Goal: Task Accomplishment & Management: Manage account settings

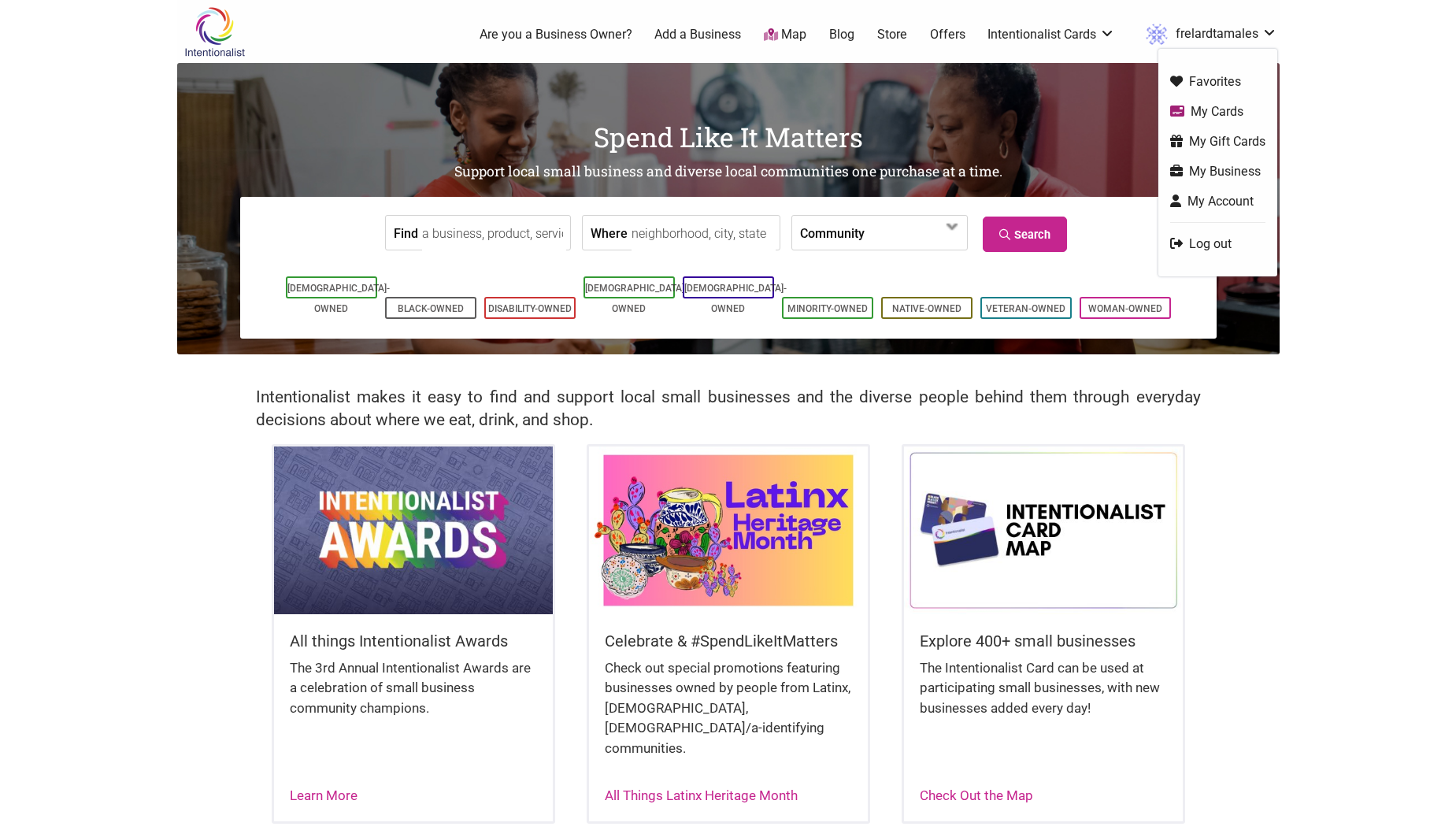
click at [1227, 167] on link "My Business" at bounding box center [1218, 170] width 95 height 18
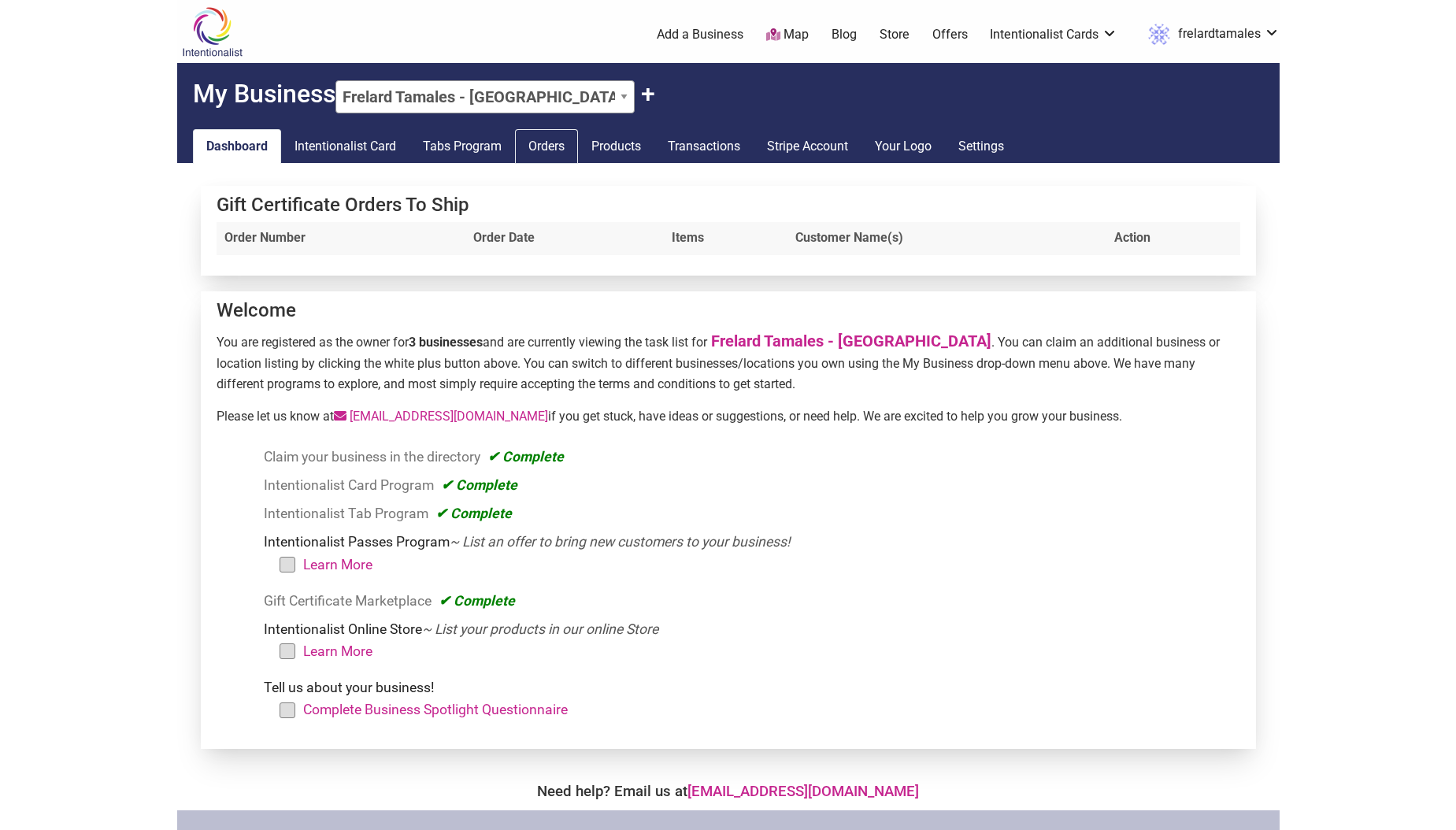
click at [565, 150] on link "Orders" at bounding box center [546, 146] width 63 height 35
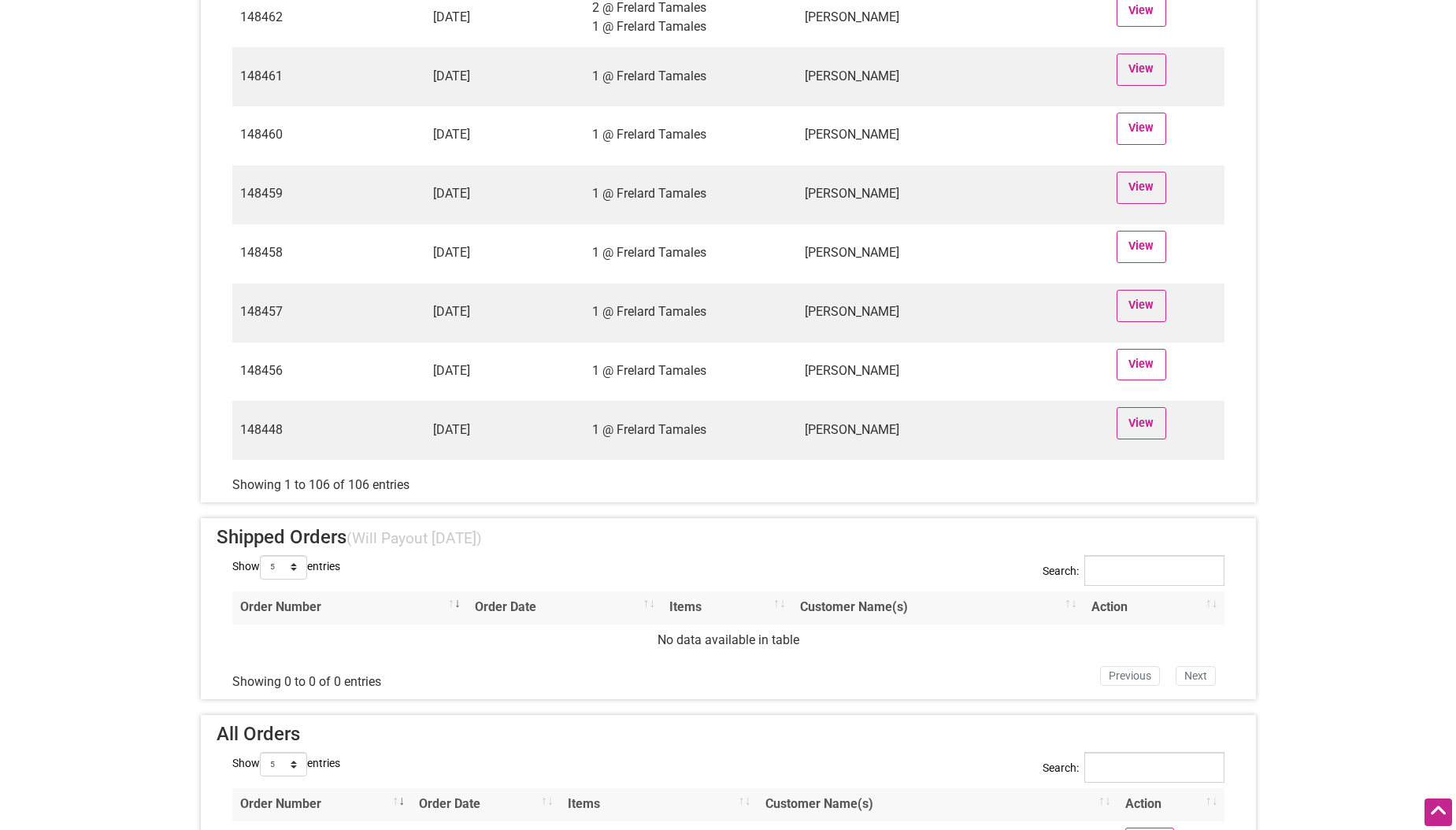
scroll to position [6075, 0]
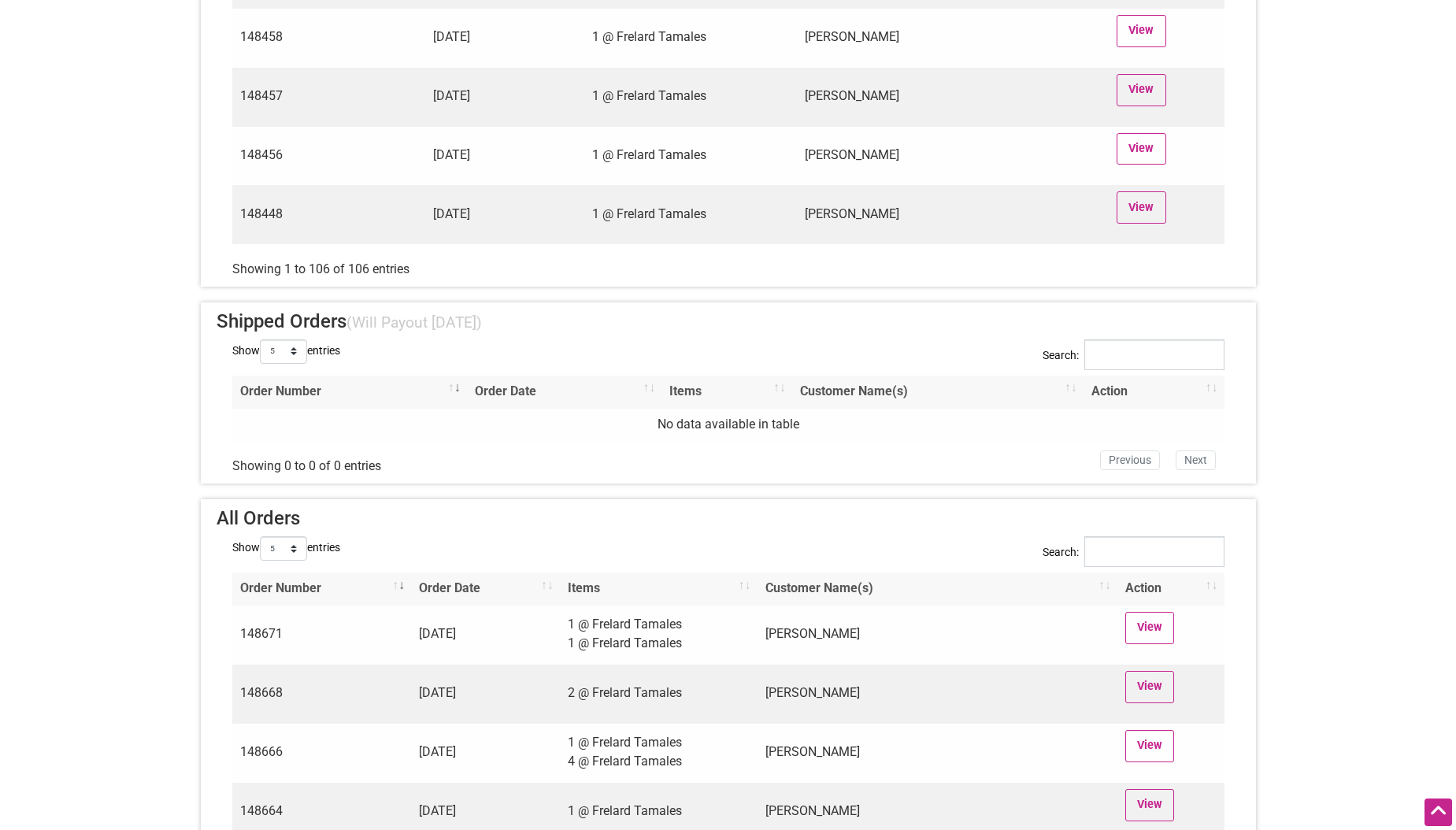
scroll to position [6445, 0]
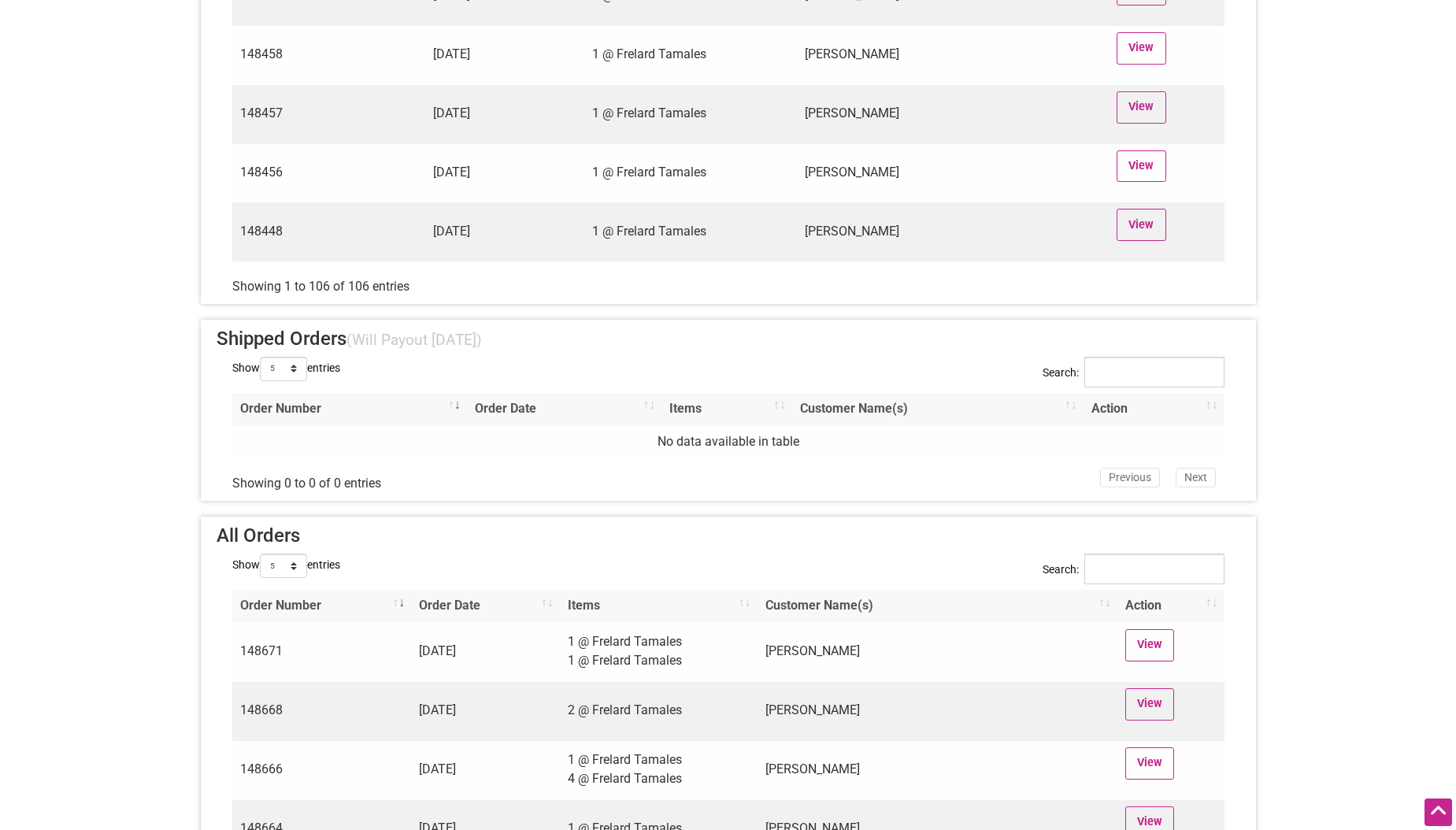
scroll to position [6286, 0]
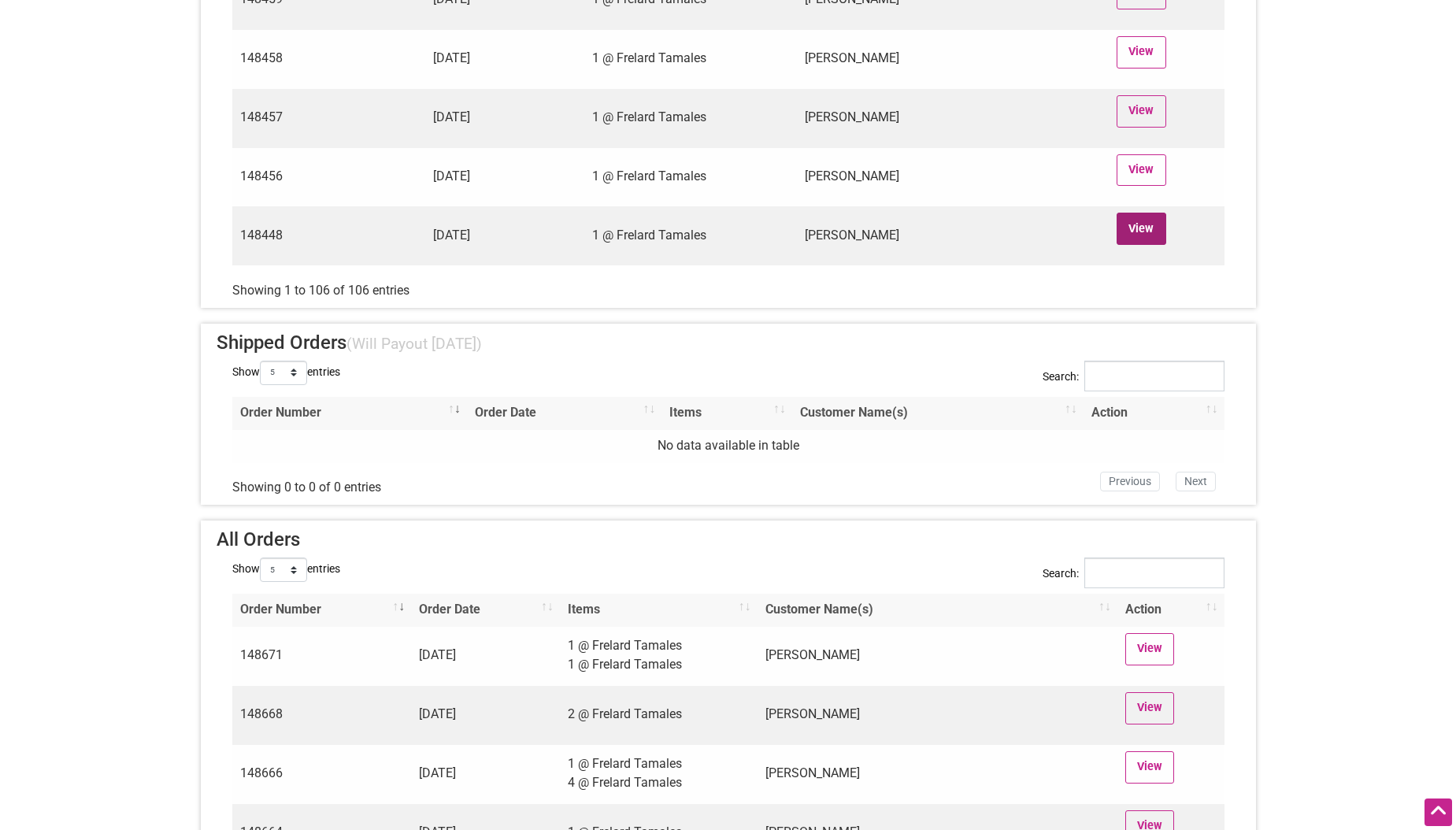
click at [1133, 225] on link "View" at bounding box center [1141, 228] width 49 height 32
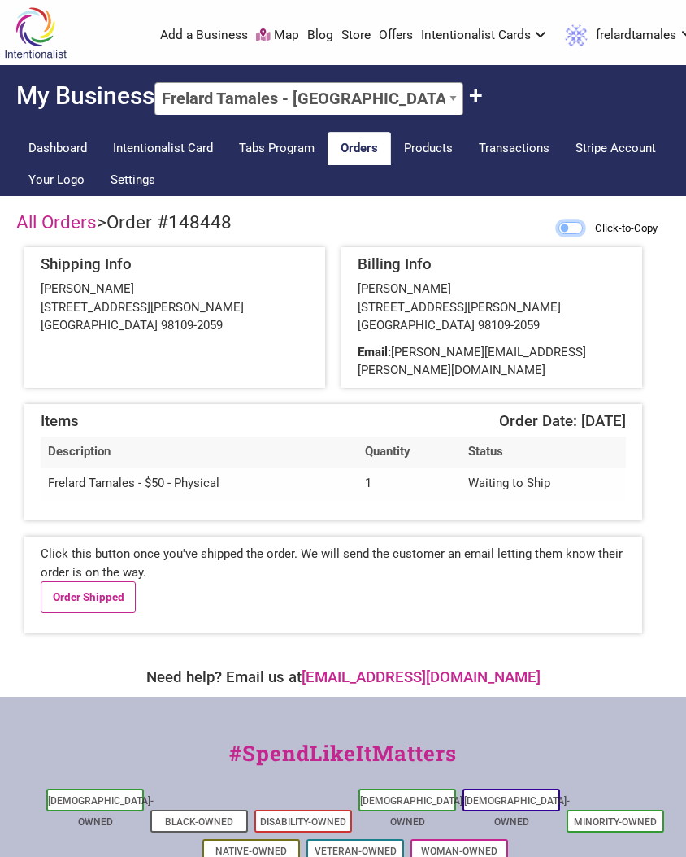
click at [559, 229] on input "Click-to-Copy" at bounding box center [570, 228] width 24 height 12
click at [576, 223] on div "Click-to-Copy" at bounding box center [622, 229] width 96 height 20
click at [561, 228] on input "Click-to-Copy" at bounding box center [570, 228] width 24 height 12
checkbox input "true"
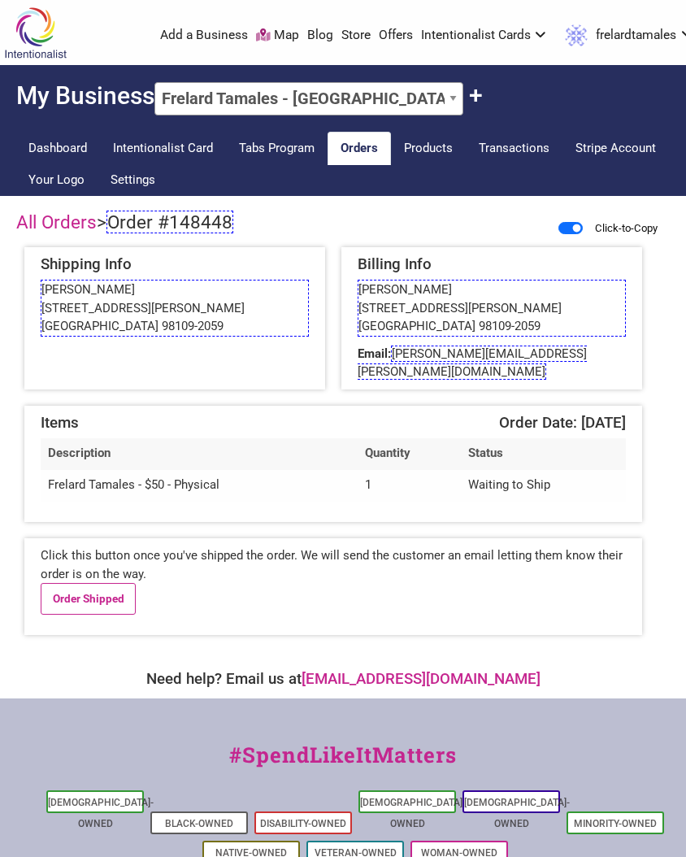
click at [218, 224] on span "Order #148448" at bounding box center [169, 222] width 127 height 23
click at [328, 27] on link "Blog" at bounding box center [320, 36] width 26 height 18
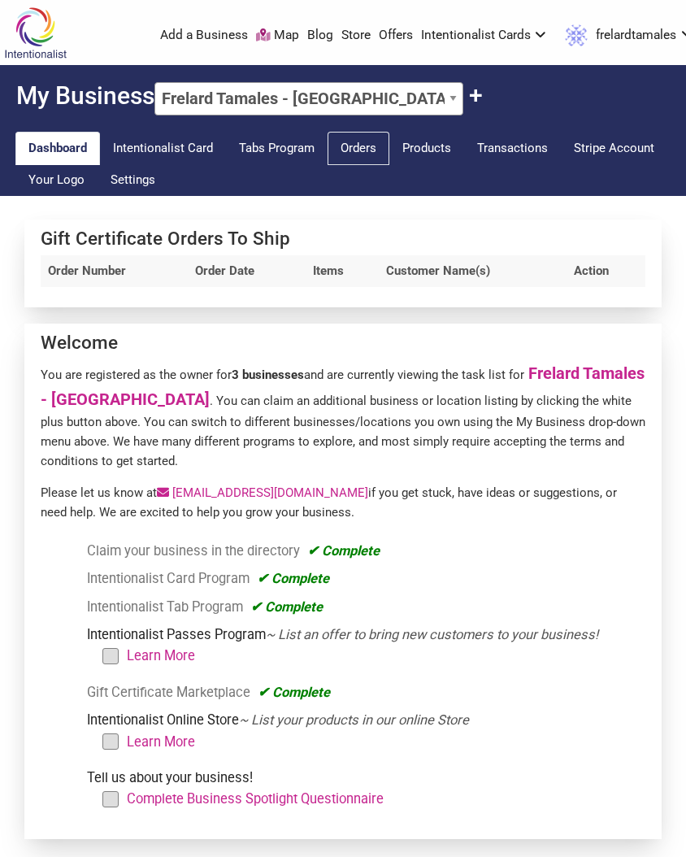
click at [376, 149] on link "Orders" at bounding box center [359, 148] width 62 height 33
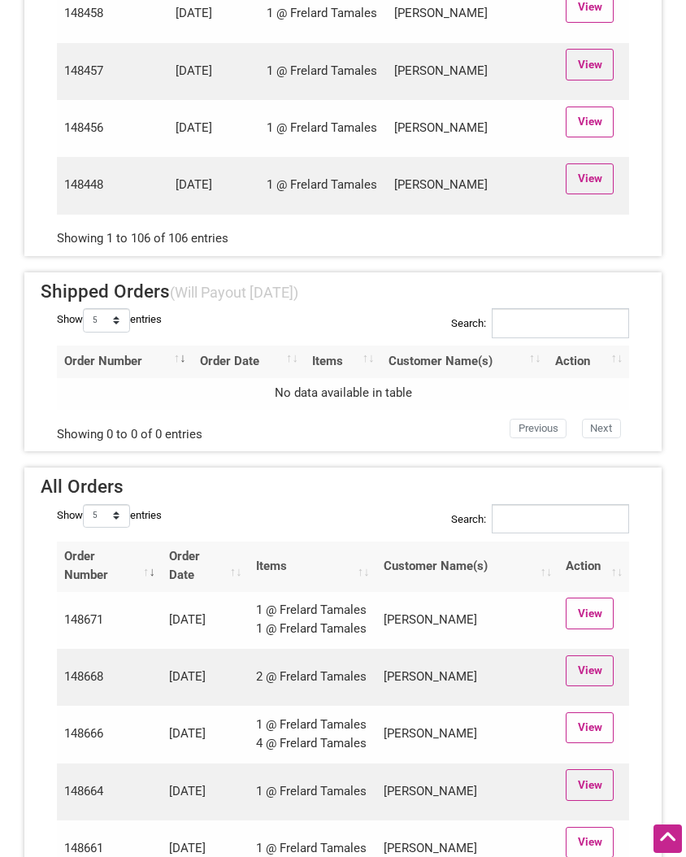
scroll to position [6186, 0]
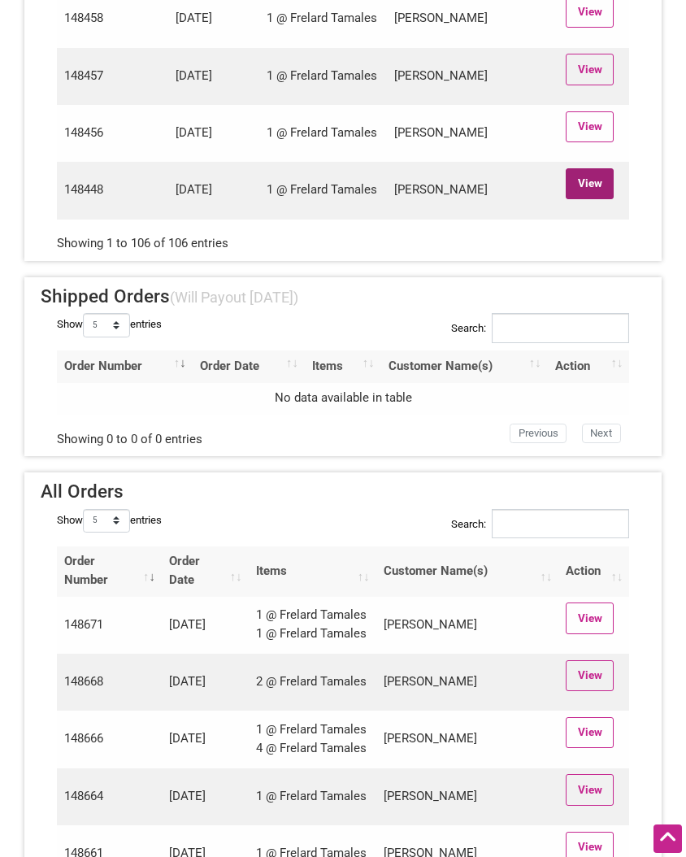
click at [601, 199] on link "View" at bounding box center [590, 183] width 48 height 31
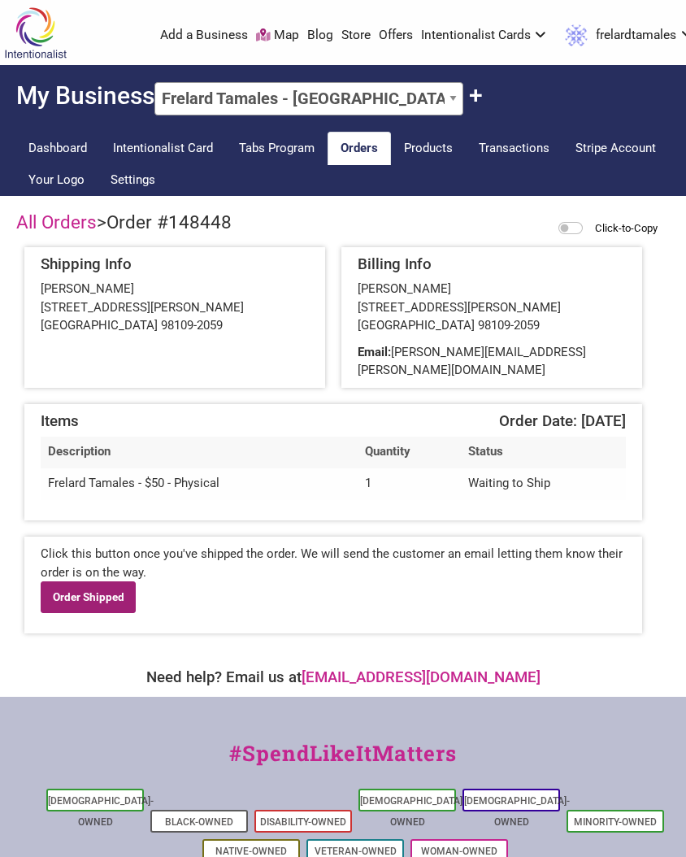
click at [89, 581] on link "Order Shipped" at bounding box center [88, 596] width 95 height 31
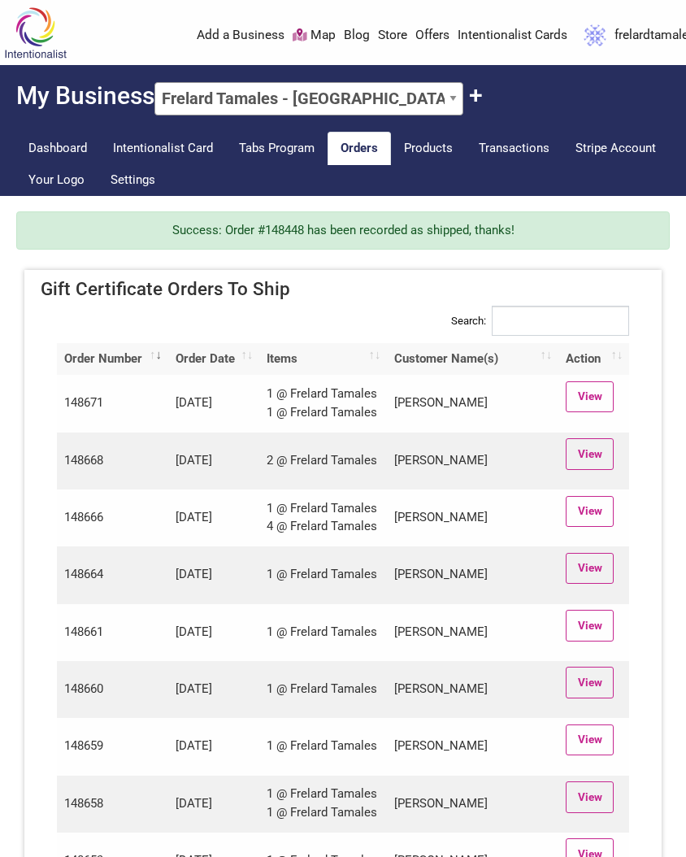
click at [344, 516] on td "1 @ Frelard Tamales 4 @ Frelard Tamales" at bounding box center [323, 517] width 128 height 57
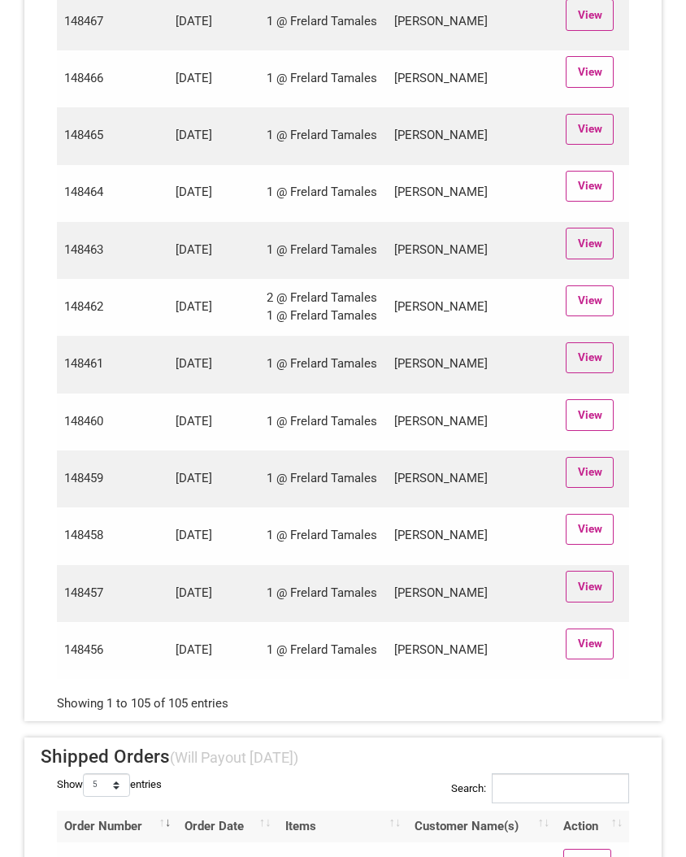
scroll to position [5719, 0]
click at [593, 660] on link "View" at bounding box center [590, 644] width 48 height 31
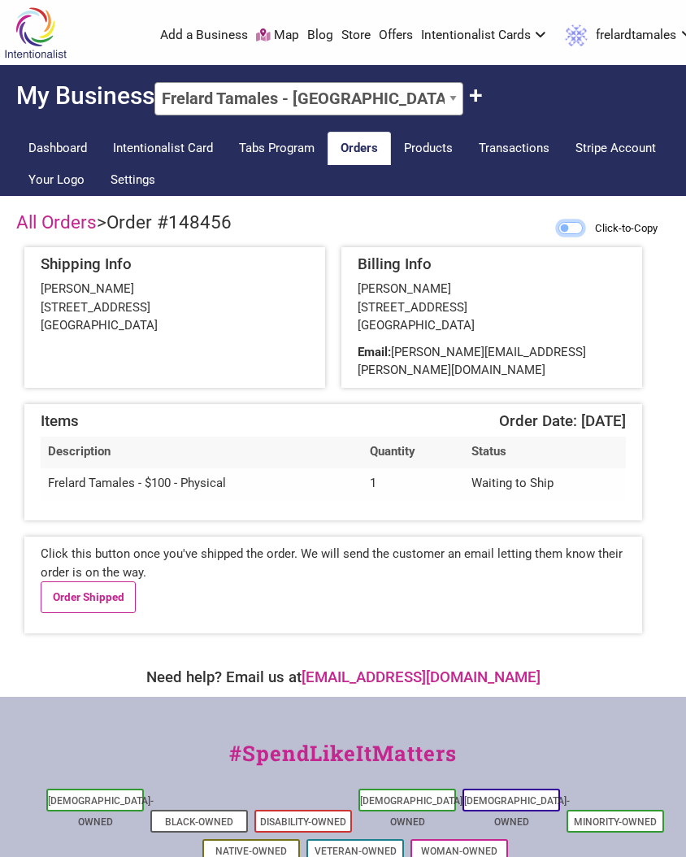
click at [560, 230] on input "Click-to-Copy" at bounding box center [570, 228] width 24 height 12
checkbox input "true"
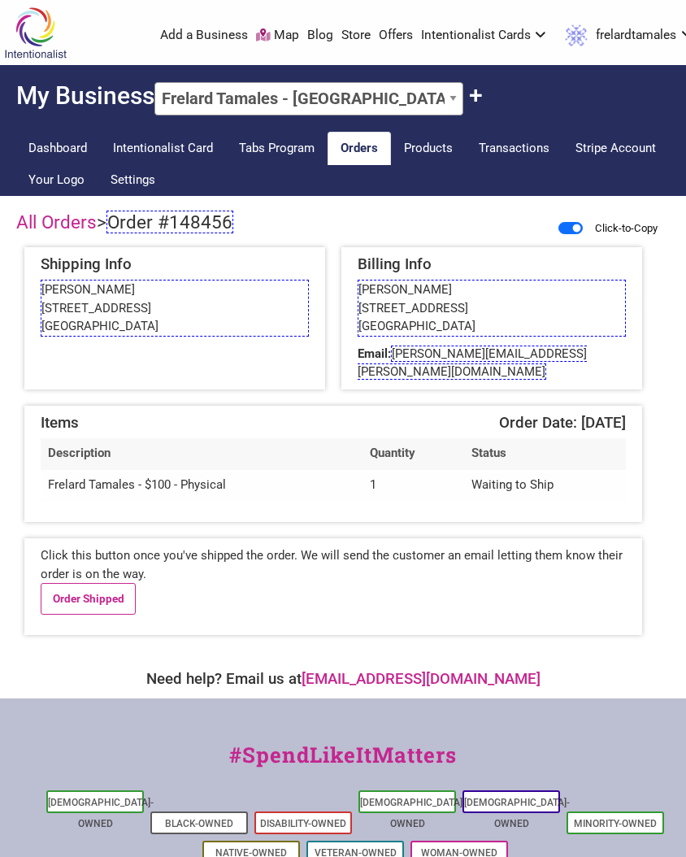
click at [161, 224] on span "Order #148456" at bounding box center [169, 222] width 127 height 23
click at [89, 583] on link "Order Shipped" at bounding box center [88, 598] width 95 height 31
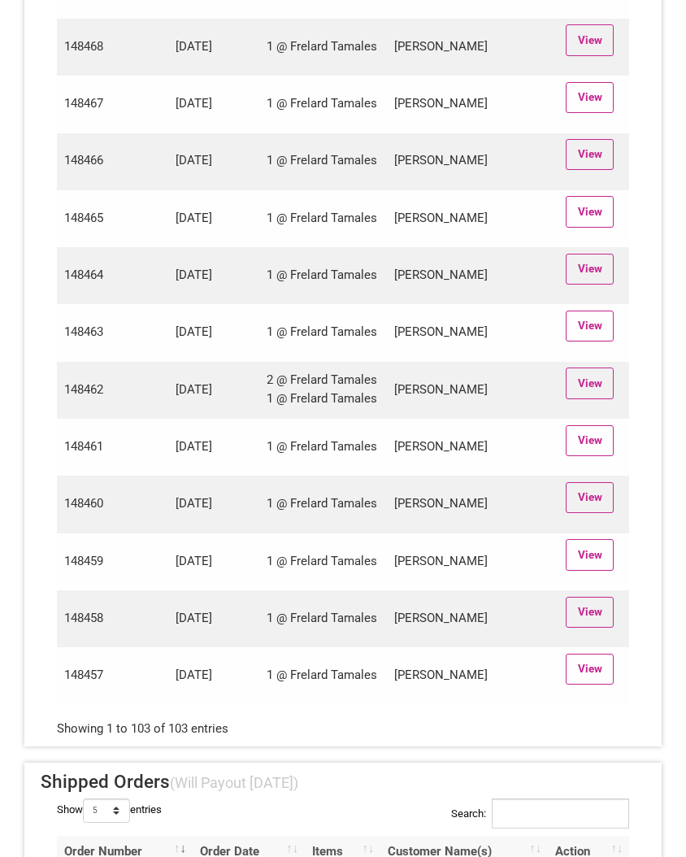
scroll to position [5696, 0]
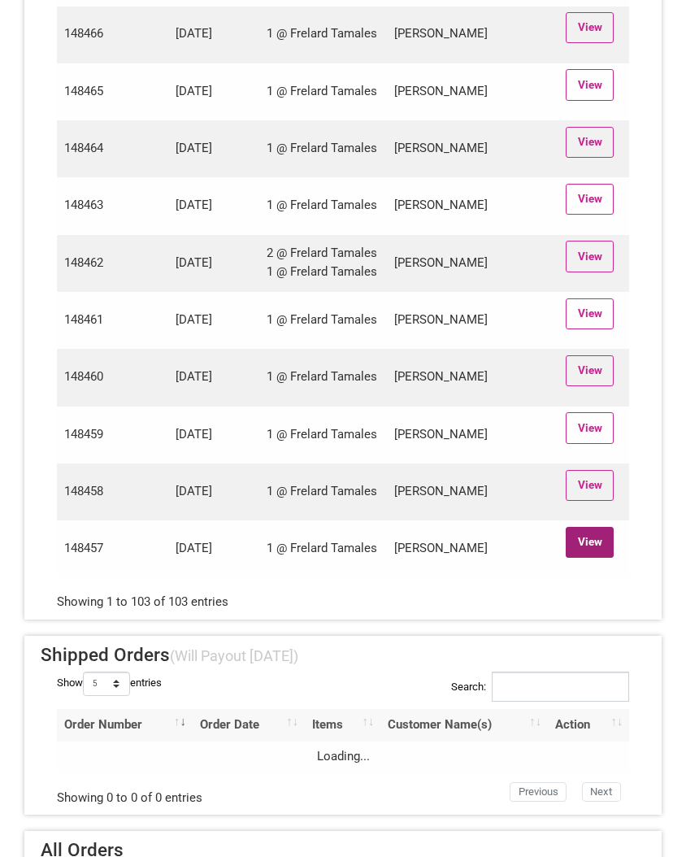
click at [586, 558] on link "View" at bounding box center [590, 542] width 48 height 31
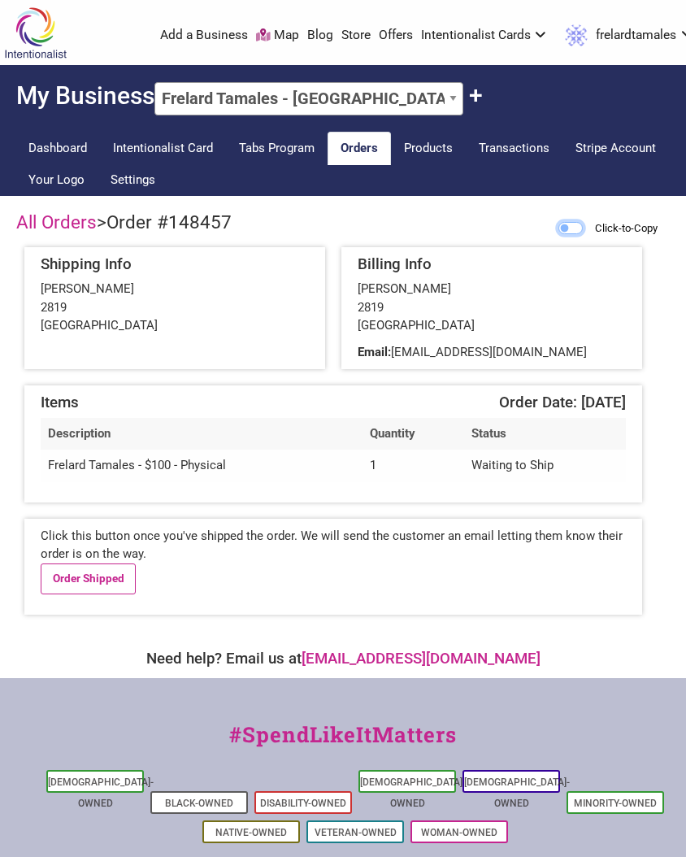
click at [563, 226] on input "Click-to-Copy" at bounding box center [570, 228] width 24 height 12
checkbox input "true"
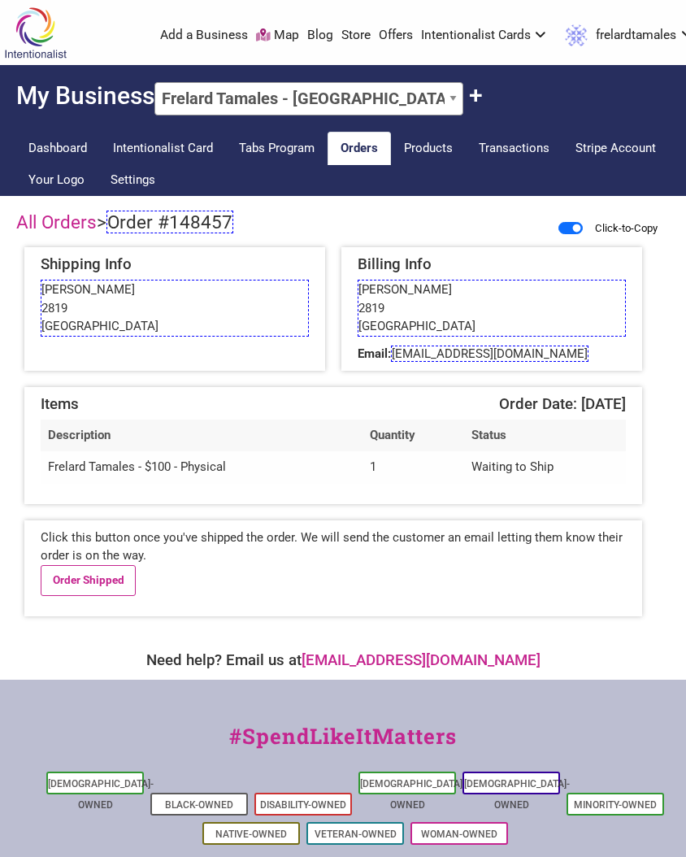
click at [144, 219] on span "Order #148457" at bounding box center [169, 222] width 127 height 23
click at [458, 354] on span "trevorpatrickherron@gmail.com" at bounding box center [490, 353] width 198 height 16
click at [470, 352] on span "trevorpatrickherron@gmail.com" at bounding box center [490, 353] width 198 height 16
click at [489, 315] on div "Trevor Herron 2819 Bellingham, WA 98225" at bounding box center [492, 308] width 268 height 57
click at [100, 580] on link "Order Shipped" at bounding box center [88, 580] width 95 height 31
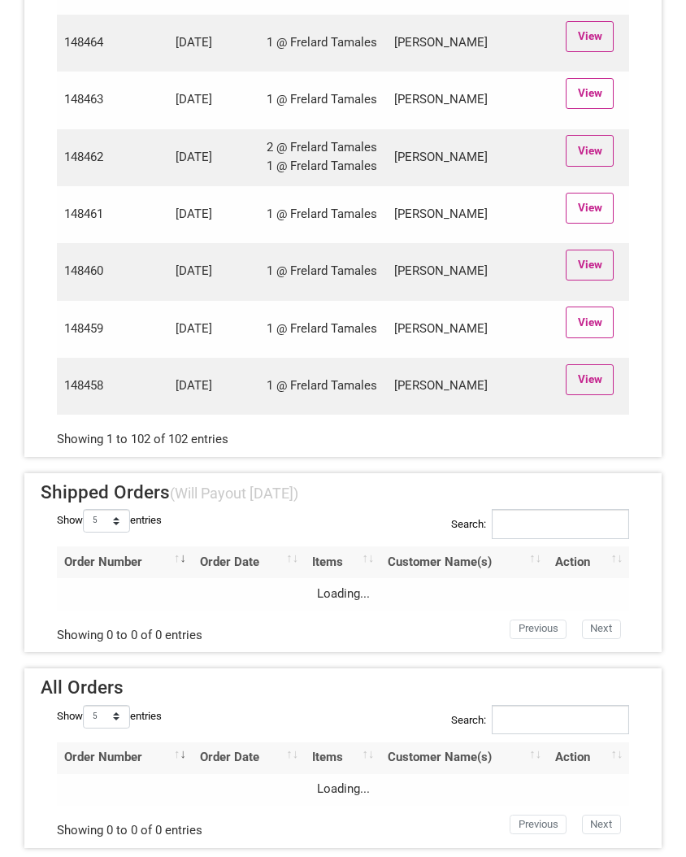
scroll to position [5800, 0]
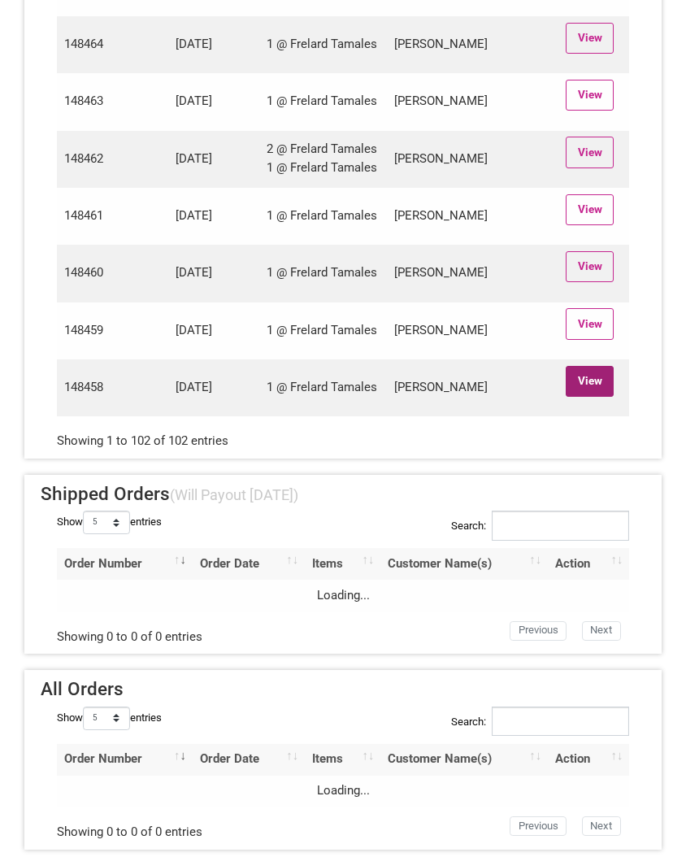
click at [598, 397] on link "View" at bounding box center [590, 381] width 48 height 31
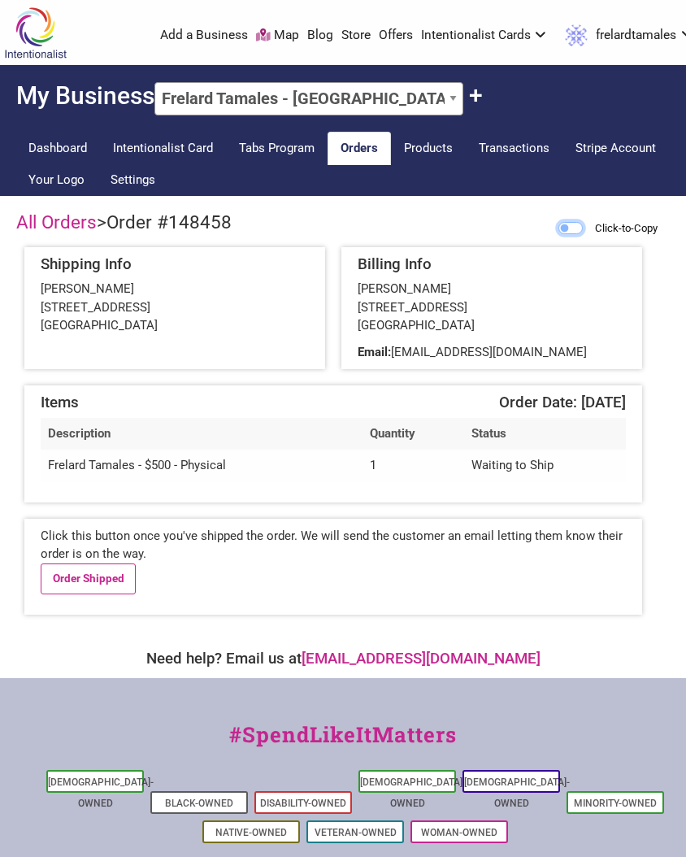
click at [563, 227] on input "Click-to-Copy" at bounding box center [570, 228] width 24 height 12
checkbox input "true"
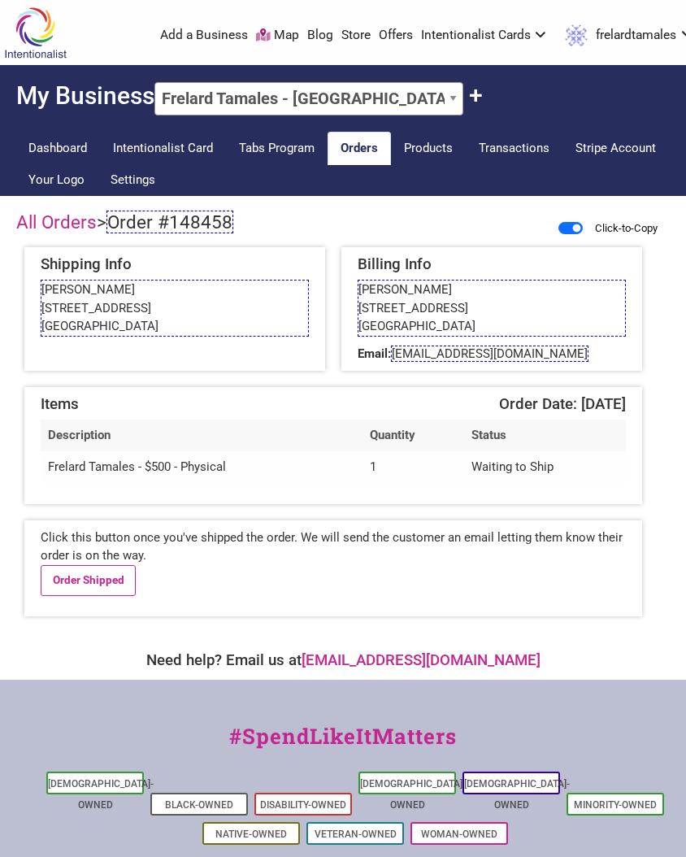
click at [172, 220] on span "Order #148458" at bounding box center [169, 222] width 127 height 23
click at [446, 353] on span "hitchcockjim@gmail.com" at bounding box center [490, 353] width 198 height 16
click at [92, 575] on link "Order Shipped" at bounding box center [88, 580] width 95 height 31
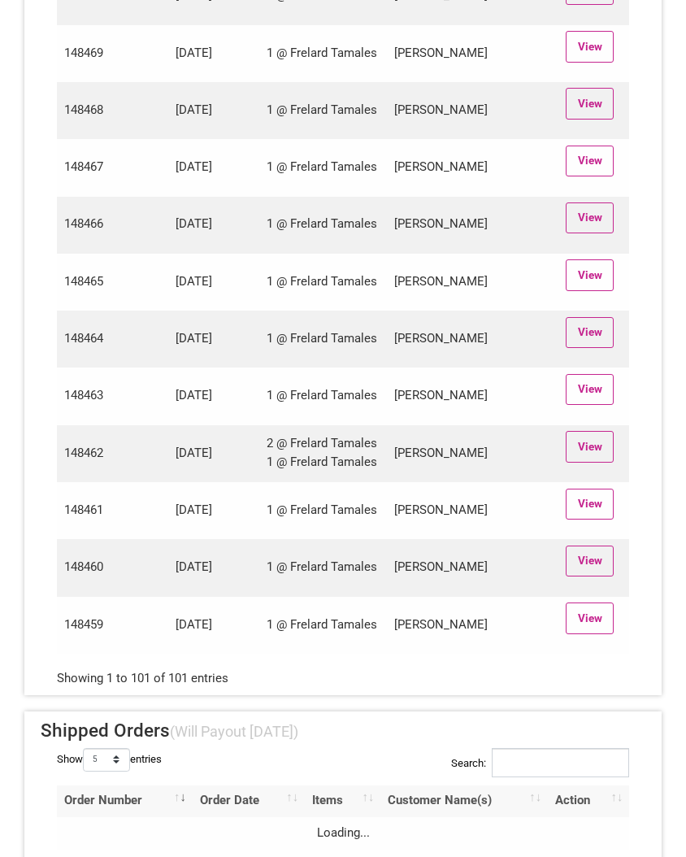
scroll to position [5501, 0]
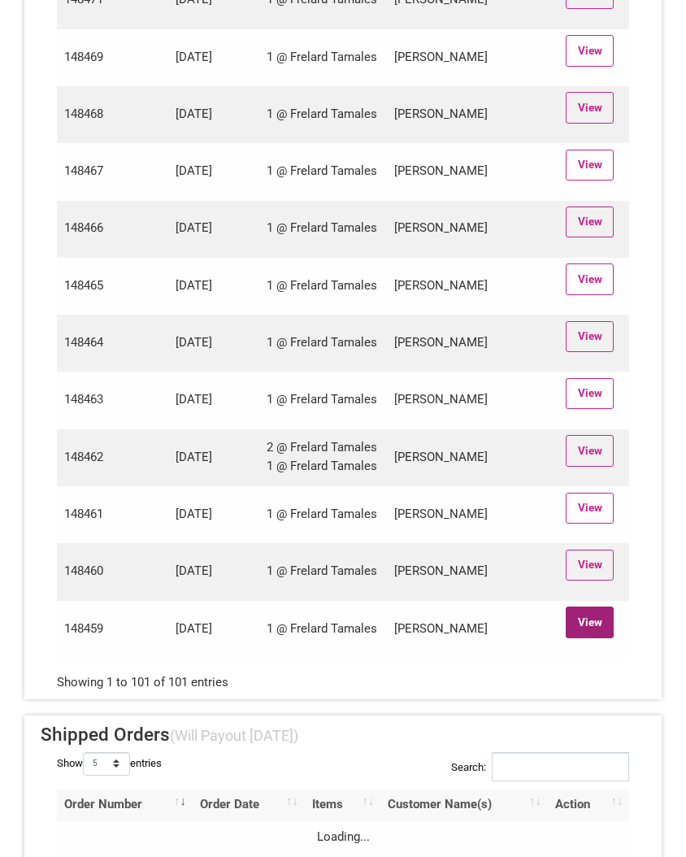
click at [593, 637] on link "View" at bounding box center [590, 621] width 48 height 31
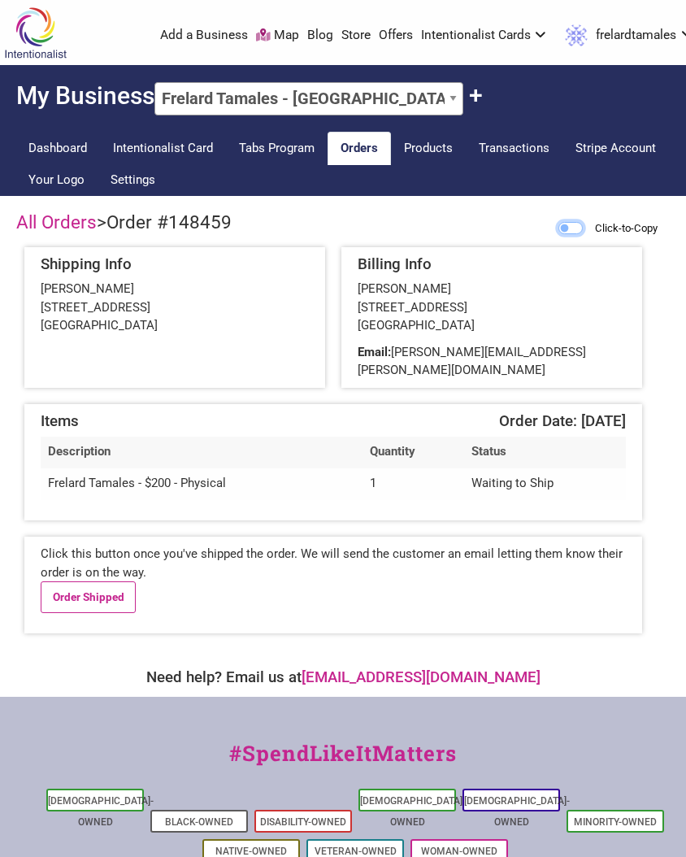
click at [569, 222] on input "Click-to-Copy" at bounding box center [570, 228] width 24 height 12
checkbox input "true"
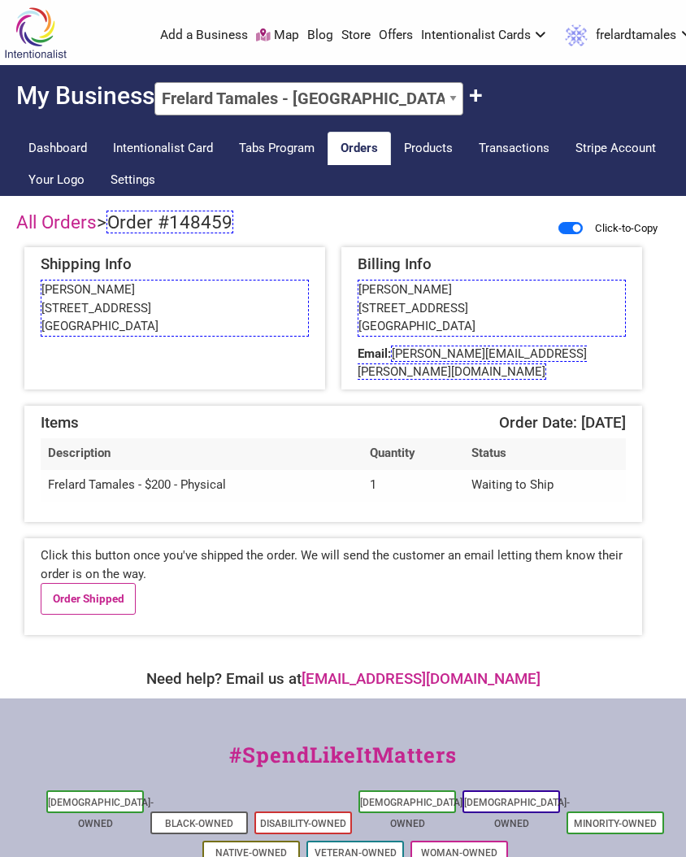
click at [153, 221] on span "Order #148459" at bounding box center [169, 222] width 127 height 23
click at [432, 354] on span "[PERSON_NAME][EMAIL_ADDRESS][PERSON_NAME][DOMAIN_NAME]" at bounding box center [472, 362] width 229 height 35
click at [111, 583] on link "Order Shipped" at bounding box center [88, 598] width 95 height 31
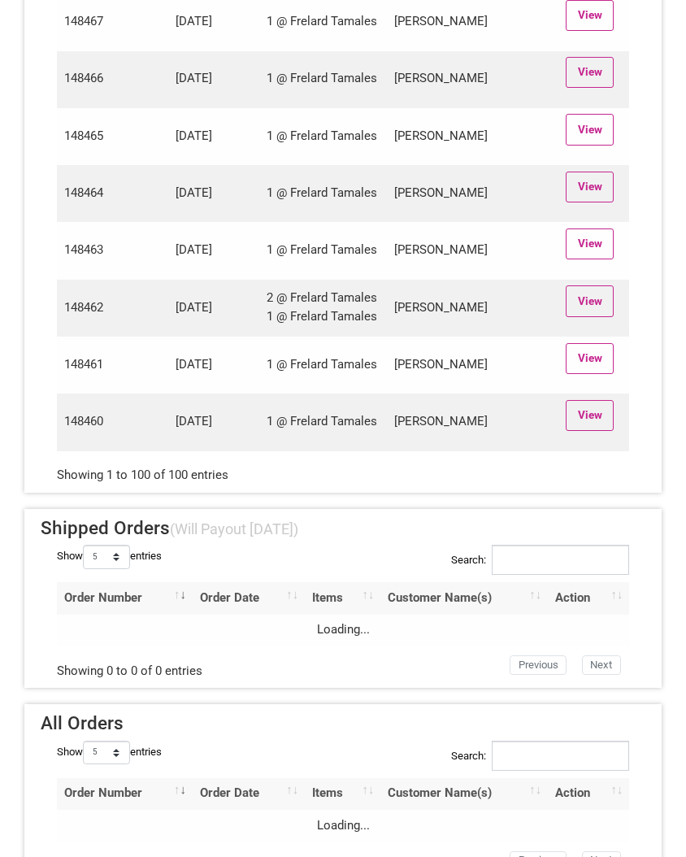
scroll to position [5750, 0]
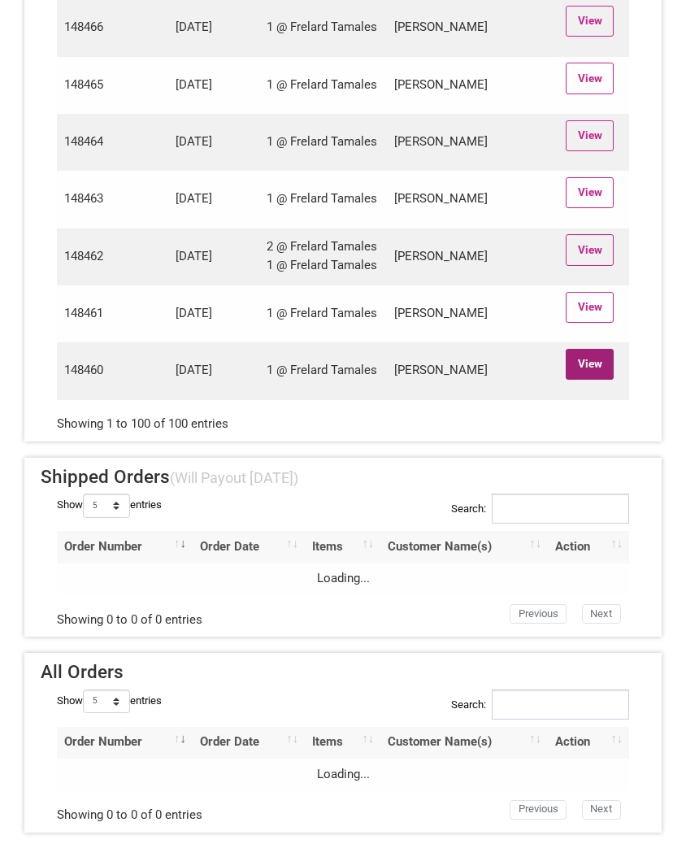
click at [603, 365] on link "View" at bounding box center [590, 364] width 48 height 31
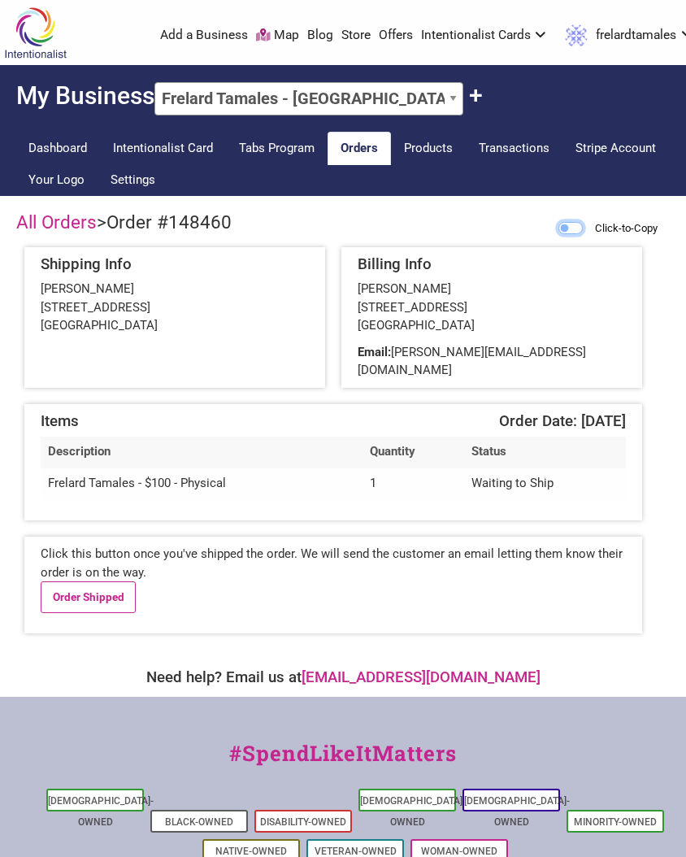
click at [563, 232] on input "Click-to-Copy" at bounding box center [570, 228] width 24 height 12
checkbox input "true"
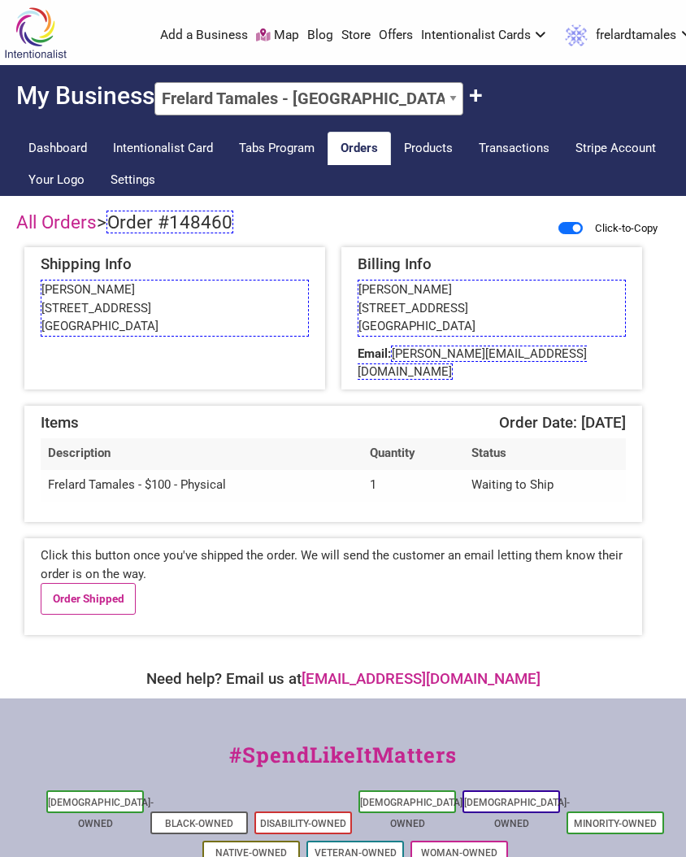
click at [204, 223] on span "Order #148460" at bounding box center [169, 222] width 127 height 23
click at [87, 583] on link "Order Shipped" at bounding box center [88, 598] width 95 height 31
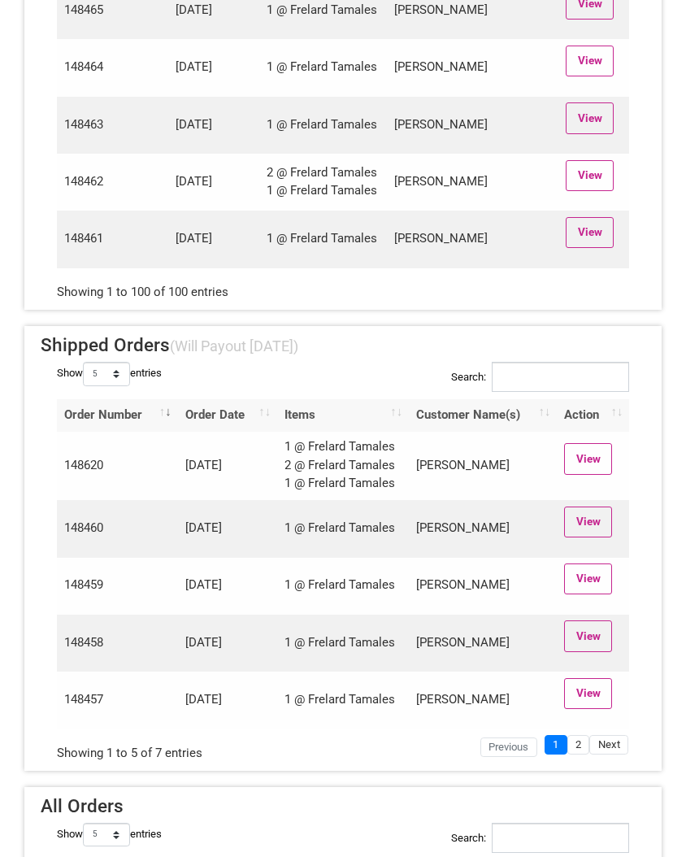
scroll to position [5806, 0]
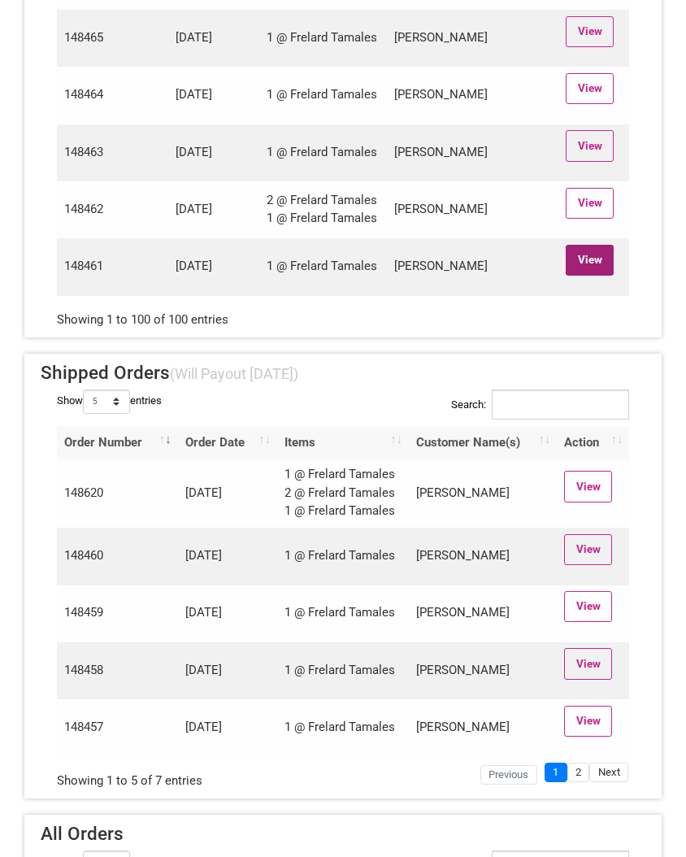
click at [575, 276] on link "View" at bounding box center [590, 260] width 48 height 31
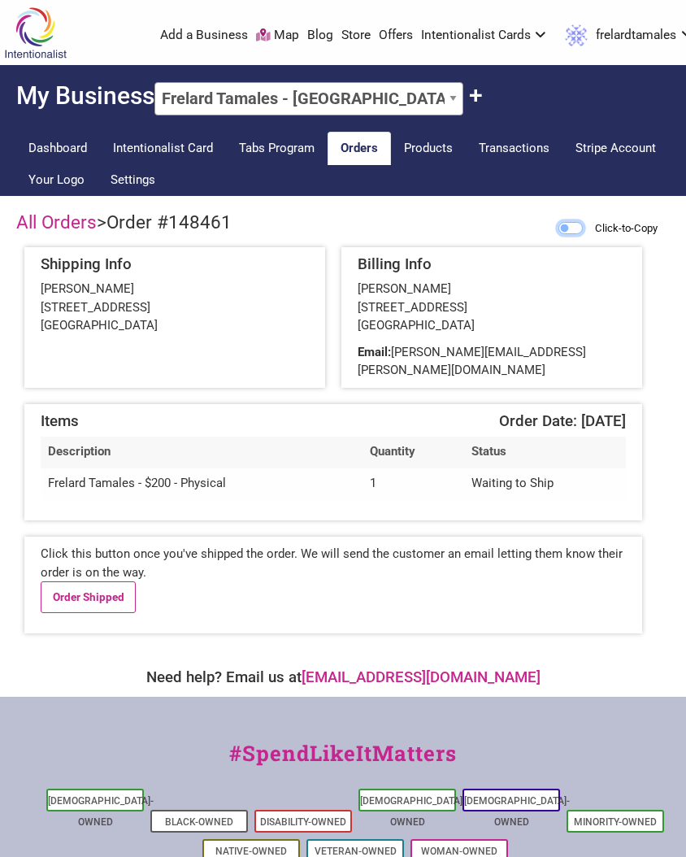
click at [562, 228] on input "Click-to-Copy" at bounding box center [570, 228] width 24 height 12
checkbox input "true"
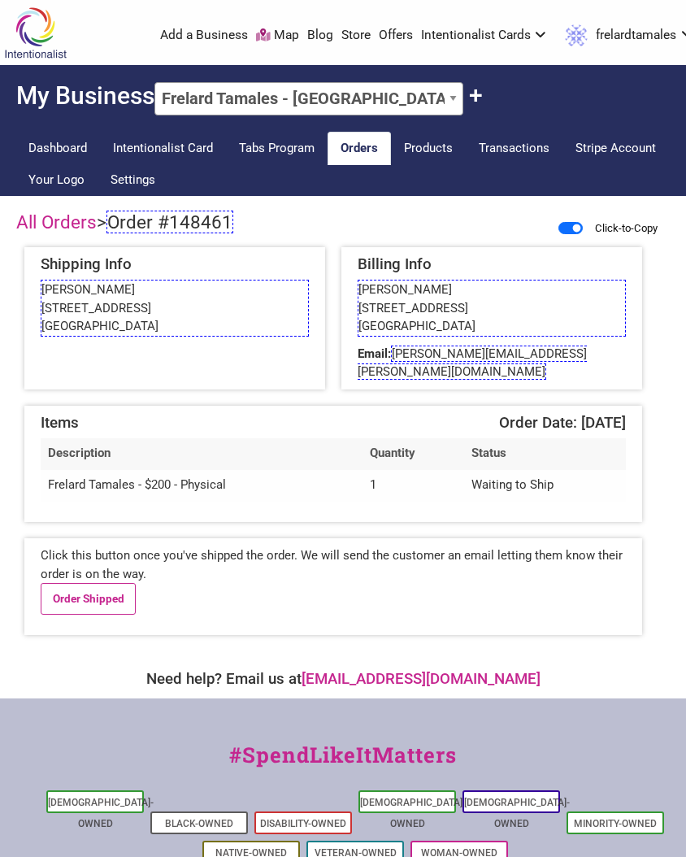
click at [160, 218] on span "Order #148461" at bounding box center [169, 222] width 127 height 23
click at [454, 358] on span "keefer.blunk@gmail.com" at bounding box center [472, 362] width 229 height 35
click at [77, 590] on link "Order Shipped" at bounding box center [88, 598] width 95 height 31
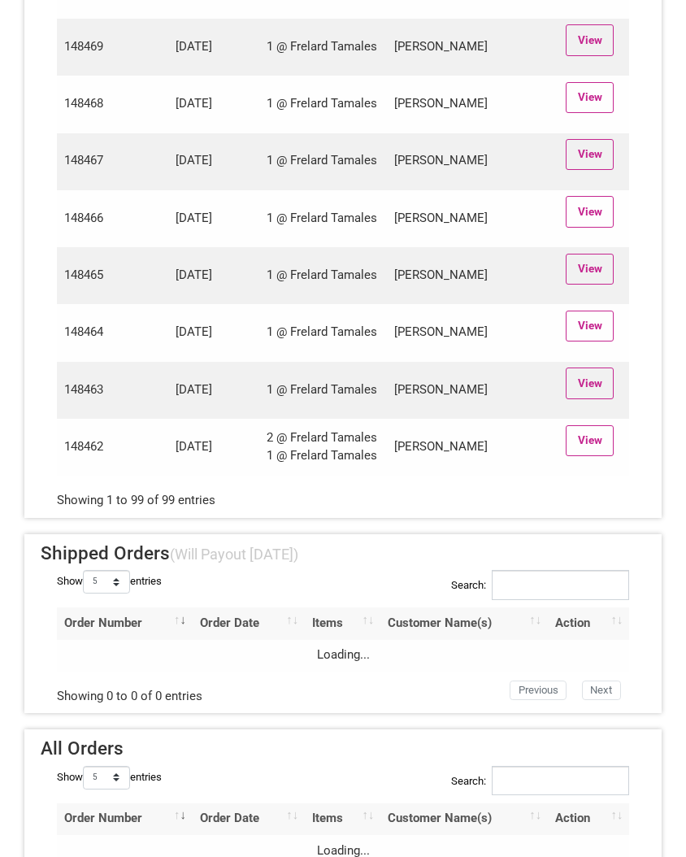
scroll to position [5693, 0]
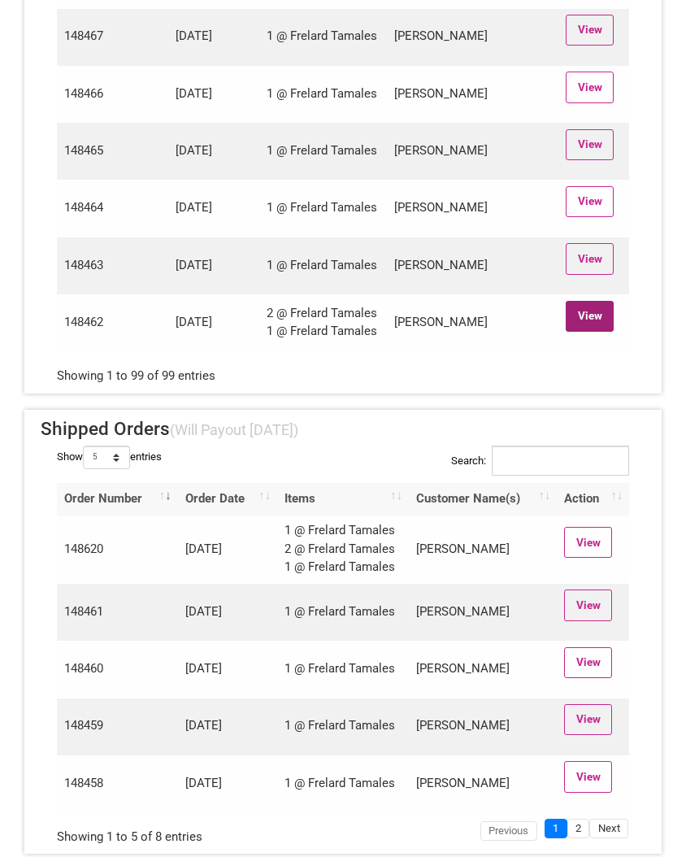
click at [588, 332] on link "View" at bounding box center [590, 316] width 48 height 31
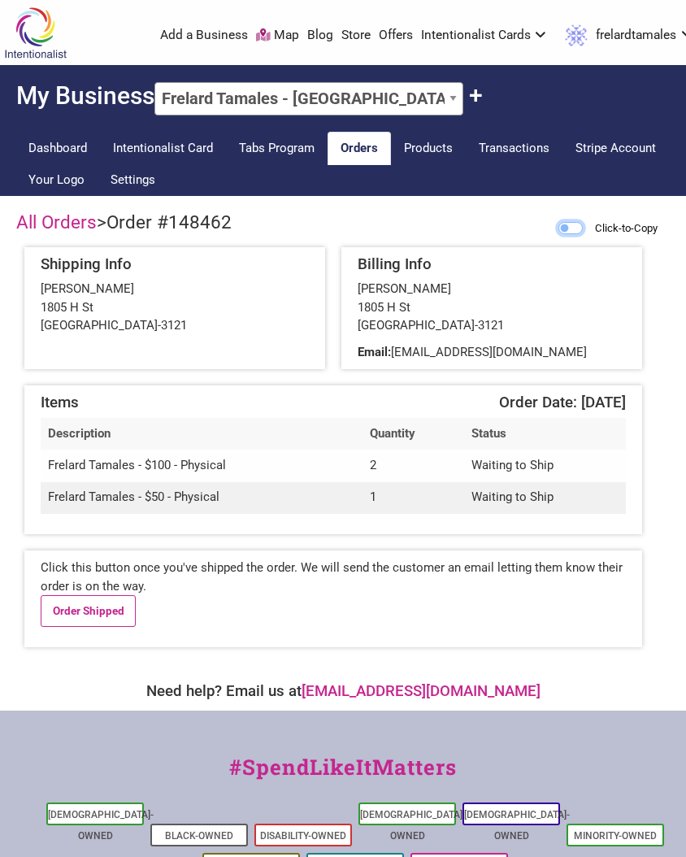
click at [566, 223] on input "Click-to-Copy" at bounding box center [570, 228] width 24 height 12
checkbox input "true"
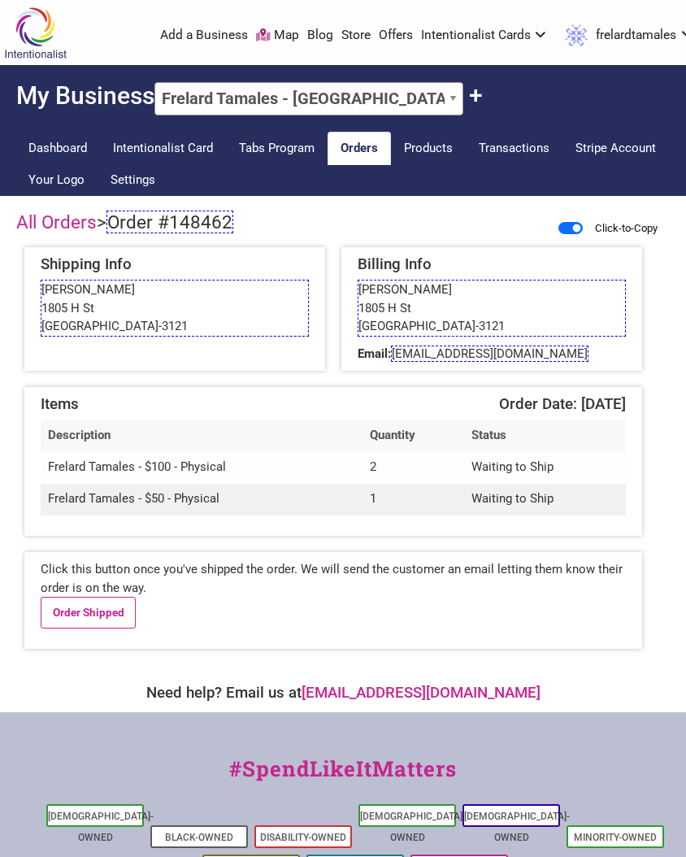
click at [148, 219] on span "Order #148462" at bounding box center [169, 222] width 127 height 23
click at [472, 352] on span "maggywitecki@hotmail.com" at bounding box center [490, 353] width 198 height 16
click at [78, 603] on link "Order Shipped" at bounding box center [88, 612] width 95 height 31
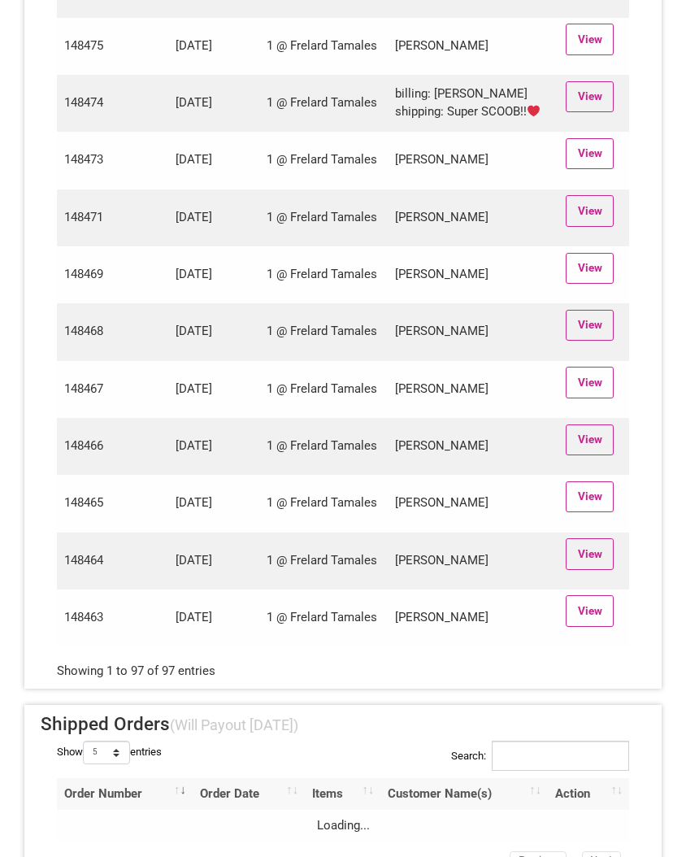
scroll to position [5308, 0]
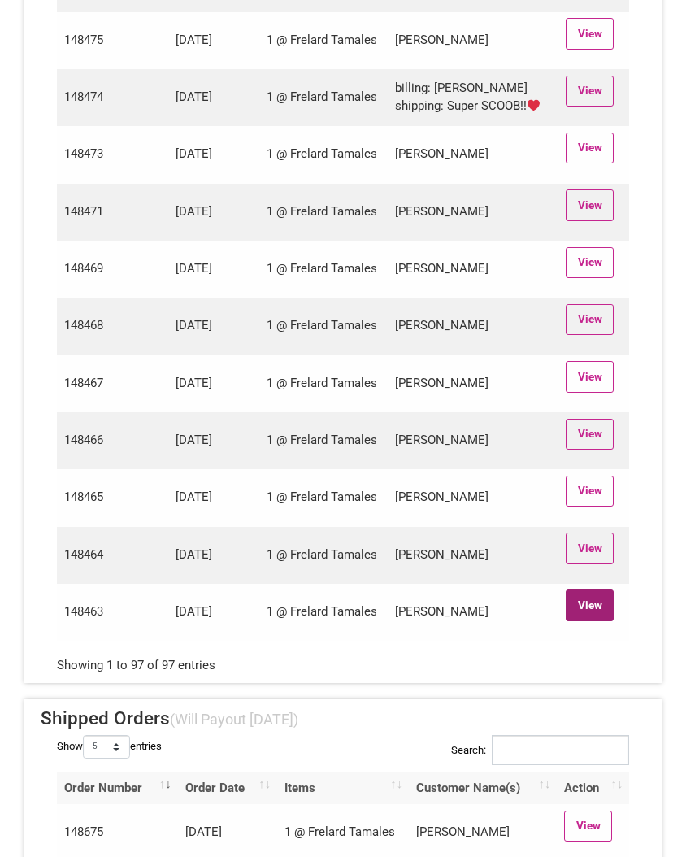
click at [575, 620] on link "View" at bounding box center [590, 604] width 48 height 31
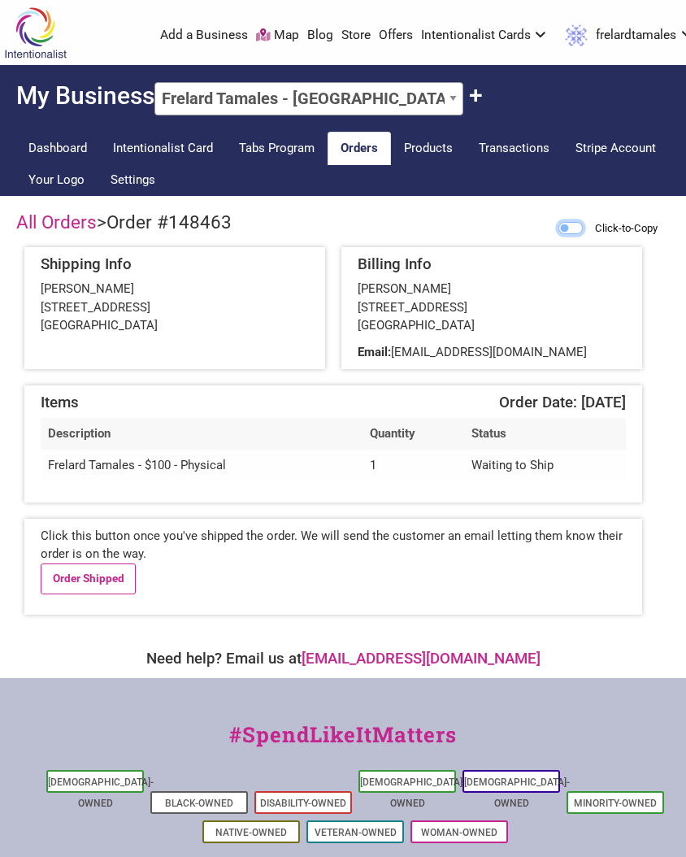
click at [560, 224] on input "Click-to-Copy" at bounding box center [570, 228] width 24 height 12
checkbox input "true"
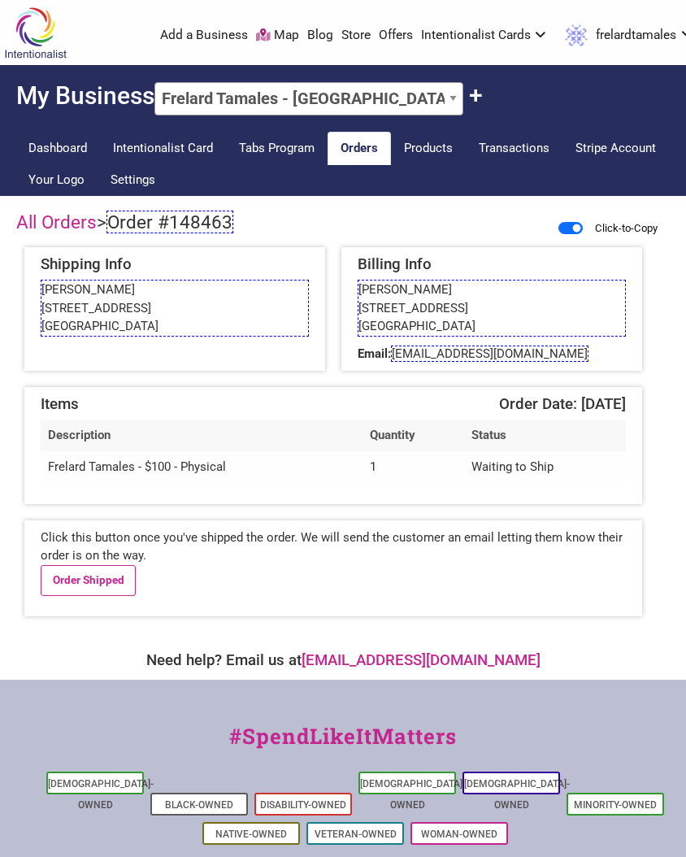
click at [129, 225] on span "Order #148463" at bounding box center [169, 222] width 127 height 23
click at [76, 582] on link "Order Shipped" at bounding box center [88, 580] width 95 height 31
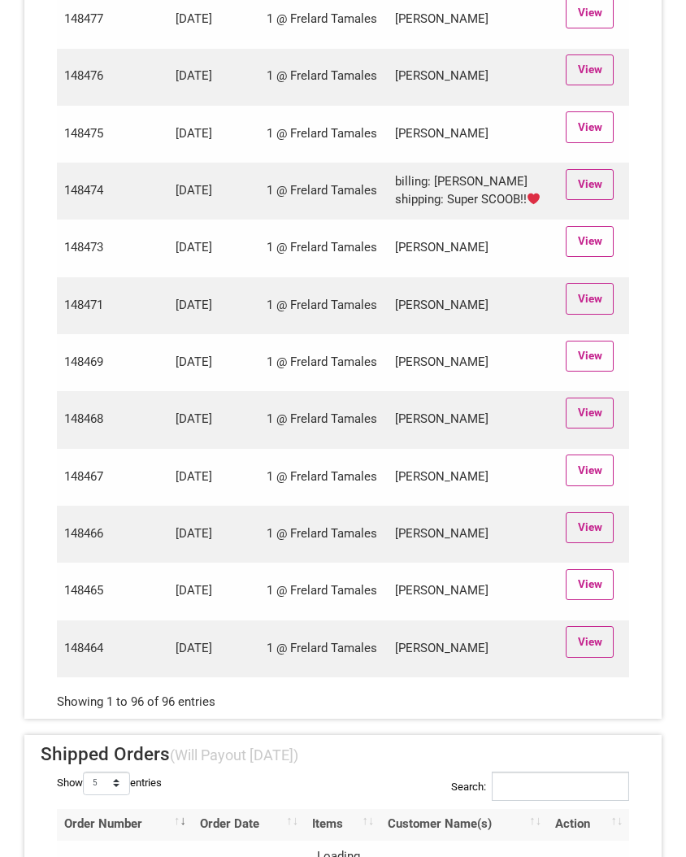
scroll to position [5212, 0]
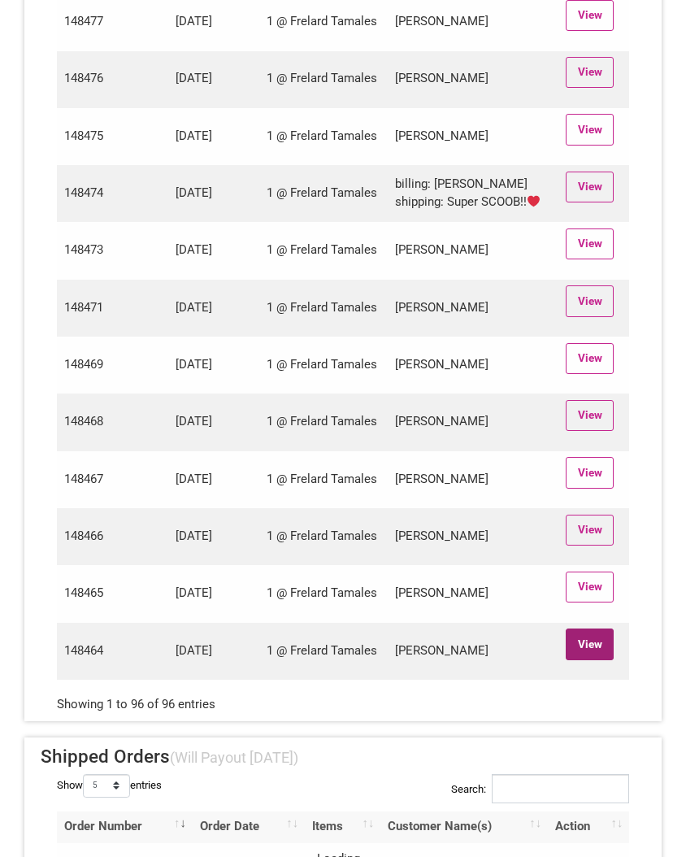
click at [589, 659] on link "View" at bounding box center [590, 643] width 48 height 31
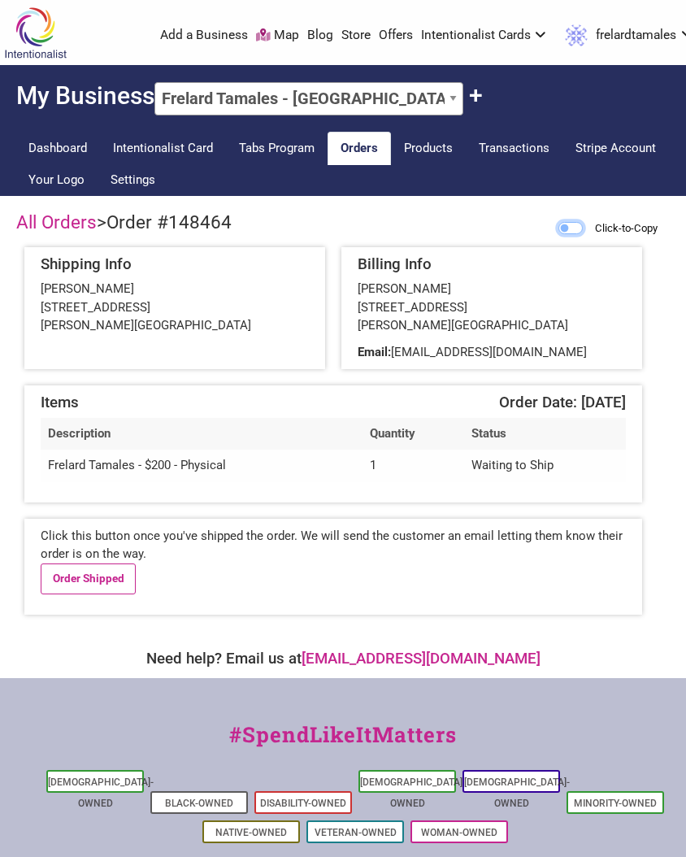
click at [563, 225] on input "Click-to-Copy" at bounding box center [570, 228] width 24 height 12
checkbox input "true"
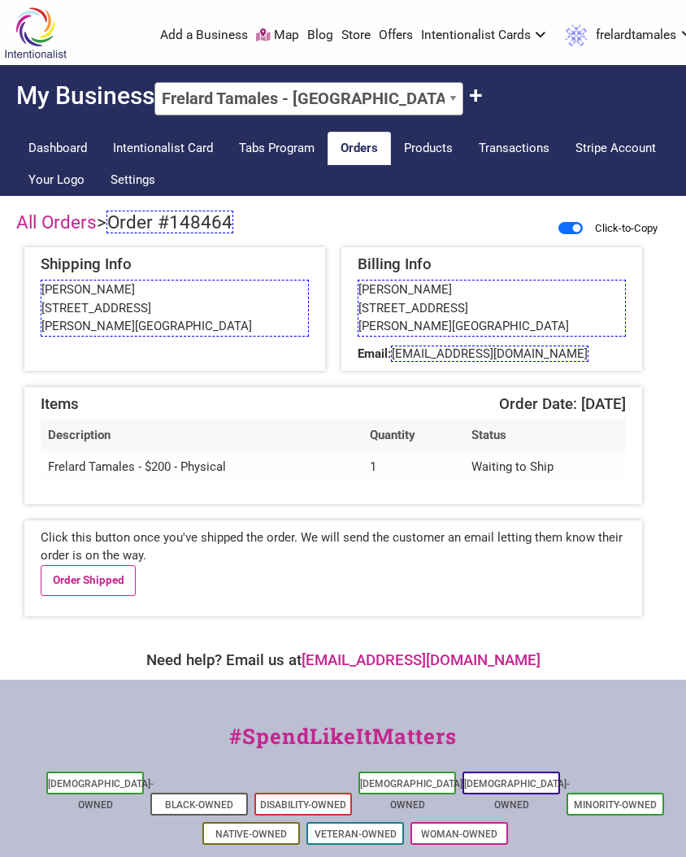
click at [178, 224] on span "Order #148464" at bounding box center [169, 222] width 127 height 23
click at [442, 358] on span "shaneross5@msn.com" at bounding box center [490, 353] width 198 height 16
click at [100, 589] on link "Order Shipped" at bounding box center [88, 580] width 95 height 31
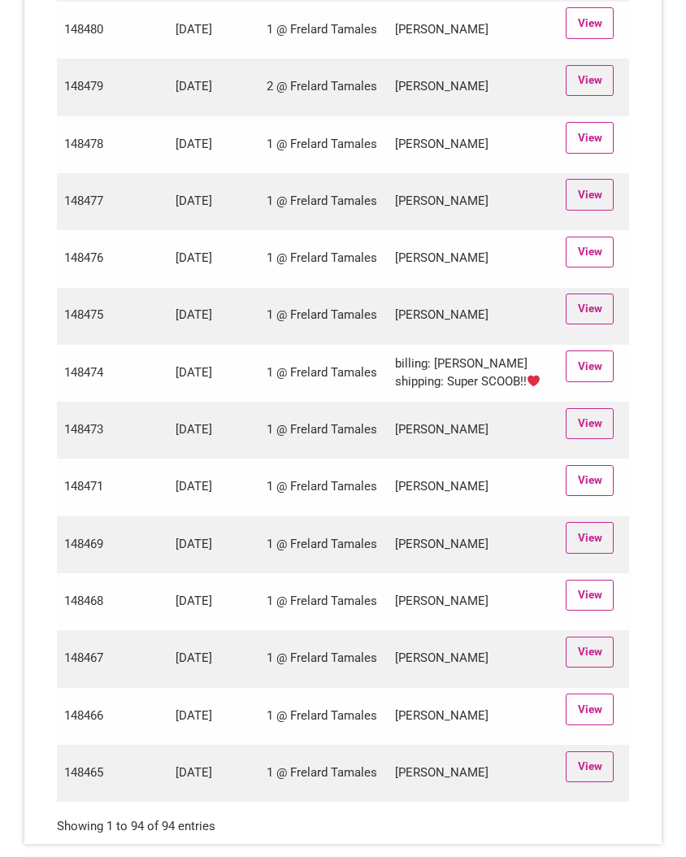
scroll to position [5407, 0]
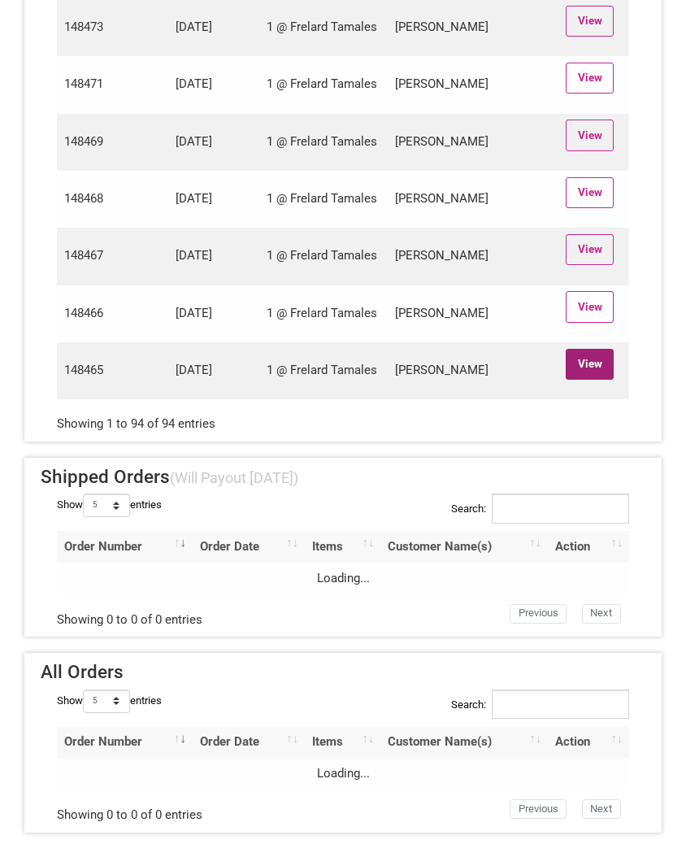
click at [571, 360] on link "View" at bounding box center [590, 364] width 48 height 31
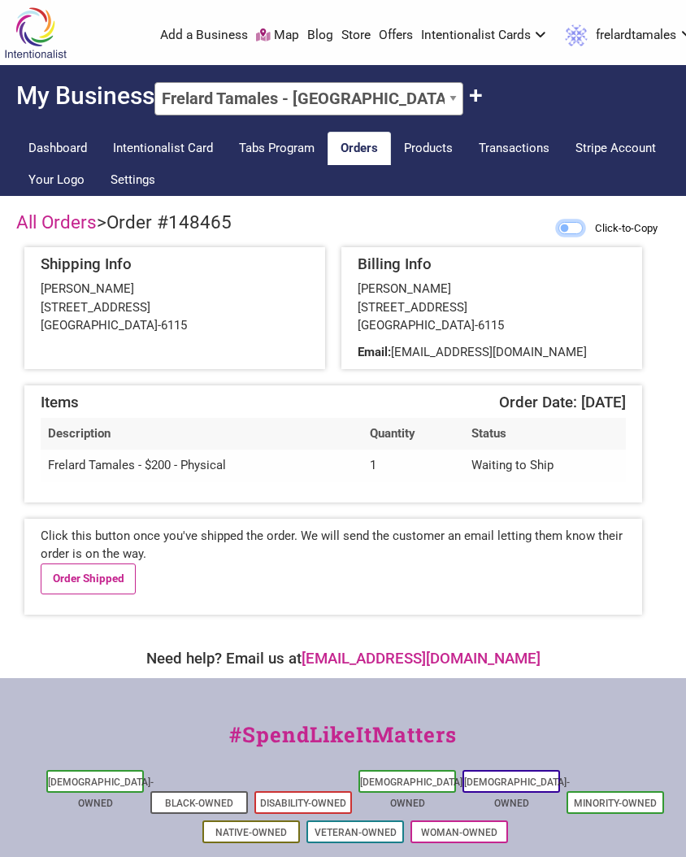
click at [558, 232] on input "Click-to-Copy" at bounding box center [570, 228] width 24 height 12
checkbox input "true"
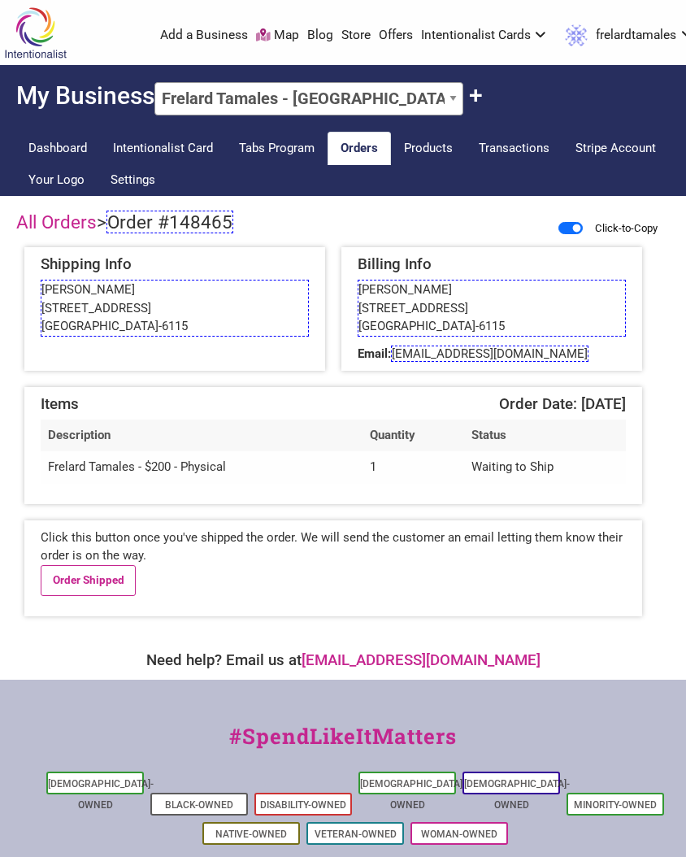
click at [140, 228] on span "Order #148465" at bounding box center [169, 222] width 127 height 23
click at [452, 354] on span "[EMAIL_ADDRESS][DOMAIN_NAME]" at bounding box center [490, 353] width 198 height 16
click at [111, 577] on link "Order Shipped" at bounding box center [88, 580] width 95 height 31
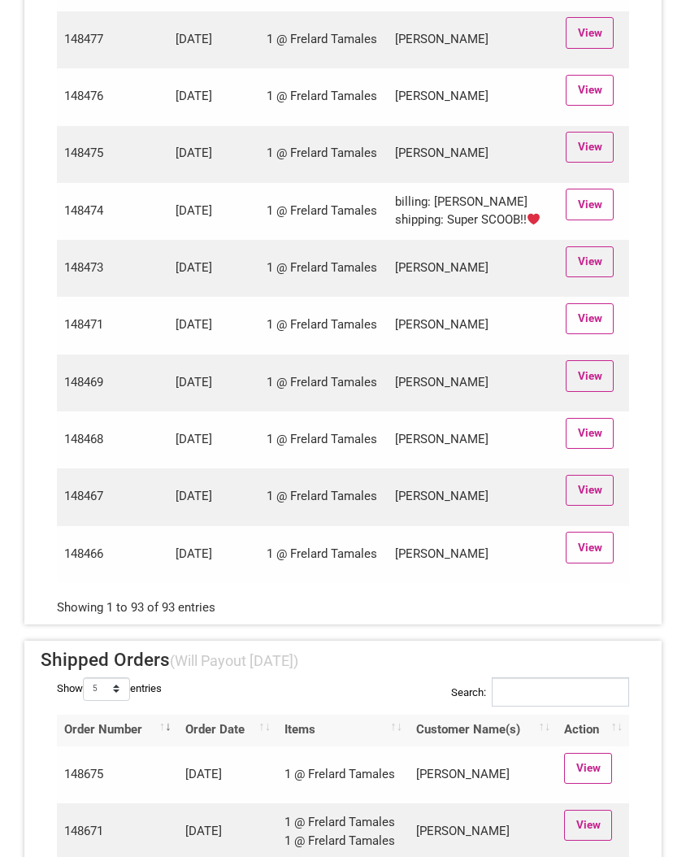
scroll to position [5142, 0]
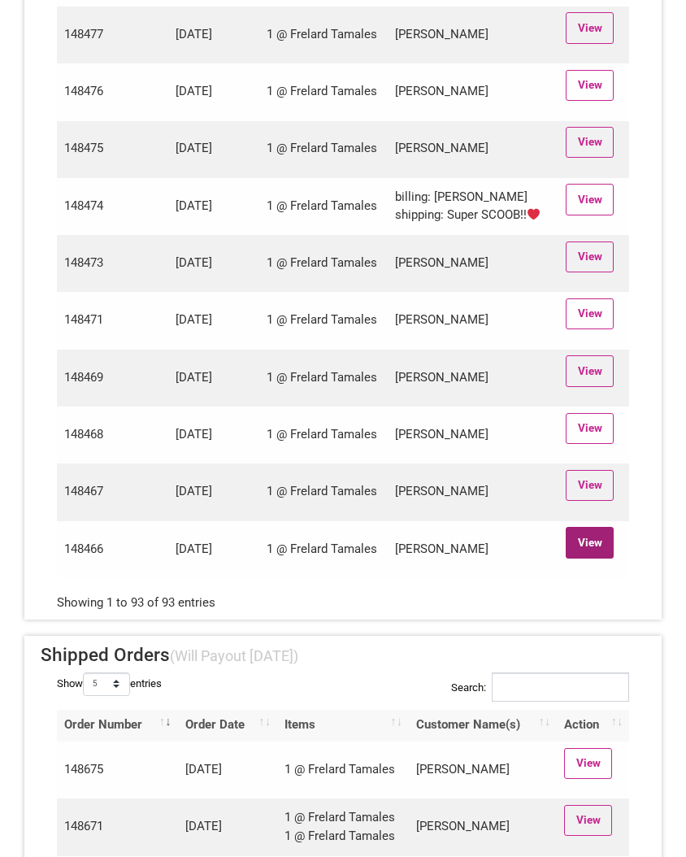
click at [579, 558] on link "View" at bounding box center [590, 542] width 48 height 31
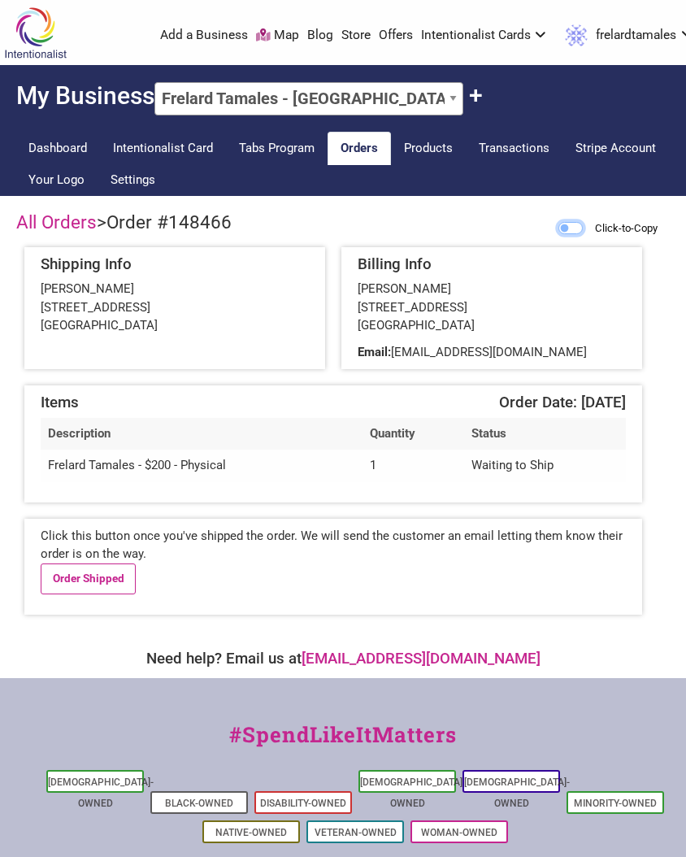
click at [558, 224] on input "Click-to-Copy" at bounding box center [570, 228] width 24 height 12
checkbox input "true"
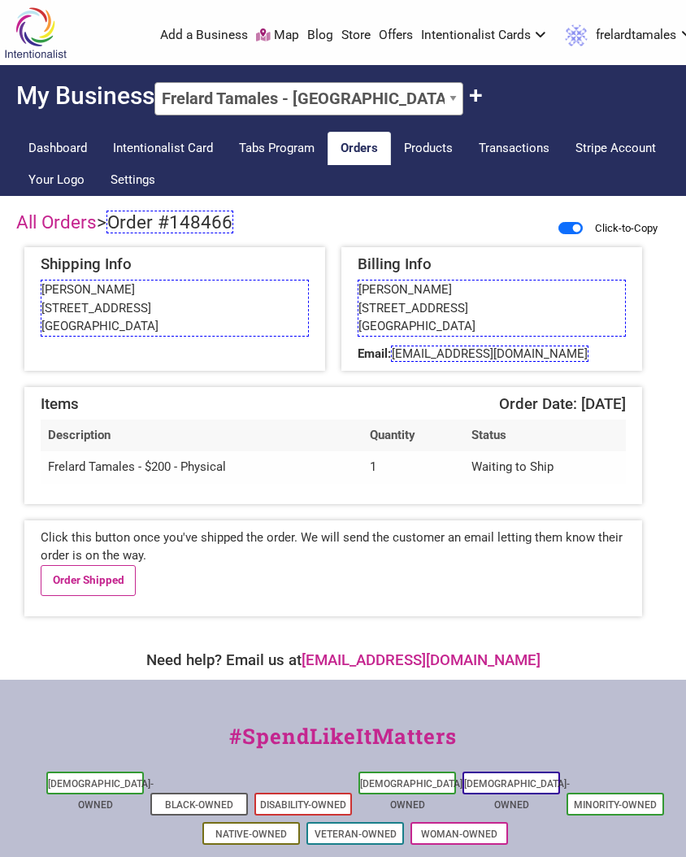
click at [187, 224] on span "Order #148466" at bounding box center [169, 222] width 127 height 23
click at [484, 354] on span "malenkyglazzies@hotmail.com" at bounding box center [490, 353] width 198 height 16
click at [81, 581] on link "Order Shipped" at bounding box center [88, 580] width 95 height 31
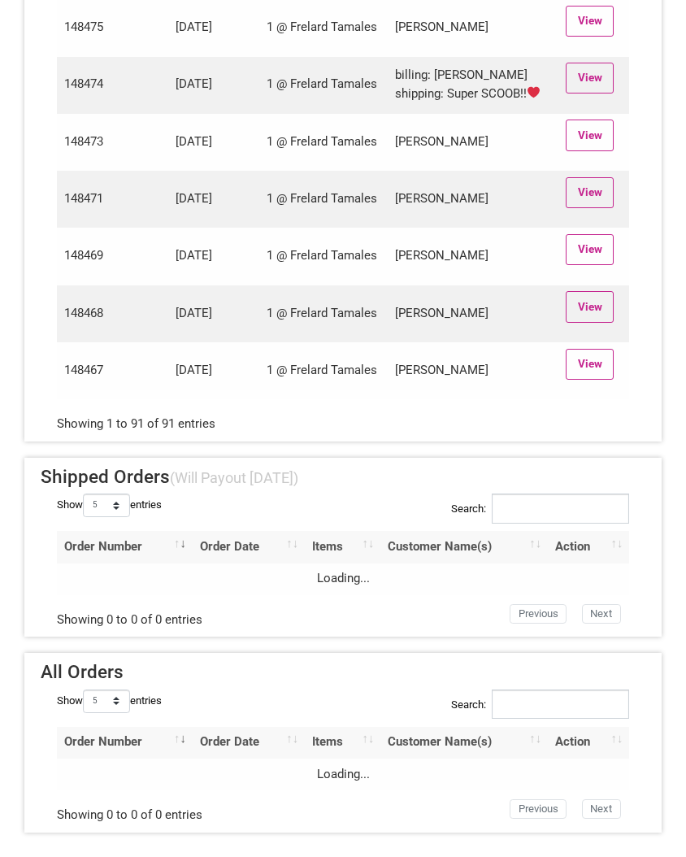
scroll to position [5236, 0]
click at [588, 366] on link "View" at bounding box center [590, 364] width 48 height 31
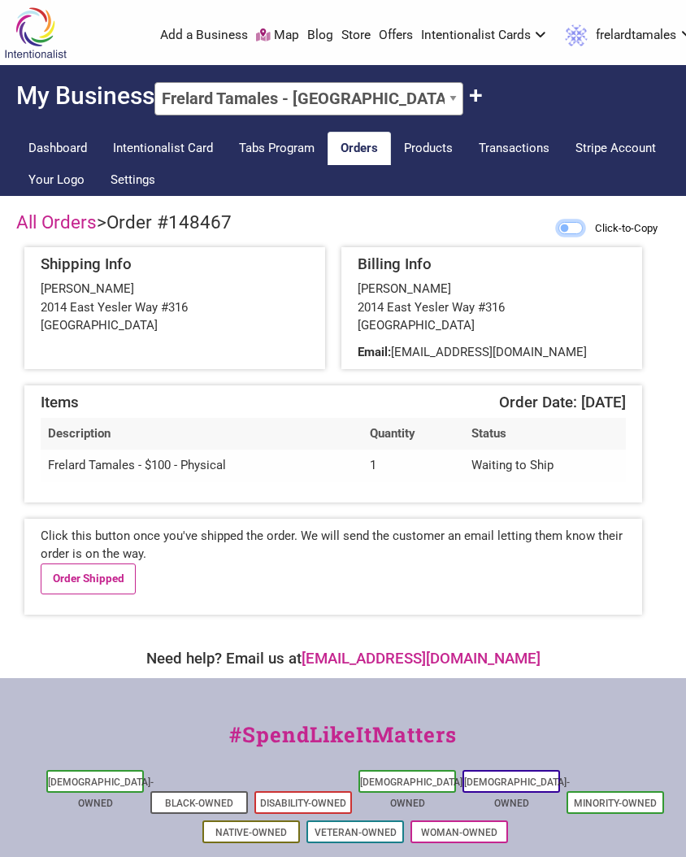
click at [566, 228] on input "Click-to-Copy" at bounding box center [570, 228] width 24 height 12
checkbox input "true"
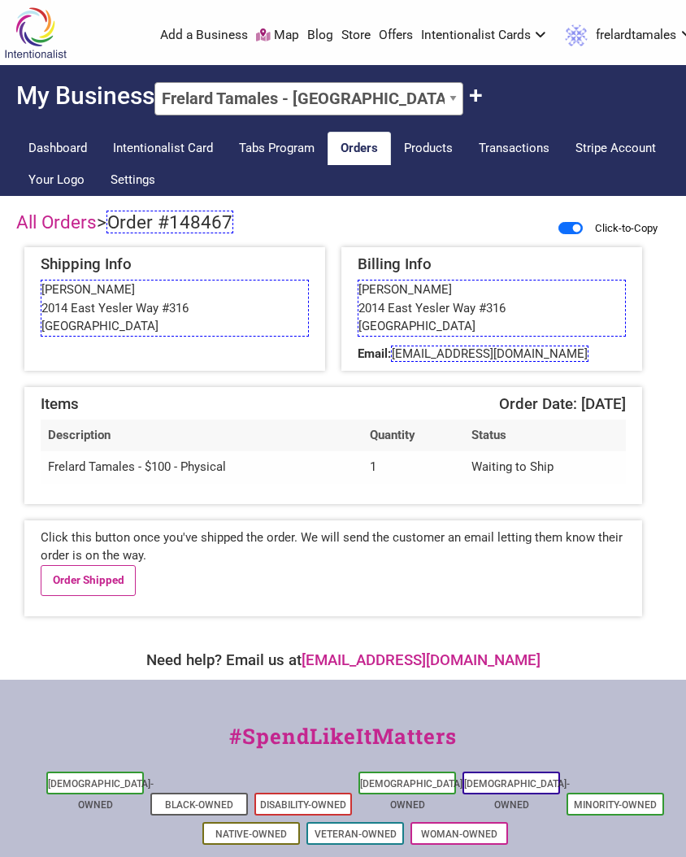
click at [150, 225] on span "Order #148467" at bounding box center [169, 222] width 127 height 23
click at [109, 571] on link "Order Shipped" at bounding box center [88, 580] width 95 height 31
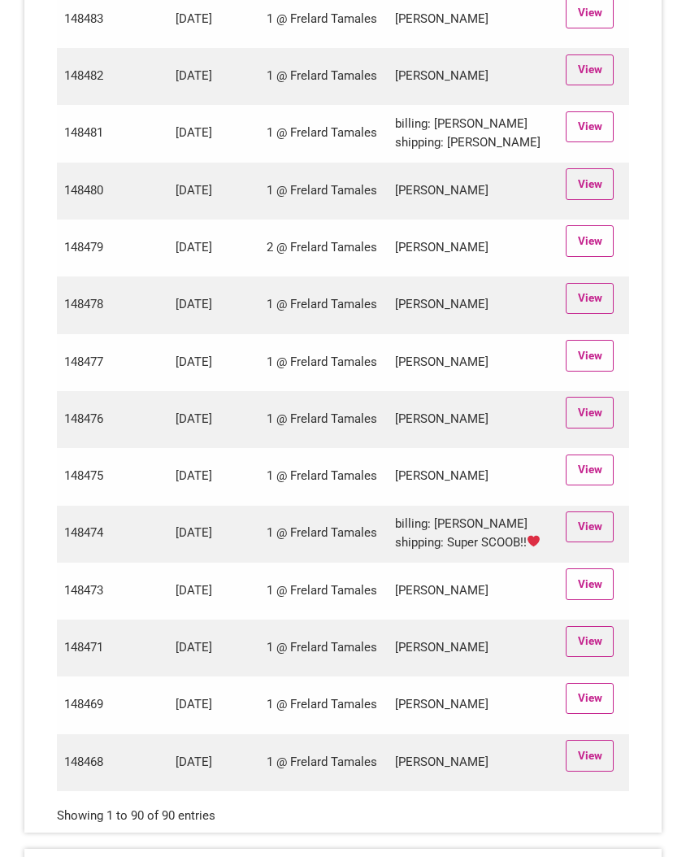
scroll to position [5179, 0]
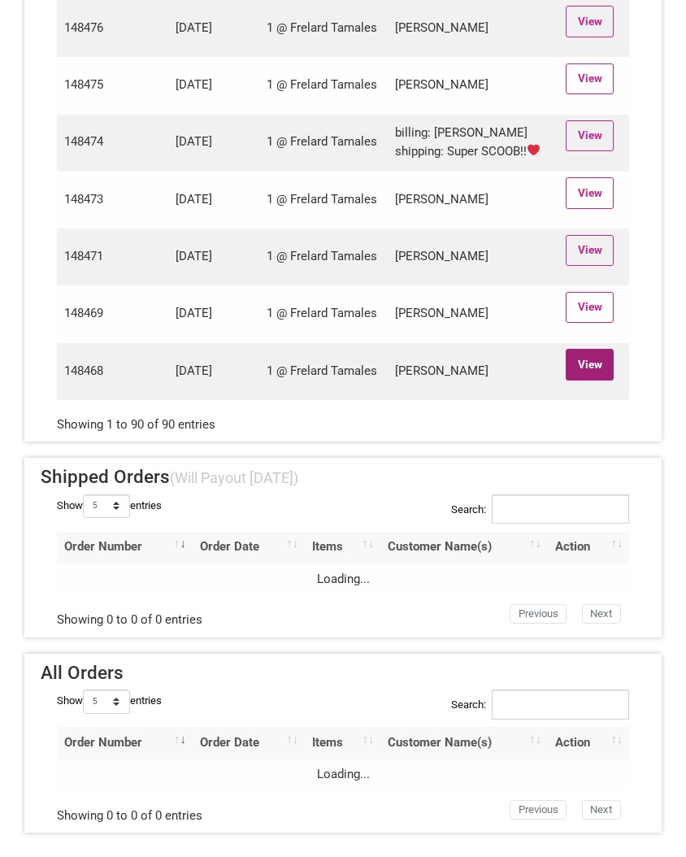
click at [579, 356] on link "View" at bounding box center [590, 364] width 48 height 31
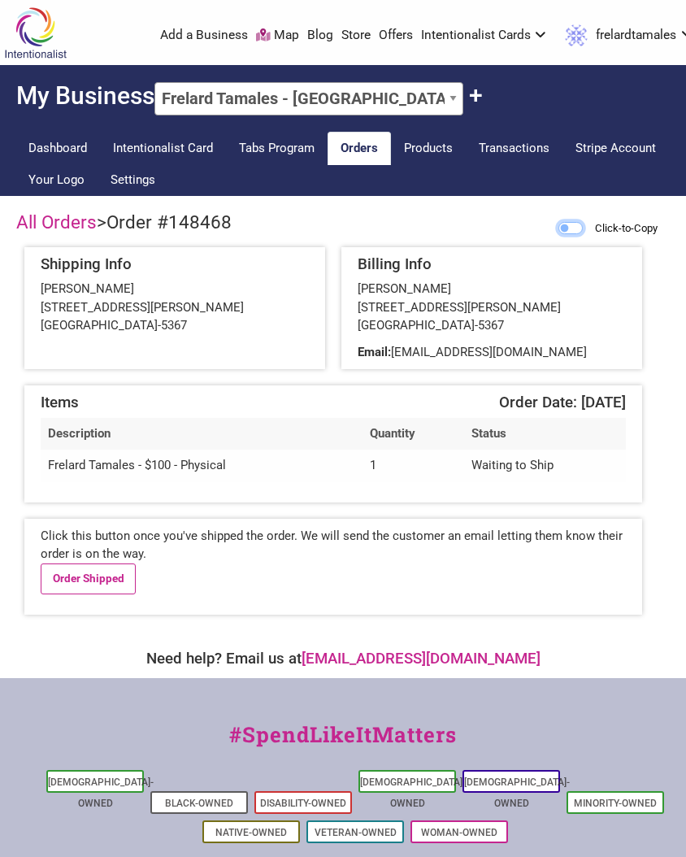
click at [565, 228] on input "Click-to-Copy" at bounding box center [570, 228] width 24 height 12
checkbox input "true"
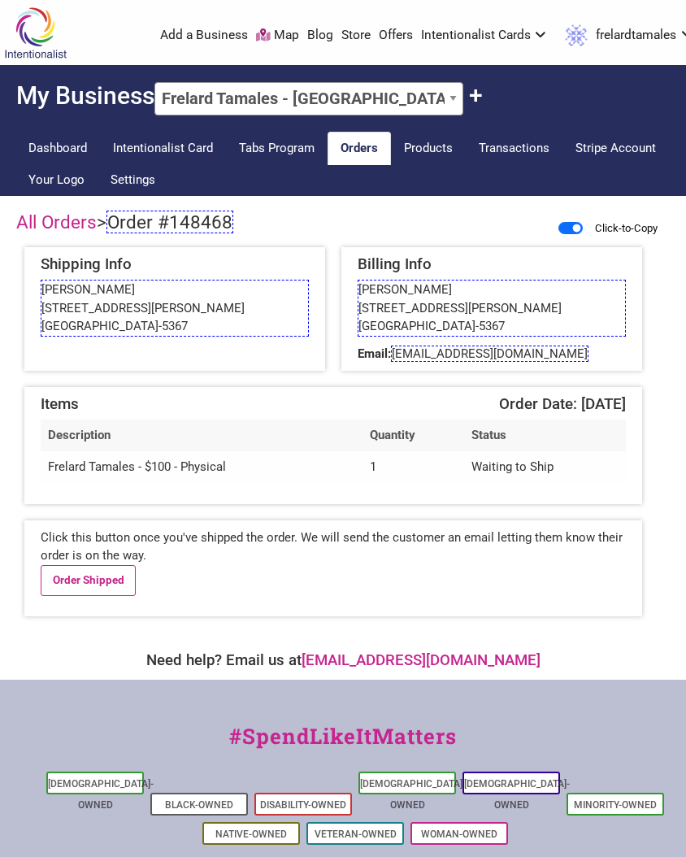
click at [203, 221] on span "Order #148468" at bounding box center [169, 222] width 127 height 23
click at [81, 588] on link "Order Shipped" at bounding box center [88, 580] width 95 height 31
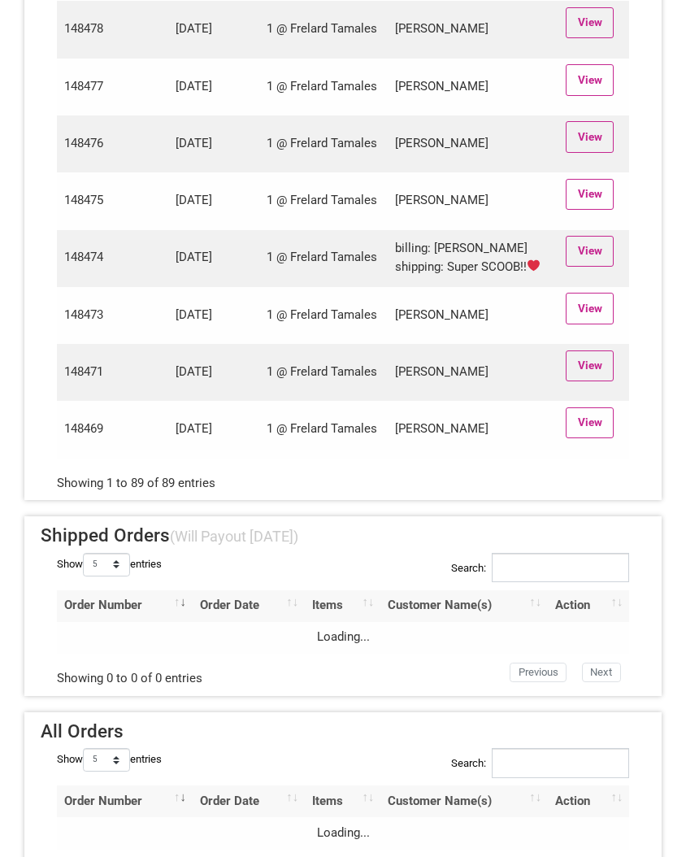
scroll to position [5034, 0]
click at [593, 437] on link "View" at bounding box center [590, 421] width 48 height 31
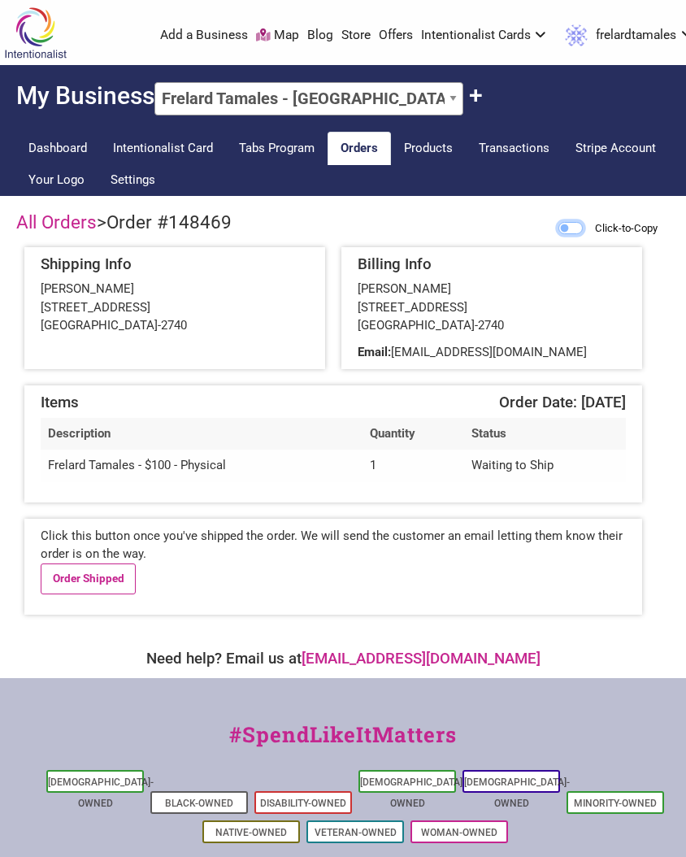
click at [570, 233] on input "Click-to-Copy" at bounding box center [570, 228] width 24 height 12
checkbox input "true"
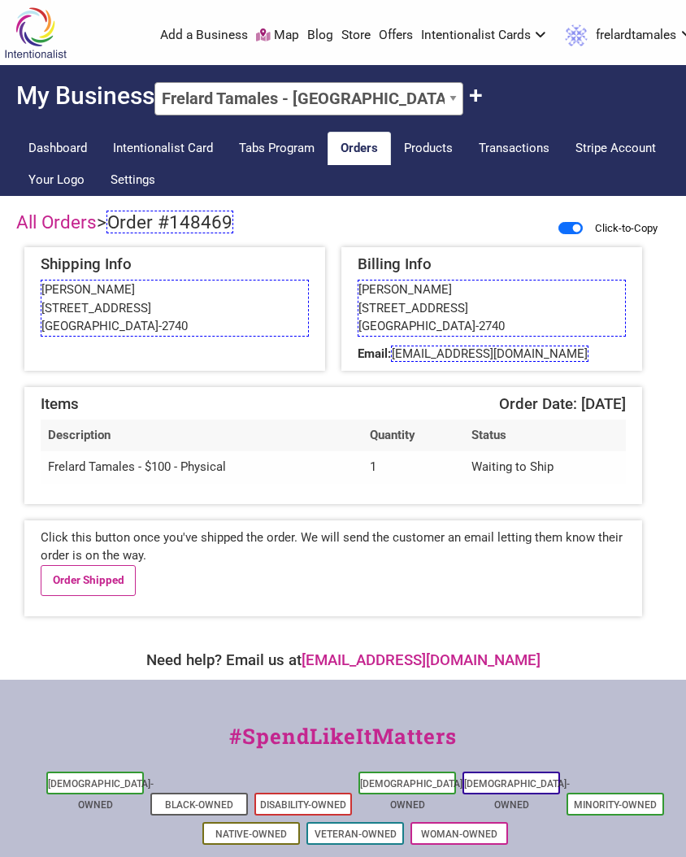
click at [159, 228] on span "Order #148469" at bounding box center [169, 222] width 127 height 23
click at [87, 578] on link "Order Shipped" at bounding box center [88, 580] width 95 height 31
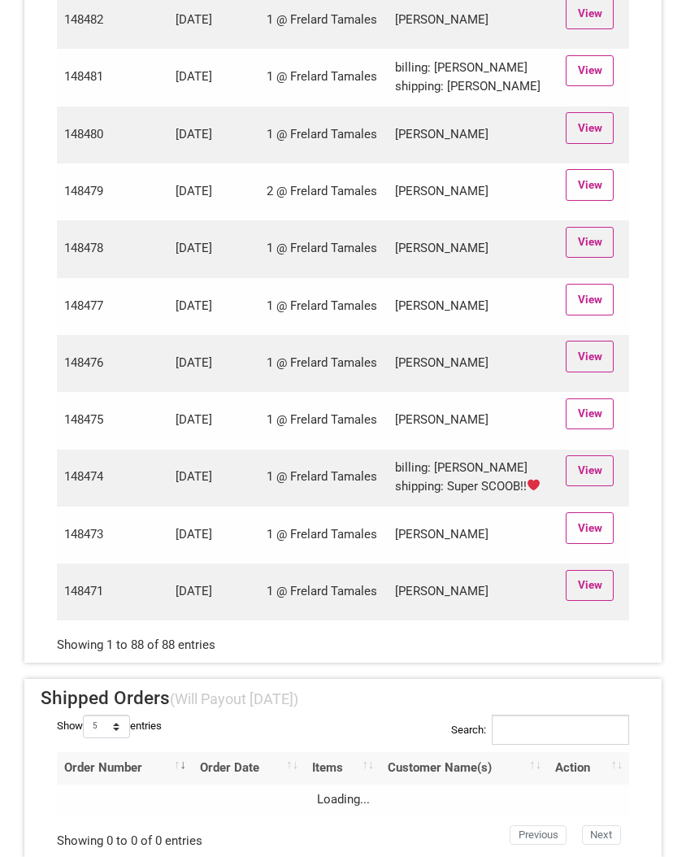
scroll to position [4815, 0]
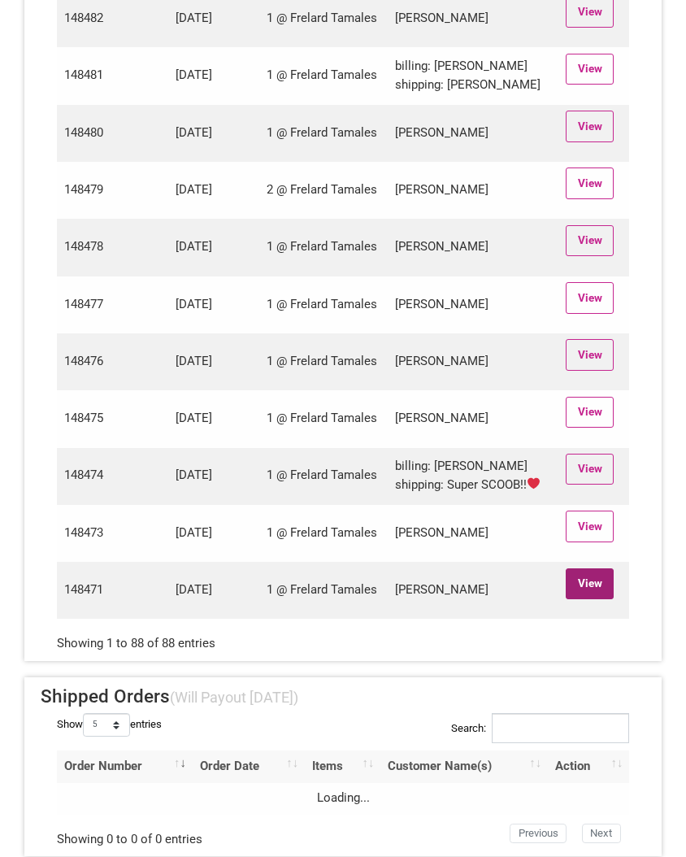
click at [601, 599] on link "View" at bounding box center [590, 583] width 48 height 31
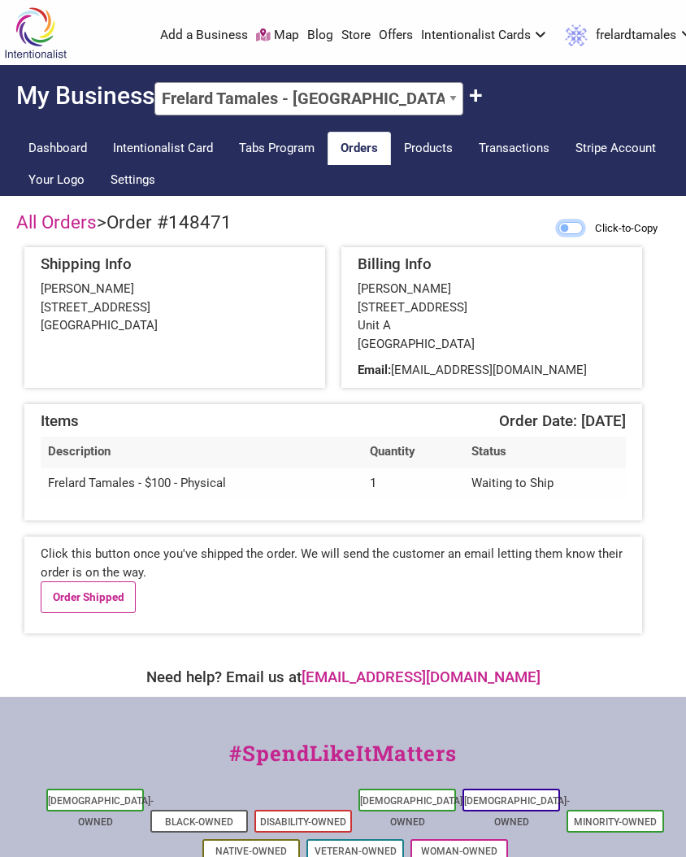
click at [558, 226] on input "Click-to-Copy" at bounding box center [570, 228] width 24 height 12
checkbox input "true"
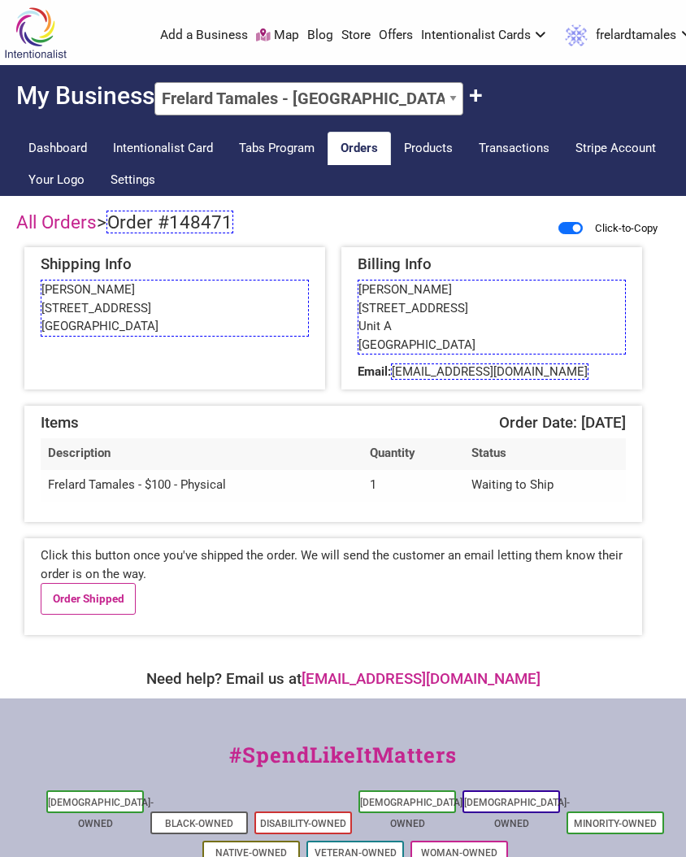
click at [172, 213] on span "Order #148471" at bounding box center [169, 222] width 127 height 23
click at [79, 601] on link "Order Shipped" at bounding box center [88, 598] width 95 height 31
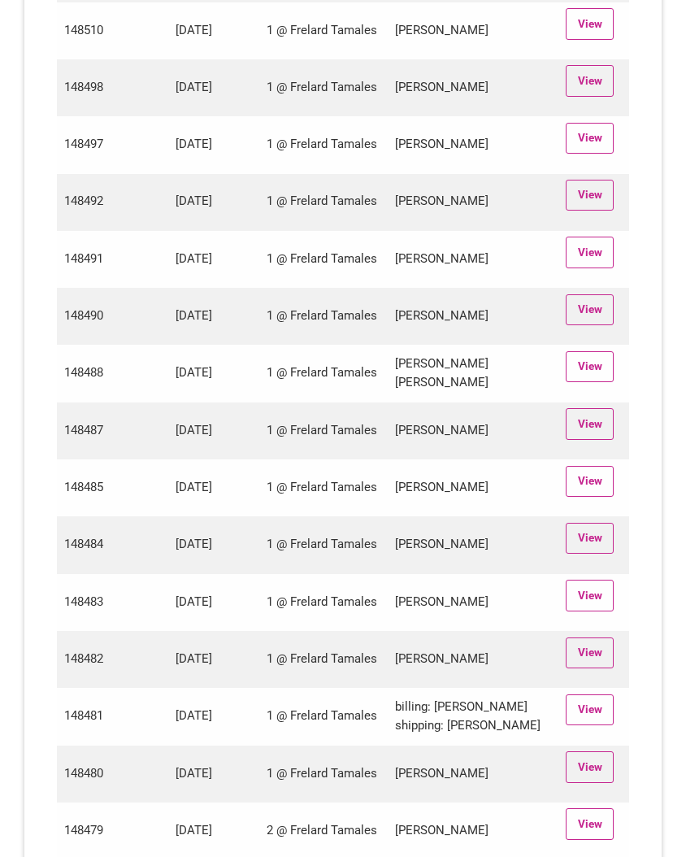
scroll to position [5007, 0]
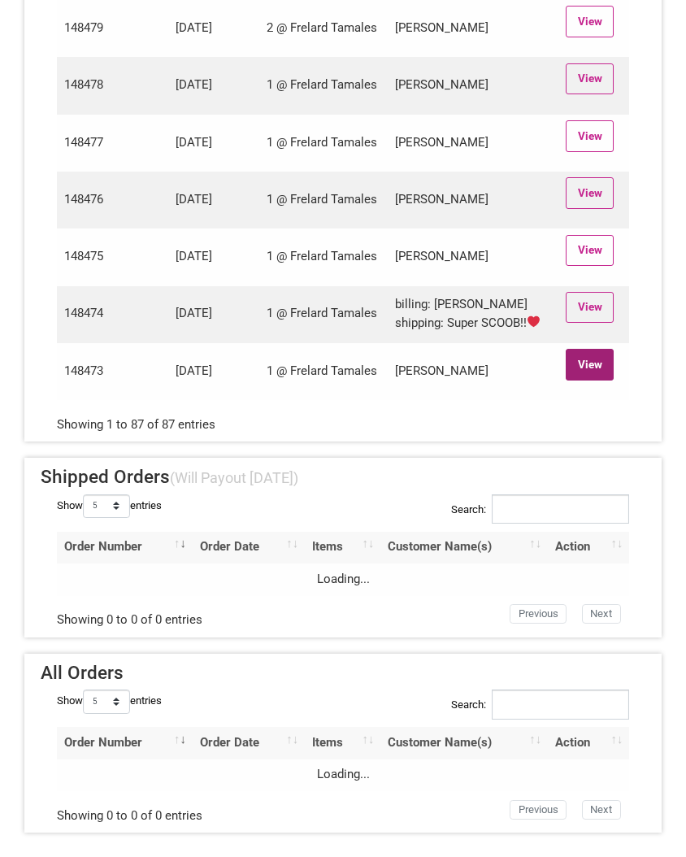
click at [597, 368] on link "View" at bounding box center [590, 364] width 48 height 31
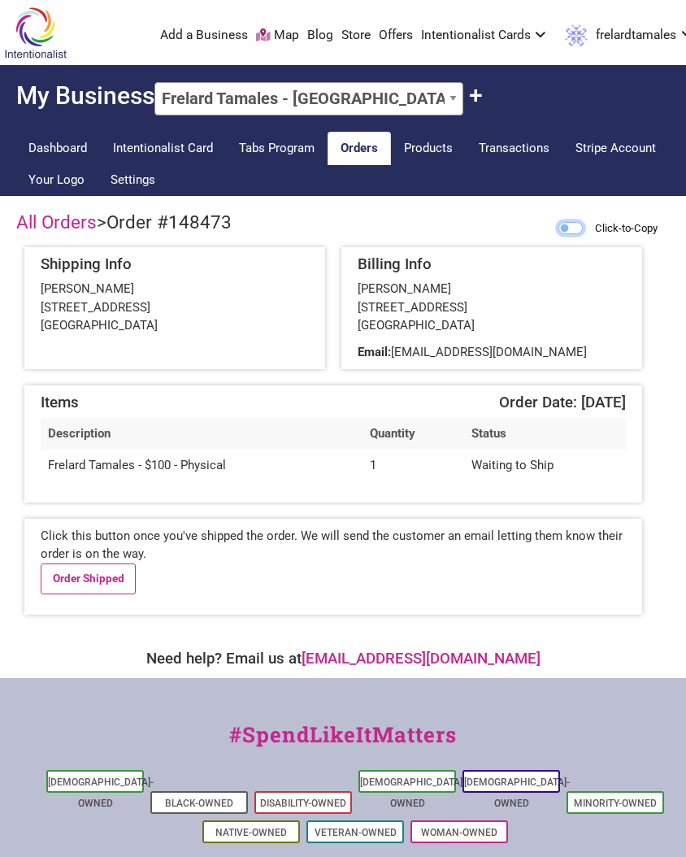
click at [561, 228] on input "Click-to-Copy" at bounding box center [570, 228] width 24 height 12
checkbox input "true"
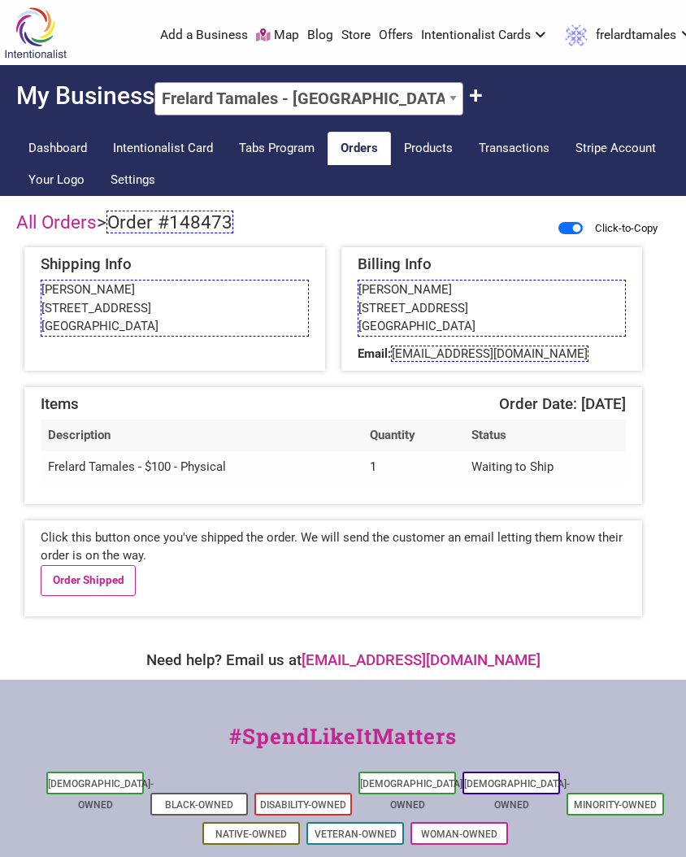
click at [158, 211] on span "Order #148473" at bounding box center [169, 222] width 127 height 23
click at [73, 572] on link "Order Shipped" at bounding box center [88, 580] width 95 height 31
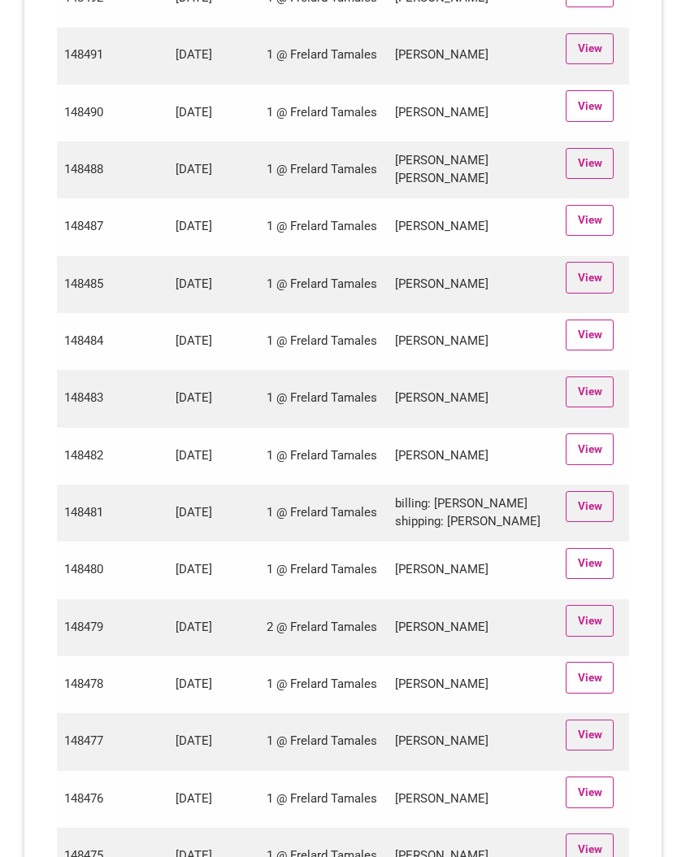
scroll to position [4893, 0]
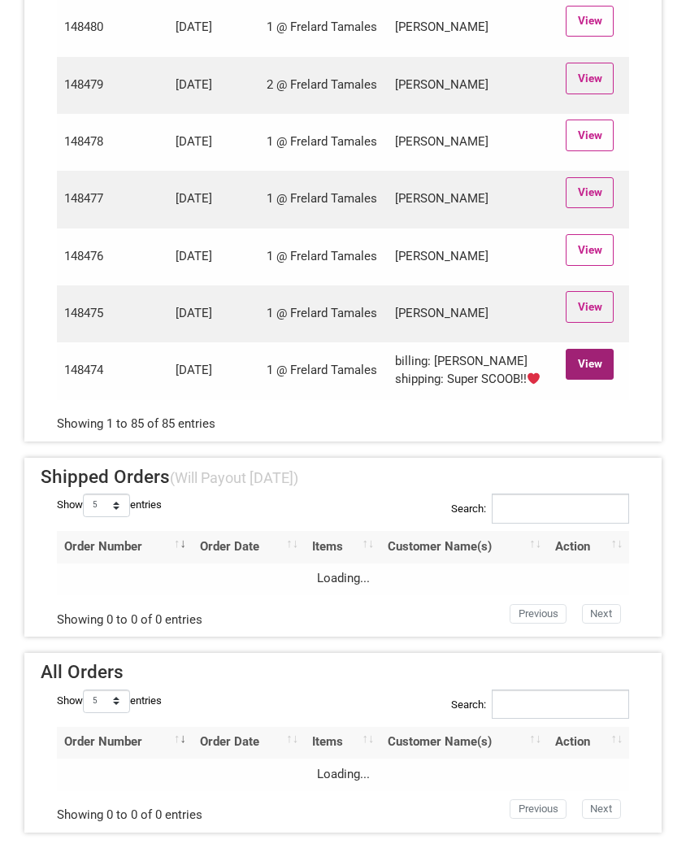
click at [605, 363] on link "View" at bounding box center [590, 364] width 48 height 31
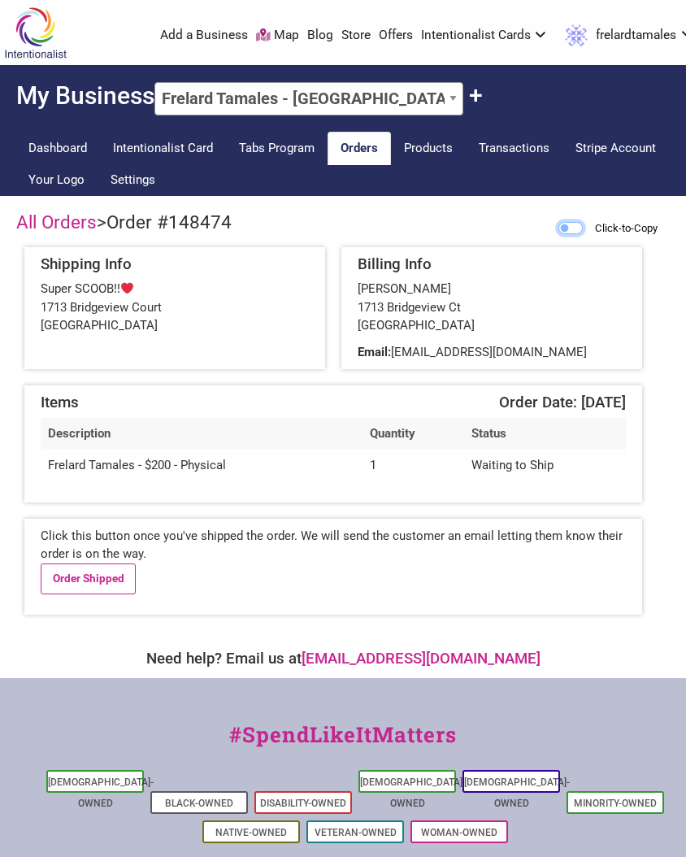
click at [559, 228] on input "Click-to-Copy" at bounding box center [570, 228] width 24 height 12
checkbox input "true"
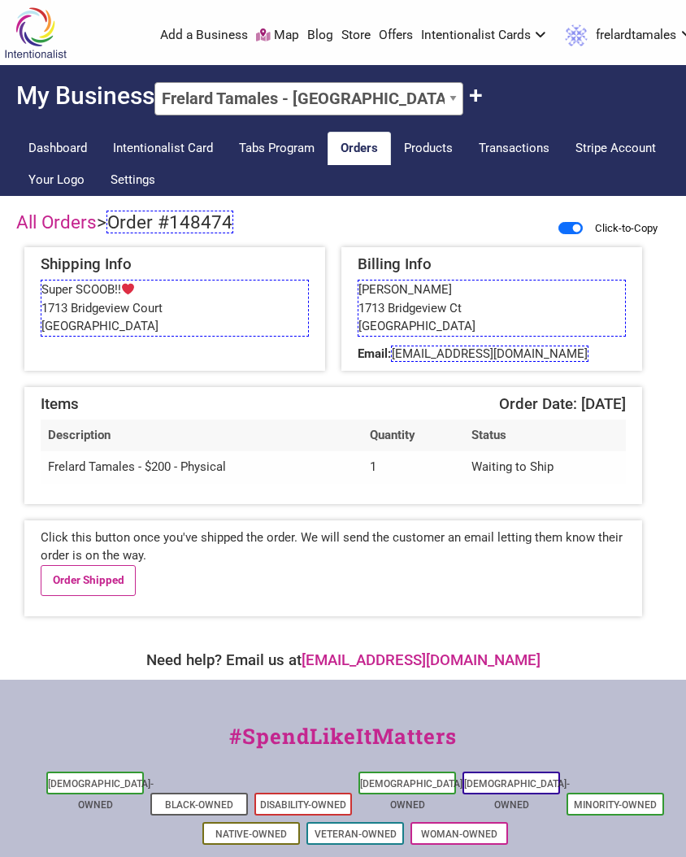
click at [128, 222] on span "Order #148474" at bounding box center [169, 222] width 127 height 23
click at [420, 356] on span "kennaw5@comcast.net" at bounding box center [490, 353] width 198 height 16
click at [93, 583] on link "Order Shipped" at bounding box center [88, 580] width 95 height 31
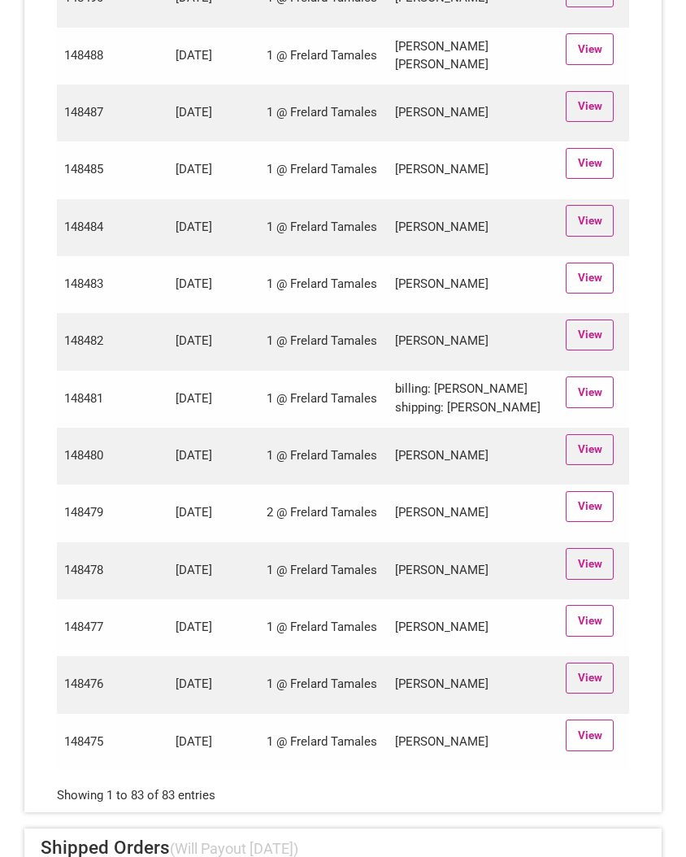
scroll to position [4779, 0]
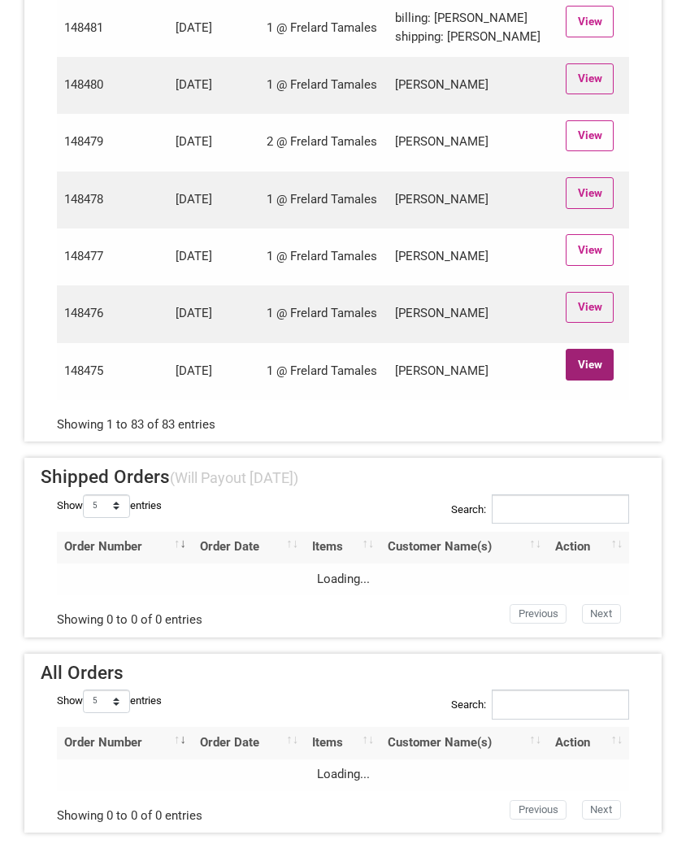
click at [590, 370] on link "View" at bounding box center [590, 364] width 48 height 31
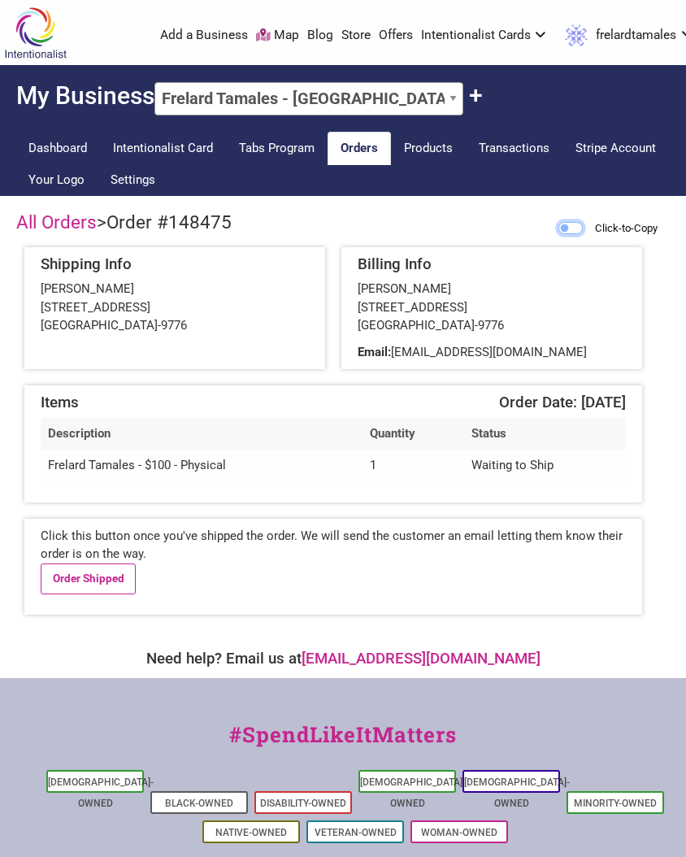
click at [558, 228] on input "Click-to-Copy" at bounding box center [570, 228] width 24 height 12
checkbox input "true"
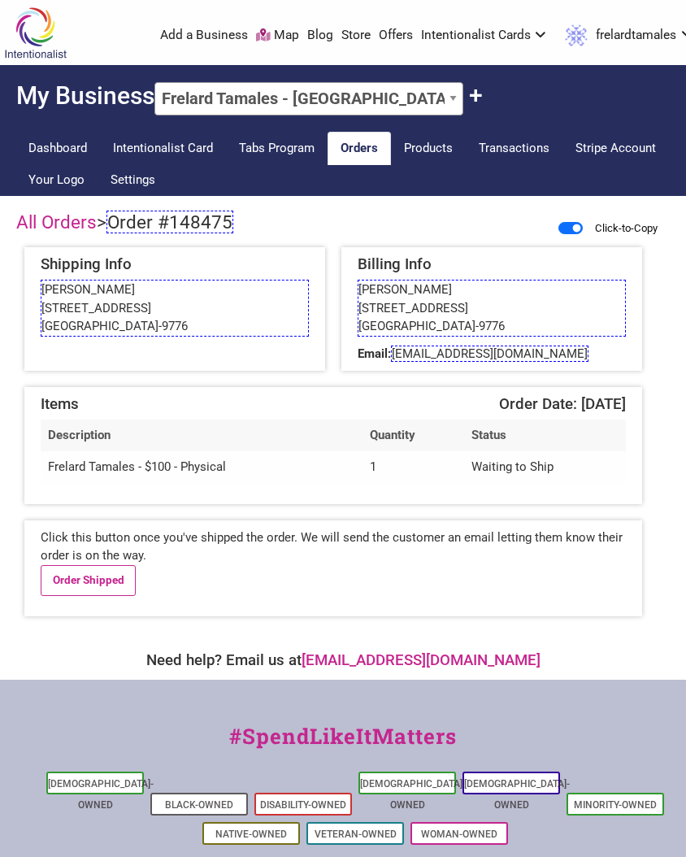
click at [191, 225] on span "Order #148475" at bounding box center [169, 222] width 127 height 23
click at [89, 578] on link "Order Shipped" at bounding box center [88, 580] width 95 height 31
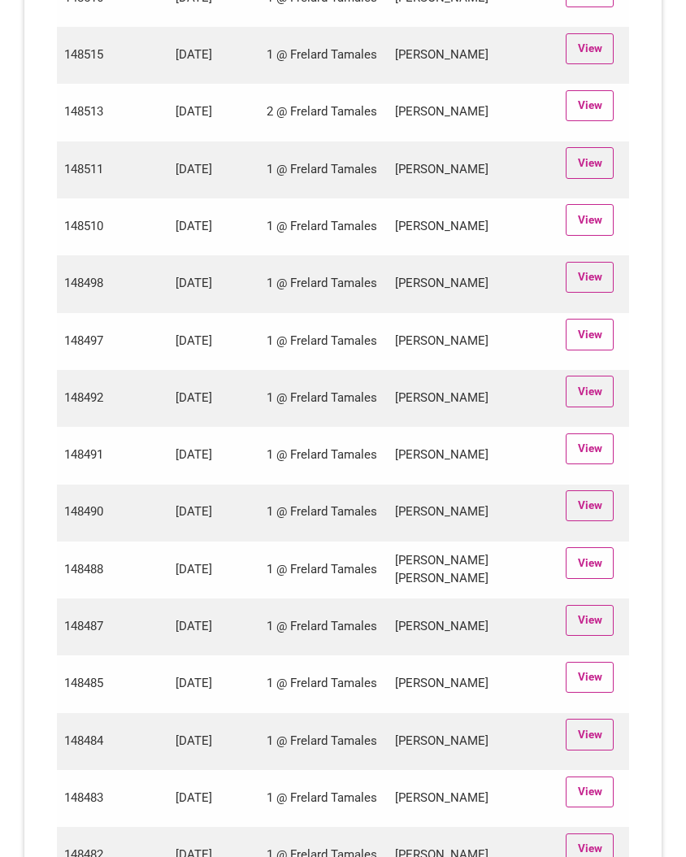
scroll to position [4722, 0]
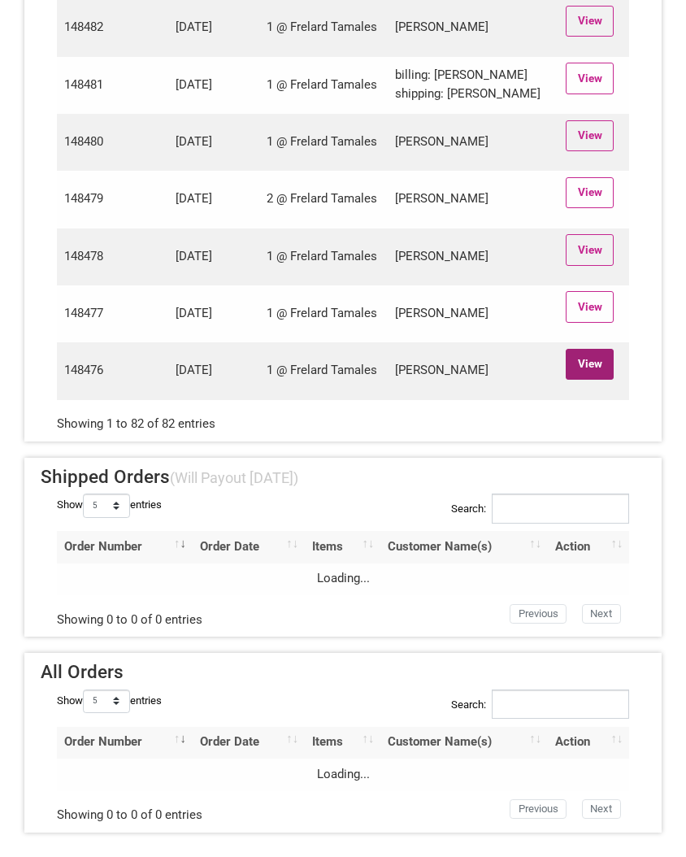
click at [585, 363] on link "View" at bounding box center [590, 364] width 48 height 31
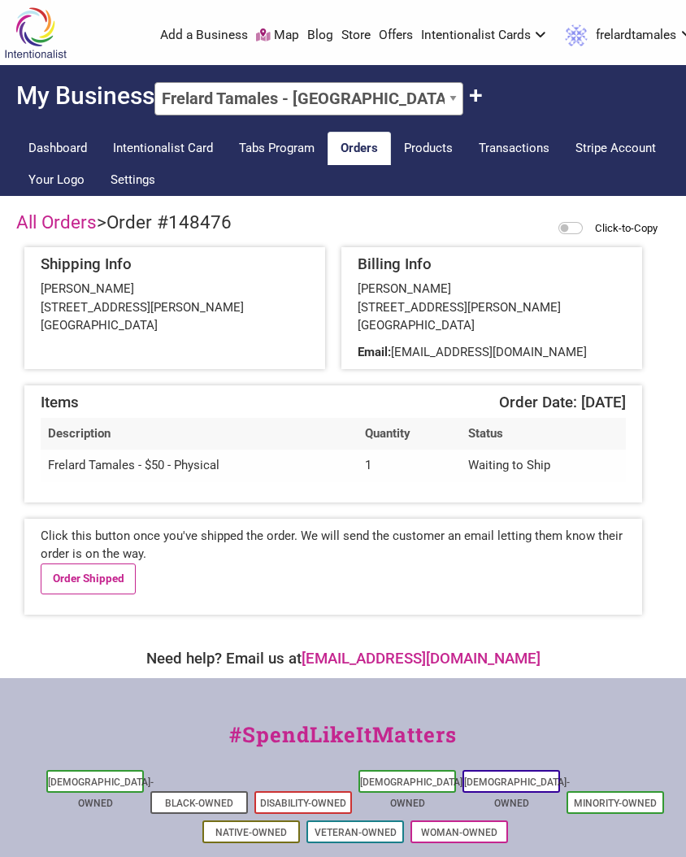
click at [574, 219] on div "Click-to-Copy" at bounding box center [622, 229] width 96 height 20
click at [558, 224] on input "Click-to-Copy" at bounding box center [570, 228] width 24 height 12
checkbox input "true"
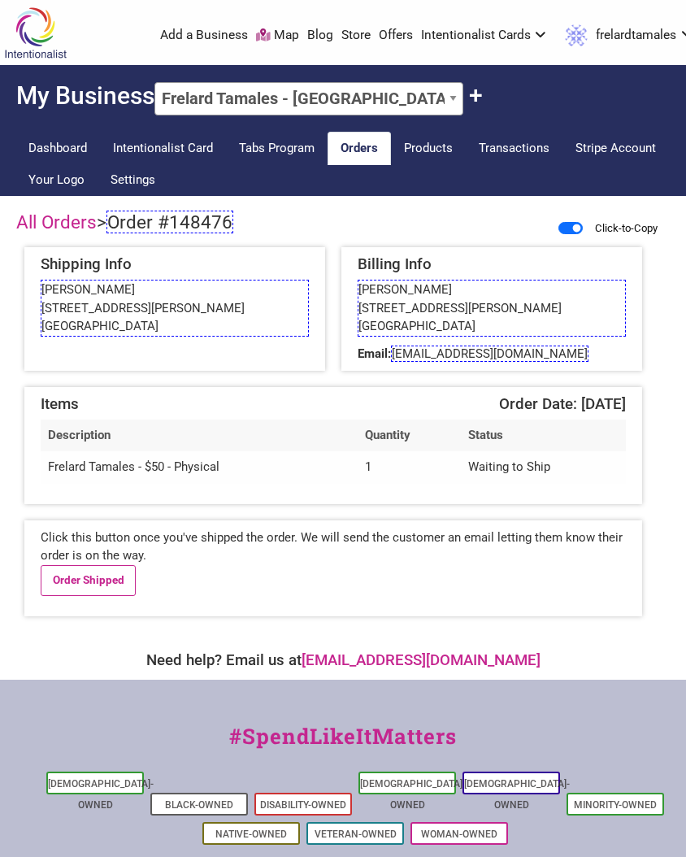
click at [184, 228] on span "Order #148476" at bounding box center [169, 222] width 127 height 23
click at [171, 228] on span "Order #148476" at bounding box center [169, 222] width 127 height 23
click at [91, 588] on link "Order Shipped" at bounding box center [88, 580] width 95 height 31
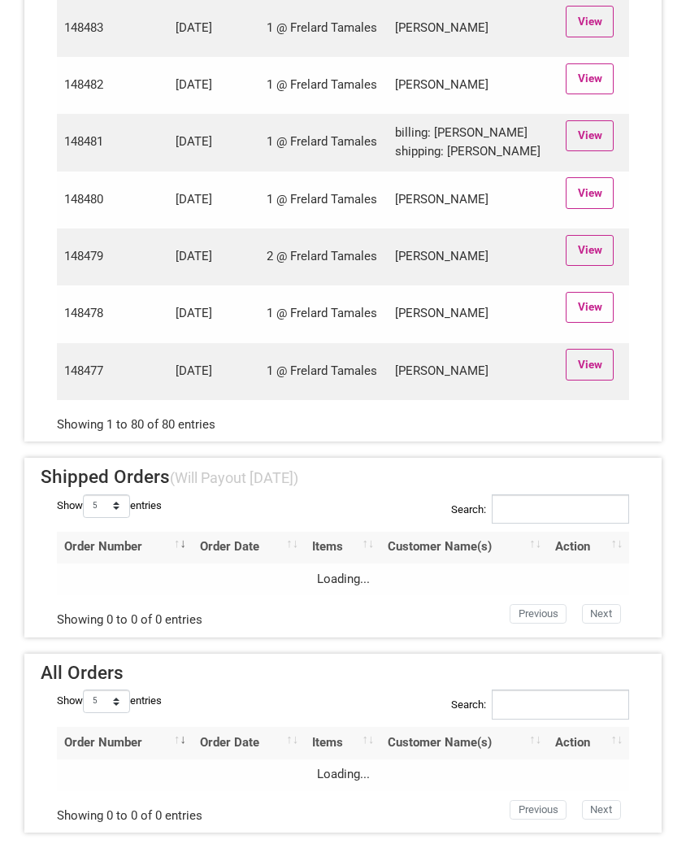
scroll to position [4593, 0]
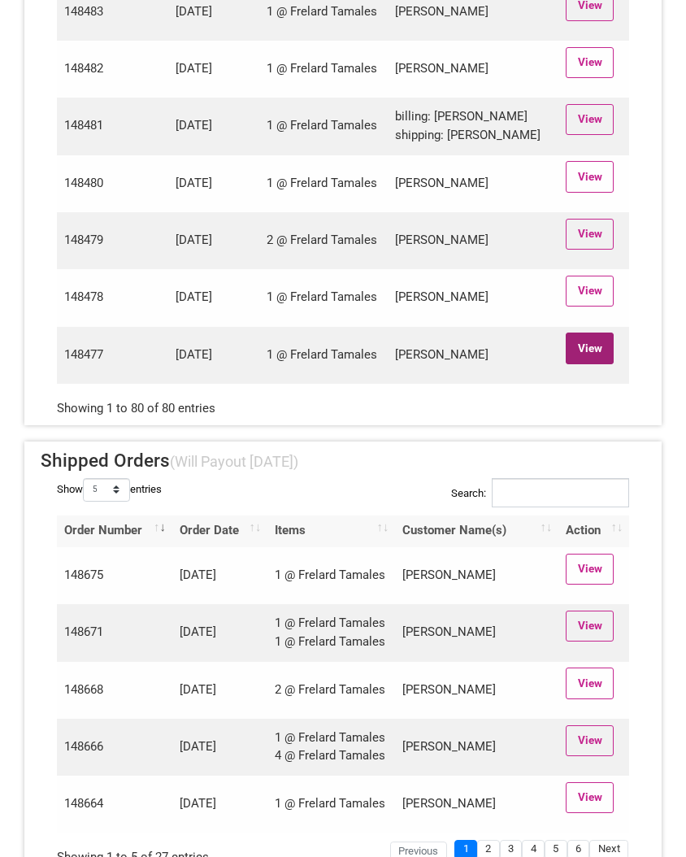
click at [592, 363] on link "View" at bounding box center [590, 347] width 48 height 31
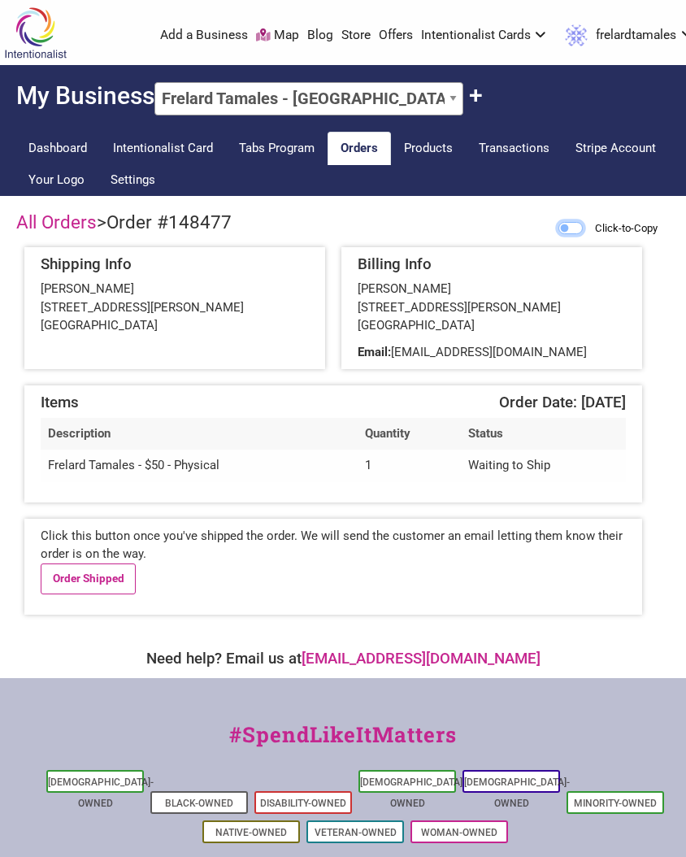
click at [564, 230] on input "Click-to-Copy" at bounding box center [570, 228] width 24 height 12
checkbox input "true"
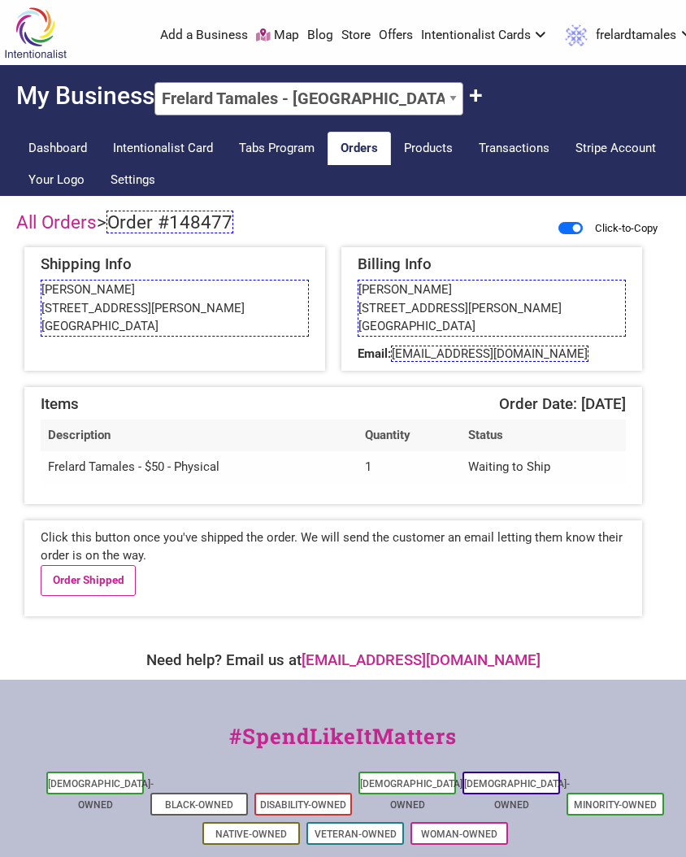
click at [164, 222] on span "Order #148477" at bounding box center [169, 222] width 127 height 23
click at [99, 580] on link "Order Shipped" at bounding box center [88, 580] width 95 height 31
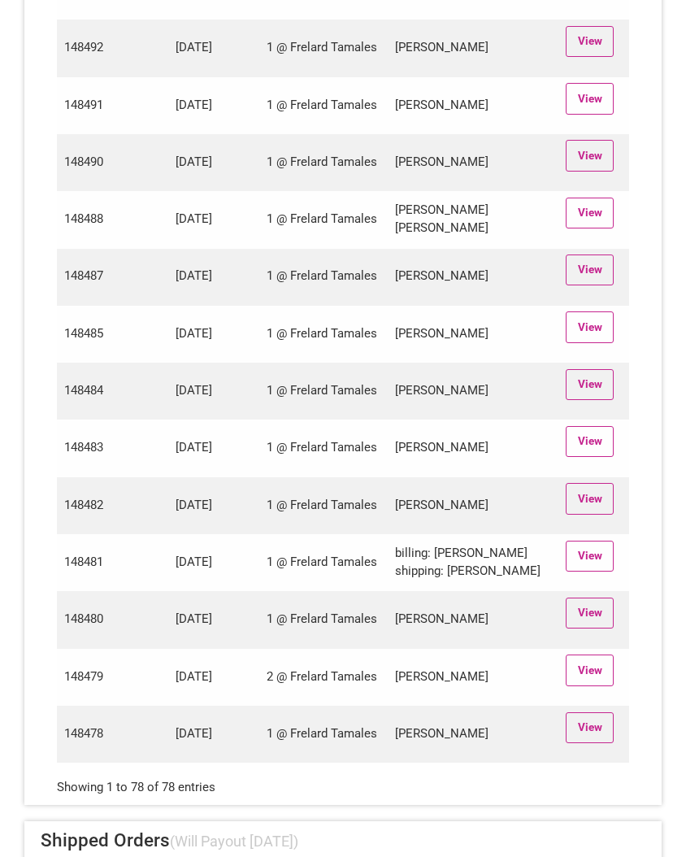
scroll to position [4099, 0]
click at [593, 744] on link "View" at bounding box center [590, 728] width 48 height 31
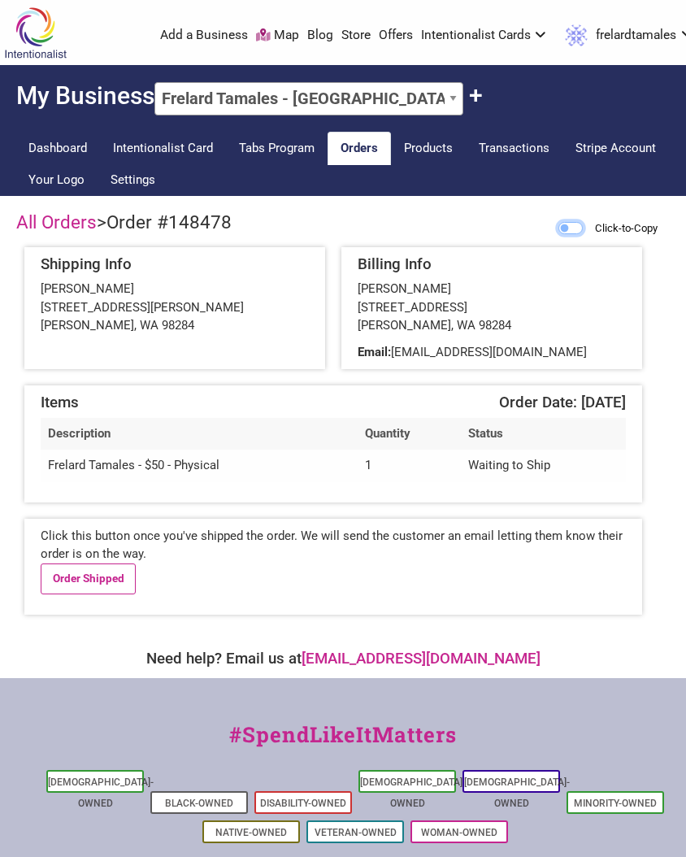
click at [562, 230] on input "Click-to-Copy" at bounding box center [570, 228] width 24 height 12
checkbox input "true"
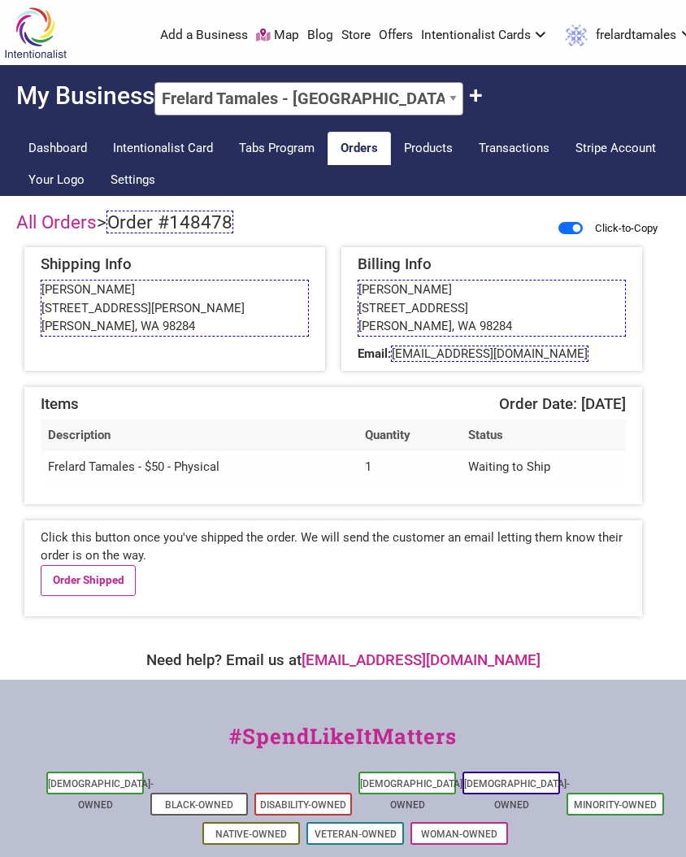
click at [176, 228] on span "Order #148478" at bounding box center [169, 222] width 127 height 23
click at [78, 584] on link "Order Shipped" at bounding box center [88, 580] width 95 height 31
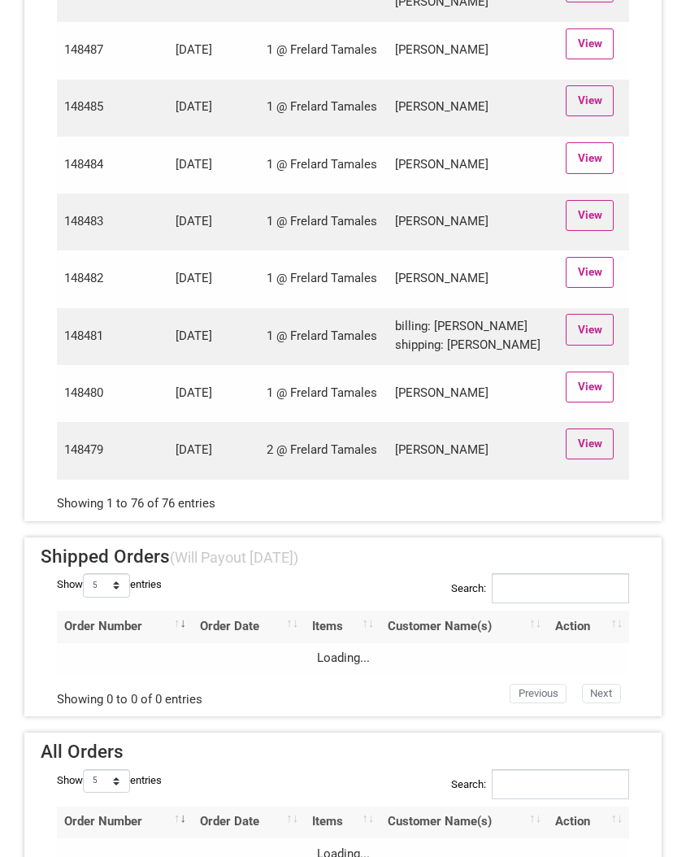
scroll to position [4272, 0]
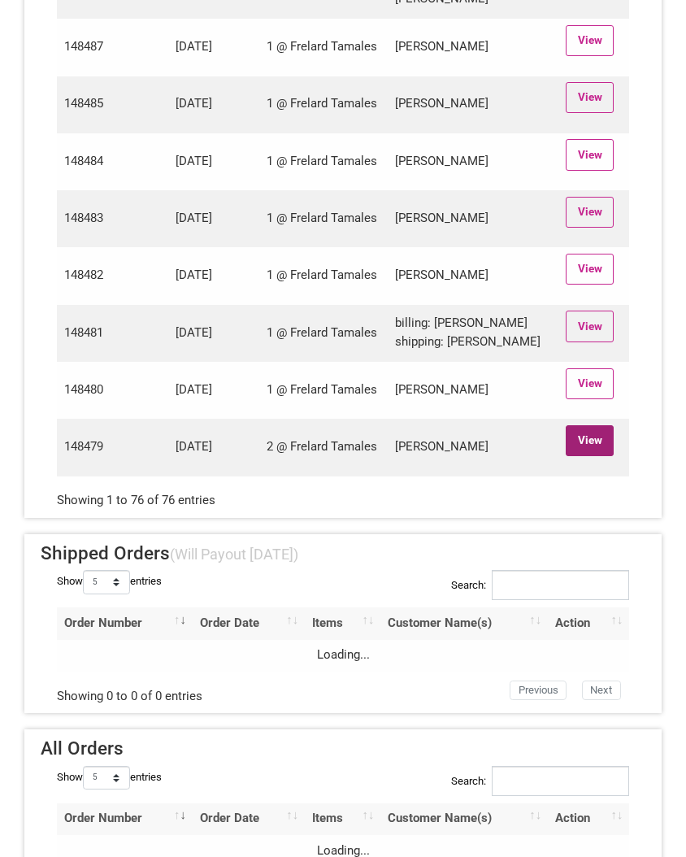
click at [597, 456] on link "View" at bounding box center [590, 440] width 48 height 31
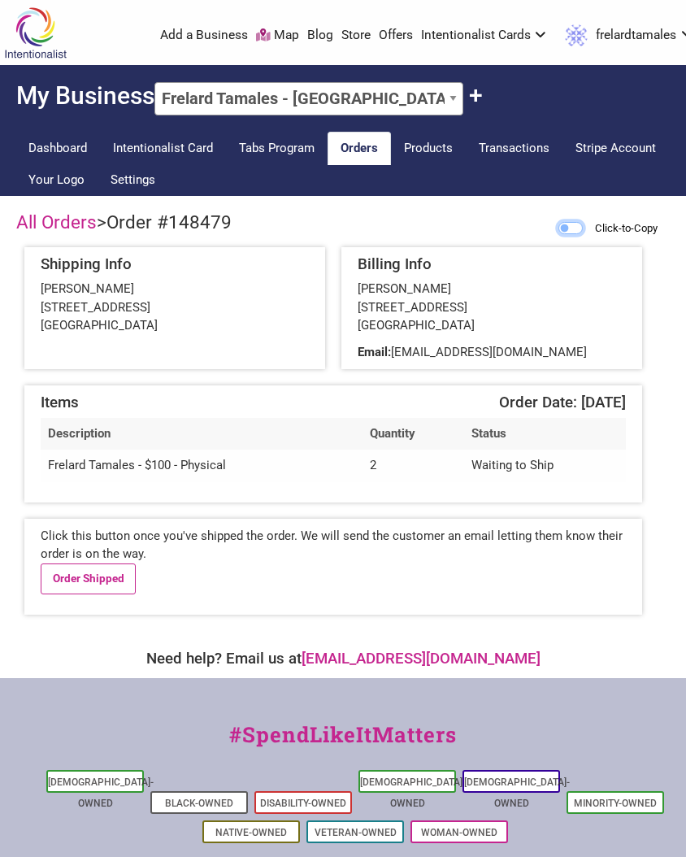
click at [568, 232] on input "Click-to-Copy" at bounding box center [570, 228] width 24 height 12
checkbox input "true"
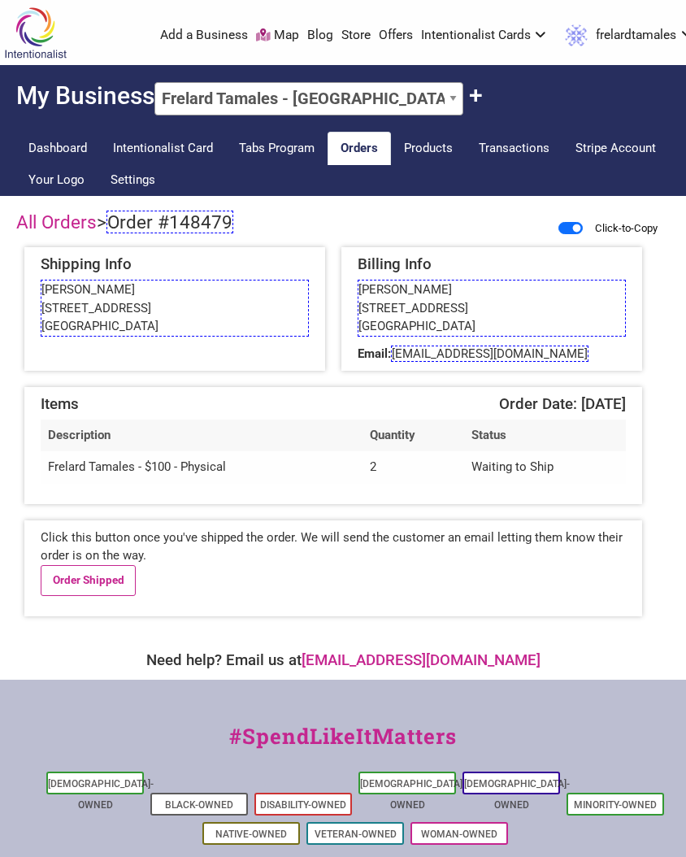
click at [176, 228] on span "Order #148479" at bounding box center [169, 222] width 127 height 23
click at [446, 355] on span "devrarae@yahoo.com" at bounding box center [490, 353] width 198 height 16
click at [106, 583] on link "Order Shipped" at bounding box center [88, 580] width 95 height 31
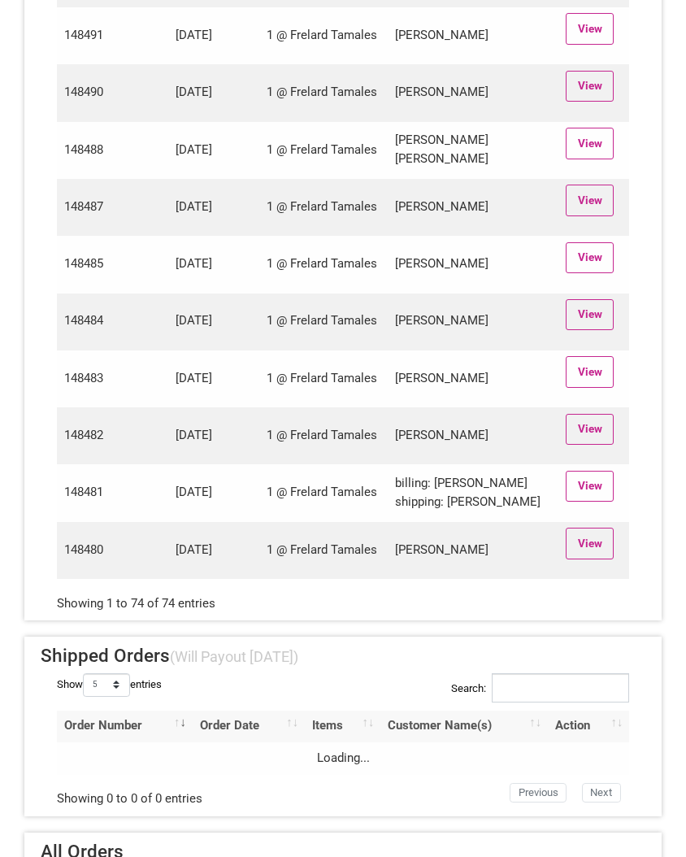
scroll to position [4067, 0]
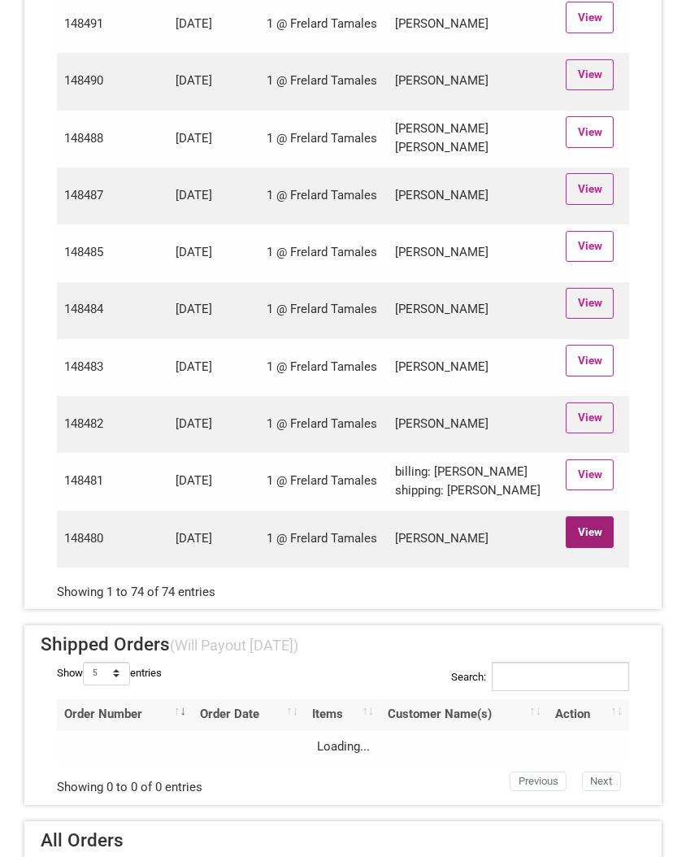
click at [584, 547] on link "View" at bounding box center [590, 531] width 48 height 31
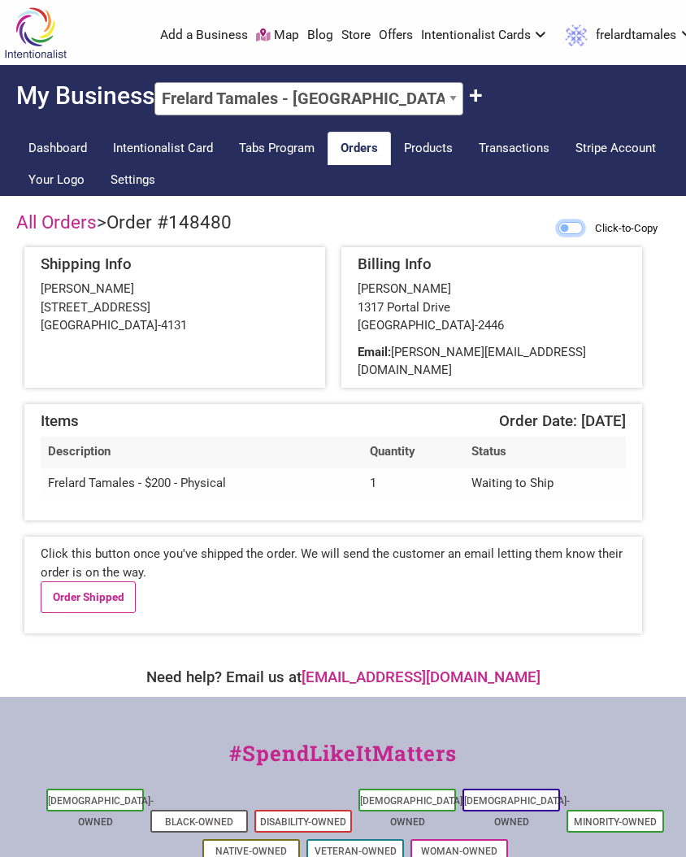
click at [558, 227] on input "Click-to-Copy" at bounding box center [570, 228] width 24 height 12
checkbox input "true"
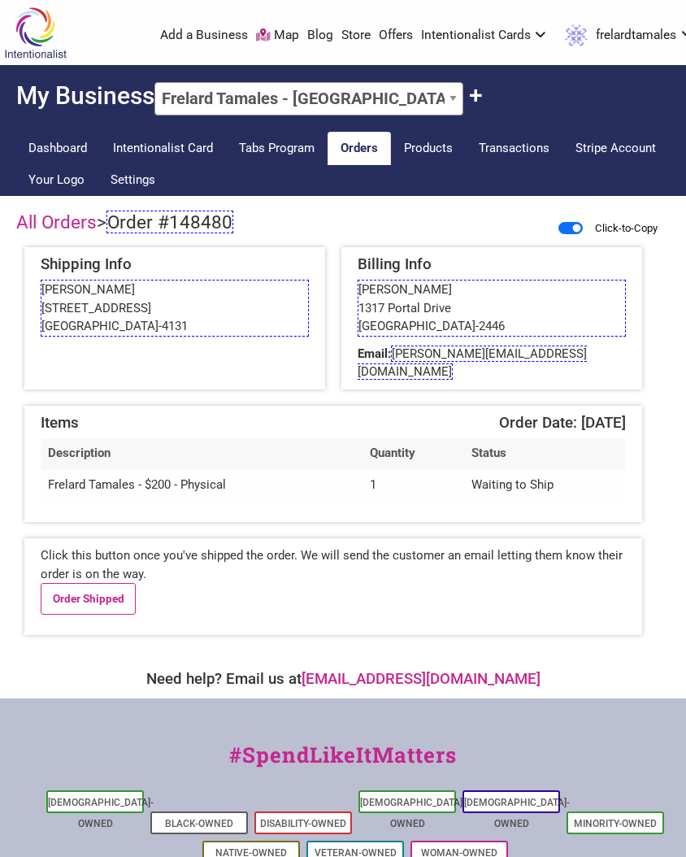
click at [175, 215] on span "Order #148480" at bounding box center [169, 222] width 127 height 23
click at [441, 351] on span "[PERSON_NAME][EMAIL_ADDRESS][DOMAIN_NAME]" at bounding box center [472, 362] width 229 height 35
click at [92, 583] on link "Order Shipped" at bounding box center [88, 598] width 95 height 31
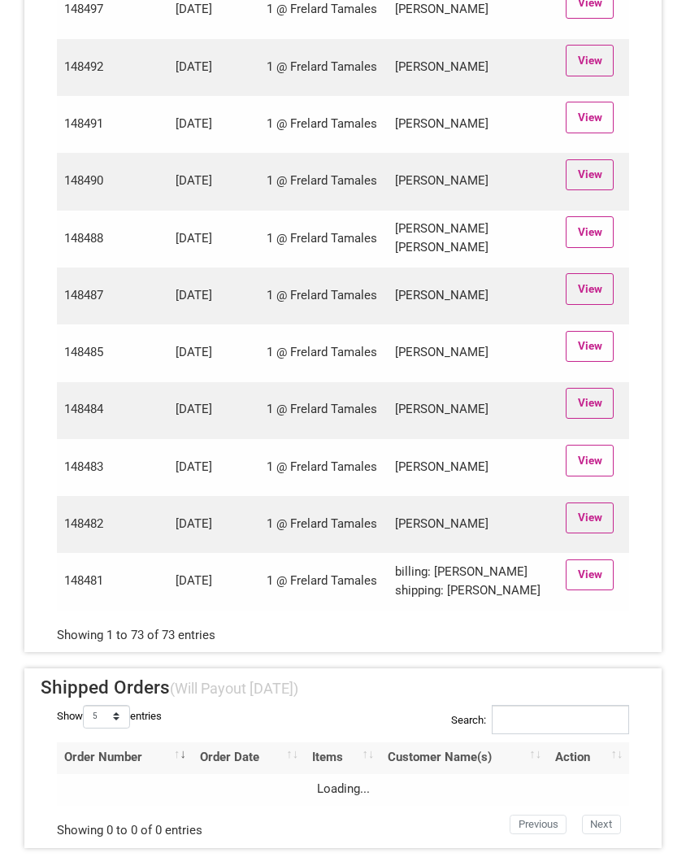
scroll to position [3966, 0]
click at [593, 591] on link "View" at bounding box center [590, 575] width 48 height 31
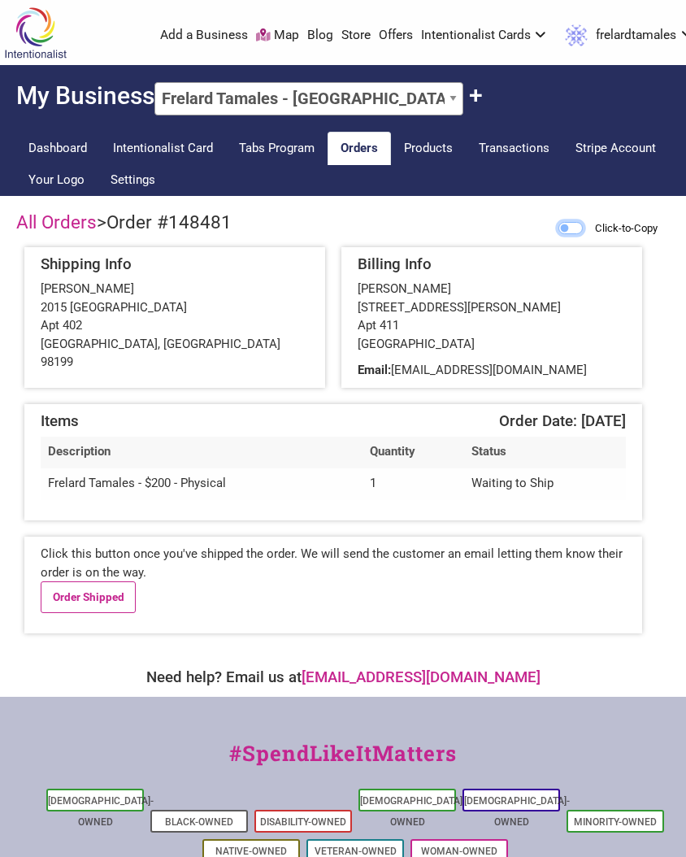
click at [560, 226] on input "Click-to-Copy" at bounding box center [570, 228] width 24 height 12
checkbox input "true"
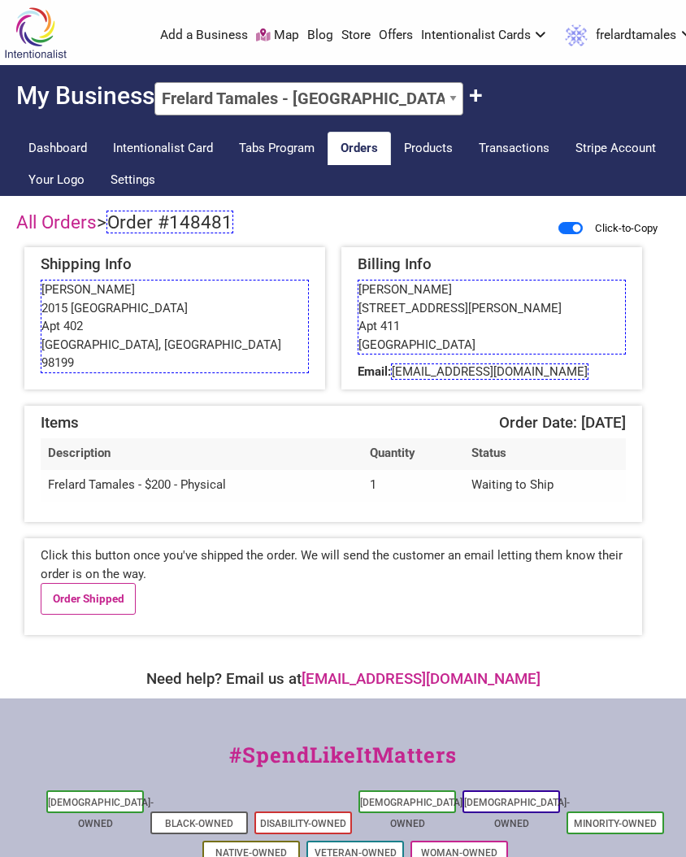
click at [160, 219] on span "Order #148481" at bounding box center [169, 222] width 127 height 23
click at [484, 371] on span "reflexologydoula@gmail.com" at bounding box center [490, 371] width 198 height 16
click at [68, 611] on link "Order Shipped" at bounding box center [88, 598] width 95 height 31
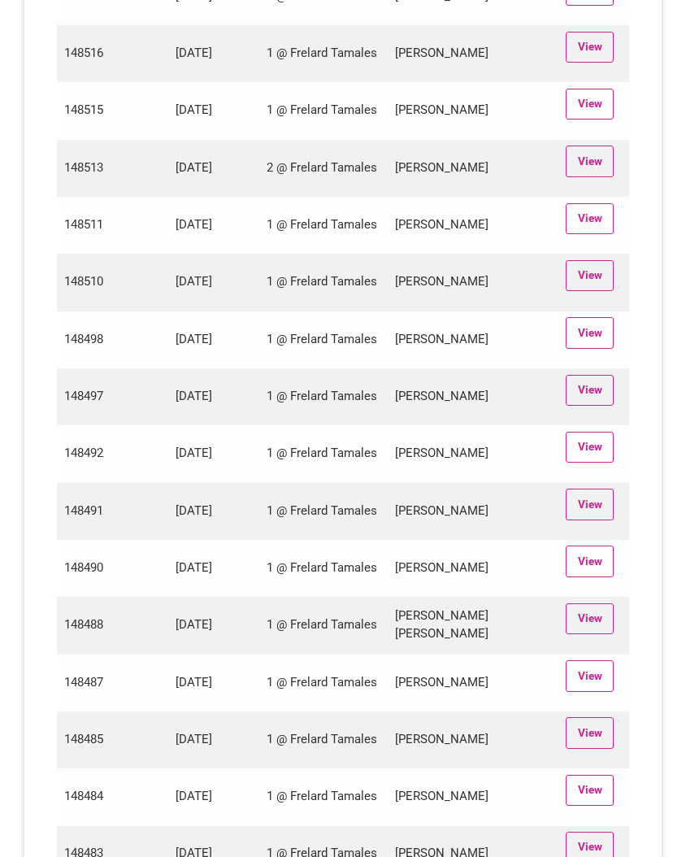
scroll to position [4081, 0]
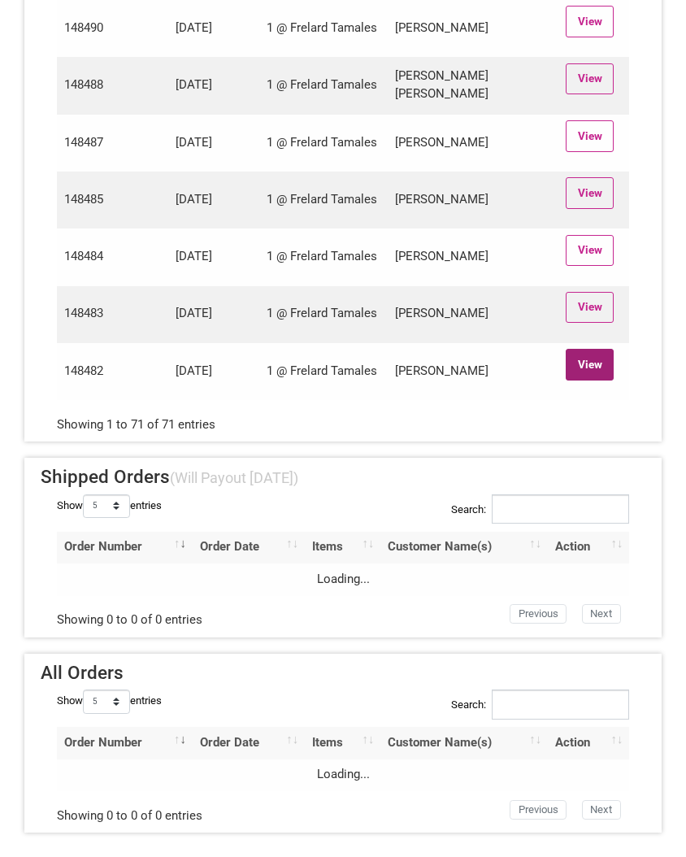
click at [593, 362] on link "View" at bounding box center [590, 364] width 48 height 31
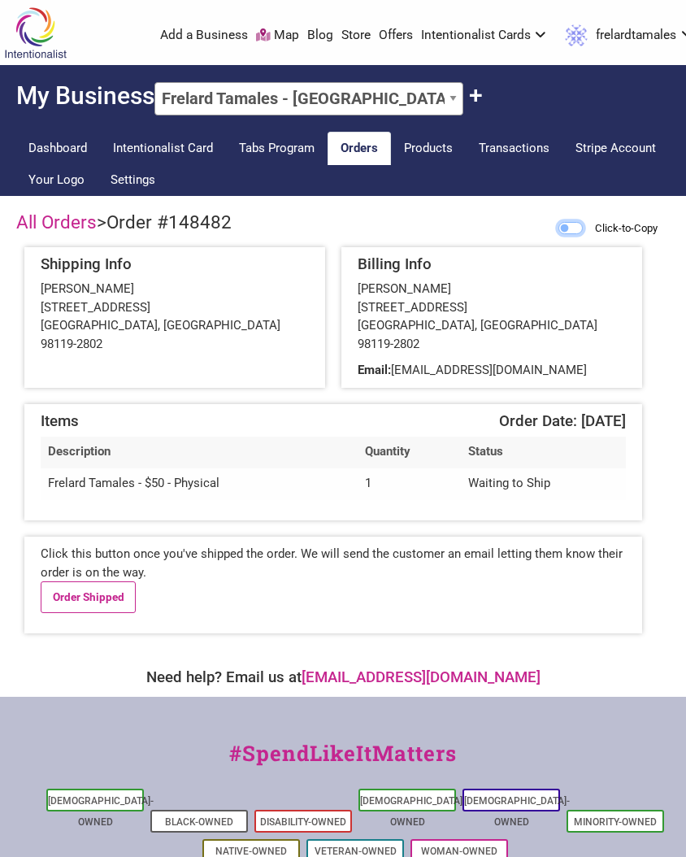
click at [565, 227] on input "Click-to-Copy" at bounding box center [570, 228] width 24 height 12
checkbox input "true"
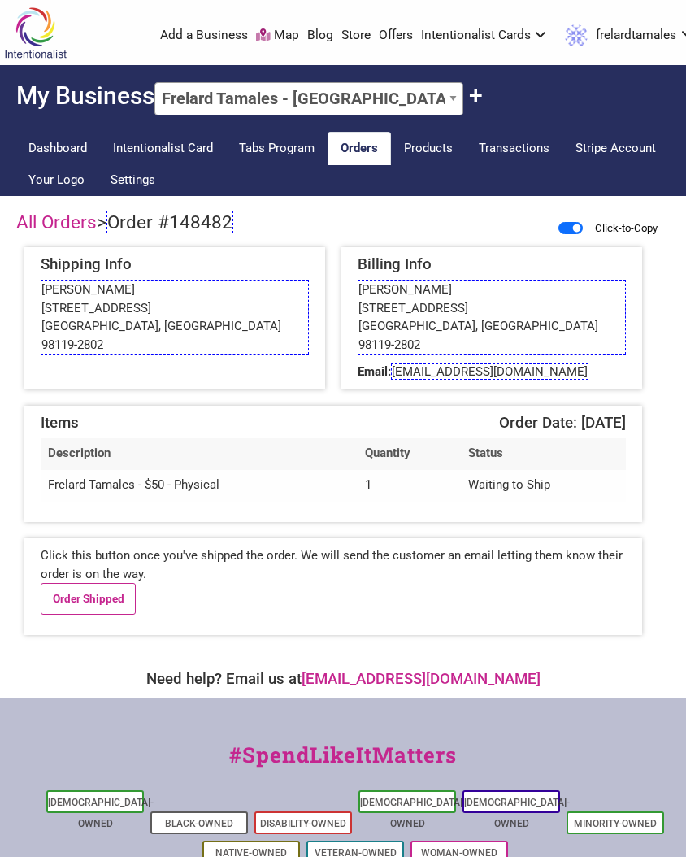
click at [169, 232] on span "Order #148482" at bounding box center [169, 222] width 127 height 23
click at [109, 583] on link "Order Shipped" at bounding box center [88, 598] width 95 height 31
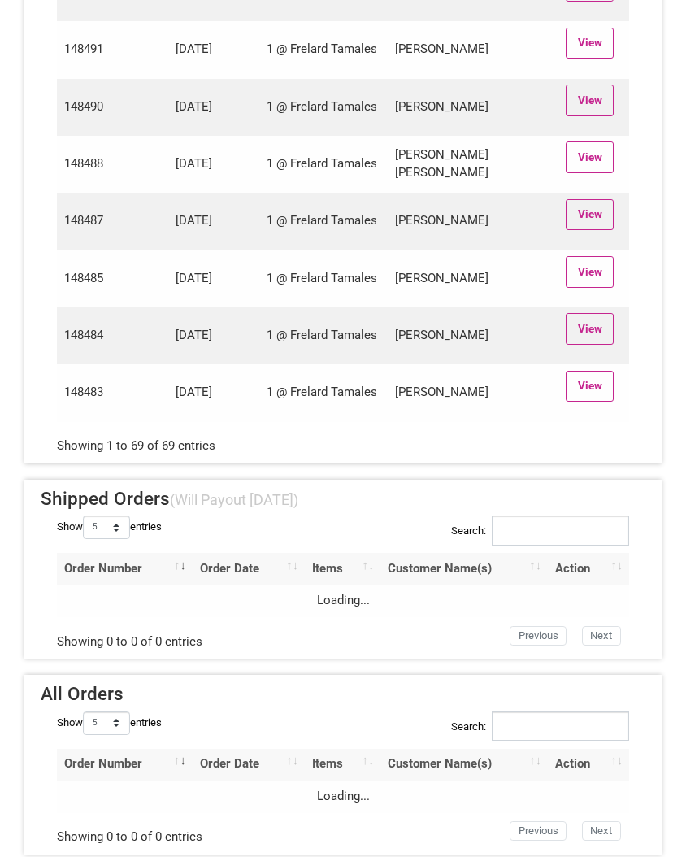
scroll to position [3928, 0]
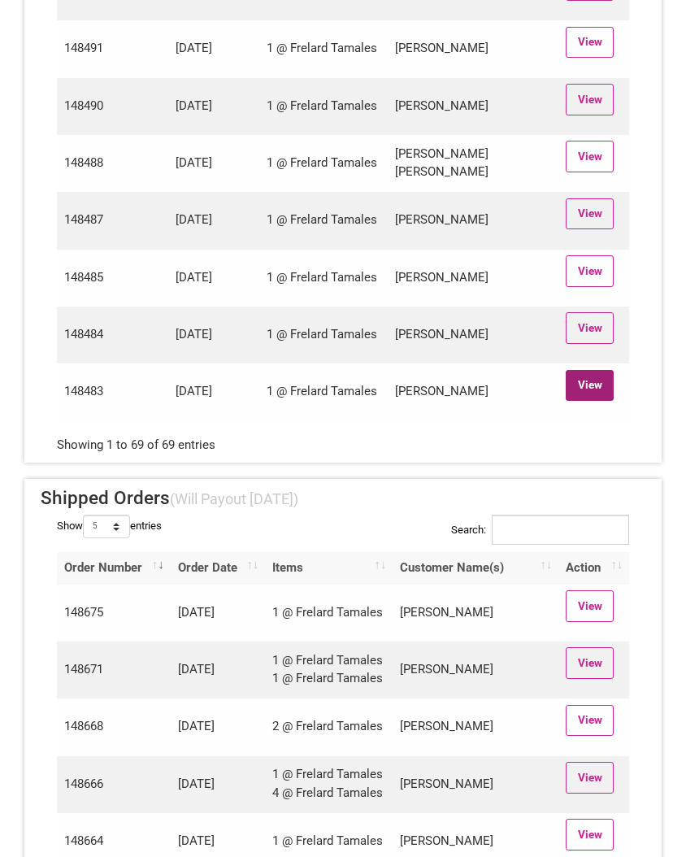
click at [604, 400] on link "View" at bounding box center [590, 385] width 48 height 31
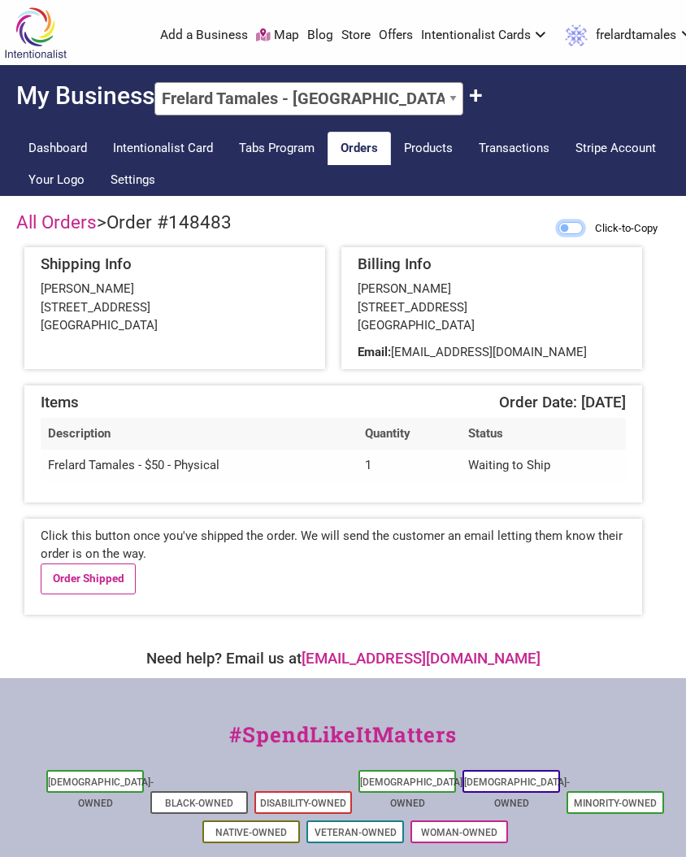
click at [558, 228] on input "Click-to-Copy" at bounding box center [570, 228] width 24 height 12
checkbox input "true"
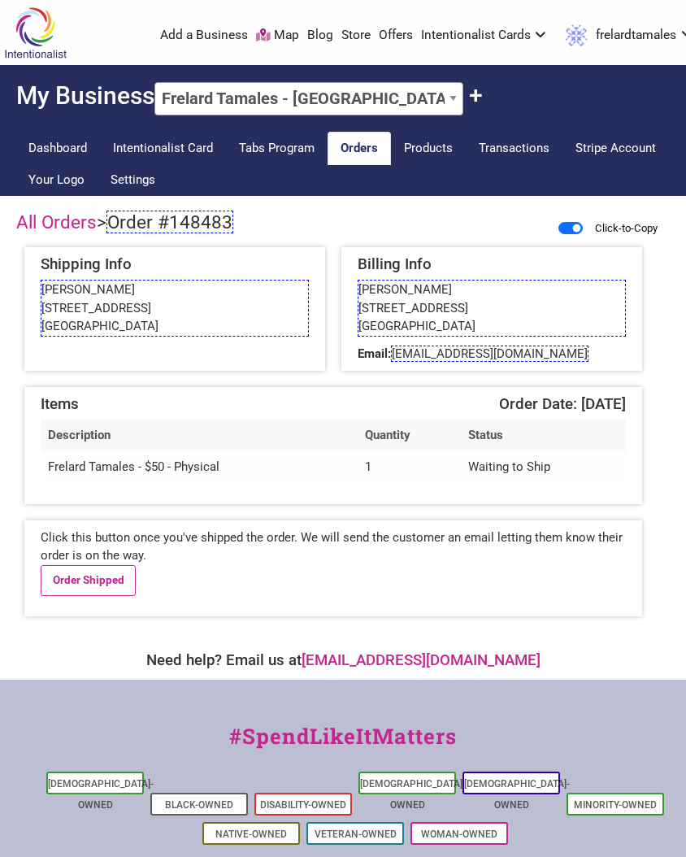
click at [149, 218] on span "Order #148483" at bounding box center [169, 222] width 127 height 23
click at [97, 577] on link "Order Shipped" at bounding box center [88, 580] width 95 height 31
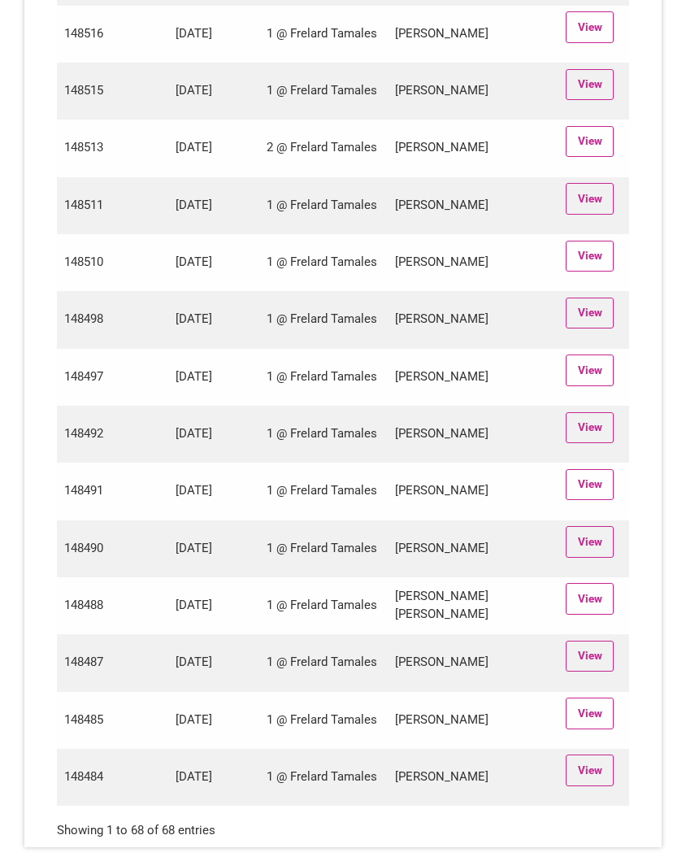
scroll to position [3910, 0]
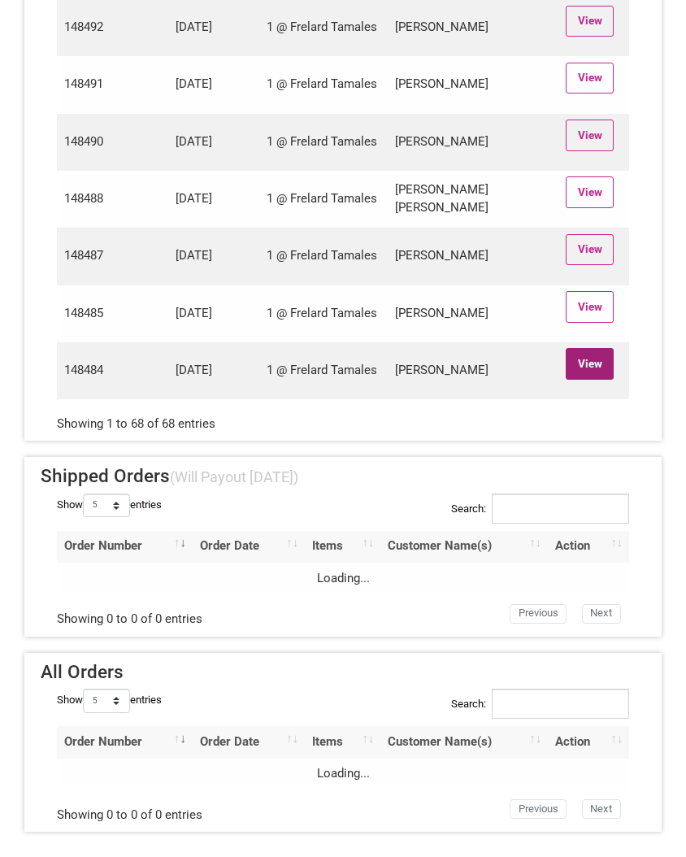
click at [578, 359] on link "View" at bounding box center [590, 363] width 48 height 31
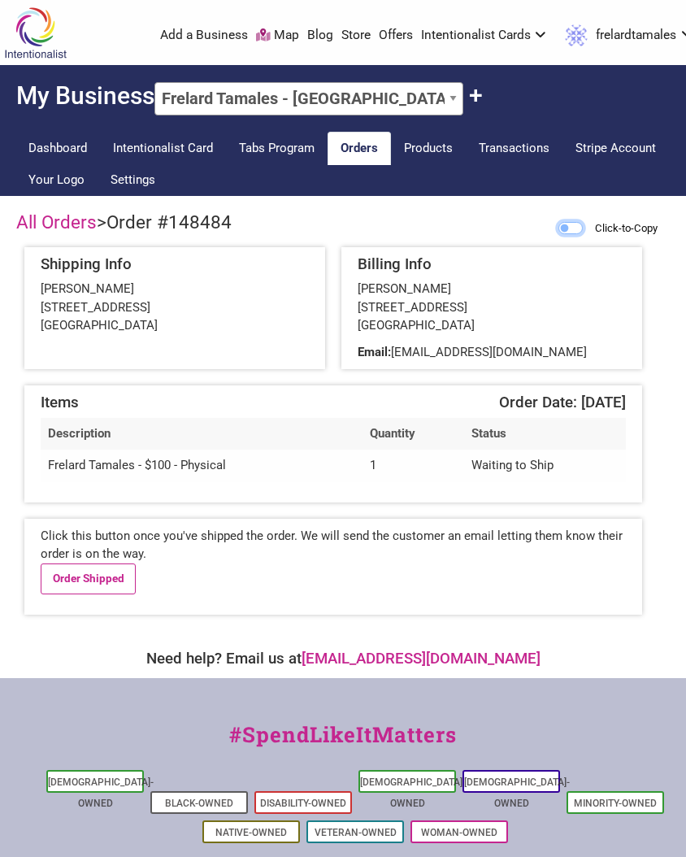
click at [567, 229] on input "Click-to-Copy" at bounding box center [570, 228] width 24 height 12
checkbox input "true"
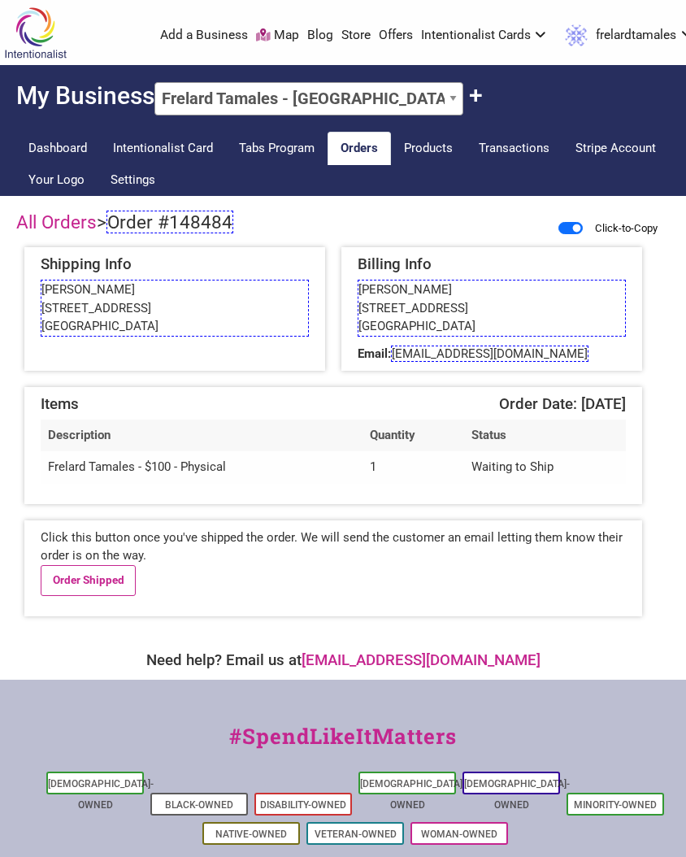
click at [219, 225] on span "Order #148484" at bounding box center [169, 222] width 127 height 23
click at [60, 573] on link "Order Shipped" at bounding box center [88, 580] width 95 height 31
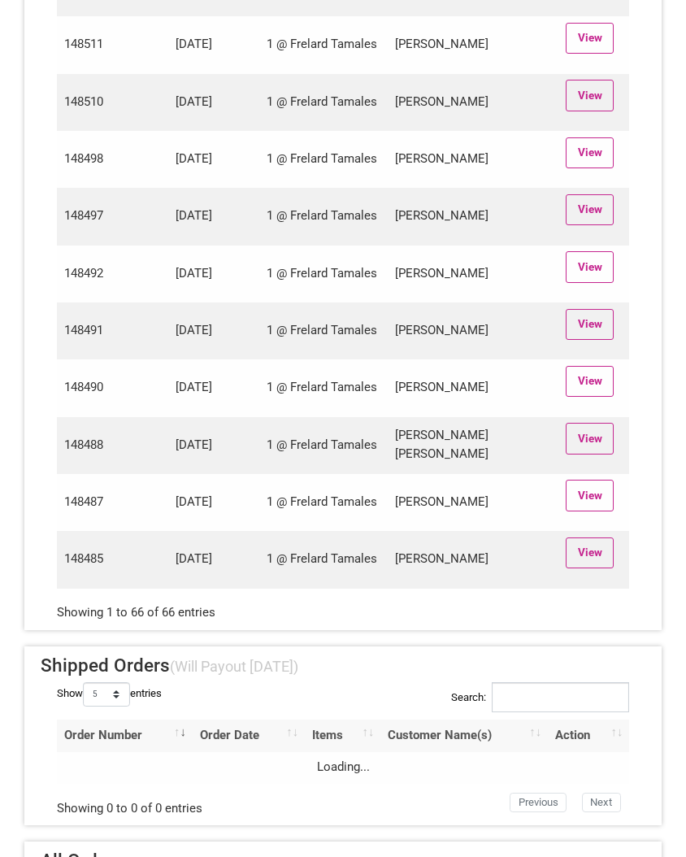
scroll to position [3717, 0]
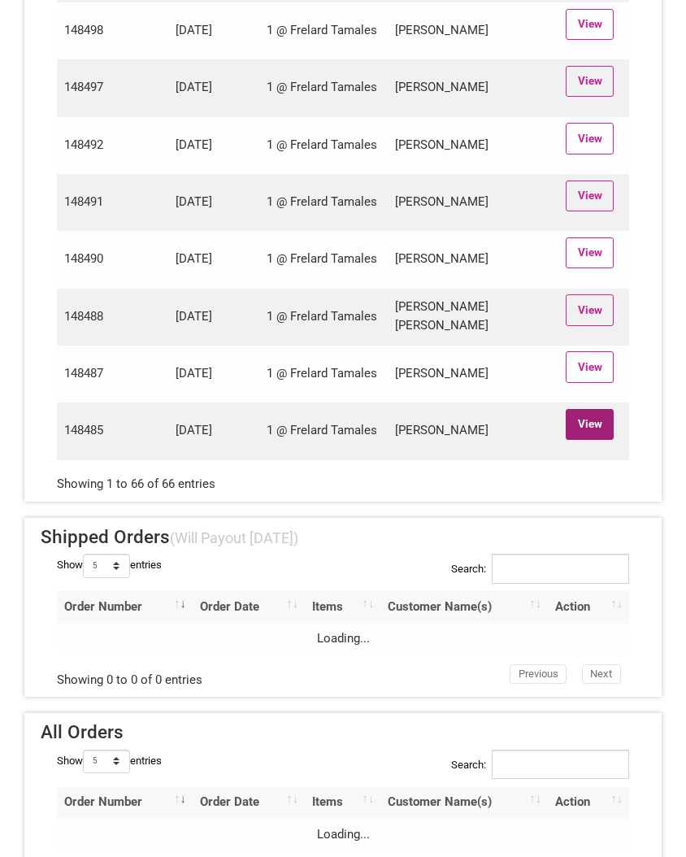
click at [582, 440] on link "View" at bounding box center [590, 424] width 48 height 31
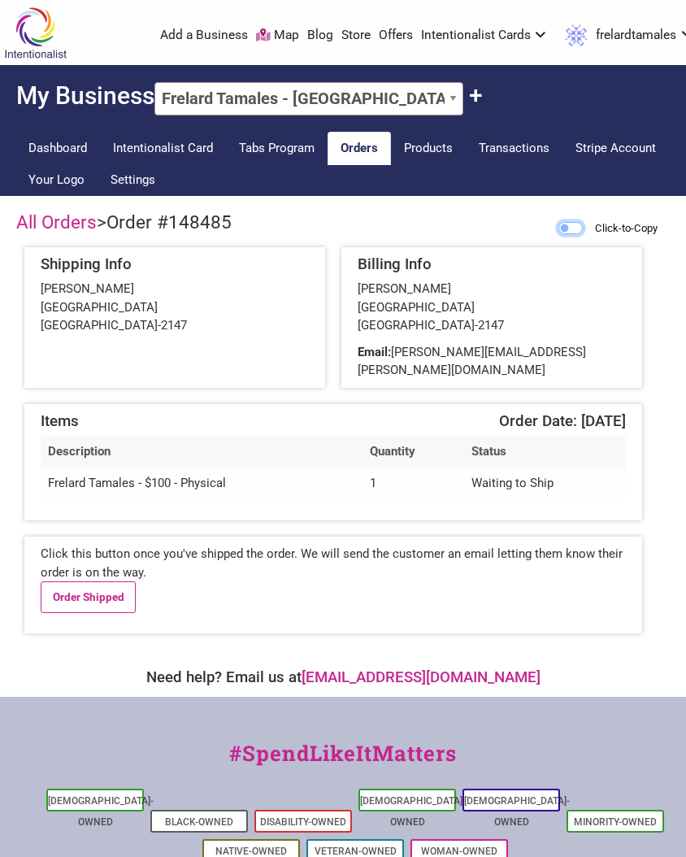
click at [558, 230] on input "Click-to-Copy" at bounding box center [570, 228] width 24 height 12
checkbox input "true"
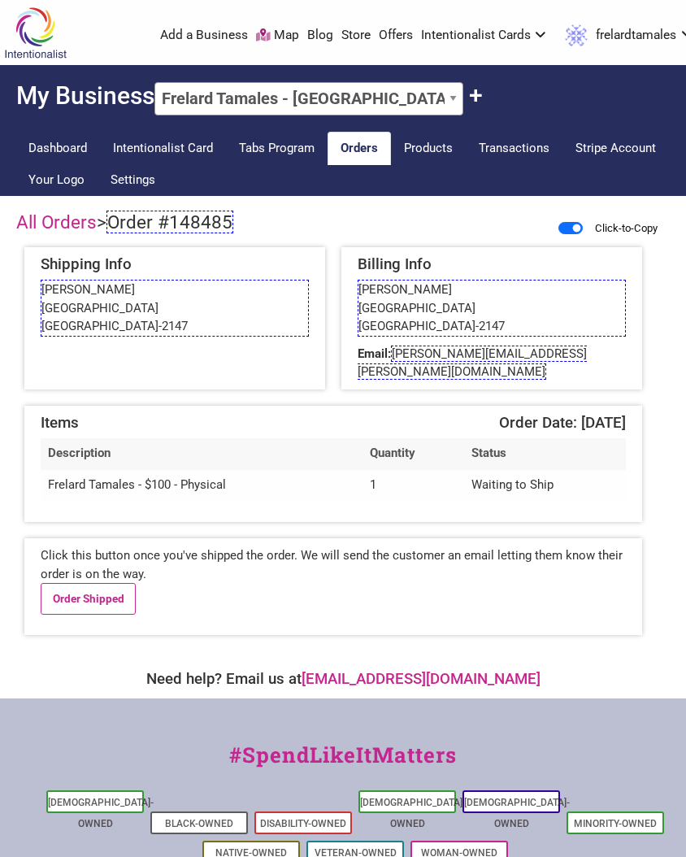
click at [158, 232] on span "Order #148485" at bounding box center [169, 222] width 127 height 23
click at [93, 583] on link "Order Shipped" at bounding box center [88, 598] width 95 height 31
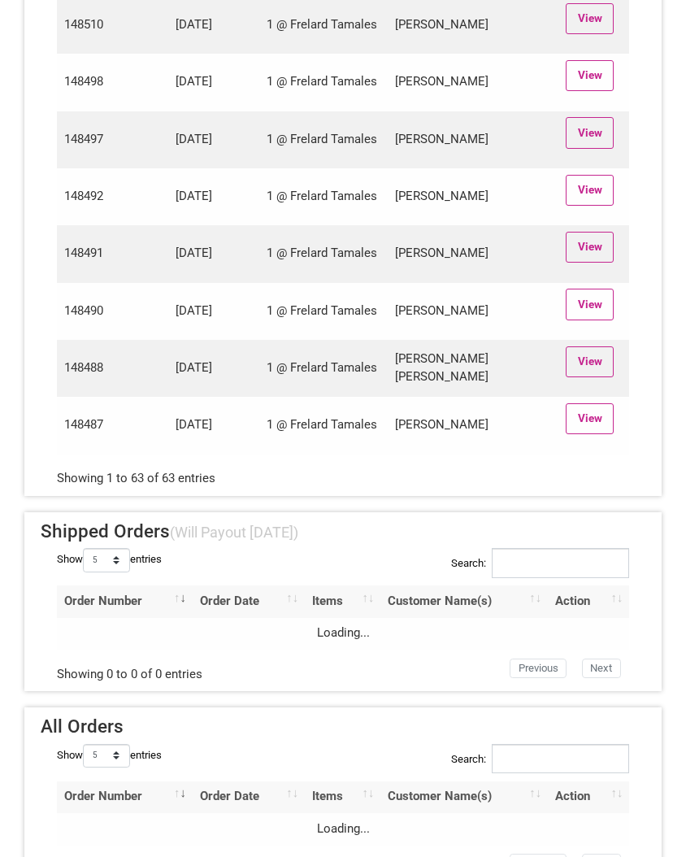
scroll to position [3624, 0]
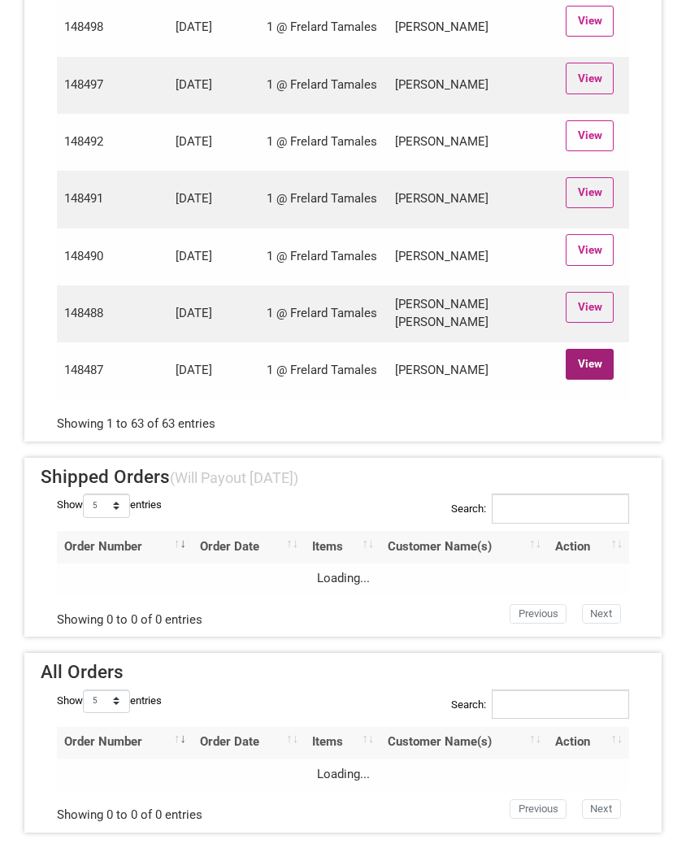
click at [601, 363] on link "View" at bounding box center [590, 364] width 48 height 31
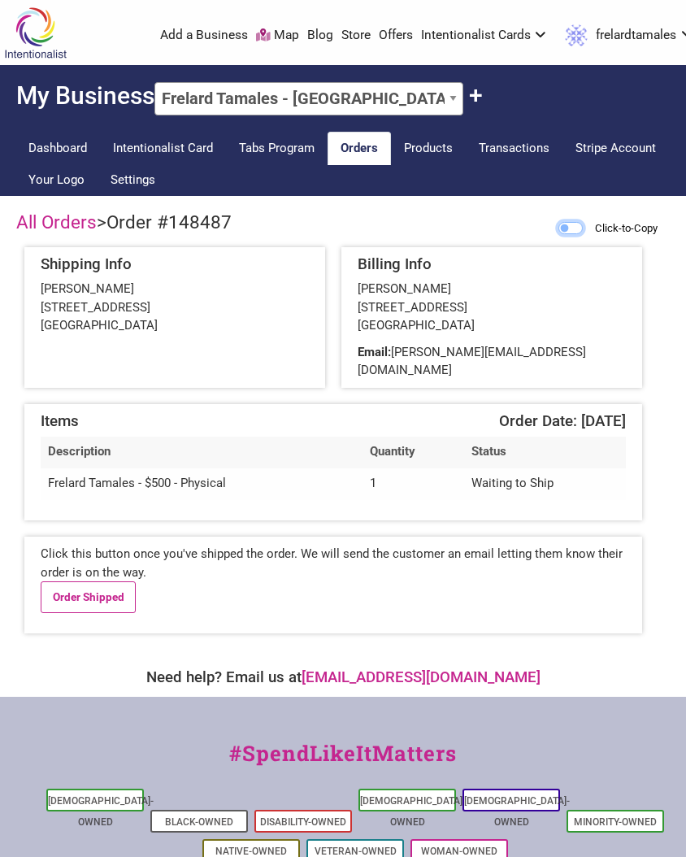
click at [562, 227] on input "Click-to-Copy" at bounding box center [570, 228] width 24 height 12
checkbox input "true"
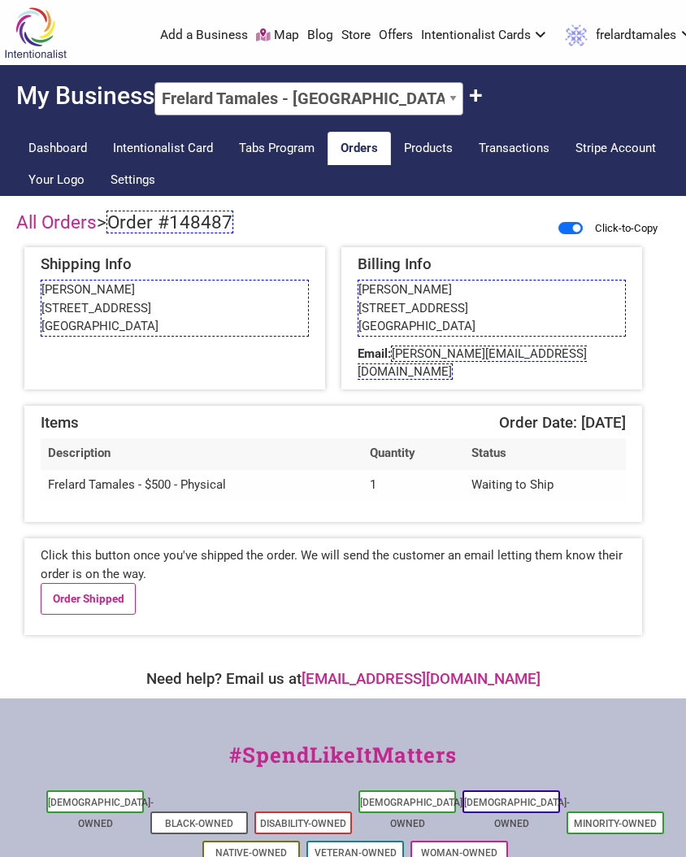
click at [173, 222] on span "Order #148487" at bounding box center [169, 222] width 127 height 23
click at [458, 356] on span "b.beaver@protonmail.com" at bounding box center [472, 362] width 229 height 35
click at [87, 583] on link "Order Shipped" at bounding box center [88, 598] width 95 height 31
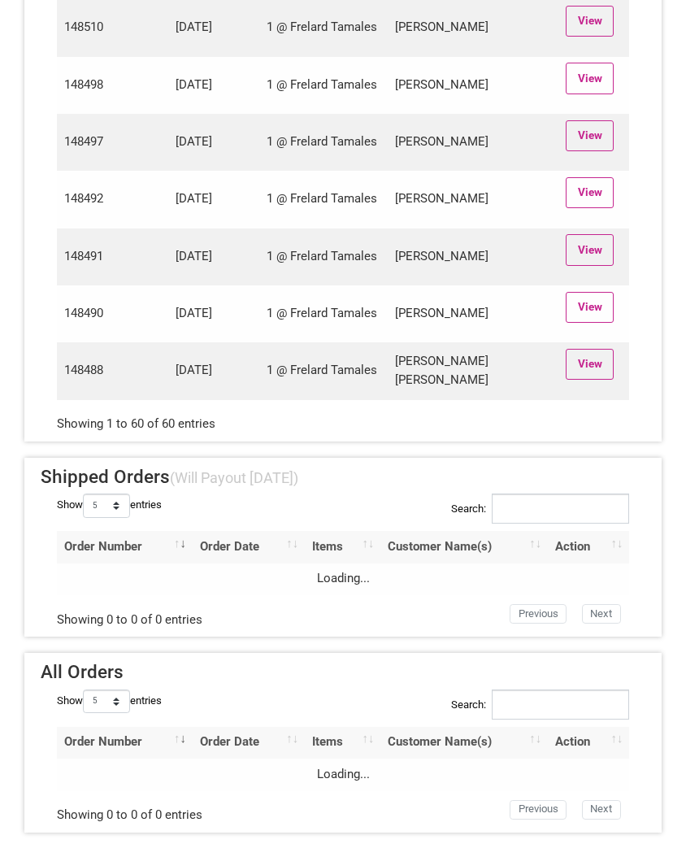
scroll to position [3453, 0]
click at [580, 362] on link "View" at bounding box center [590, 364] width 48 height 31
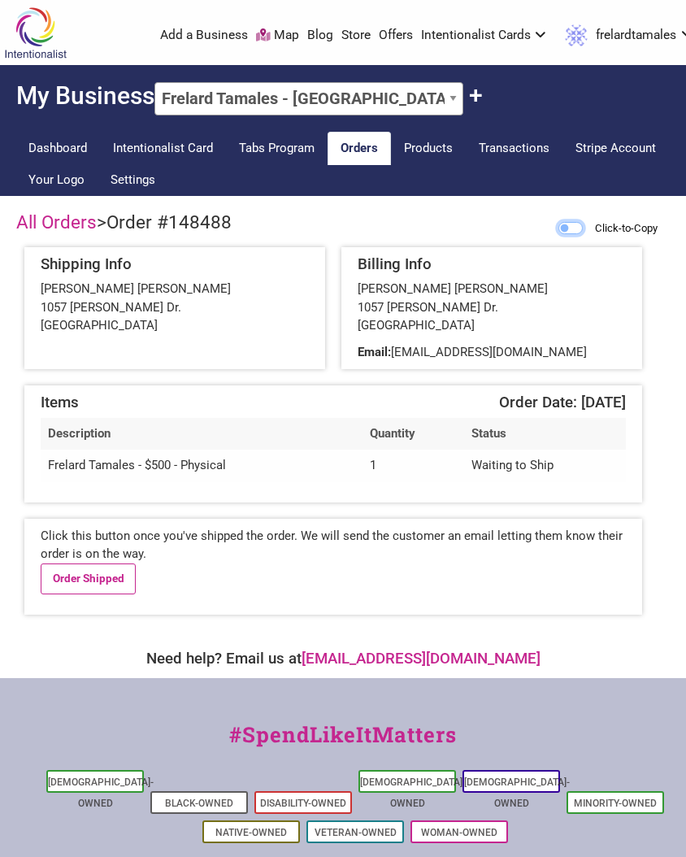
click at [562, 222] on input "Click-to-Copy" at bounding box center [570, 228] width 24 height 12
checkbox input "true"
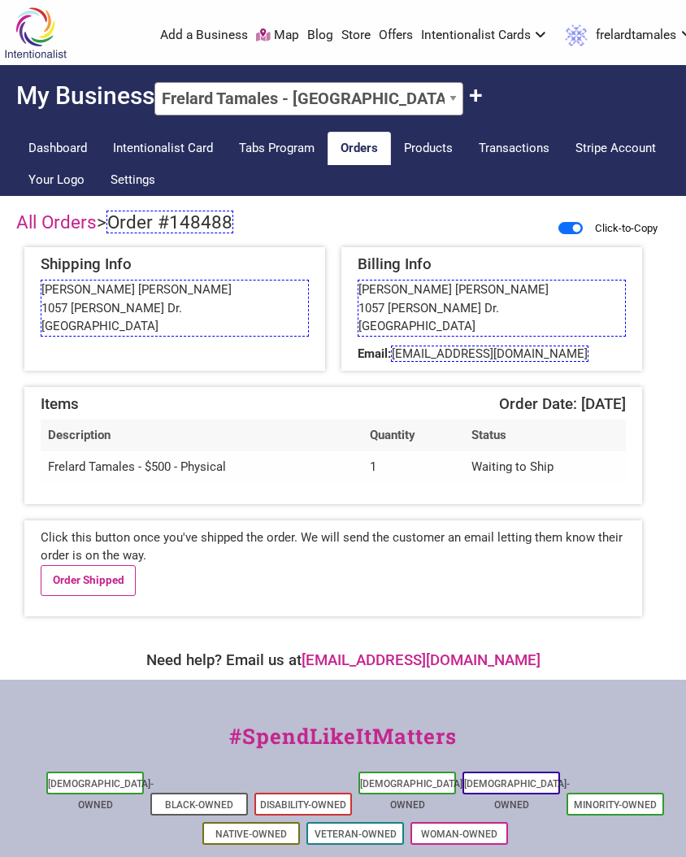
click at [130, 226] on span "Order #148488" at bounding box center [169, 222] width 127 height 23
click at [419, 348] on span "djgale@me.com" at bounding box center [490, 353] width 198 height 16
click at [116, 578] on link "Order Shipped" at bounding box center [88, 580] width 95 height 31
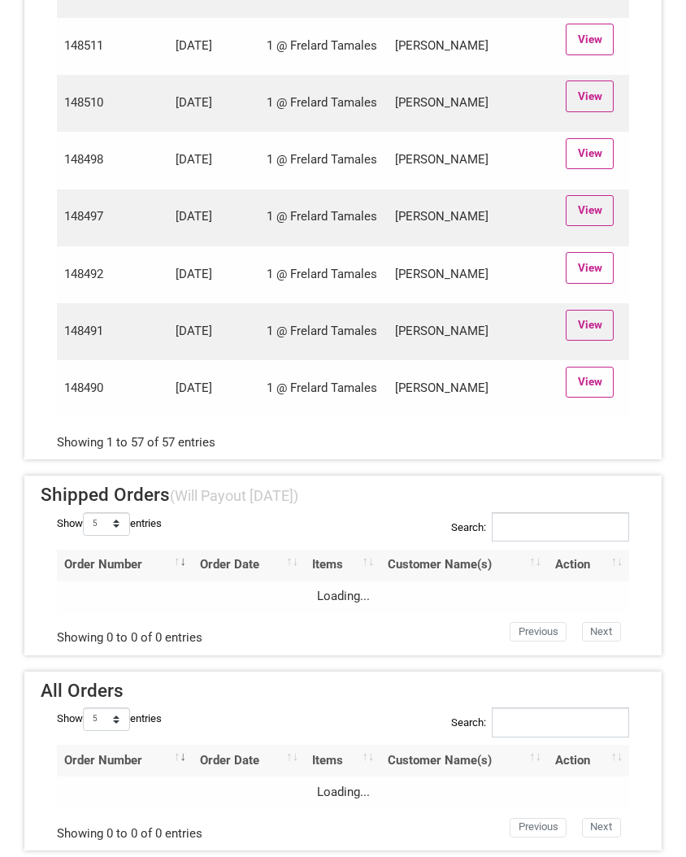
scroll to position [3281, 0]
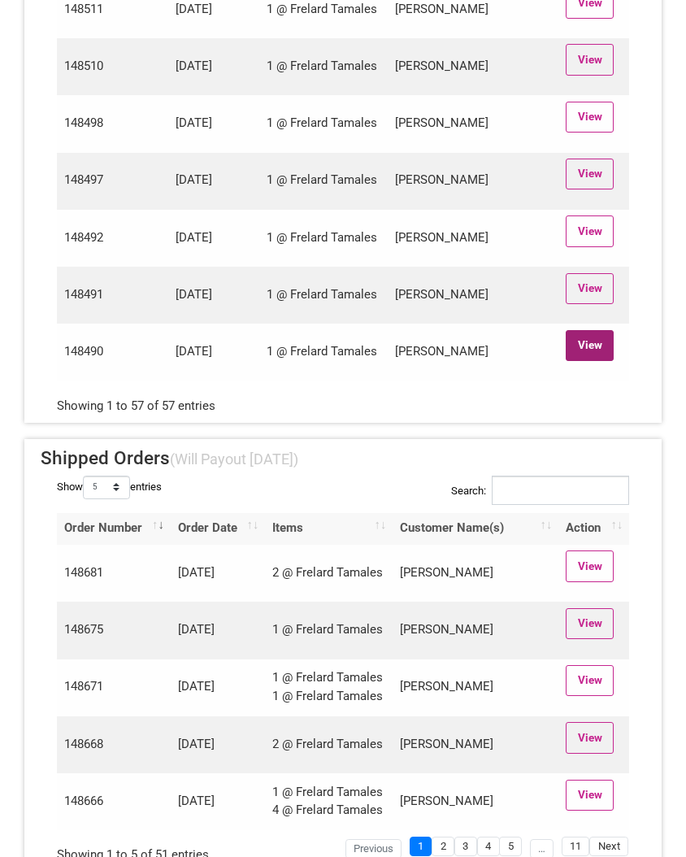
click at [582, 361] on link "View" at bounding box center [590, 345] width 48 height 31
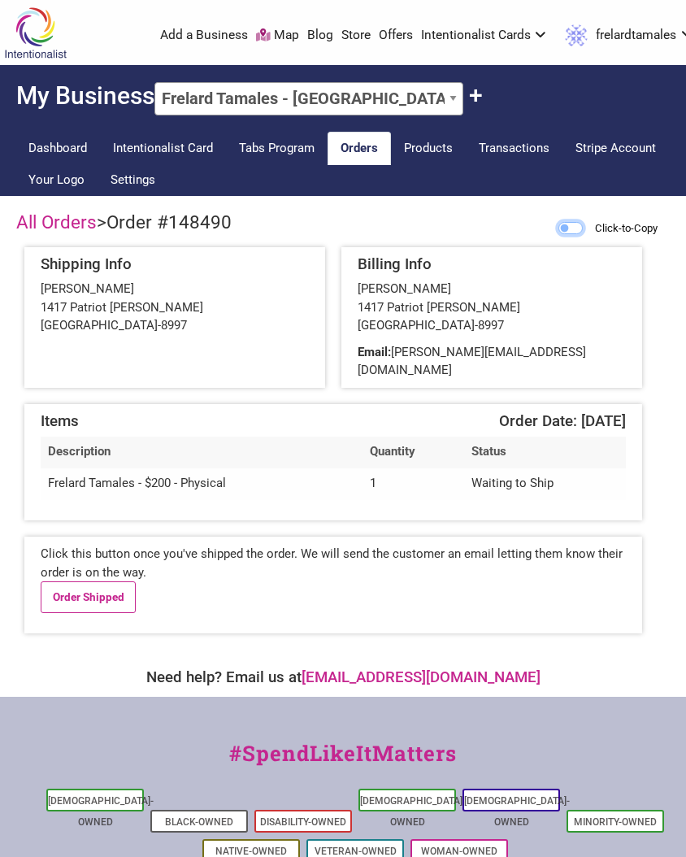
click at [567, 228] on input "Click-to-Copy" at bounding box center [570, 228] width 24 height 12
checkbox input "true"
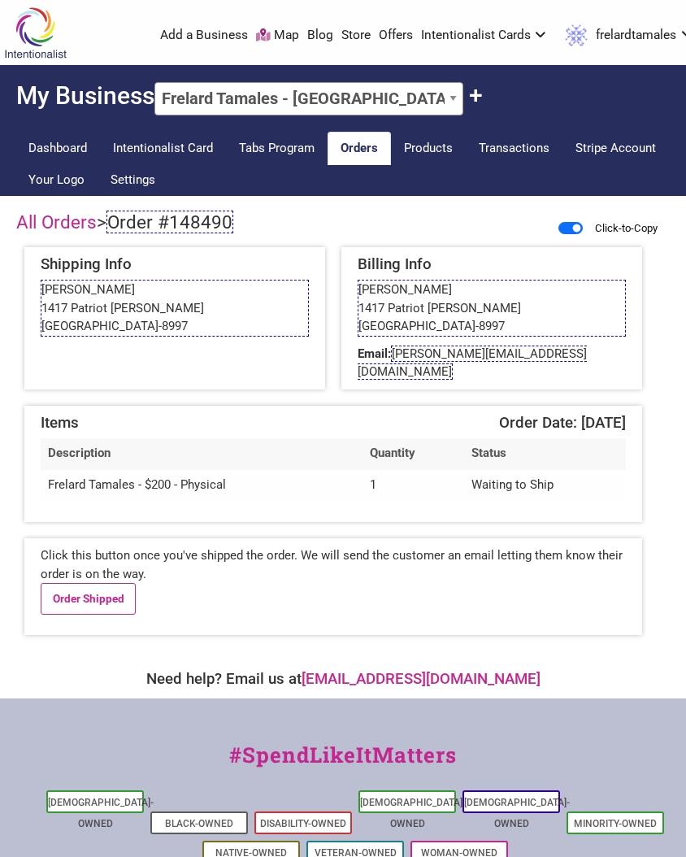
click at [163, 219] on span "Order #148490" at bounding box center [169, 222] width 127 height 23
click at [430, 354] on span "erik@slaytermail.com" at bounding box center [472, 362] width 229 height 35
click at [94, 583] on link "Order Shipped" at bounding box center [88, 598] width 95 height 31
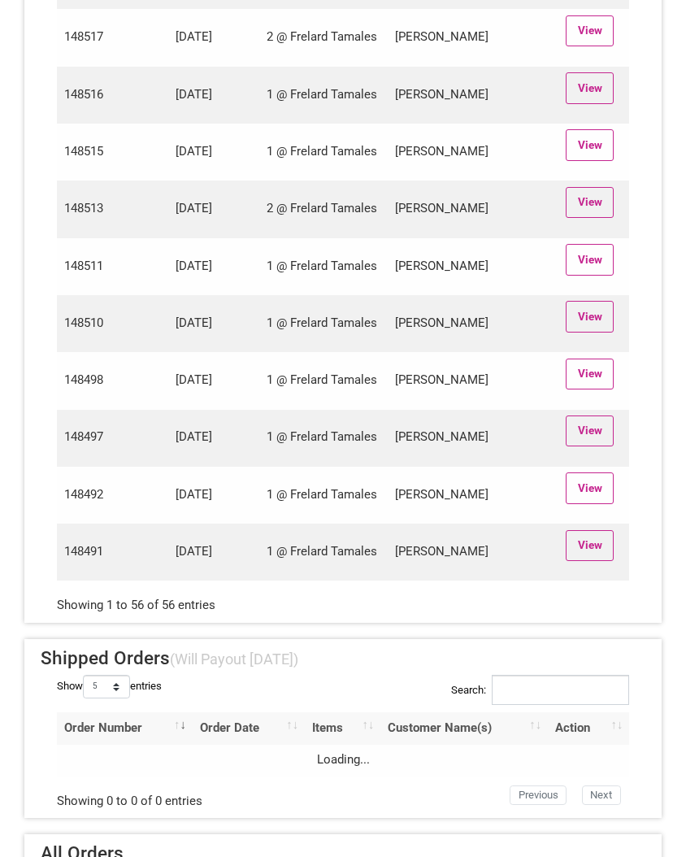
scroll to position [3025, 0]
click at [595, 560] on link "View" at bounding box center [590, 544] width 48 height 31
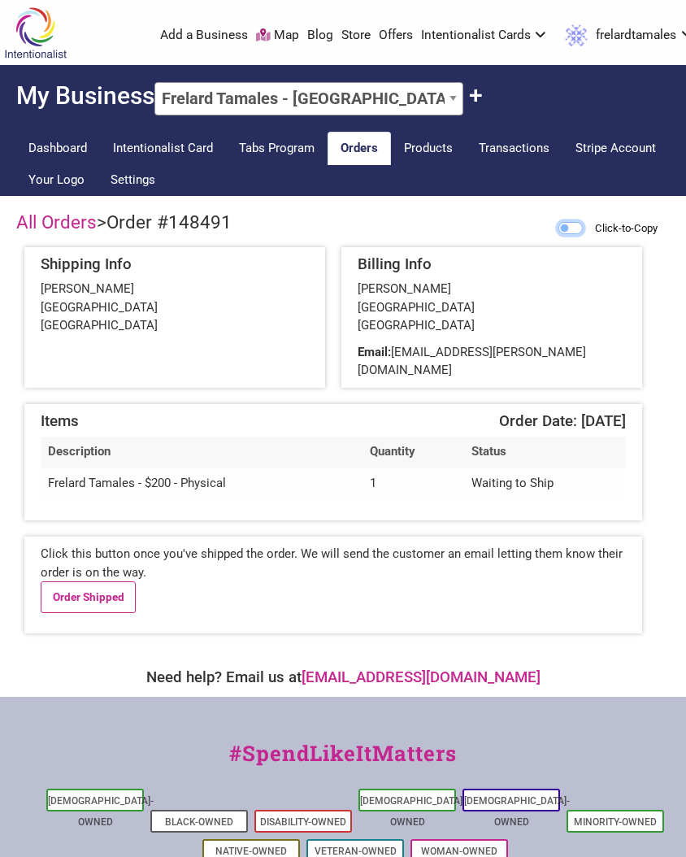
click at [567, 228] on input "Click-to-Copy" at bounding box center [570, 228] width 24 height 12
checkbox input "true"
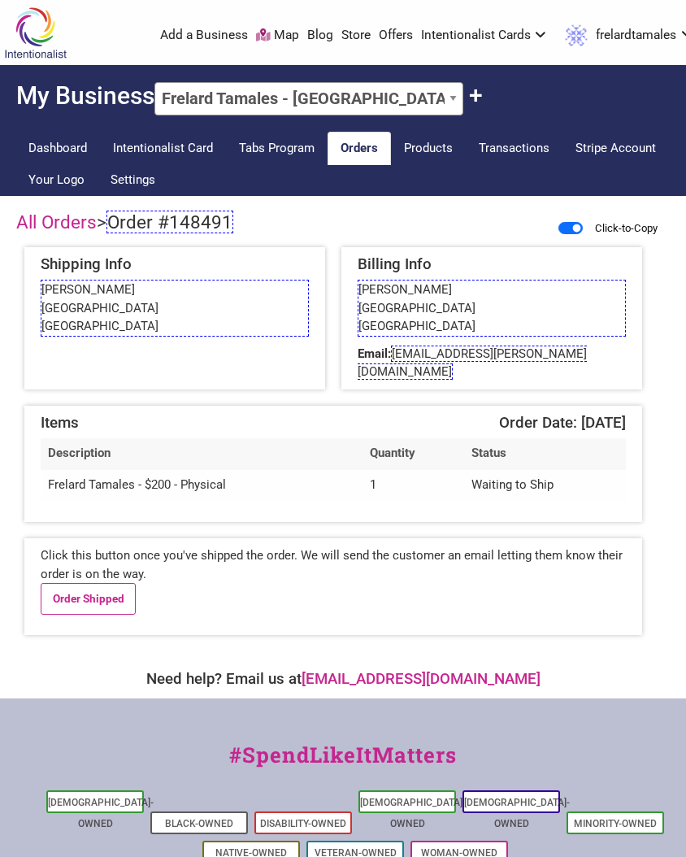
click at [205, 219] on span "Order #148491" at bounding box center [169, 222] width 127 height 23
click at [523, 350] on span "cealan.c.clifford@gmail.com" at bounding box center [472, 362] width 229 height 35
click at [72, 584] on link "Order Shipped" at bounding box center [88, 598] width 95 height 31
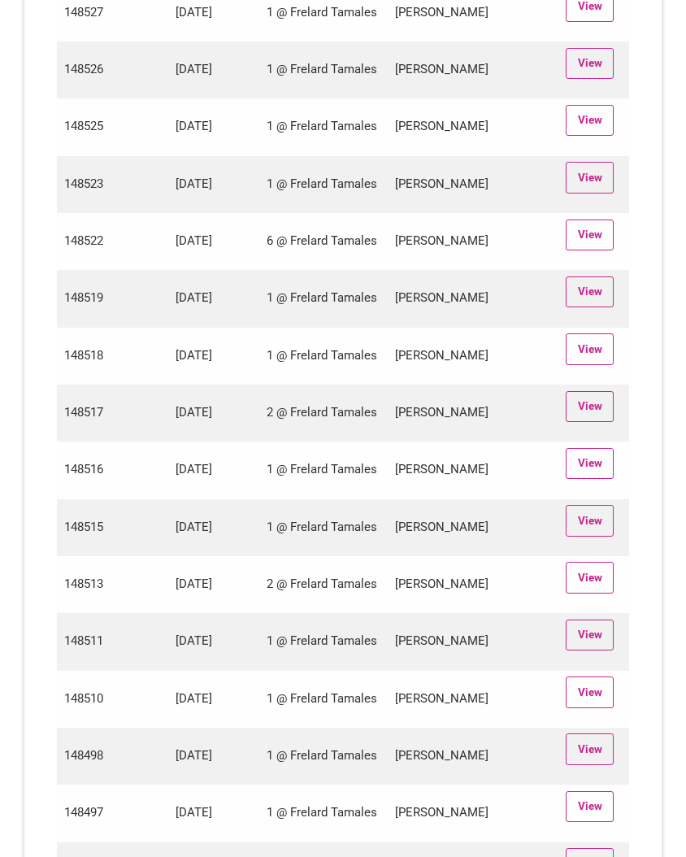
scroll to position [3110, 0]
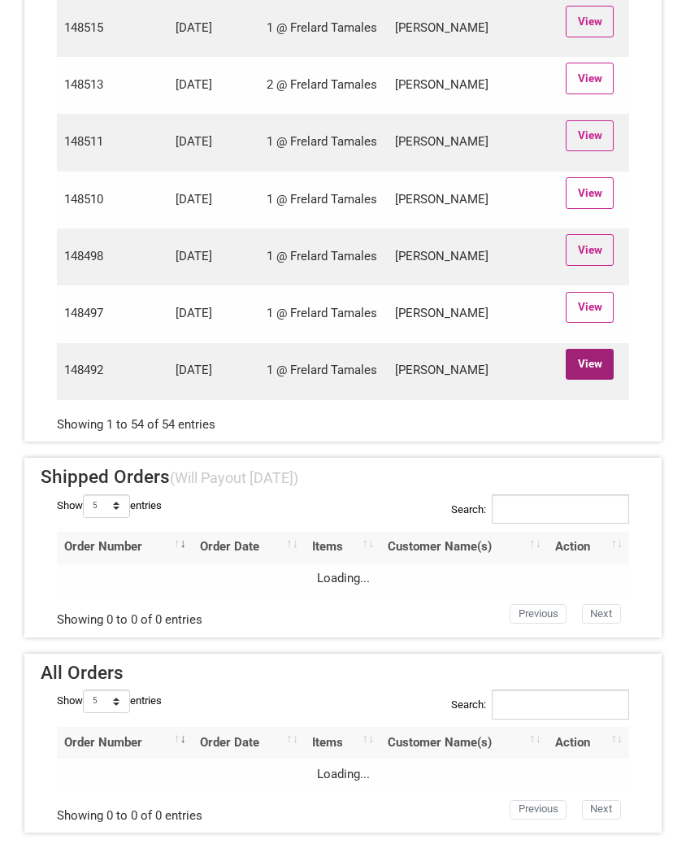
click at [580, 361] on link "View" at bounding box center [590, 364] width 48 height 31
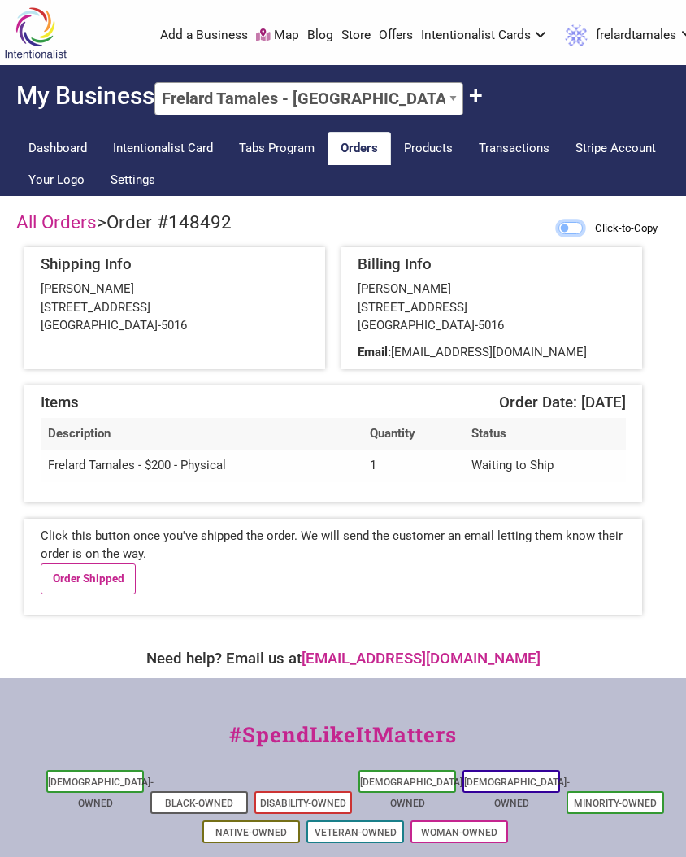
click at [565, 227] on input "Click-to-Copy" at bounding box center [570, 228] width 24 height 12
checkbox input "true"
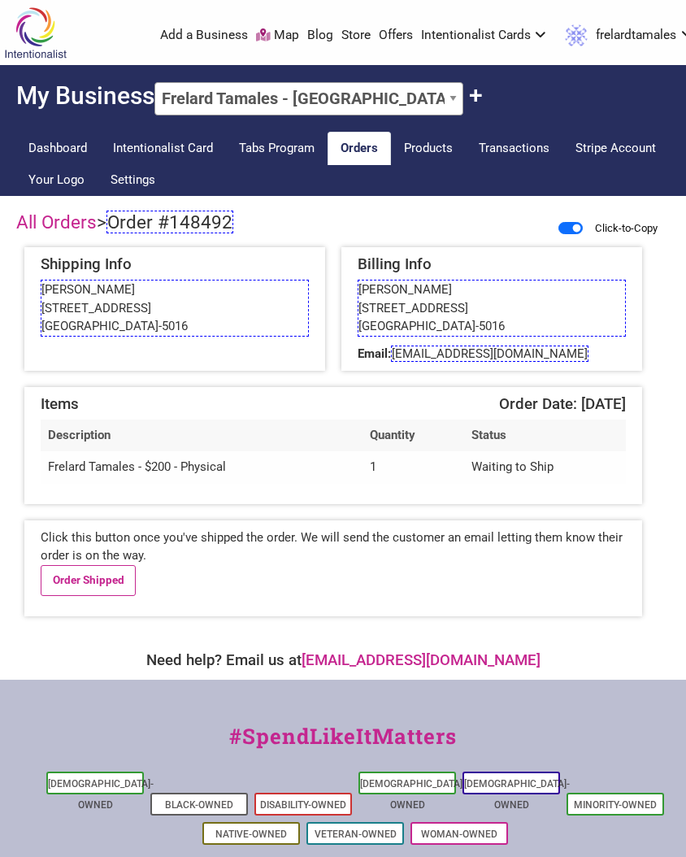
click at [189, 212] on span "Order #148492" at bounding box center [169, 222] width 127 height 23
click at [417, 351] on span "kedayem@gmail.com" at bounding box center [490, 353] width 198 height 16
click at [72, 585] on link "Order Shipped" at bounding box center [88, 580] width 95 height 31
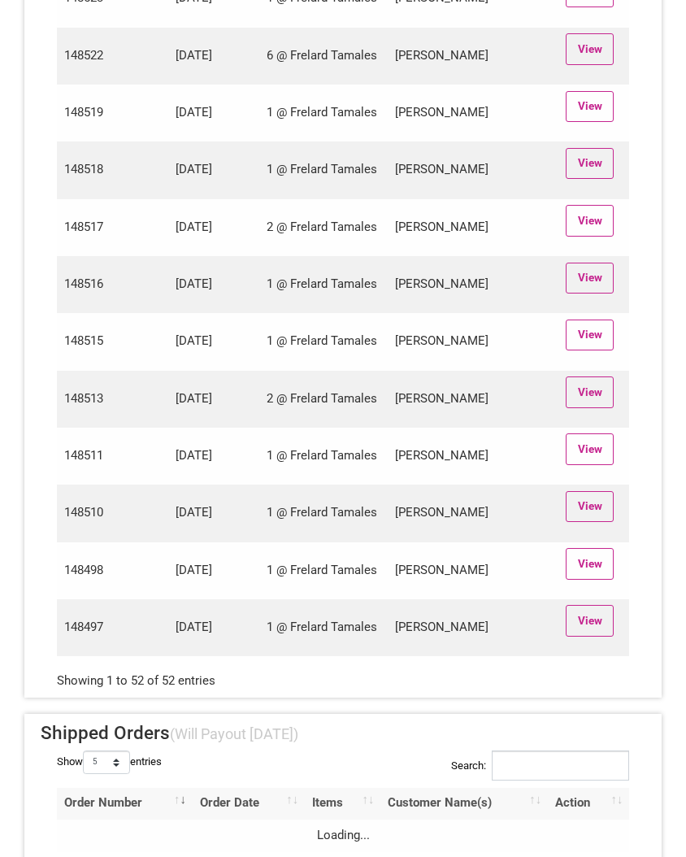
scroll to position [2721, 0]
click at [590, 635] on link "View" at bounding box center [590, 619] width 48 height 31
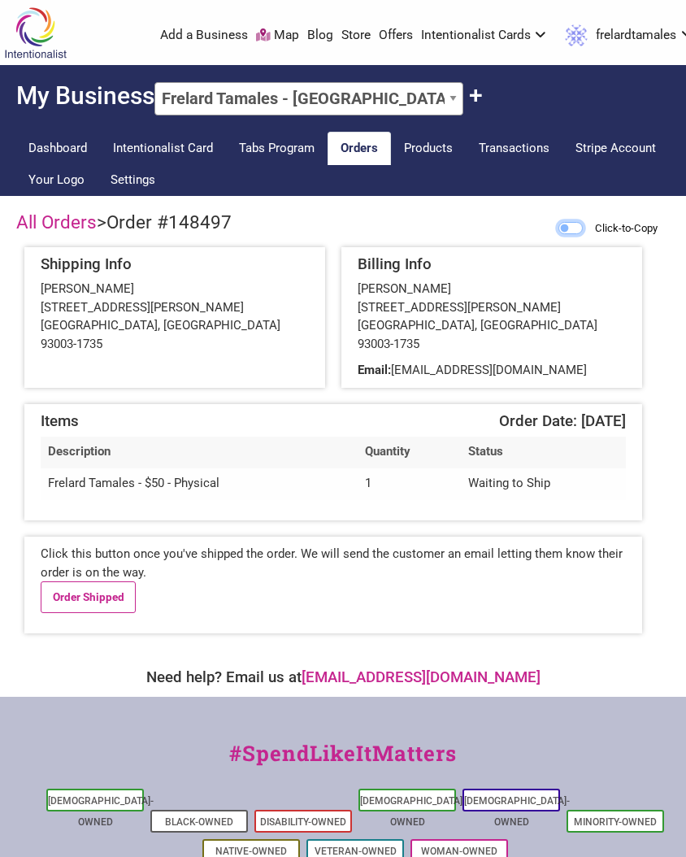
click at [563, 228] on input "Click-to-Copy" at bounding box center [570, 228] width 24 height 12
checkbox input "true"
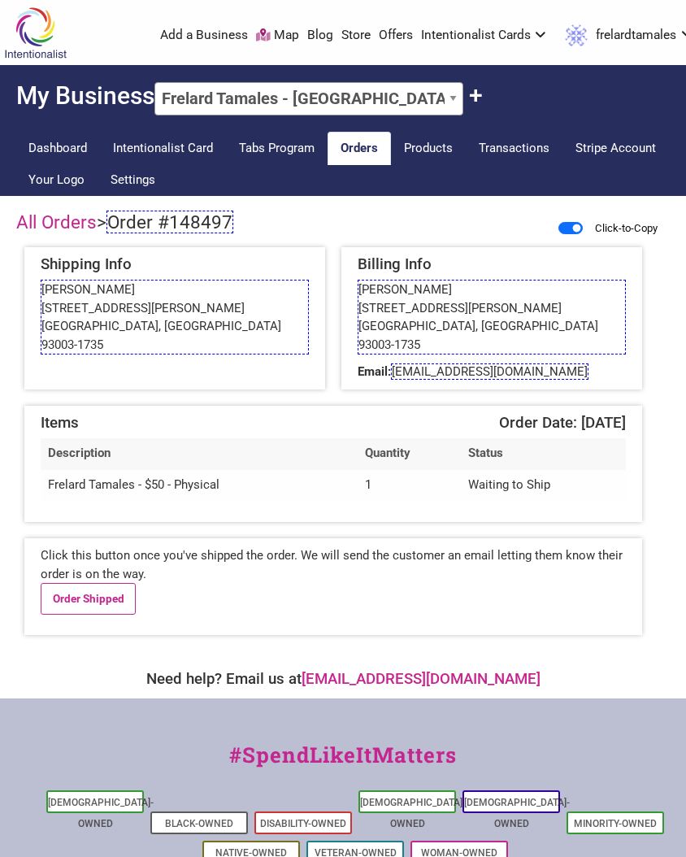
click at [154, 221] on span "Order #148497" at bounding box center [169, 222] width 127 height 23
click at [83, 583] on link "Order Shipped" at bounding box center [88, 598] width 95 height 31
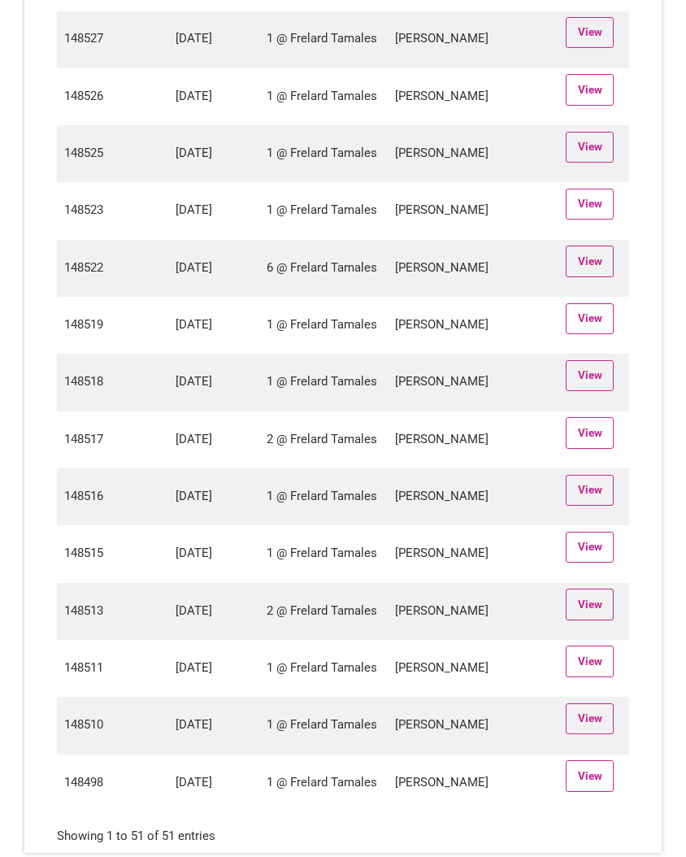
scroll to position [2637, 0]
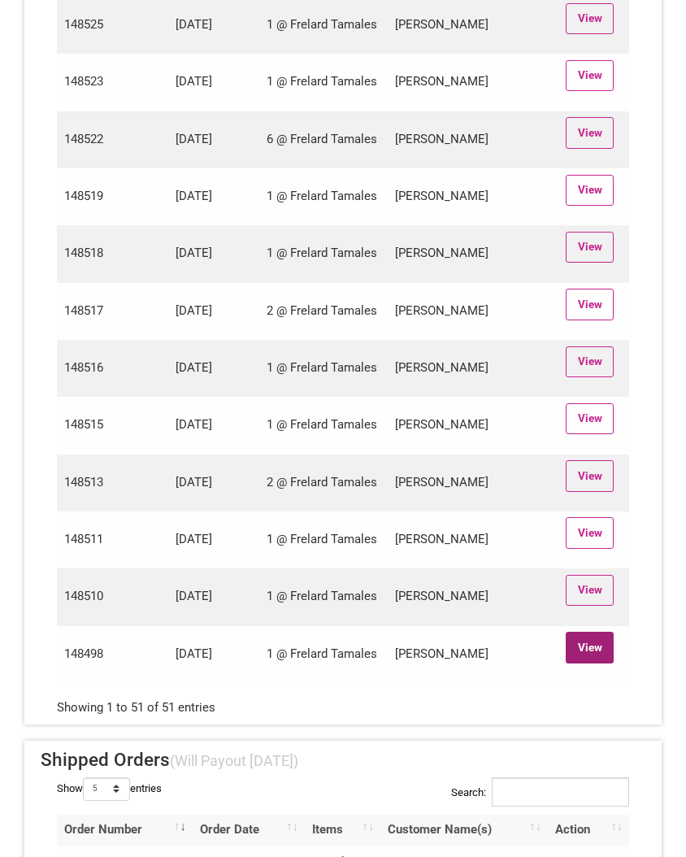
click at [601, 662] on link "View" at bounding box center [590, 647] width 48 height 31
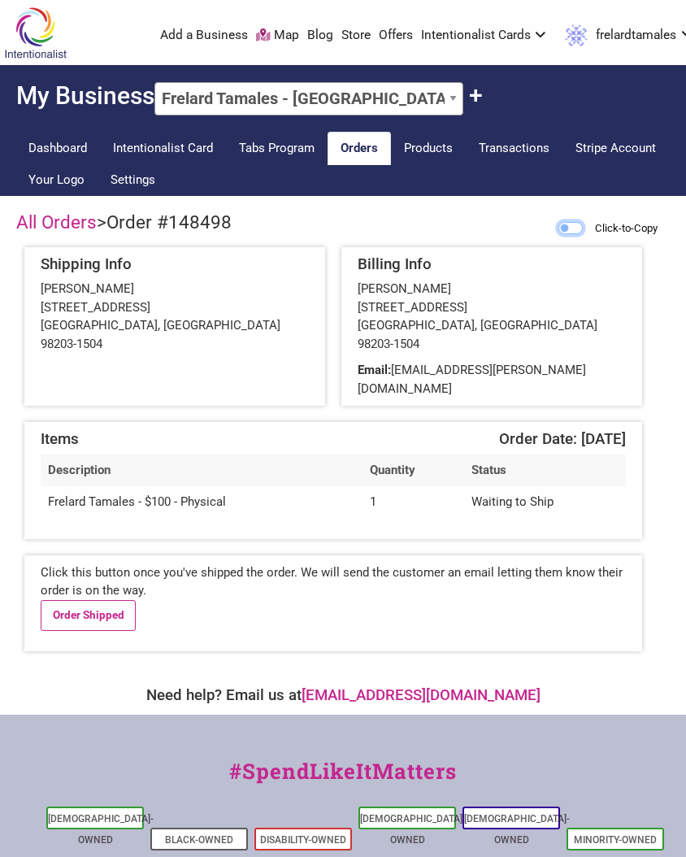
click at [570, 227] on input "Click-to-Copy" at bounding box center [570, 228] width 24 height 12
checkbox input "true"
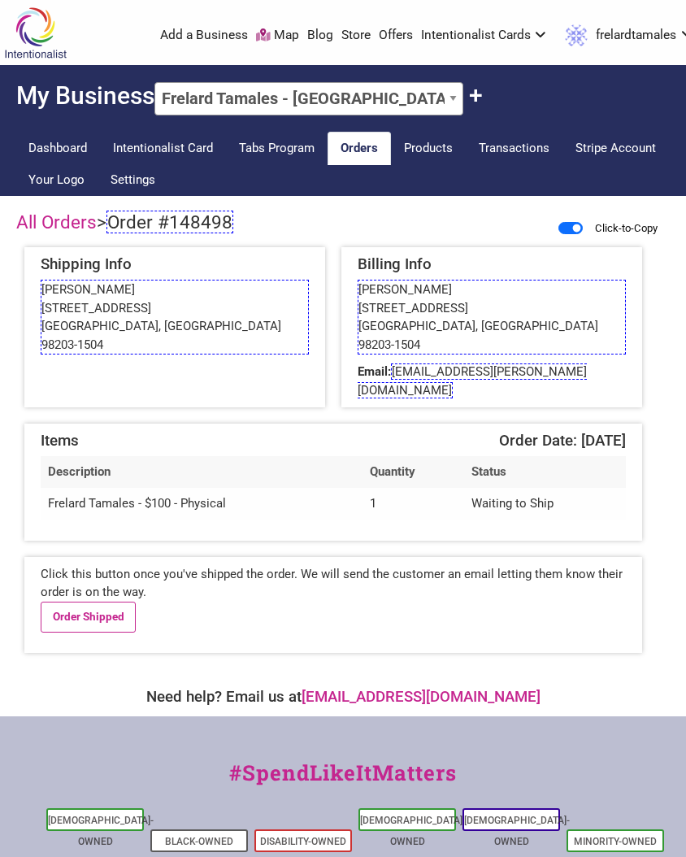
click at [198, 224] on span "Order #148498" at bounding box center [169, 222] width 127 height 23
click at [79, 601] on link "Order Shipped" at bounding box center [88, 616] width 95 height 31
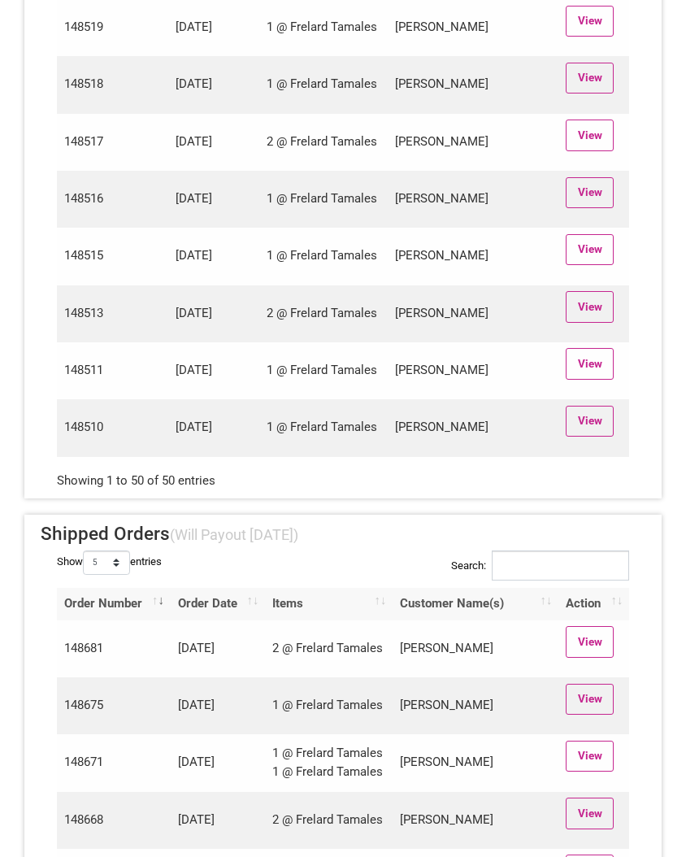
scroll to position [2825, 0]
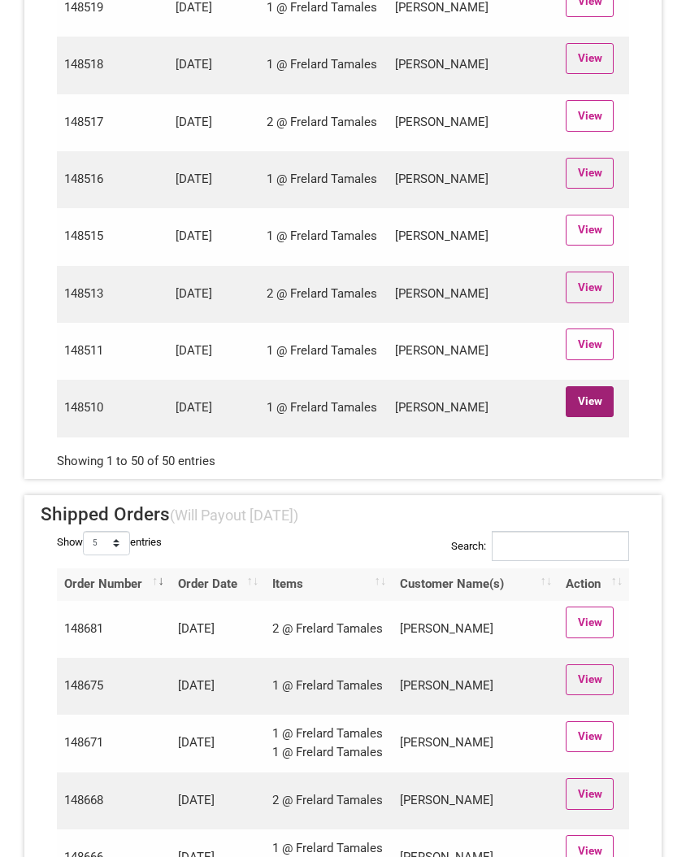
click at [582, 417] on link "View" at bounding box center [590, 401] width 48 height 31
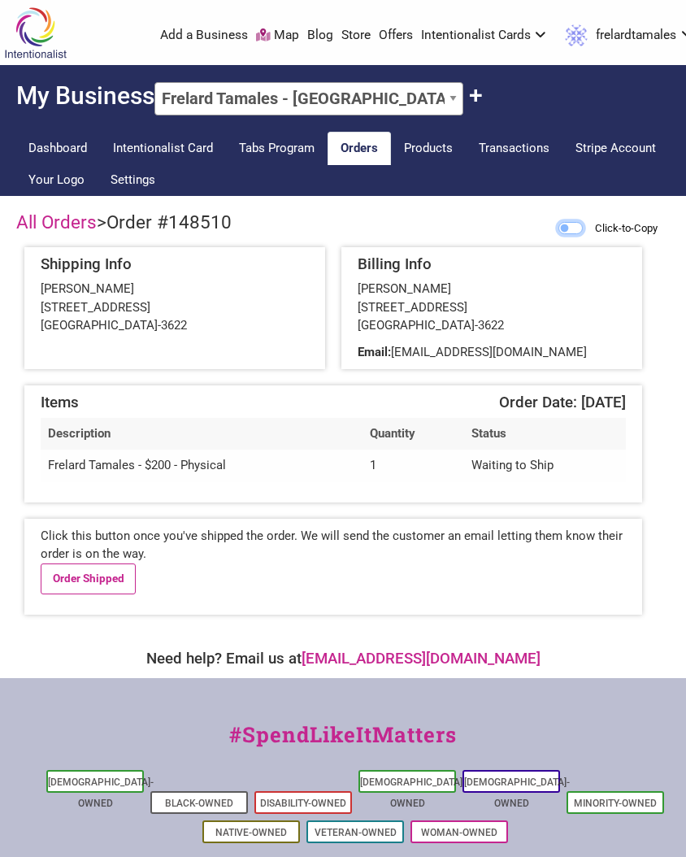
click at [569, 230] on input "Click-to-Copy" at bounding box center [570, 228] width 24 height 12
checkbox input "true"
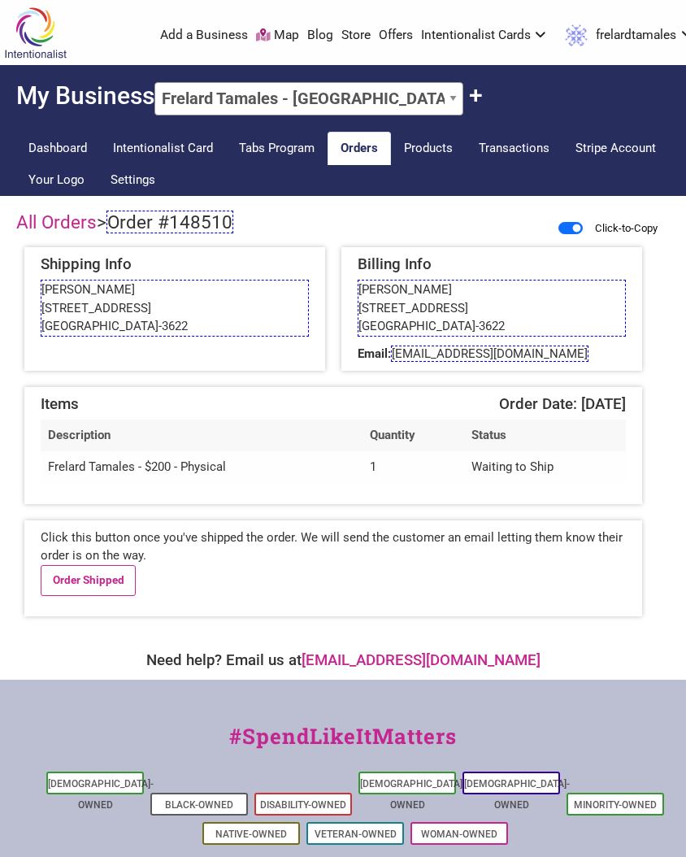
click at [215, 226] on span "Order #148510" at bounding box center [169, 222] width 127 height 23
click at [488, 356] on span "rachelteigen@gmail.com" at bounding box center [490, 353] width 198 height 16
click at [113, 582] on link "Order Shipped" at bounding box center [88, 580] width 95 height 31
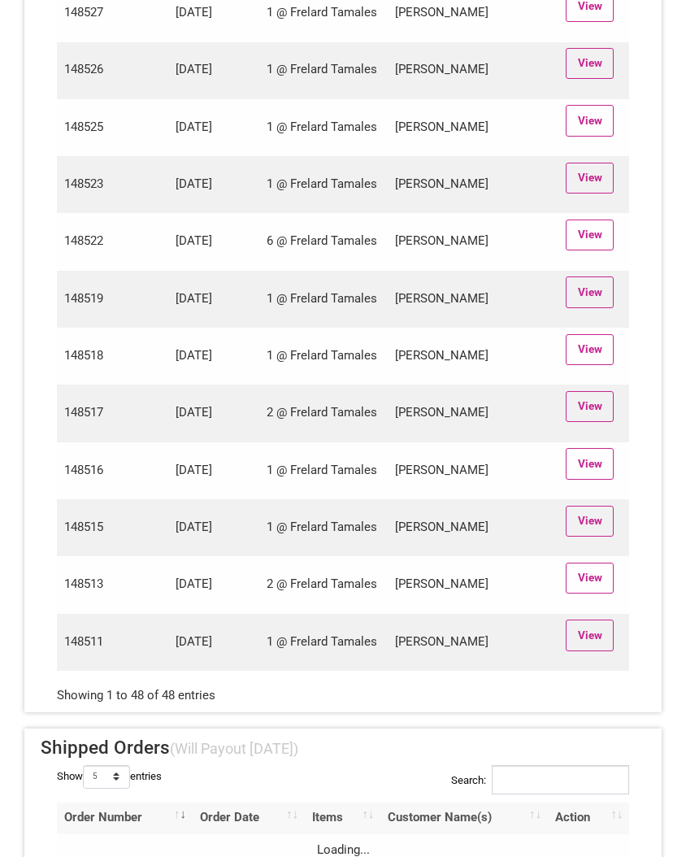
scroll to position [2767, 0]
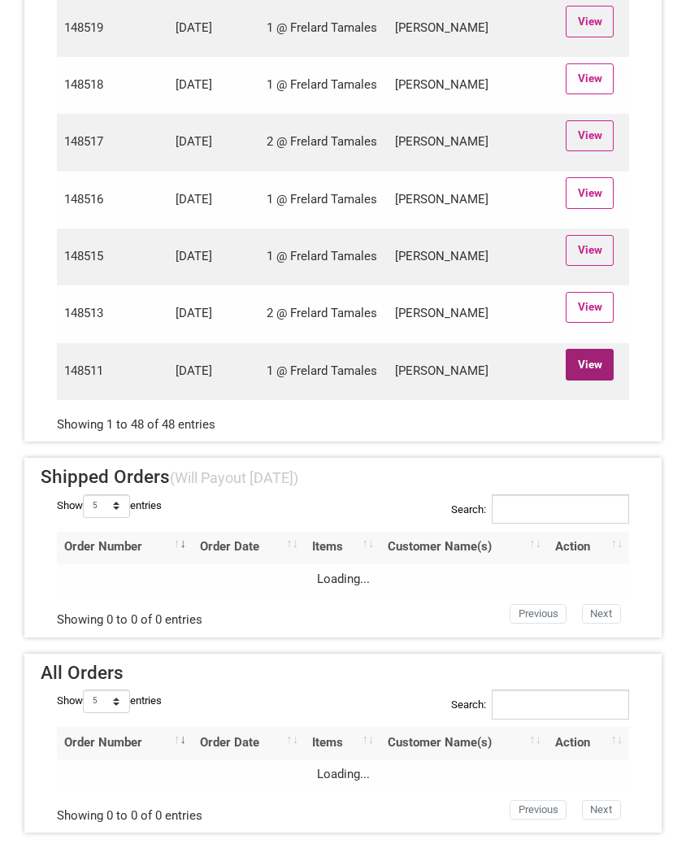
click at [580, 367] on link "View" at bounding box center [590, 364] width 48 height 31
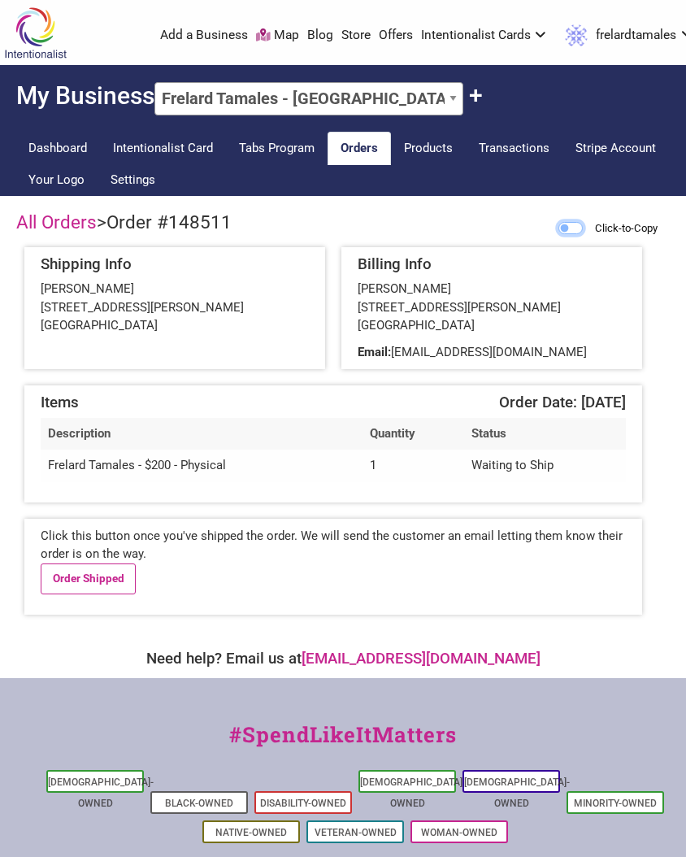
click at [571, 228] on input "Click-to-Copy" at bounding box center [570, 228] width 24 height 12
checkbox input "true"
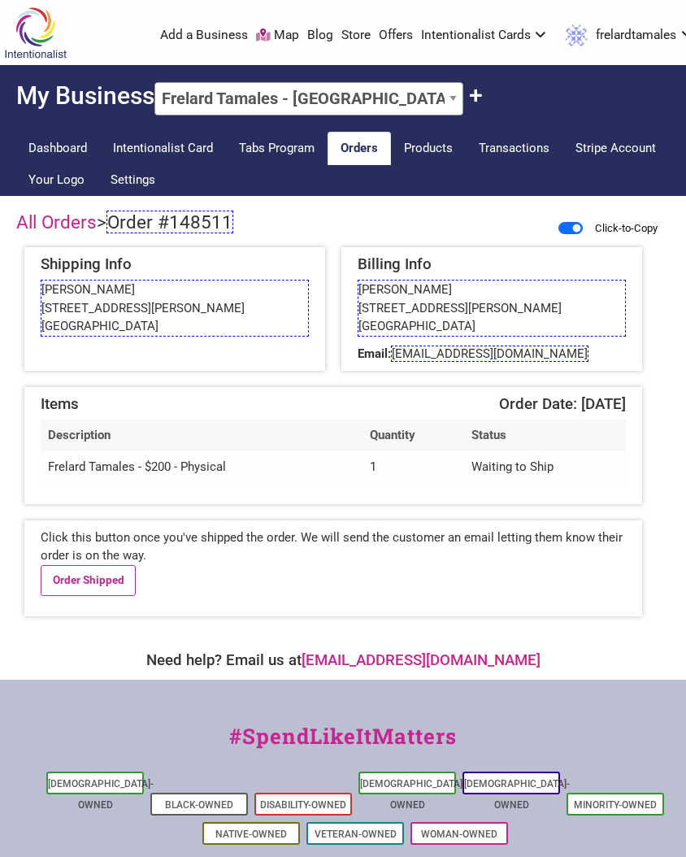
click at [193, 229] on span "Order #148511" at bounding box center [169, 222] width 127 height 23
click at [480, 350] on span "vickyjsanderson@hotmail.com" at bounding box center [490, 353] width 198 height 16
click at [69, 596] on link "Order Shipped" at bounding box center [88, 580] width 95 height 31
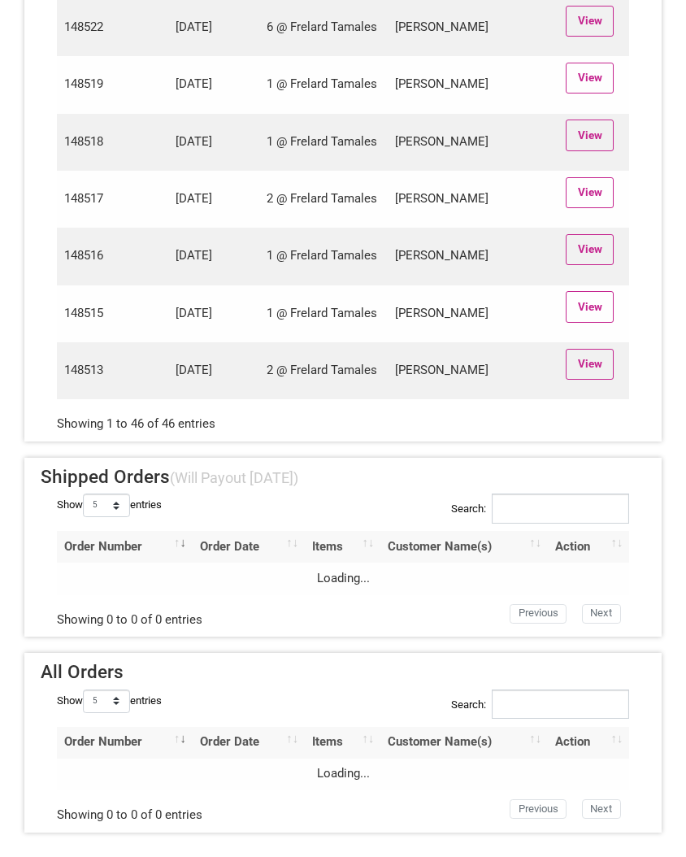
scroll to position [2651, 0]
click at [587, 369] on link "View" at bounding box center [590, 364] width 48 height 31
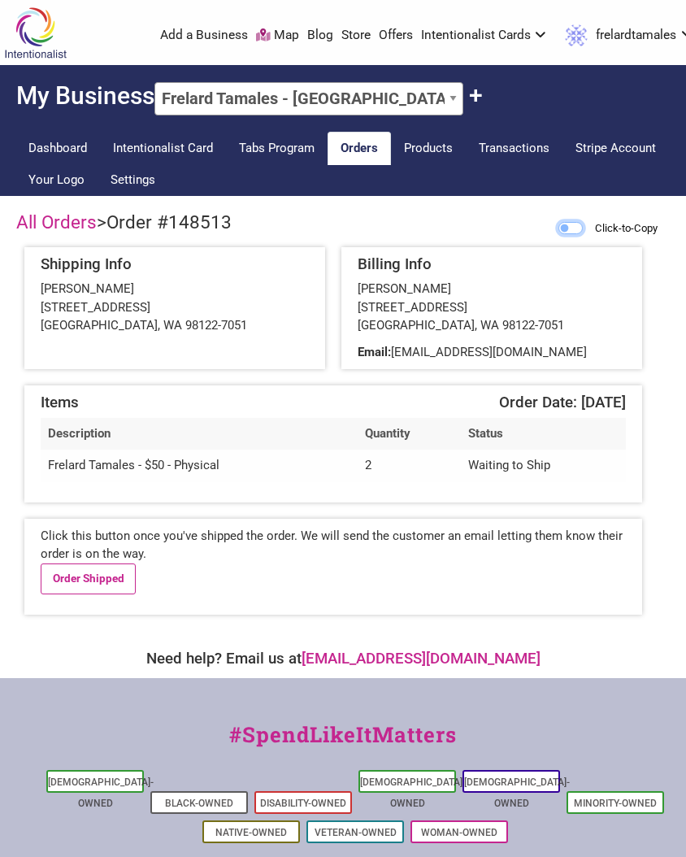
click at [563, 229] on input "Click-to-Copy" at bounding box center [570, 228] width 24 height 12
checkbox input "true"
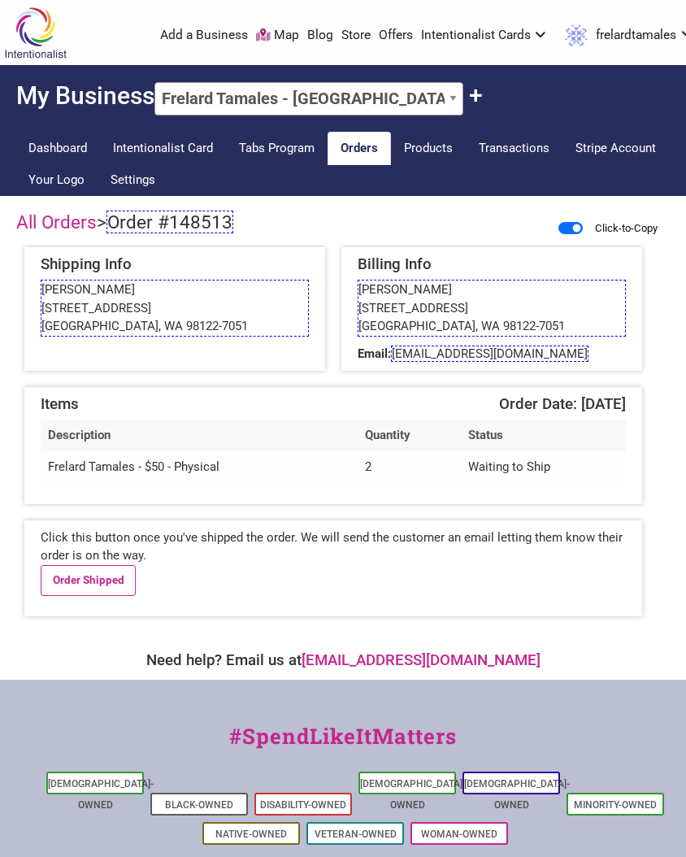
click at [193, 222] on span "Order #148513" at bounding box center [169, 222] width 127 height 23
click at [59, 588] on link "Order Shipped" at bounding box center [88, 580] width 95 height 31
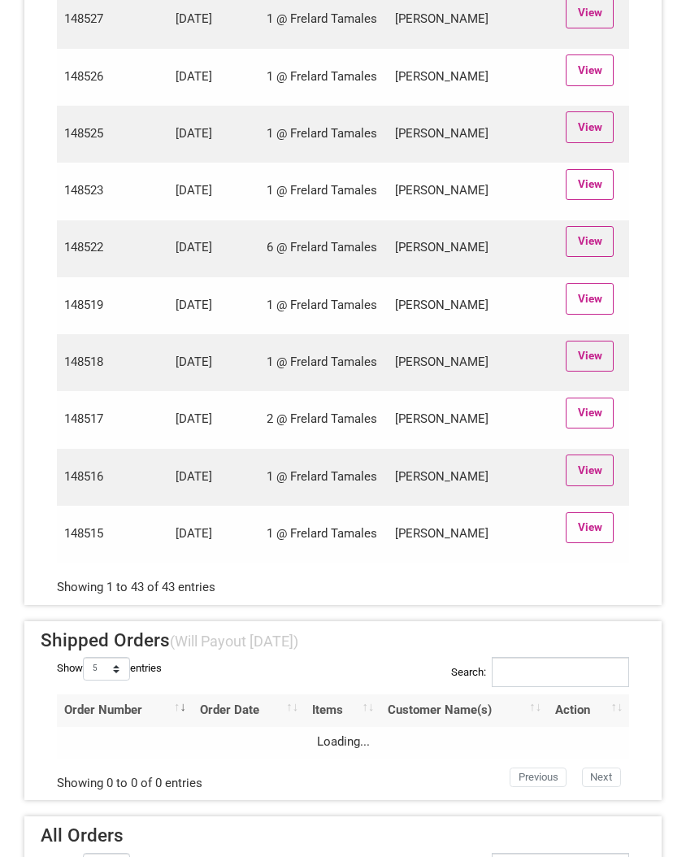
scroll to position [2321, 0]
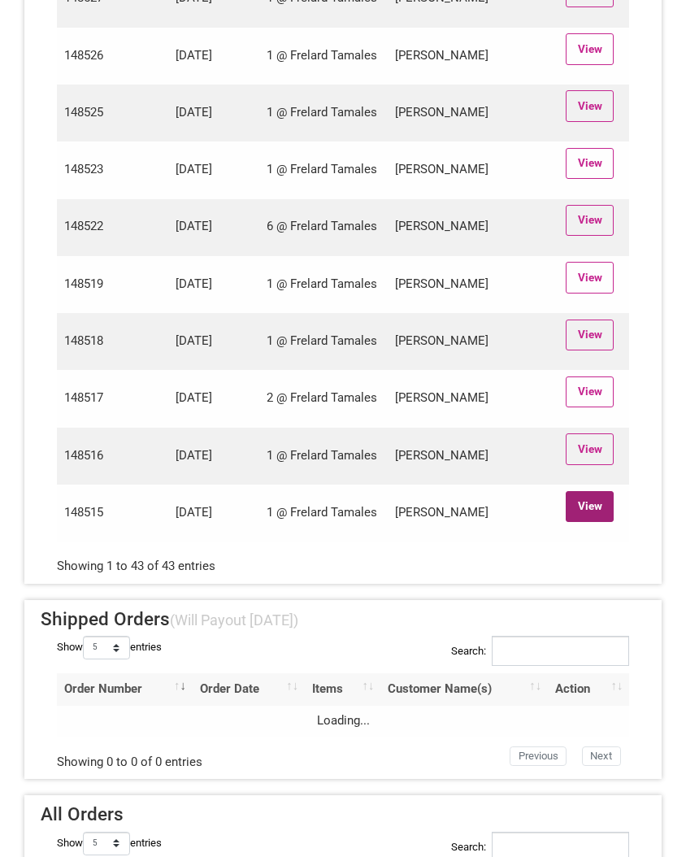
click at [588, 518] on link "View" at bounding box center [590, 506] width 48 height 31
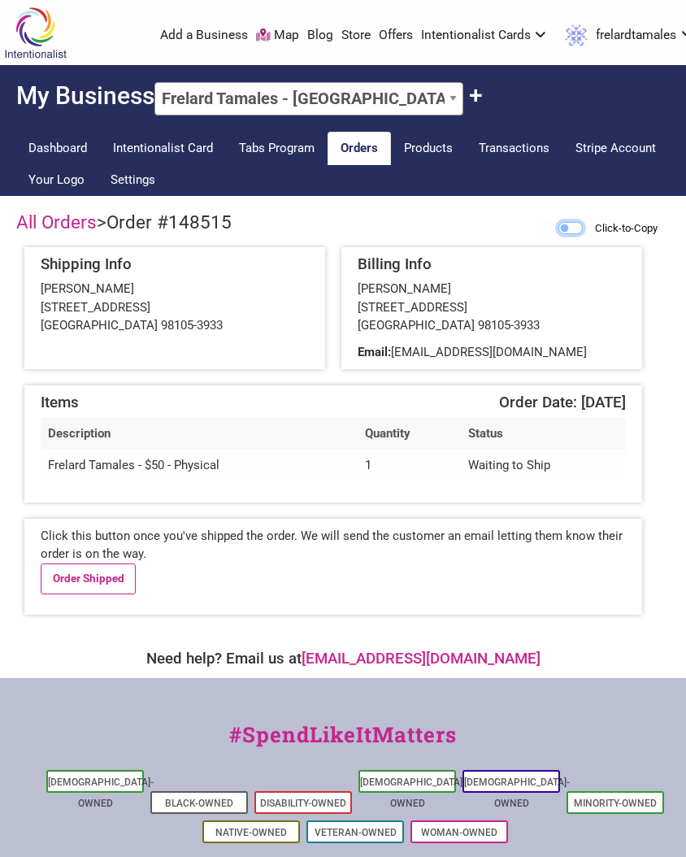
click at [572, 224] on input "Click-to-Copy" at bounding box center [570, 228] width 24 height 12
checkbox input "true"
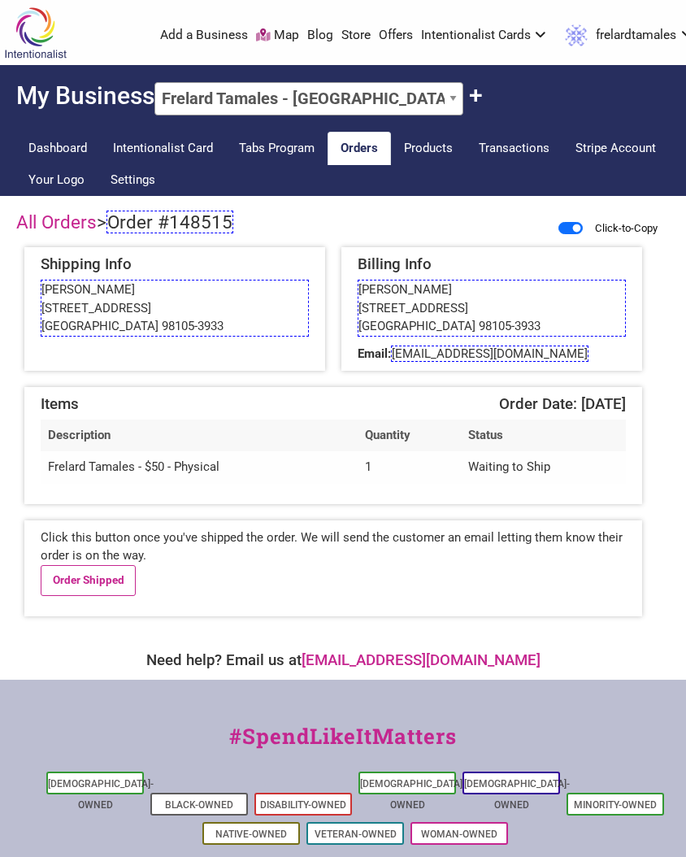
click at [186, 224] on span "Order #148515" at bounding box center [169, 222] width 127 height 23
click at [82, 578] on link "Order Shipped" at bounding box center [88, 580] width 95 height 31
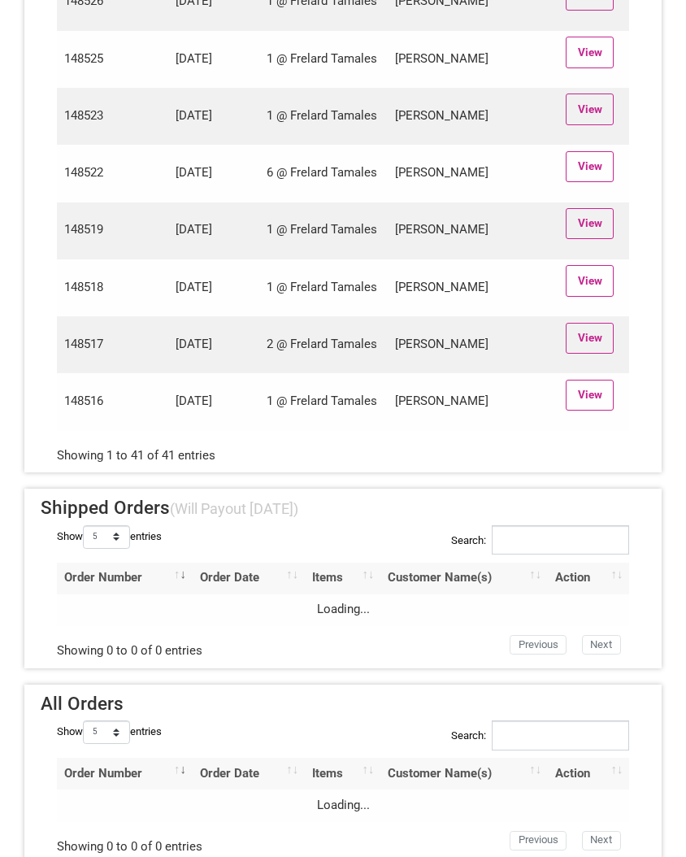
scroll to position [2322, 0]
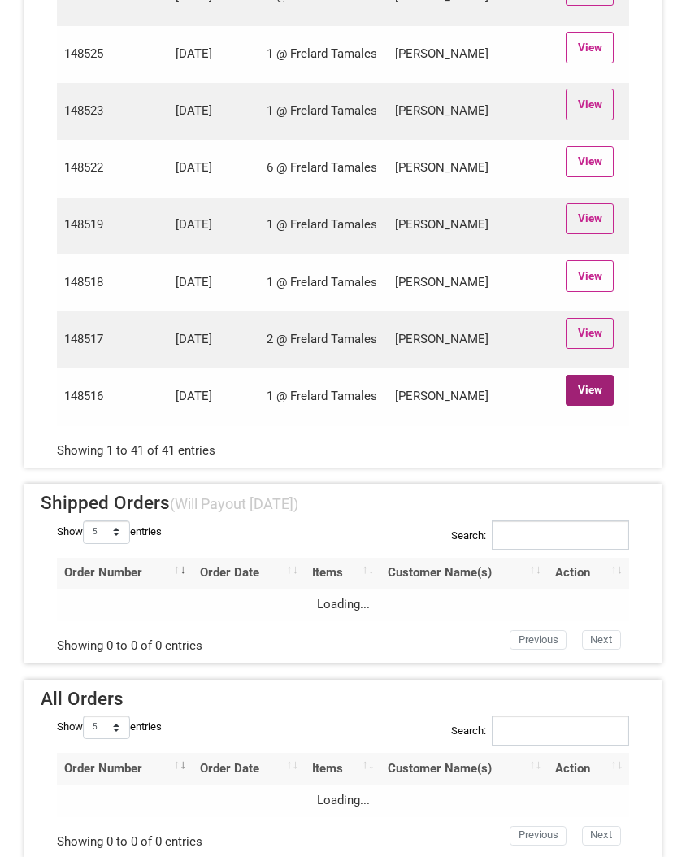
click at [586, 406] on link "View" at bounding box center [590, 390] width 48 height 31
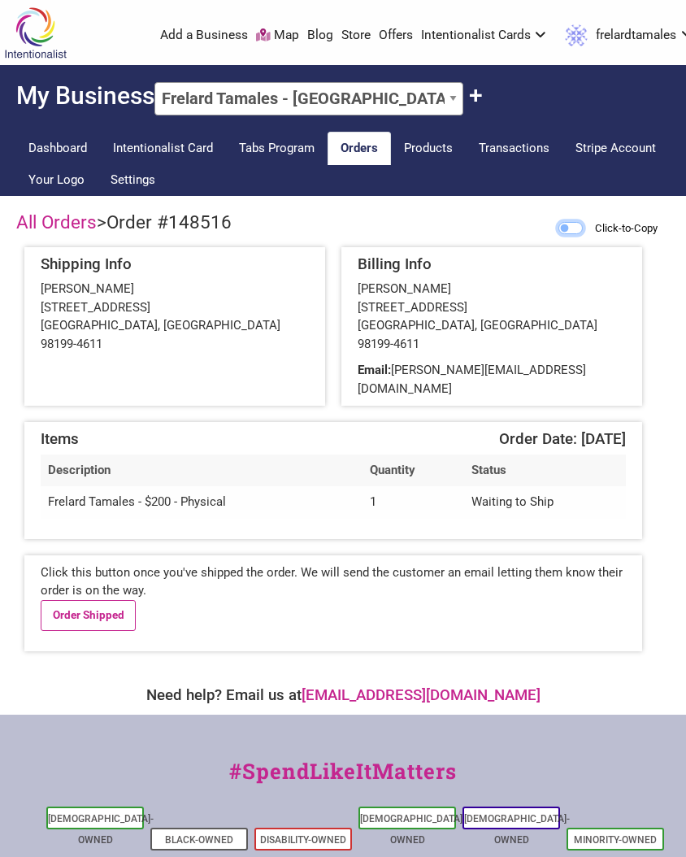
click at [571, 229] on input "Click-to-Copy" at bounding box center [570, 228] width 24 height 12
checkbox input "true"
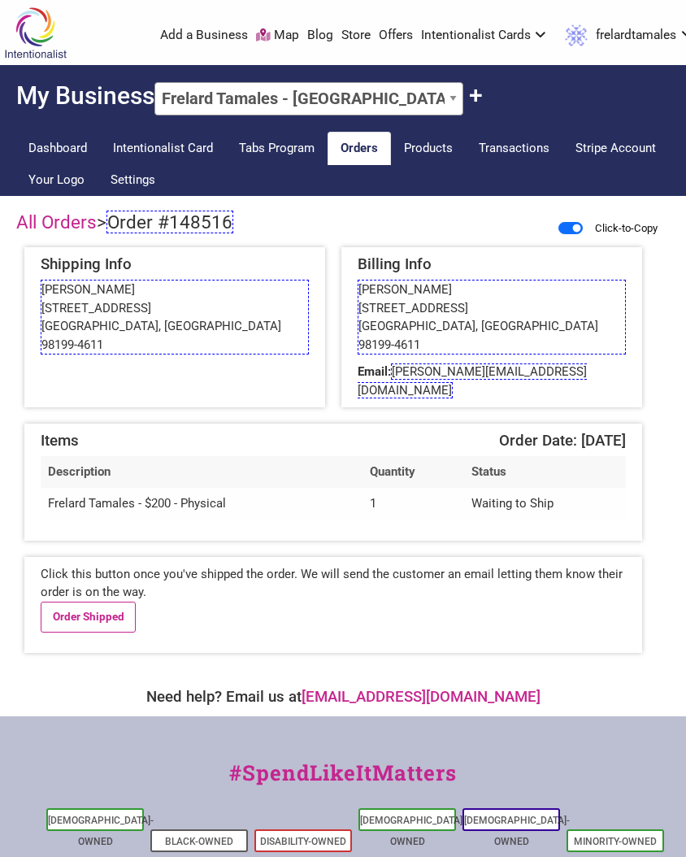
click at [202, 223] on span "Order #148516" at bounding box center [169, 222] width 127 height 23
click at [497, 363] on span "bradley.a.romeo@gmail.com" at bounding box center [472, 380] width 229 height 35
click at [71, 601] on link "Order Shipped" at bounding box center [88, 616] width 95 height 31
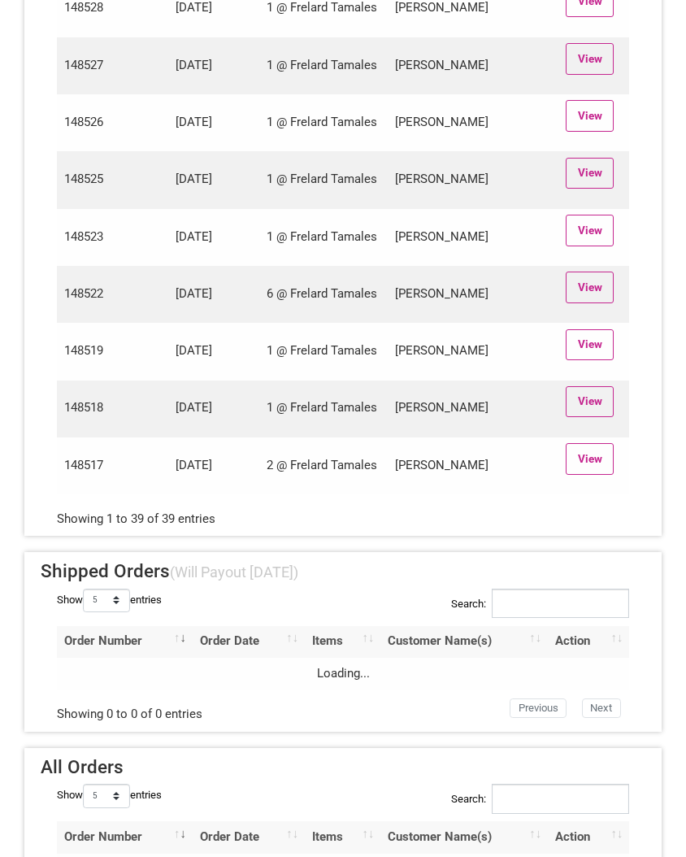
scroll to position [2252, 0]
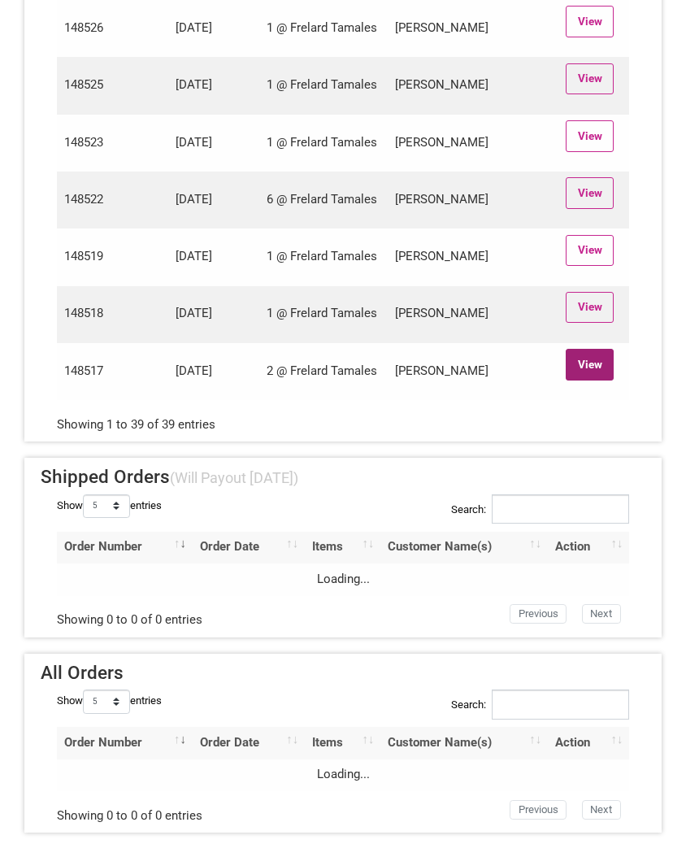
click at [573, 356] on link "View" at bounding box center [590, 364] width 48 height 31
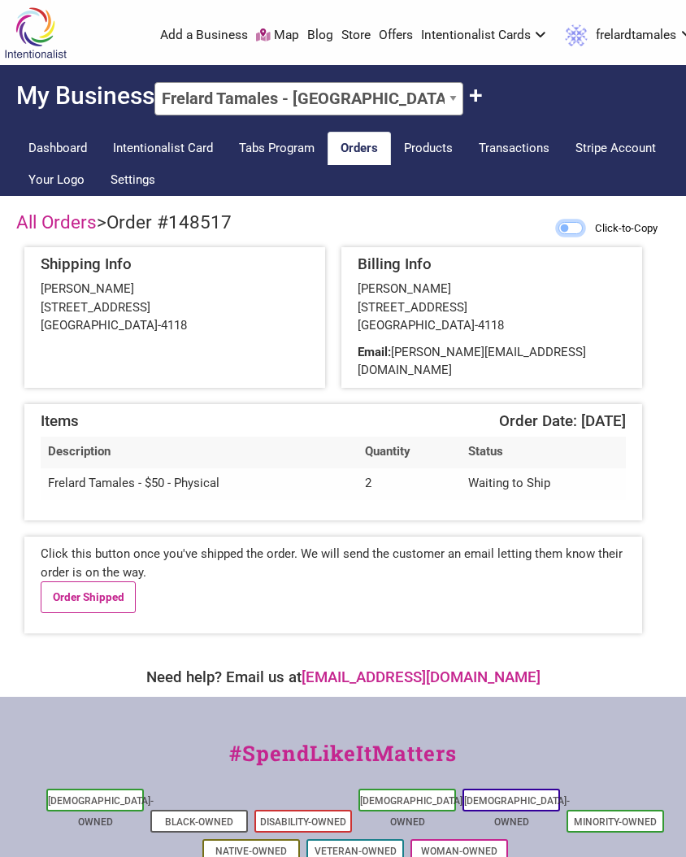
click at [558, 229] on input "Click-to-Copy" at bounding box center [570, 228] width 24 height 12
checkbox input "true"
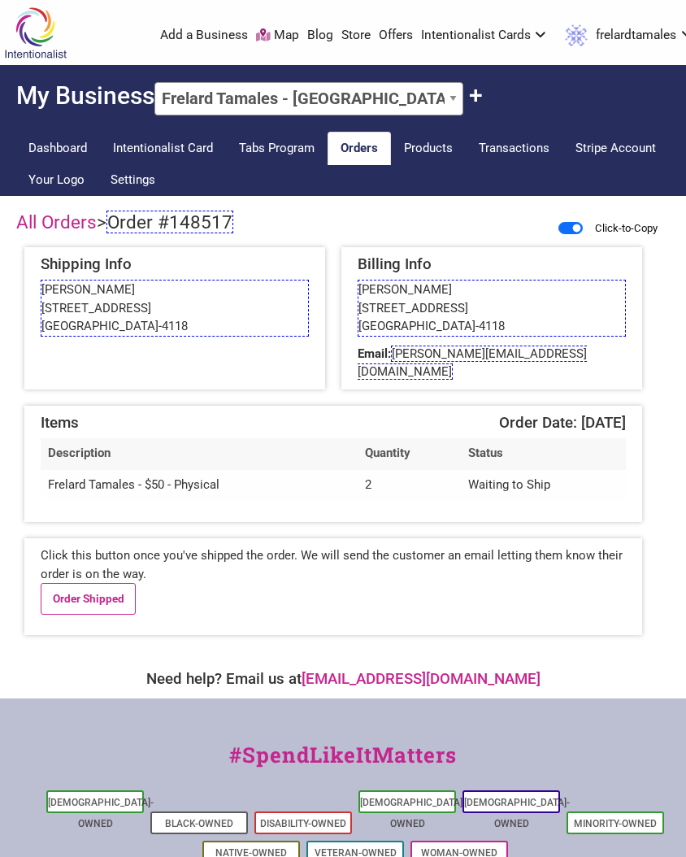
click at [222, 221] on span "Order #148517" at bounding box center [169, 222] width 127 height 23
click at [73, 587] on link "Order Shipped" at bounding box center [88, 598] width 95 height 31
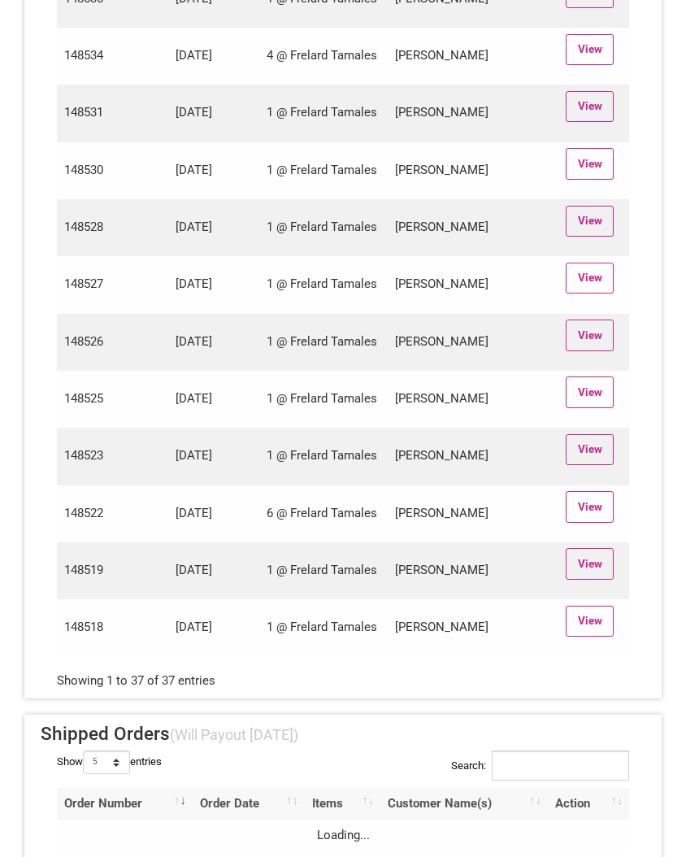
scroll to position [2139, 0]
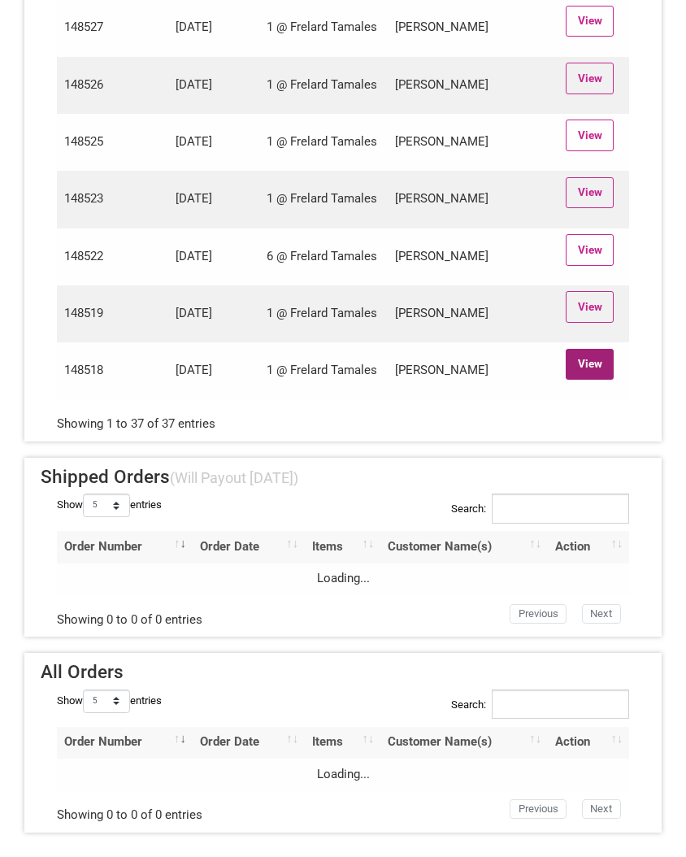
click at [601, 362] on link "View" at bounding box center [590, 364] width 48 height 31
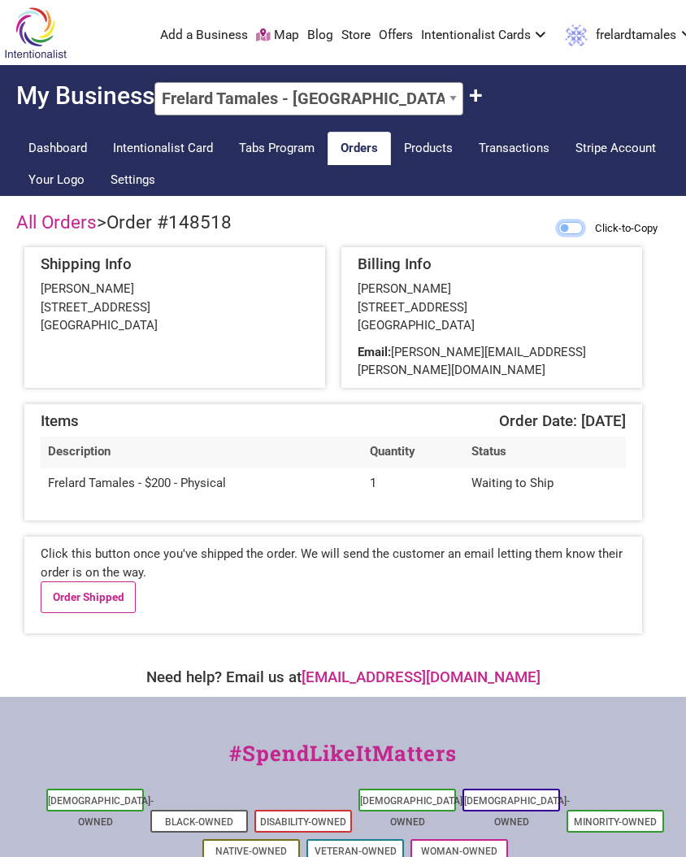
click at [563, 225] on input "Click-to-Copy" at bounding box center [570, 228] width 24 height 12
checkbox input "true"
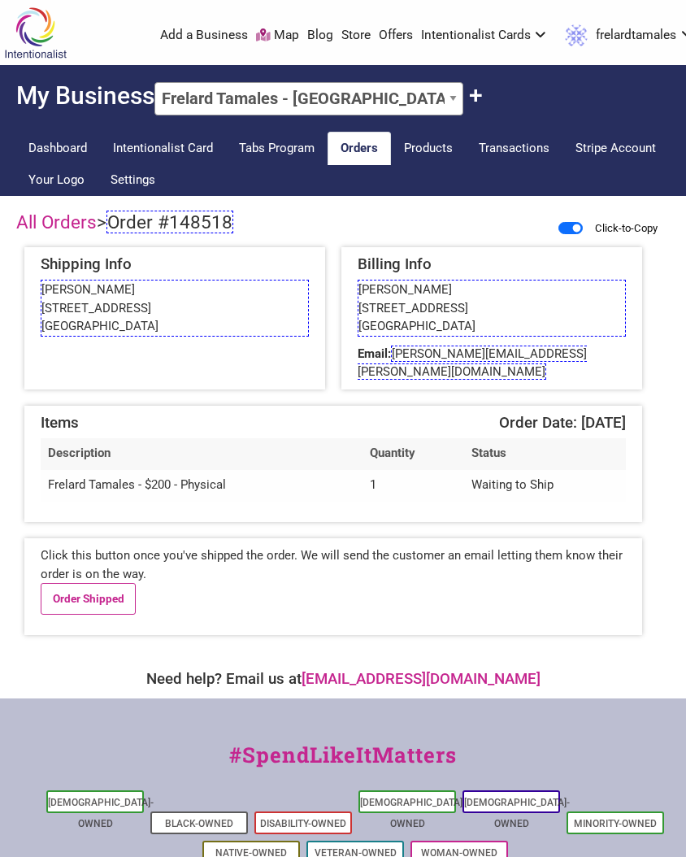
click at [168, 230] on span "Order #148518" at bounding box center [169, 222] width 127 height 23
click at [423, 363] on div "Billing Info Scott Renda 118A NW 39th St Seattle, WA 98107 Email: scott.renda@g…" at bounding box center [491, 318] width 301 height 142
click at [431, 350] on span "scott.renda@gmail.com" at bounding box center [472, 362] width 229 height 35
click at [76, 589] on link "Order Shipped" at bounding box center [88, 598] width 95 height 31
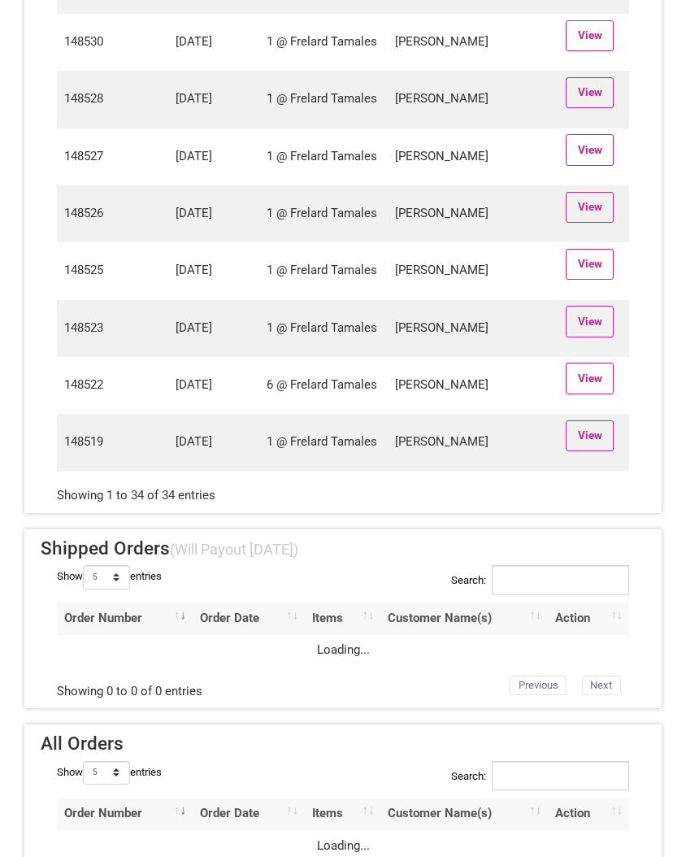
scroll to position [1878, 0]
click at [593, 446] on link "View" at bounding box center [590, 434] width 48 height 31
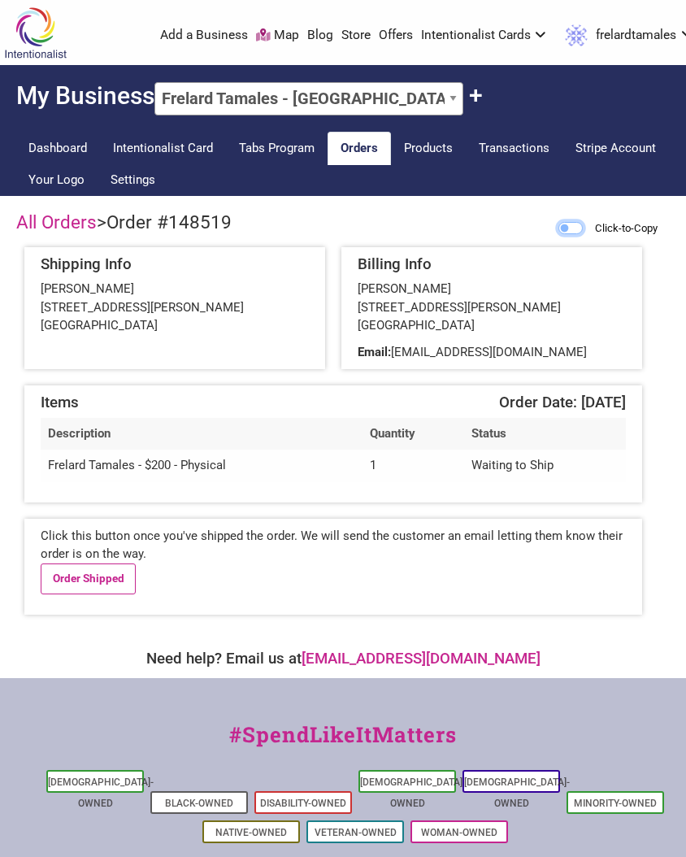
click at [562, 226] on input "Click-to-Copy" at bounding box center [570, 228] width 24 height 12
checkbox input "true"
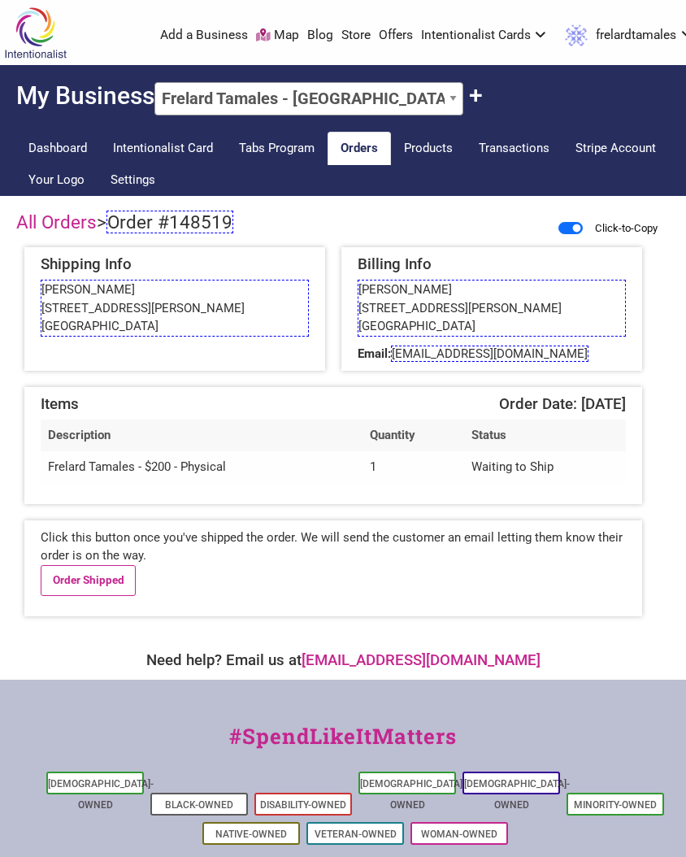
click at [145, 231] on span "Order #148519" at bounding box center [169, 222] width 127 height 23
click at [231, 217] on span "Order #148519" at bounding box center [169, 222] width 127 height 23
click at [412, 354] on span "wmaierw@gmail.com" at bounding box center [490, 353] width 198 height 16
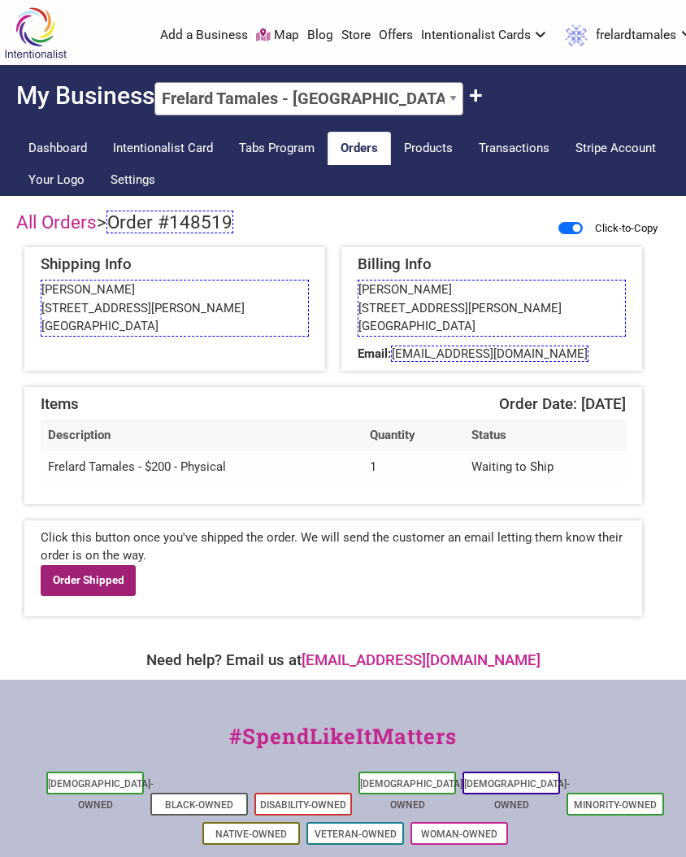
click at [109, 578] on link "Order Shipped" at bounding box center [88, 580] width 95 height 31
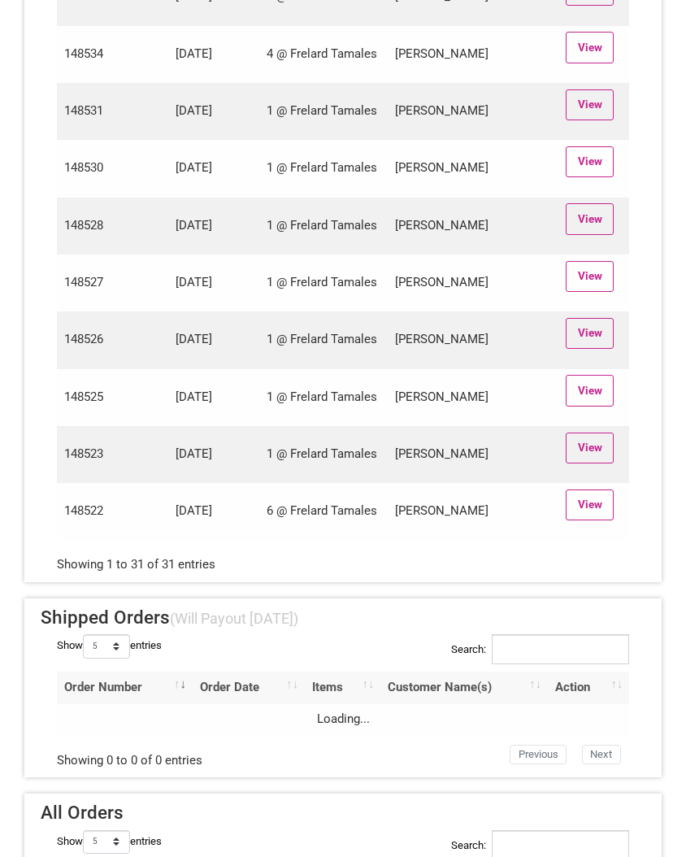
scroll to position [1668, 0]
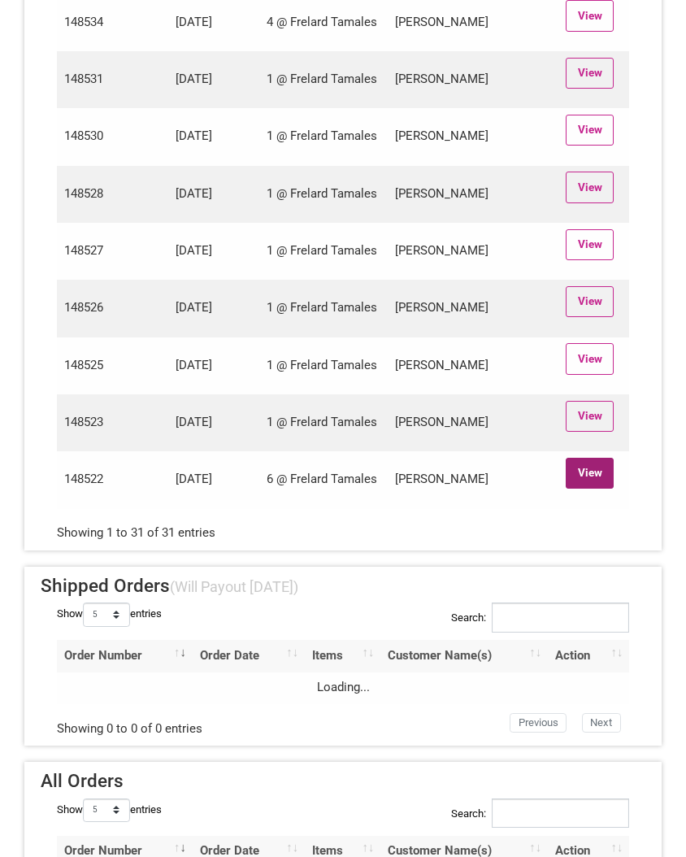
click at [597, 486] on link "View" at bounding box center [590, 473] width 48 height 31
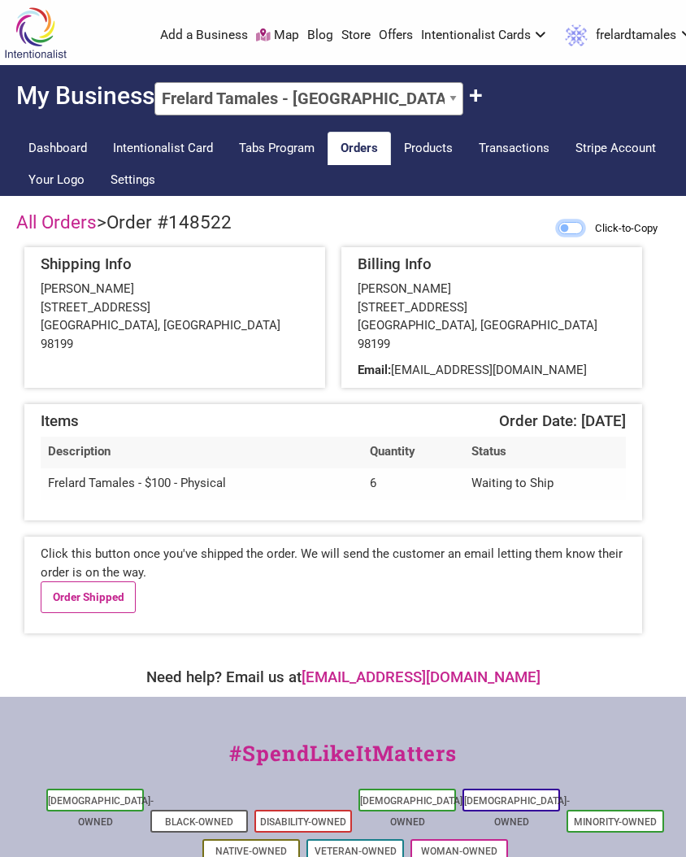
click at [558, 226] on input "Click-to-Copy" at bounding box center [570, 228] width 24 height 12
checkbox input "true"
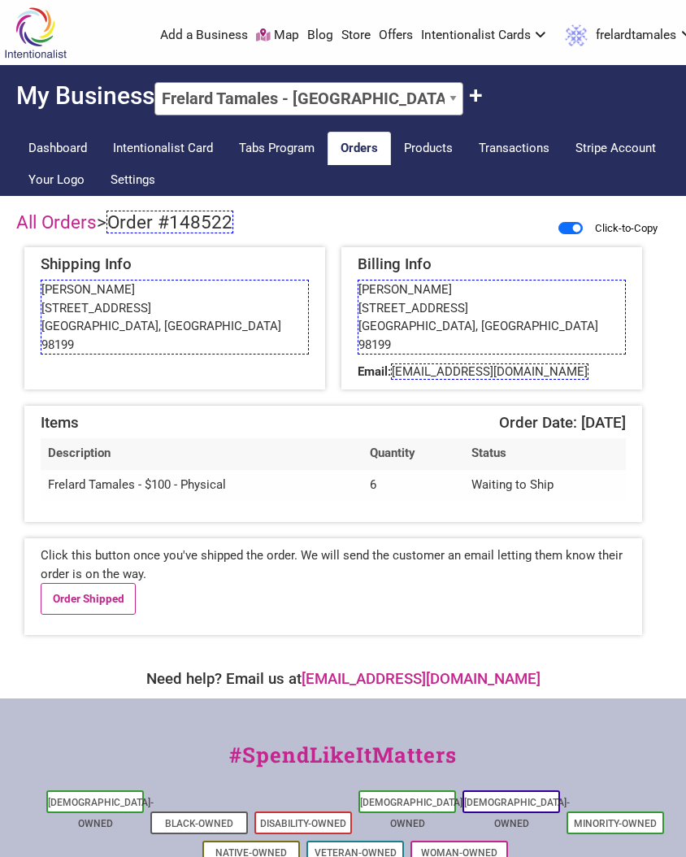
click at [217, 224] on span "Order #148522" at bounding box center [169, 222] width 127 height 23
click at [436, 363] on span "zdaniels39@gmail.com" at bounding box center [490, 371] width 198 height 16
click at [89, 590] on link "Order Shipped" at bounding box center [88, 598] width 95 height 31
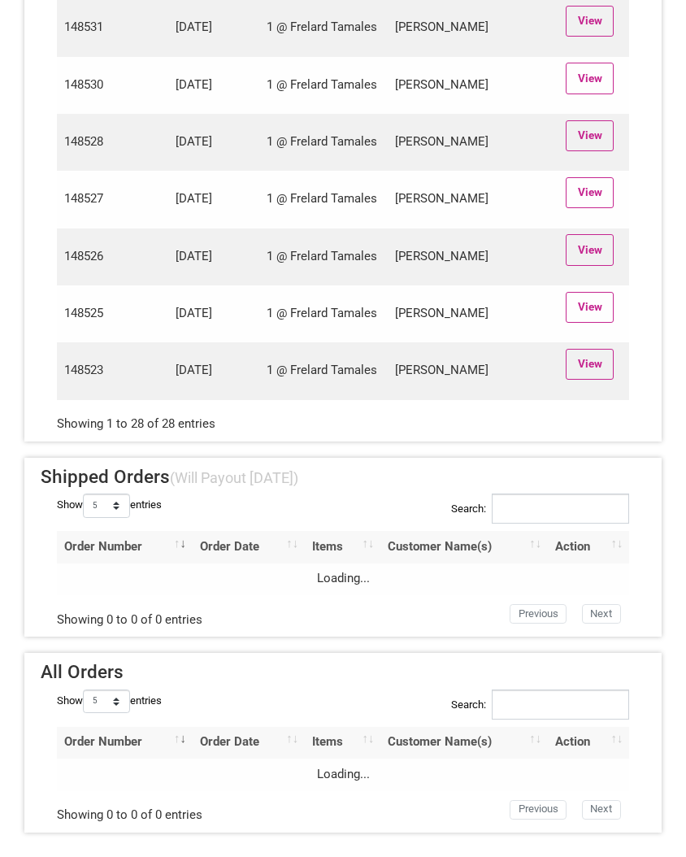
scroll to position [1624, 0]
click at [597, 369] on link "View" at bounding box center [590, 364] width 48 height 31
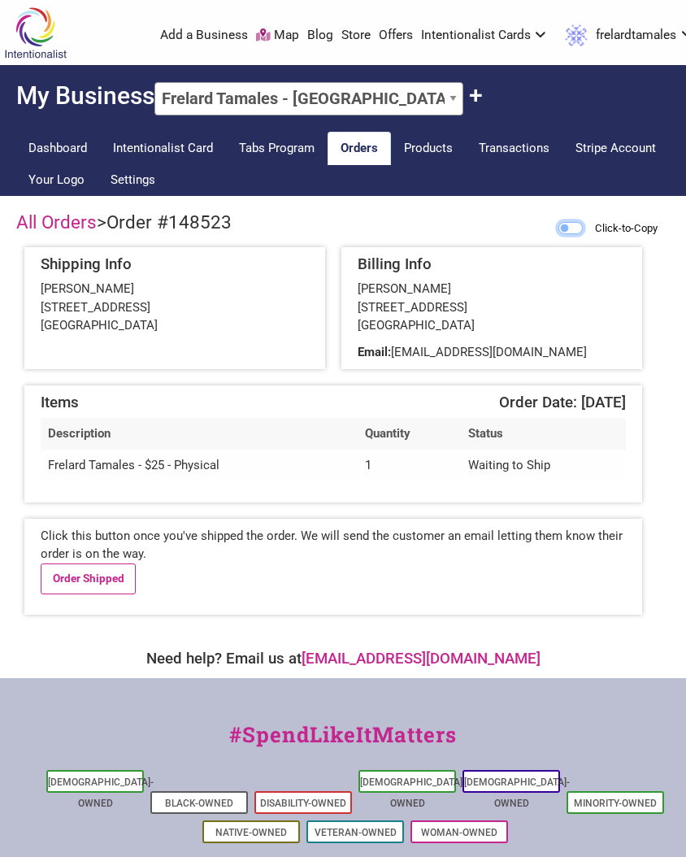
click at [565, 224] on input "Click-to-Copy" at bounding box center [570, 228] width 24 height 12
checkbox input "true"
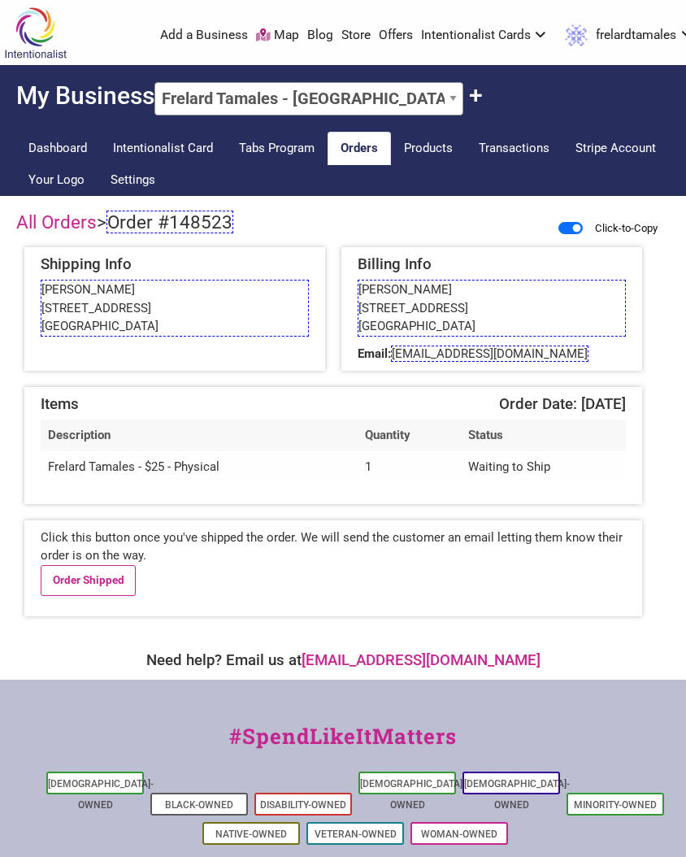
click at [176, 228] on span "Order #148523" at bounding box center [169, 222] width 127 height 23
click at [82, 575] on link "Order Shipped" at bounding box center [88, 580] width 95 height 31
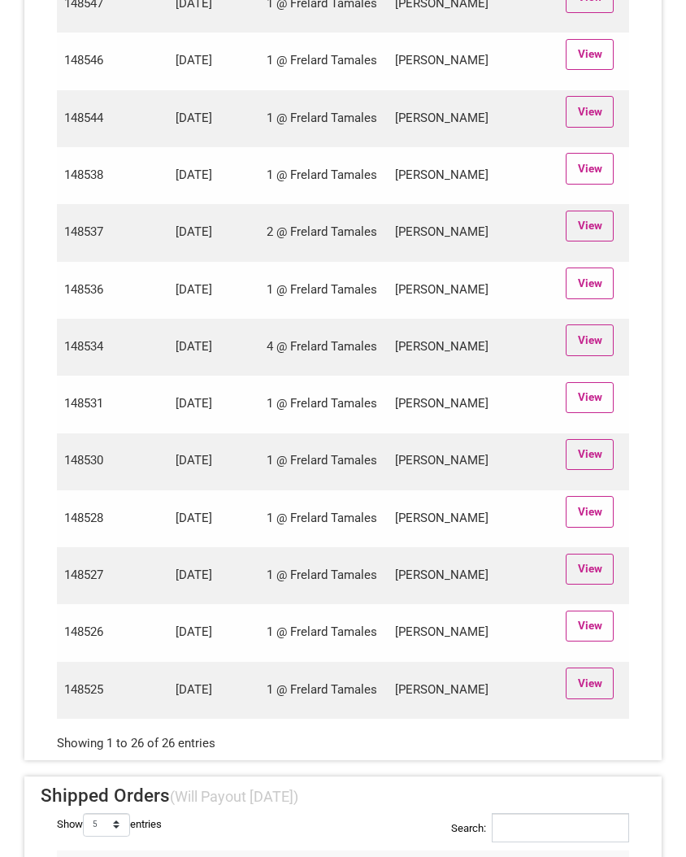
scroll to position [1509, 0]
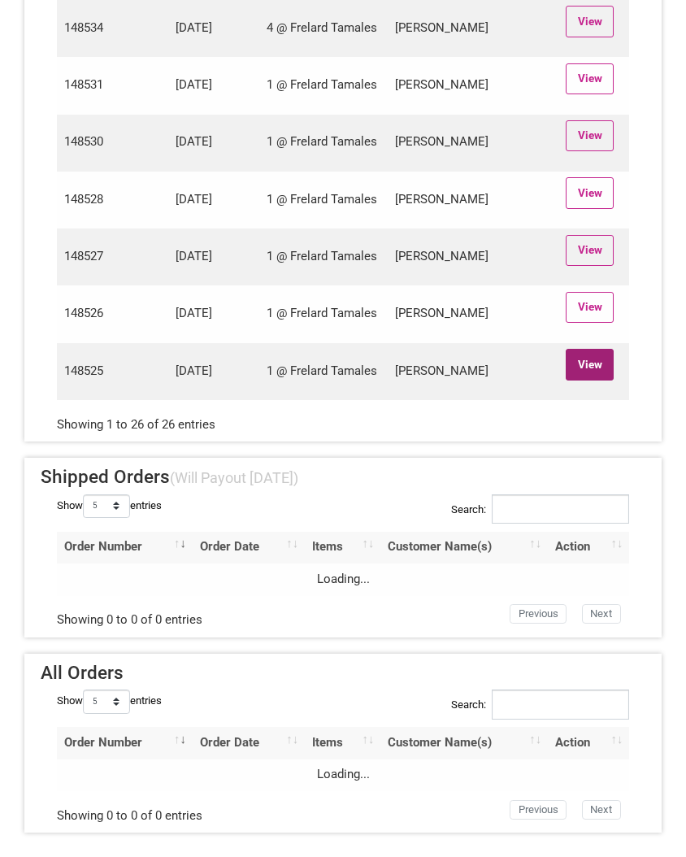
click at [603, 367] on link "View" at bounding box center [590, 364] width 48 height 31
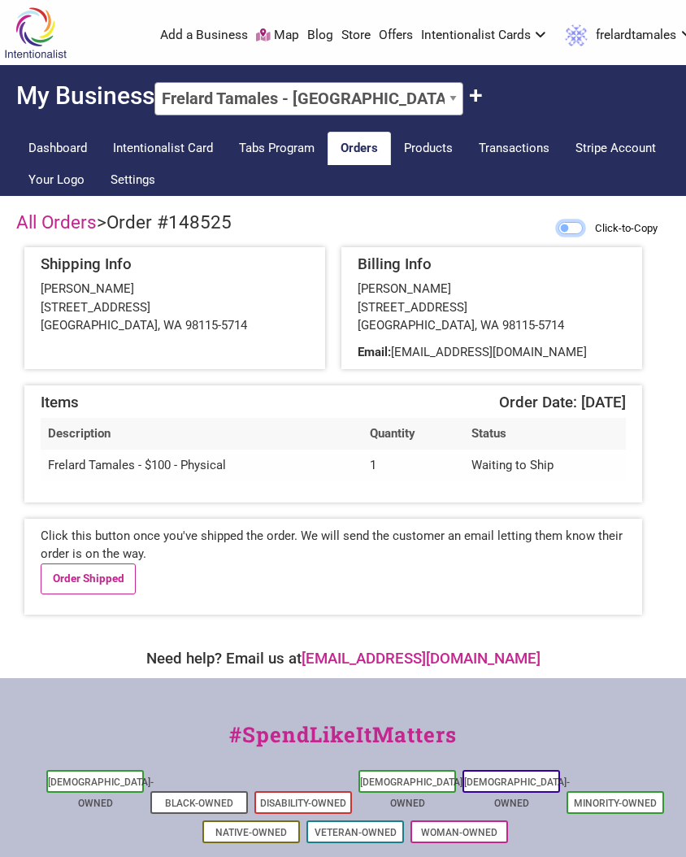
click at [566, 232] on input "Click-to-Copy" at bounding box center [570, 228] width 24 height 12
checkbox input "true"
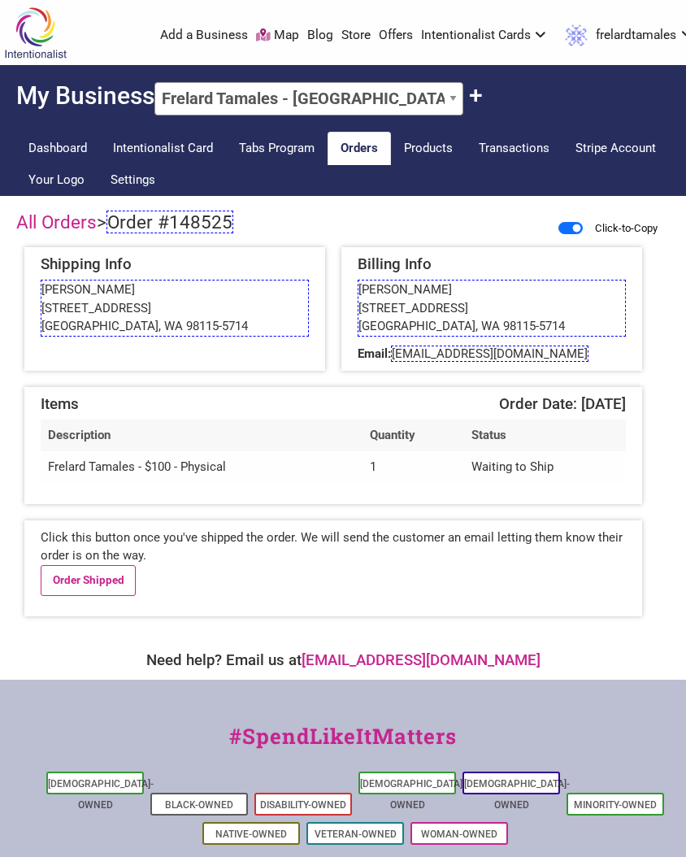
click at [151, 223] on span "Order #148525" at bounding box center [169, 222] width 127 height 23
click at [72, 579] on link "Order Shipped" at bounding box center [88, 580] width 95 height 31
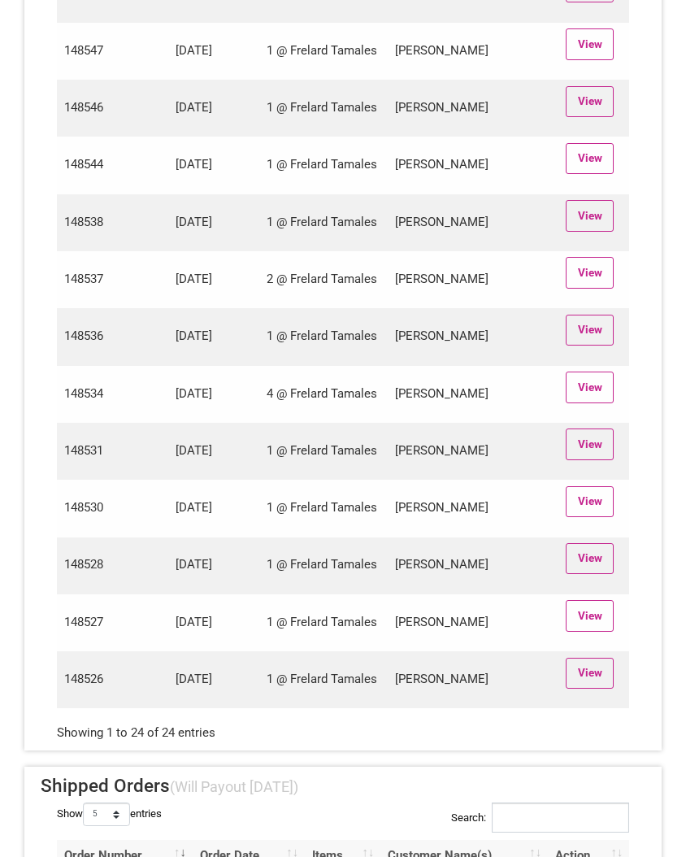
scroll to position [1396, 0]
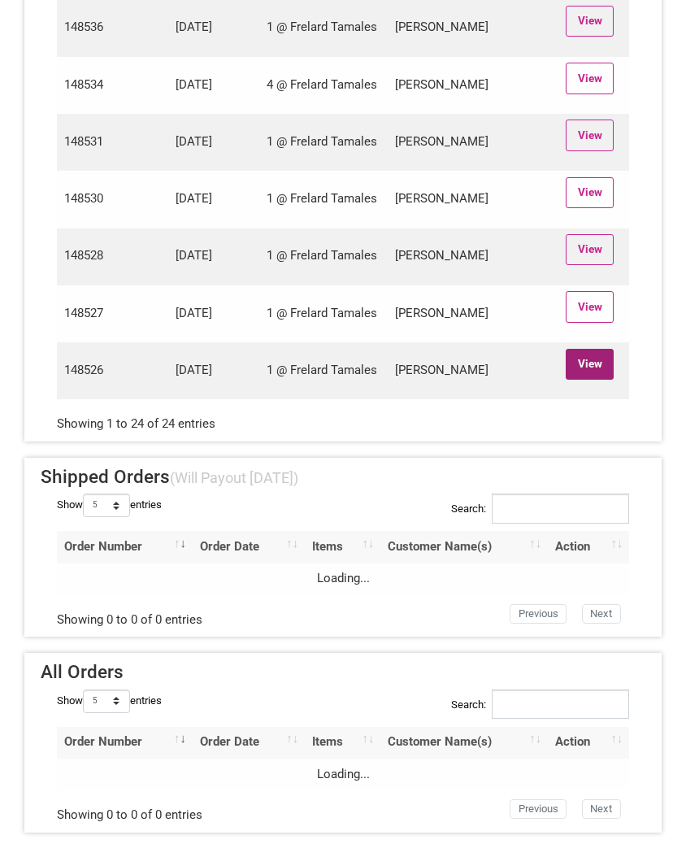
click at [593, 369] on link "View" at bounding box center [590, 364] width 48 height 31
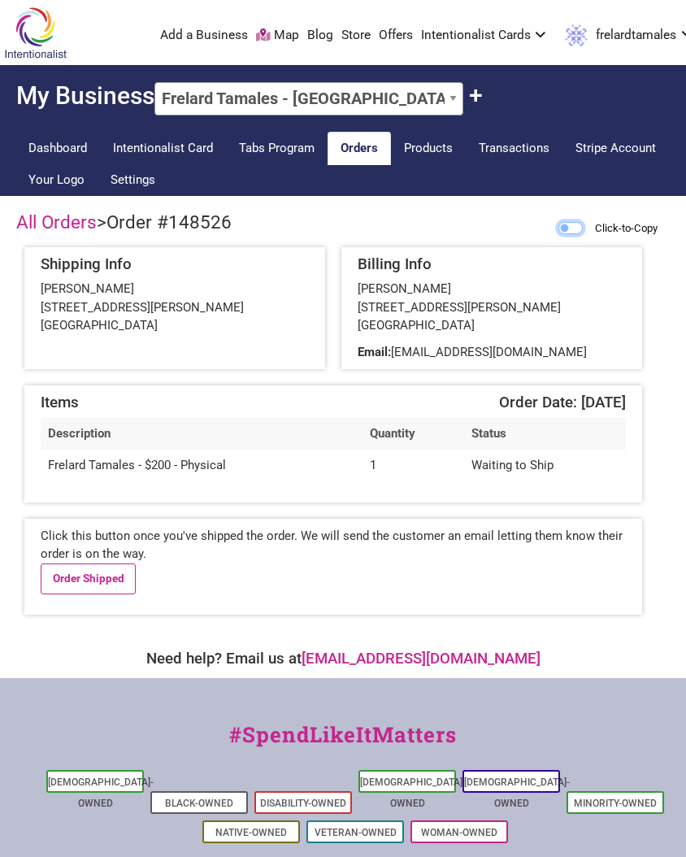
click at [559, 229] on input "Click-to-Copy" at bounding box center [570, 228] width 24 height 12
checkbox input "true"
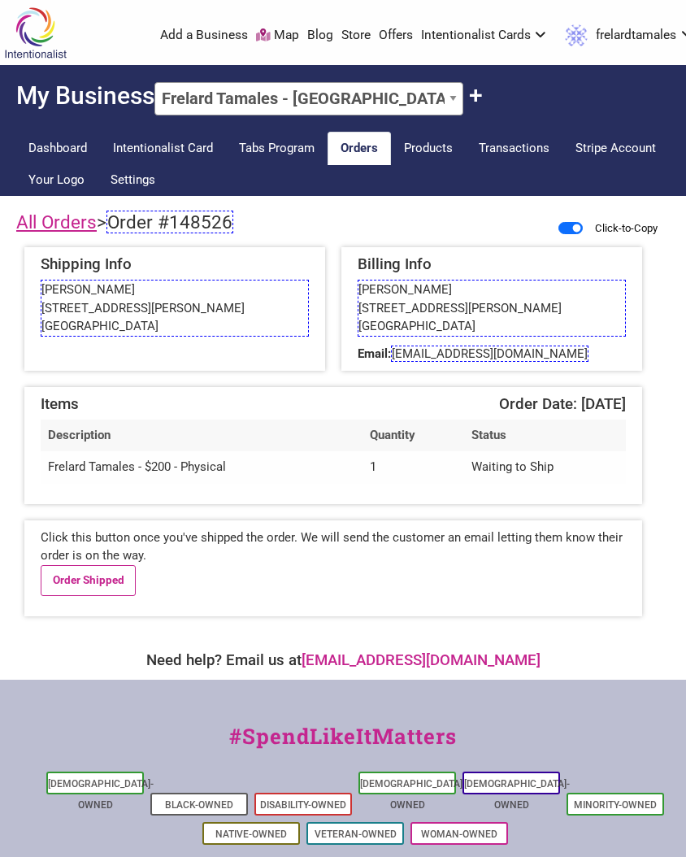
click at [66, 219] on link "All Orders" at bounding box center [56, 221] width 80 height 21
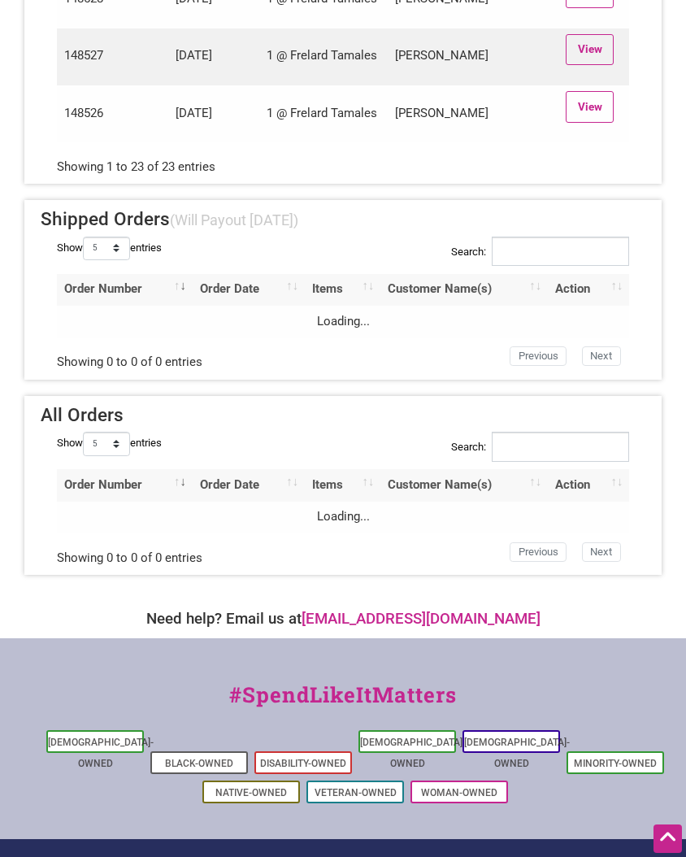
scroll to position [1504, 0]
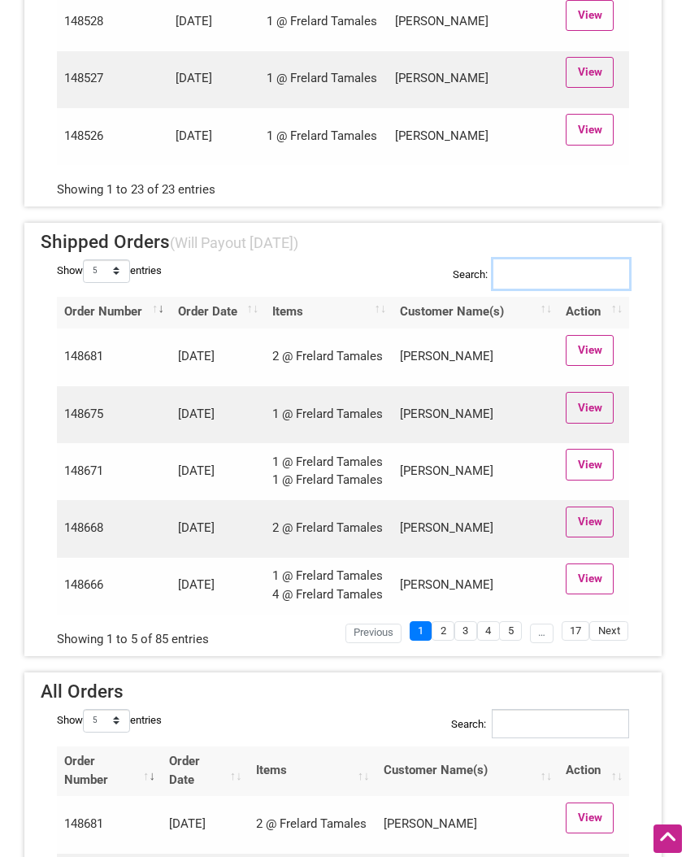
click at [528, 289] on input "Search:" at bounding box center [561, 274] width 136 height 30
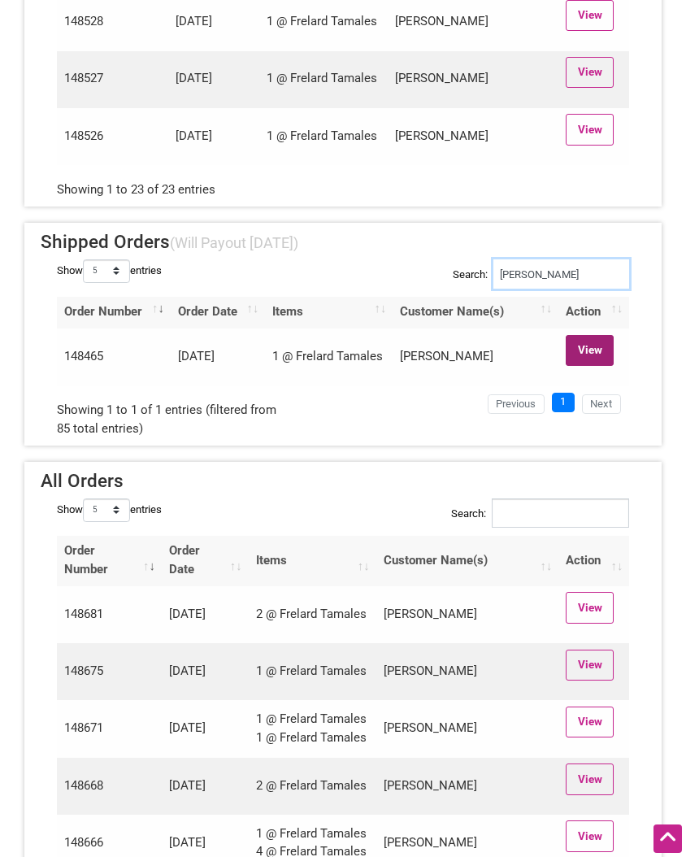
type input "fong"
click at [602, 366] on link "View" at bounding box center [590, 350] width 48 height 31
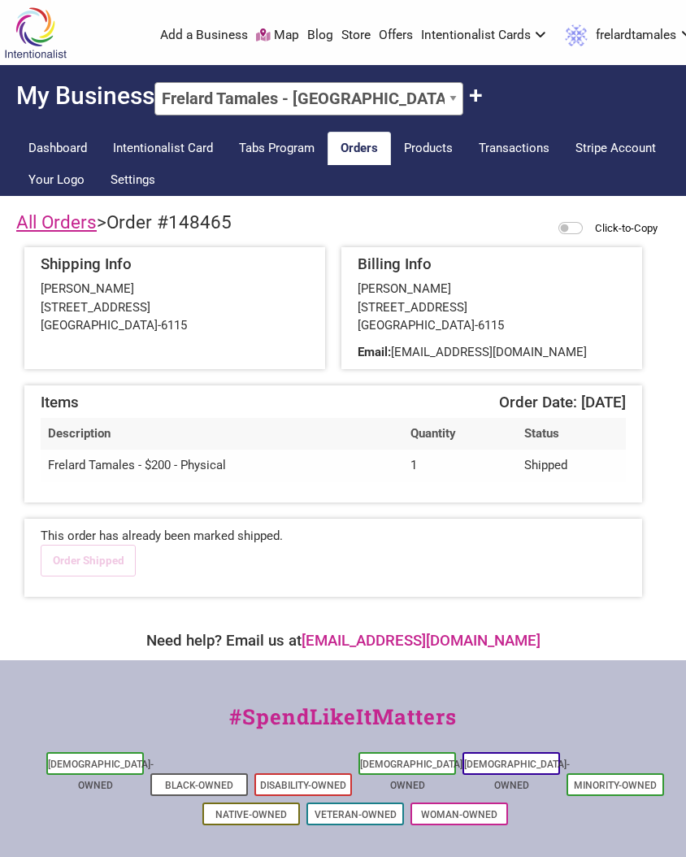
click at [66, 225] on link "All Orders" at bounding box center [56, 221] width 80 height 21
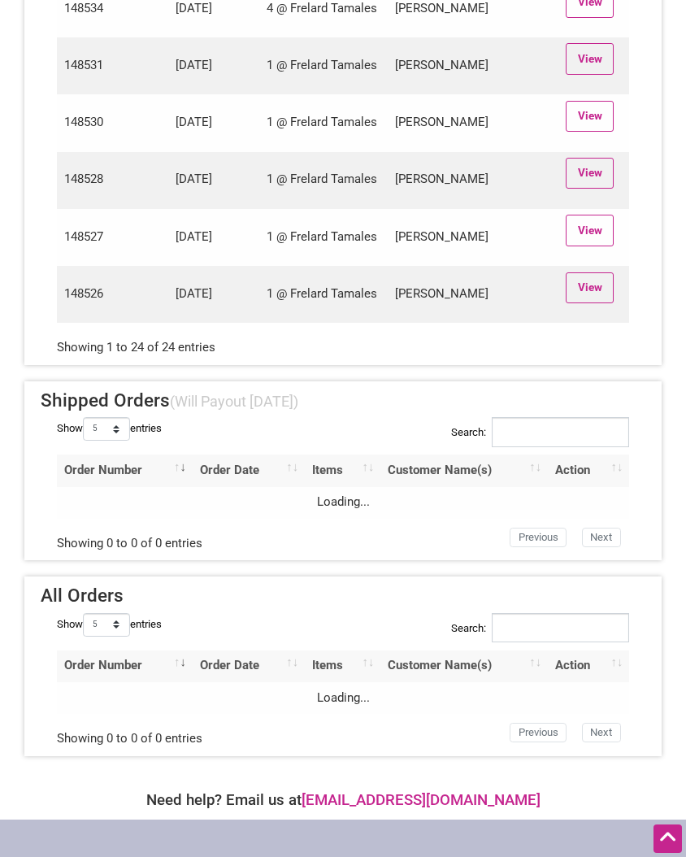
scroll to position [1414, 0]
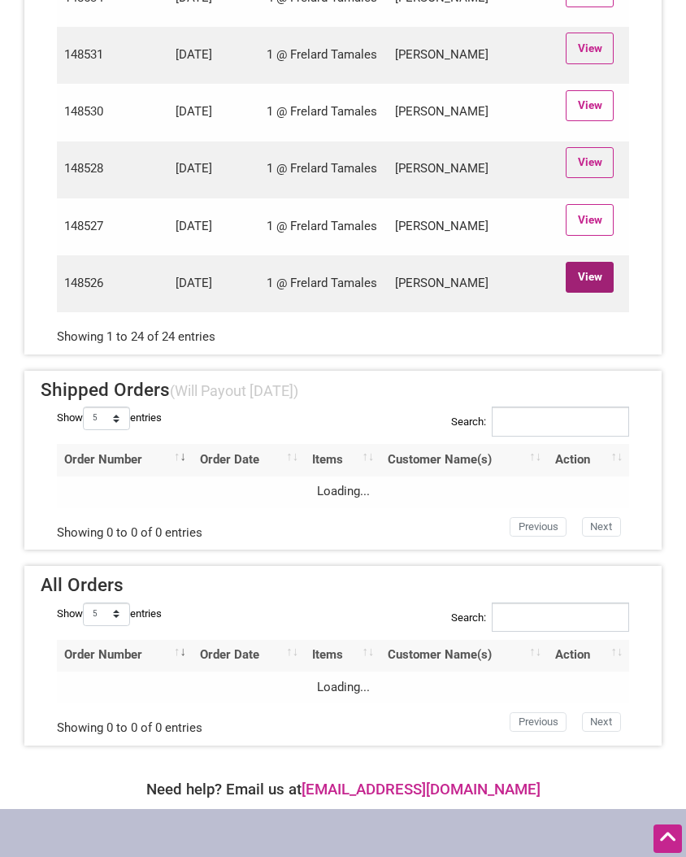
click at [596, 293] on link "View" at bounding box center [590, 277] width 48 height 31
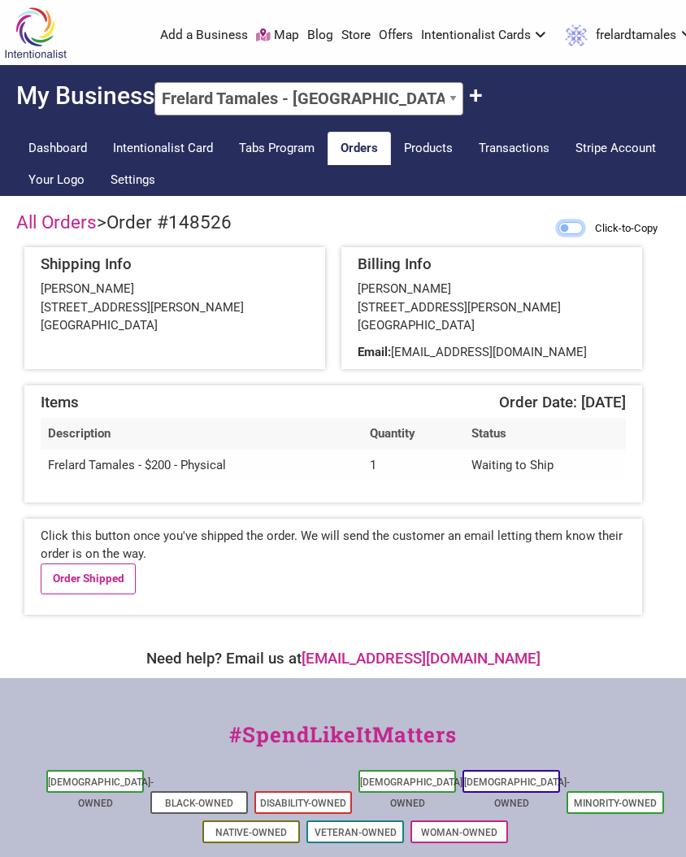
click at [563, 228] on input "Click-to-Copy" at bounding box center [570, 228] width 24 height 12
checkbox input "true"
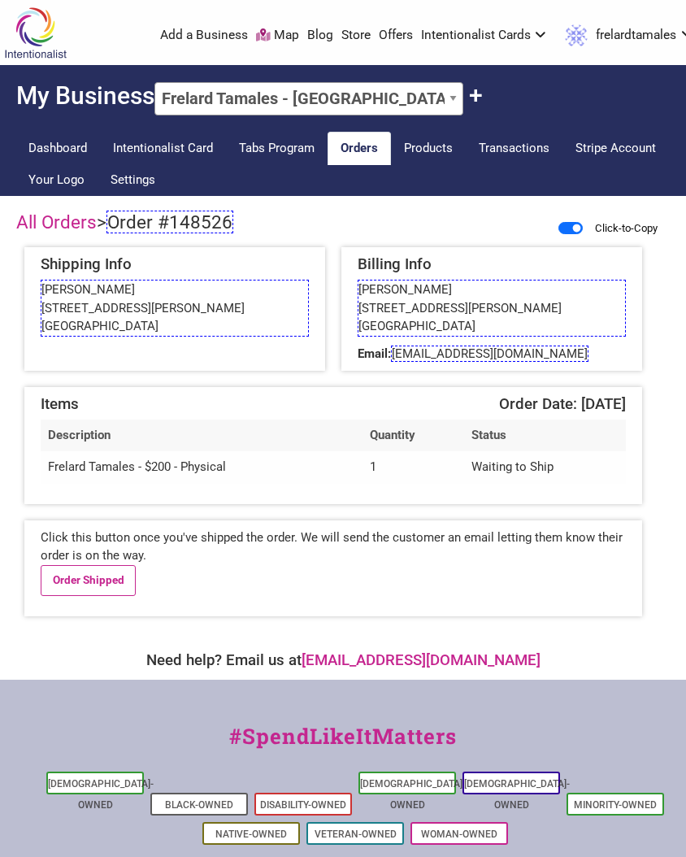
click at [171, 224] on span "Order #148526" at bounding box center [169, 222] width 127 height 23
click at [463, 350] on span "[EMAIL_ADDRESS][DOMAIN_NAME]" at bounding box center [490, 353] width 198 height 16
click at [126, 569] on link "Order Shipped" at bounding box center [88, 580] width 95 height 31
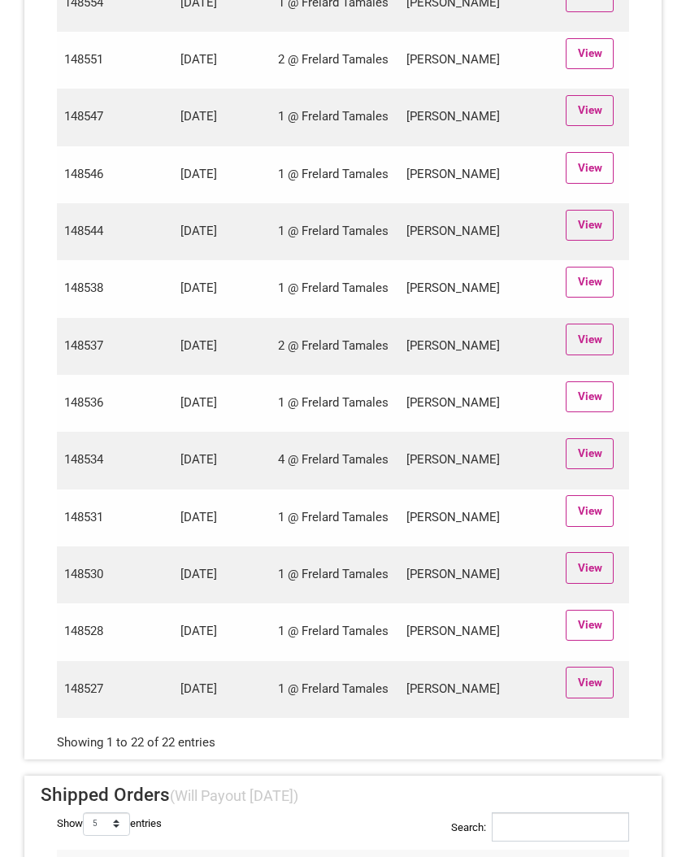
scroll to position [965, 0]
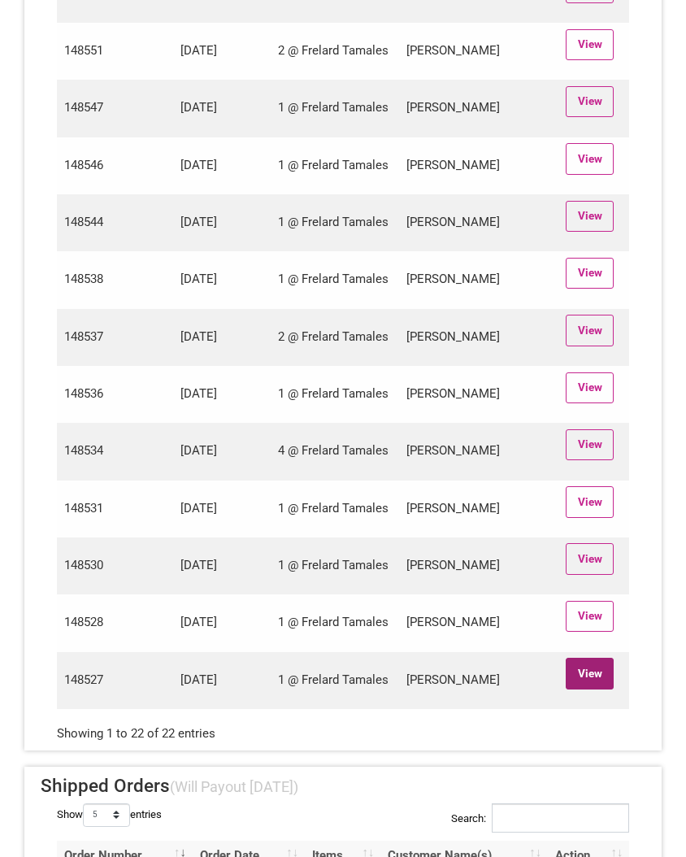
click at [576, 669] on link "View" at bounding box center [590, 673] width 48 height 31
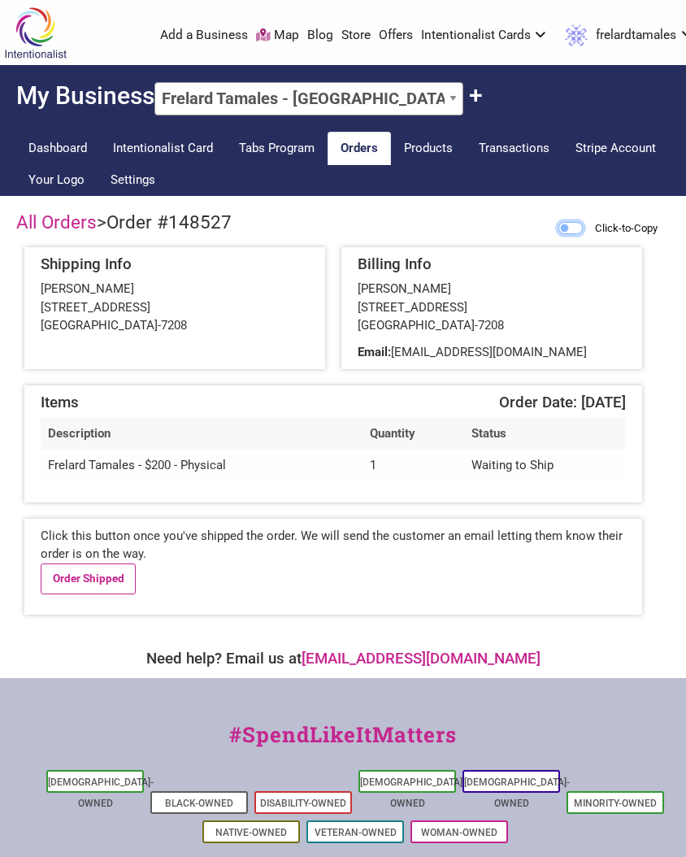
click at [567, 228] on input "Click-to-Copy" at bounding box center [570, 228] width 24 height 12
checkbox input "true"
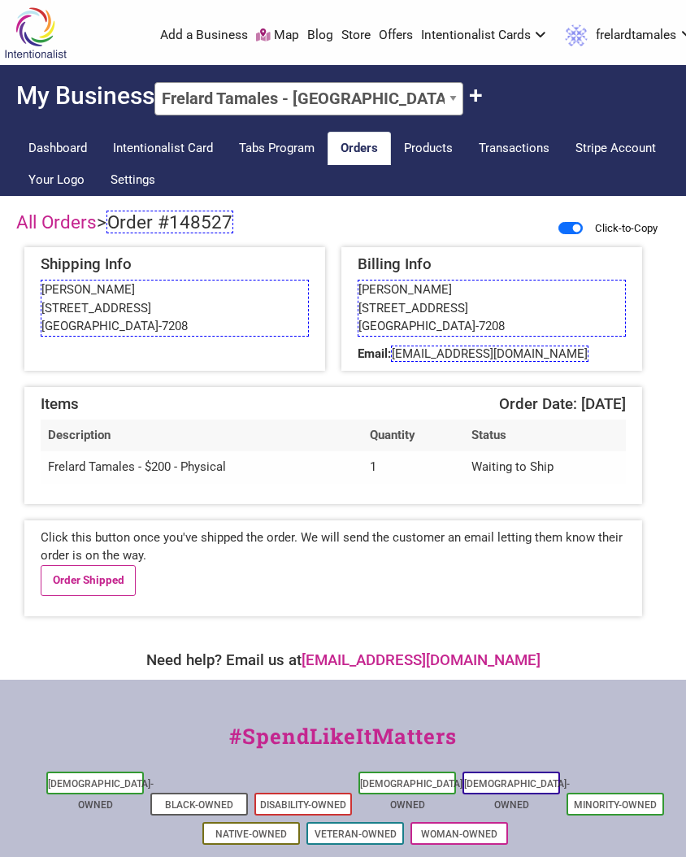
click at [166, 223] on span "Order #148527" at bounding box center [169, 222] width 127 height 23
click at [419, 351] on span "[EMAIL_ADDRESS][DOMAIN_NAME]" at bounding box center [490, 353] width 198 height 16
click at [82, 577] on link "Order Shipped" at bounding box center [88, 580] width 95 height 31
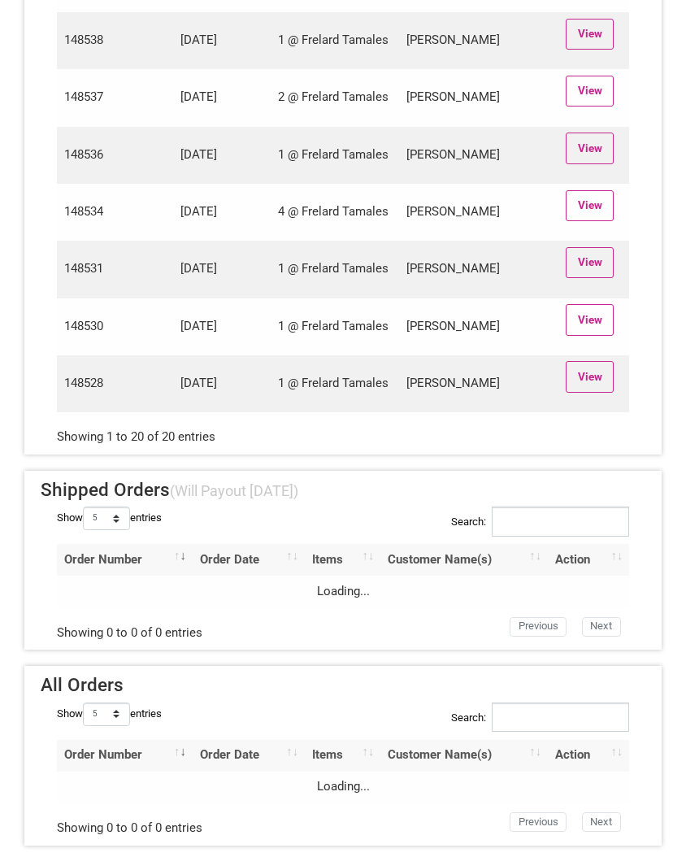
scroll to position [1149, 0]
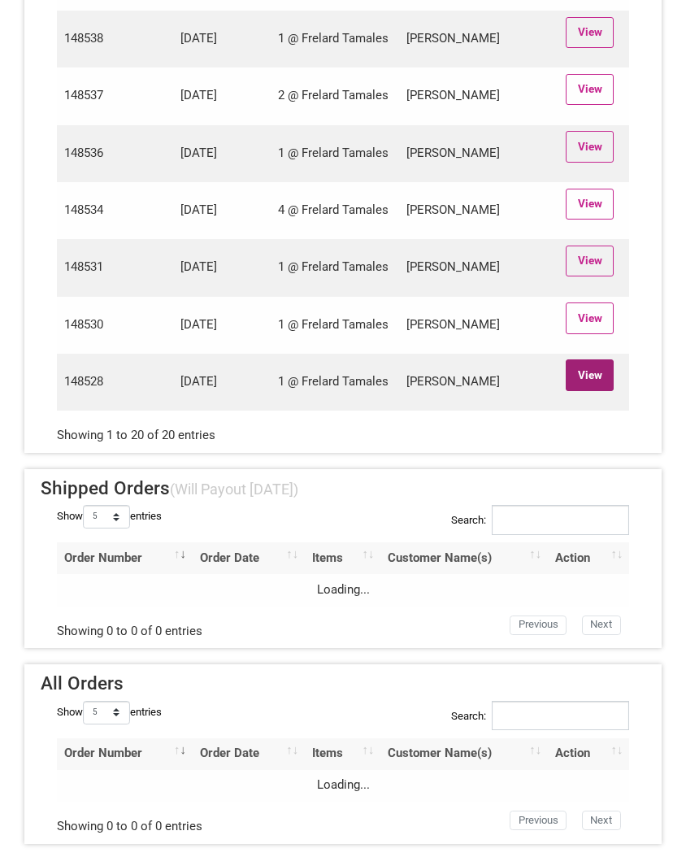
click at [592, 376] on link "View" at bounding box center [590, 374] width 48 height 31
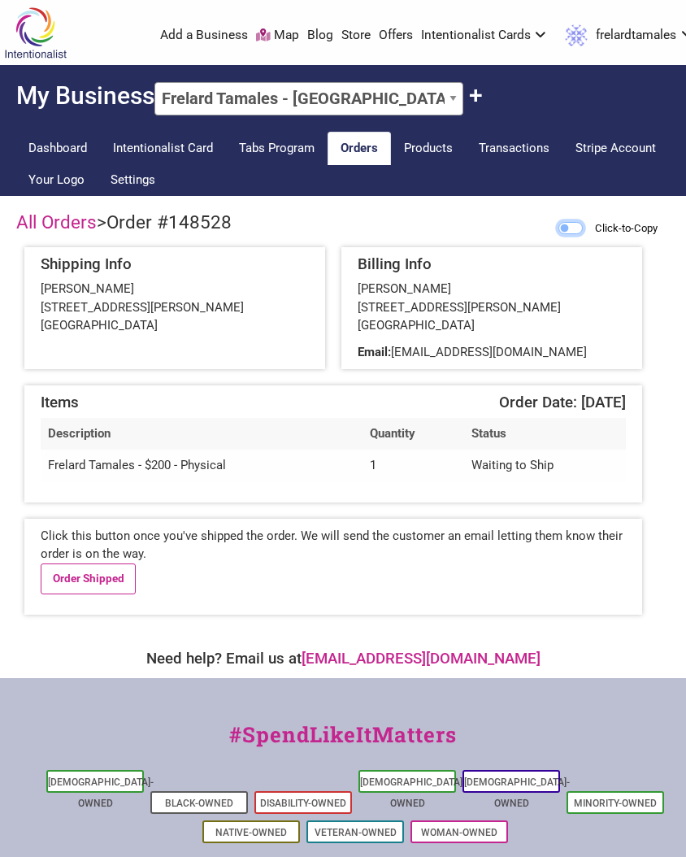
click at [562, 228] on input "Click-to-Copy" at bounding box center [570, 228] width 24 height 12
checkbox input "true"
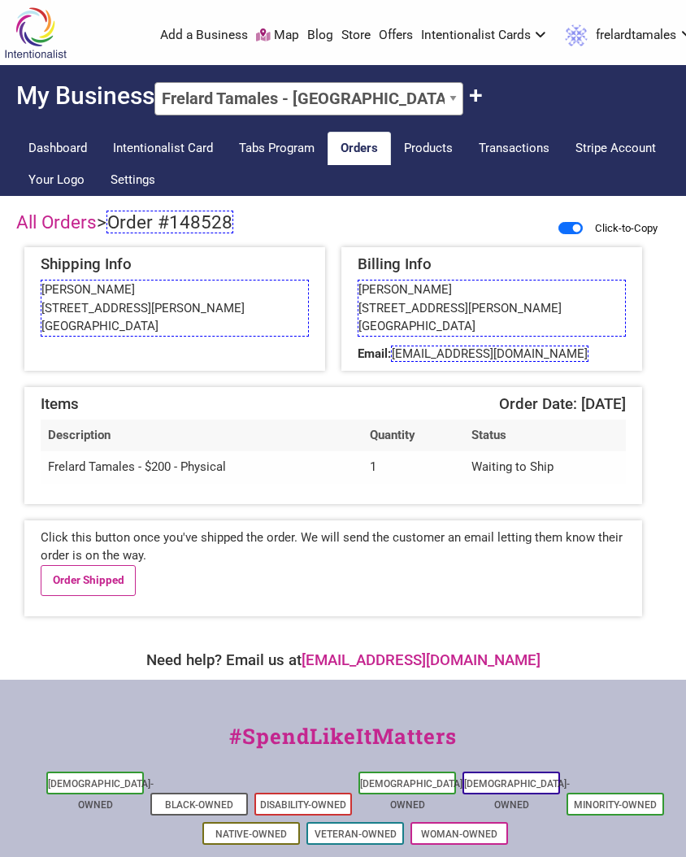
click at [162, 225] on span "Order #148528" at bounding box center [169, 222] width 127 height 23
click at [433, 358] on span "kgwb@comcast.net" at bounding box center [490, 353] width 198 height 16
click at [88, 580] on link "Order Shipped" at bounding box center [88, 580] width 95 height 31
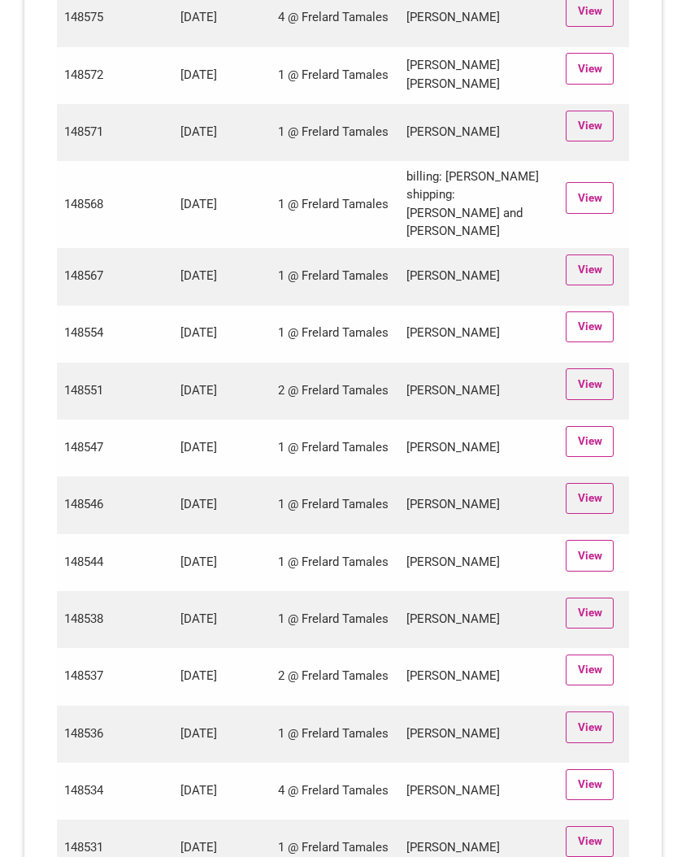
scroll to position [1091, 0]
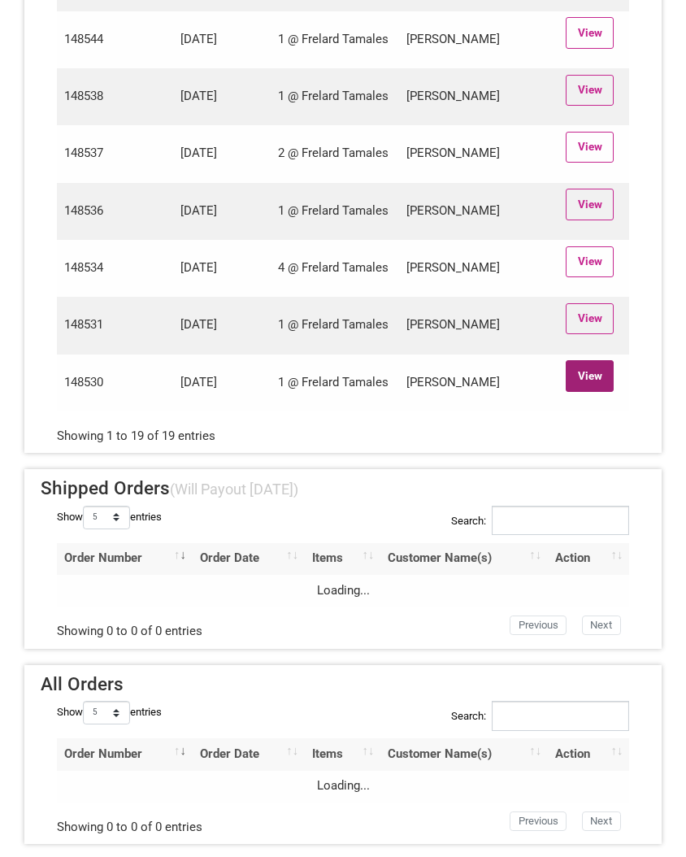
click at [589, 371] on link "View" at bounding box center [590, 375] width 48 height 31
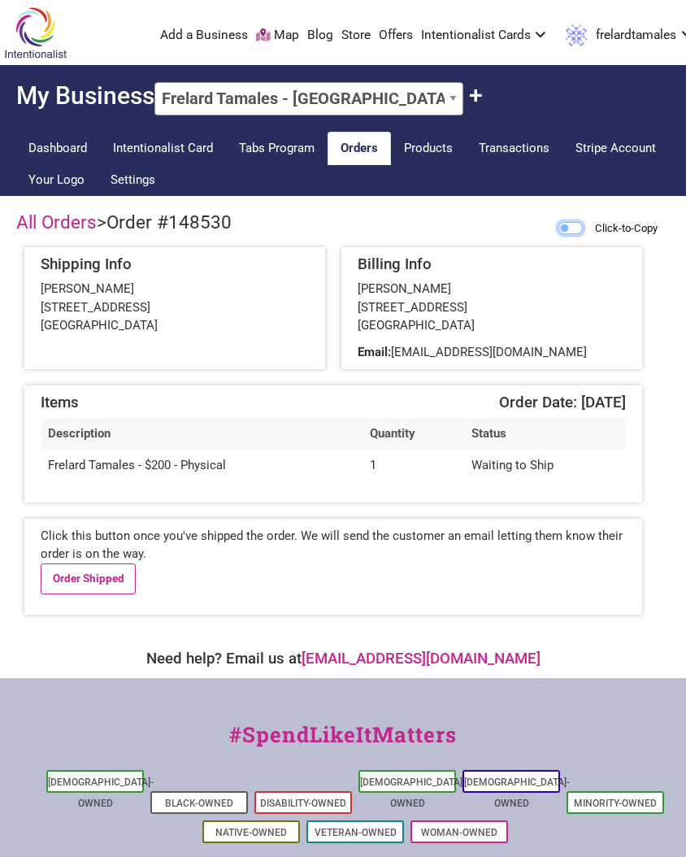
click at [564, 229] on input "Click-to-Copy" at bounding box center [570, 228] width 24 height 12
checkbox input "true"
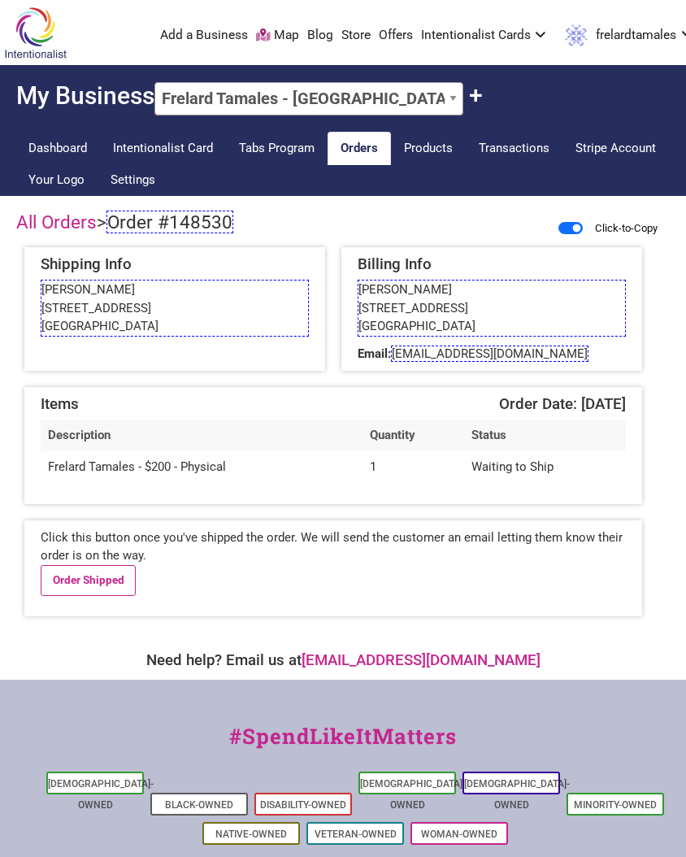
click at [173, 225] on span "Order #148530" at bounding box center [169, 222] width 127 height 23
click at [471, 356] on span "cassiemelani@gmail.com" at bounding box center [490, 353] width 198 height 16
click at [504, 349] on span "cassiemelani@gmail.com" at bounding box center [490, 353] width 198 height 16
click at [76, 583] on link "Order Shipped" at bounding box center [88, 580] width 95 height 31
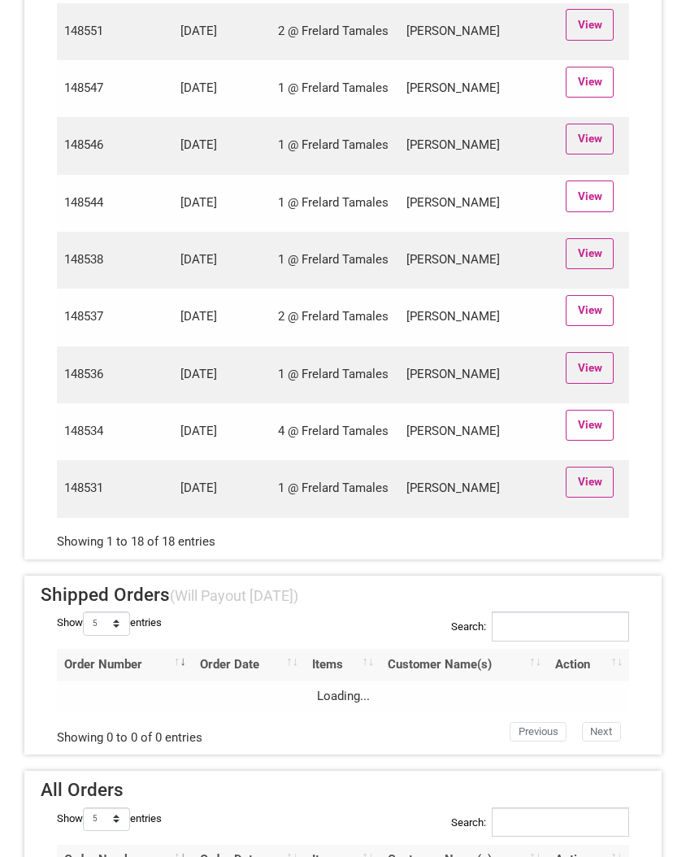
scroll to position [950, 0]
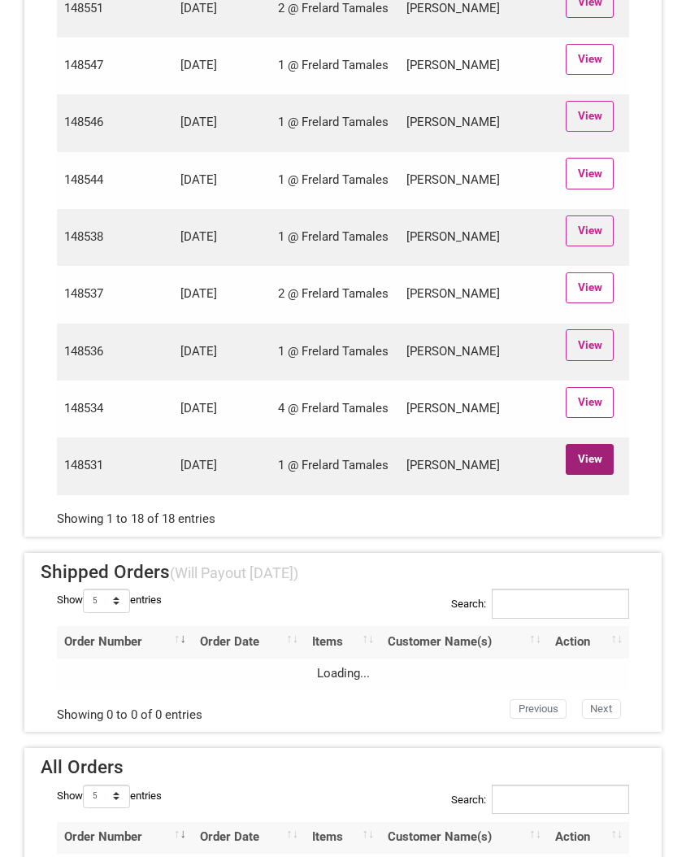
click at [593, 449] on link "View" at bounding box center [590, 459] width 48 height 31
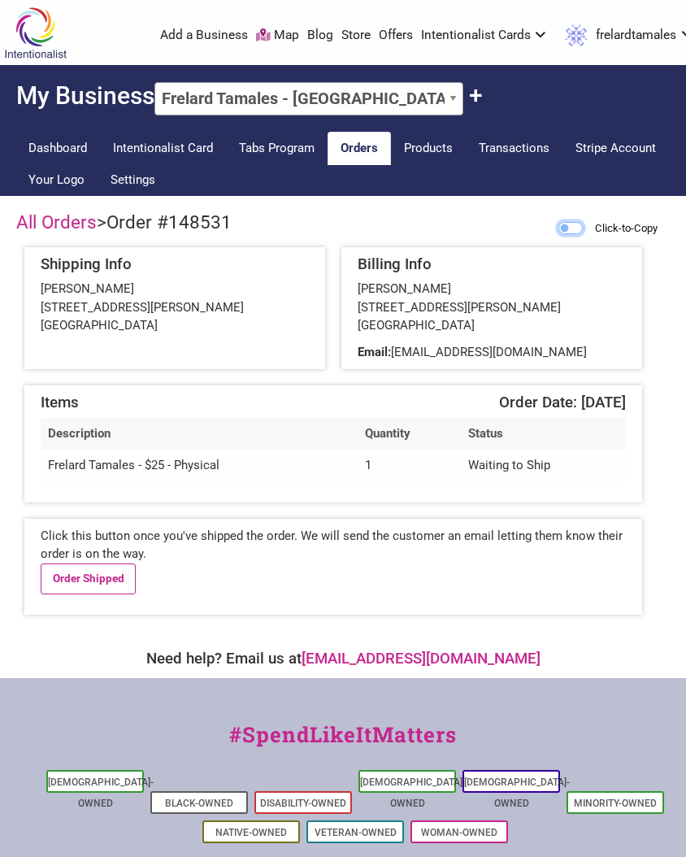
click at [567, 224] on input "Click-to-Copy" at bounding box center [570, 228] width 24 height 12
checkbox input "true"
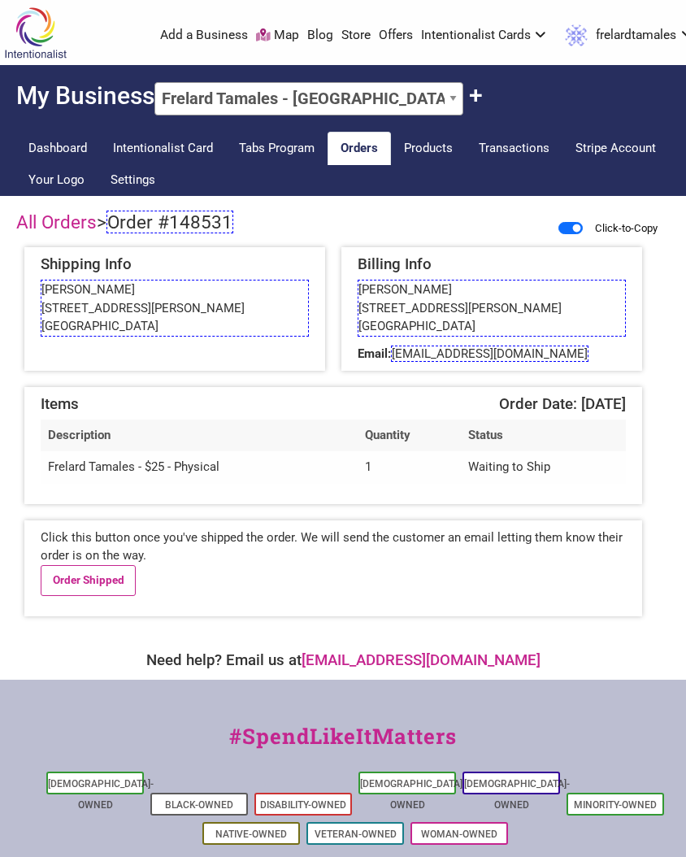
click at [166, 228] on span "Order #148531" at bounding box center [169, 222] width 127 height 23
click at [94, 571] on link "Order Shipped" at bounding box center [88, 580] width 95 height 31
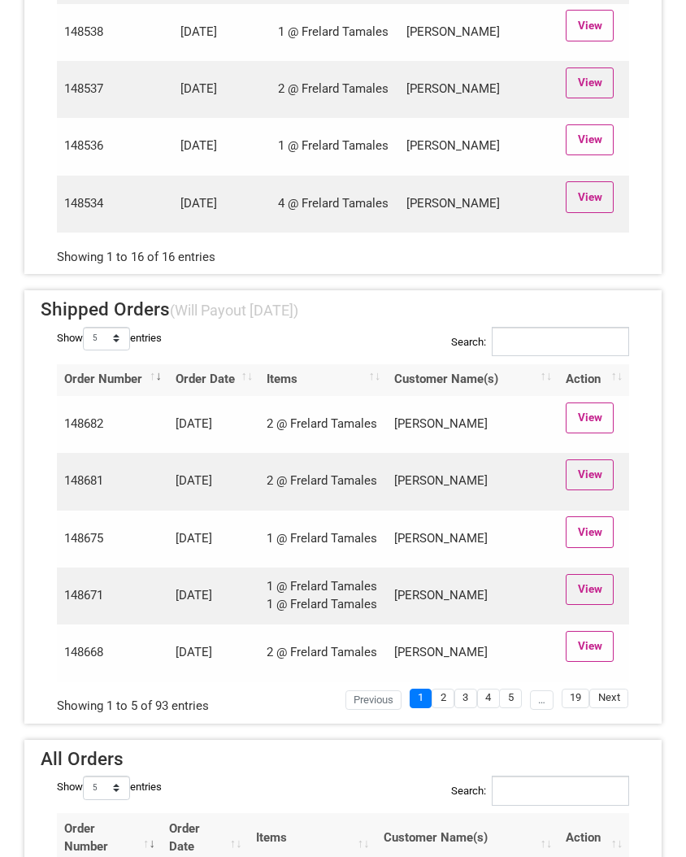
scroll to position [1464, 0]
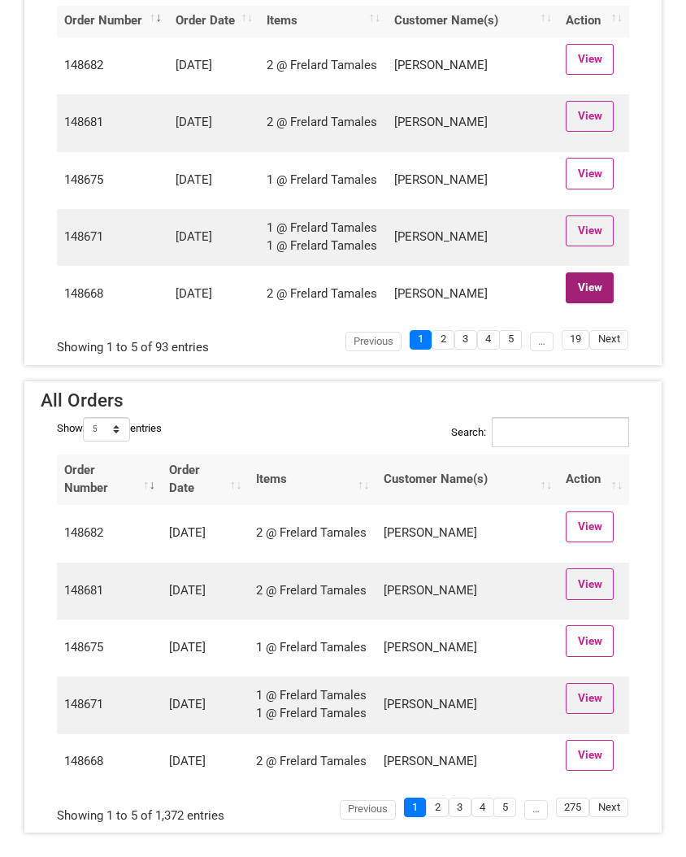
click at [598, 289] on link "View" at bounding box center [590, 287] width 48 height 31
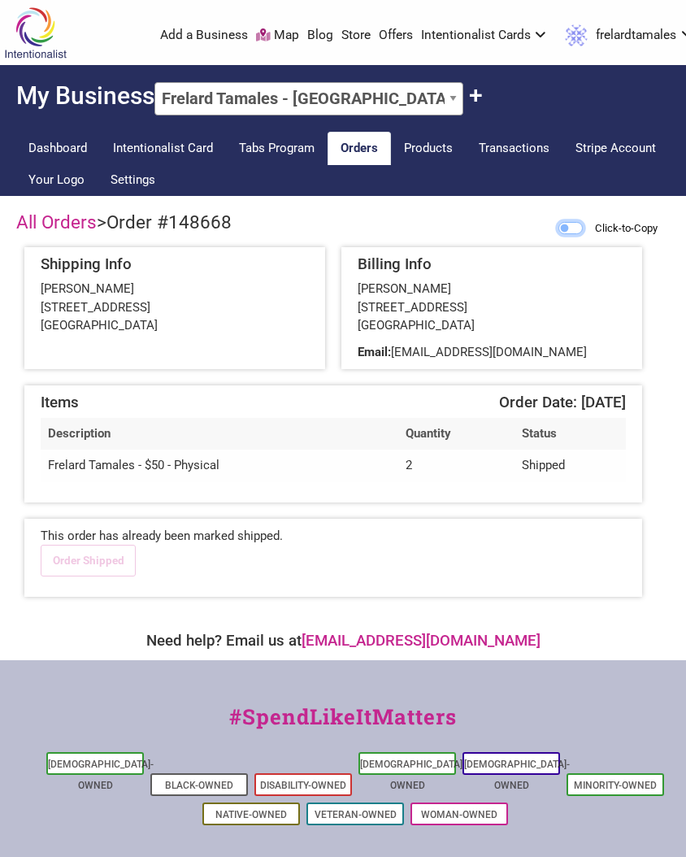
click at [561, 226] on input "Click-to-Copy" at bounding box center [570, 228] width 24 height 12
checkbox input "true"
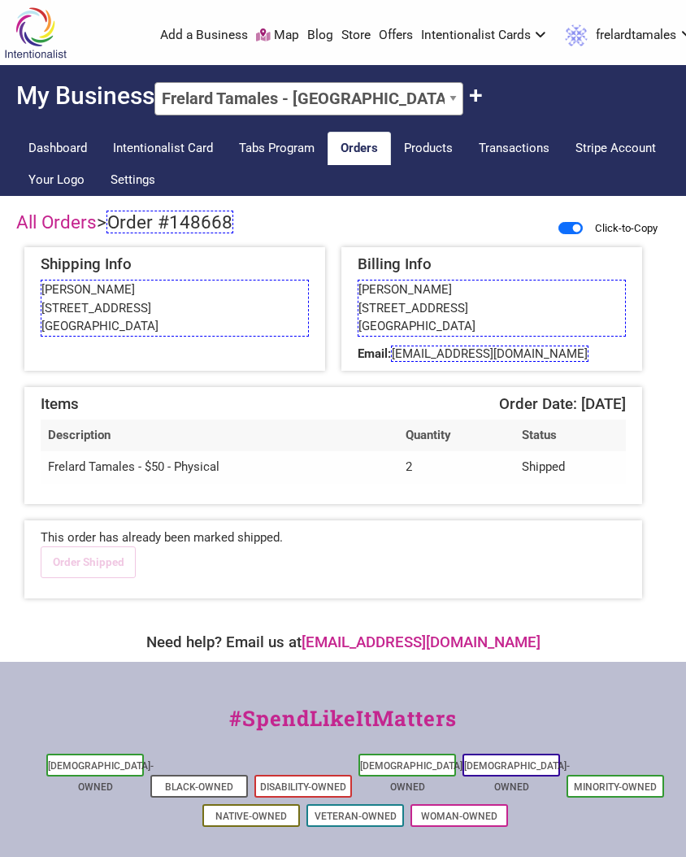
click at [172, 223] on span "Order #148668" at bounding box center [169, 222] width 127 height 23
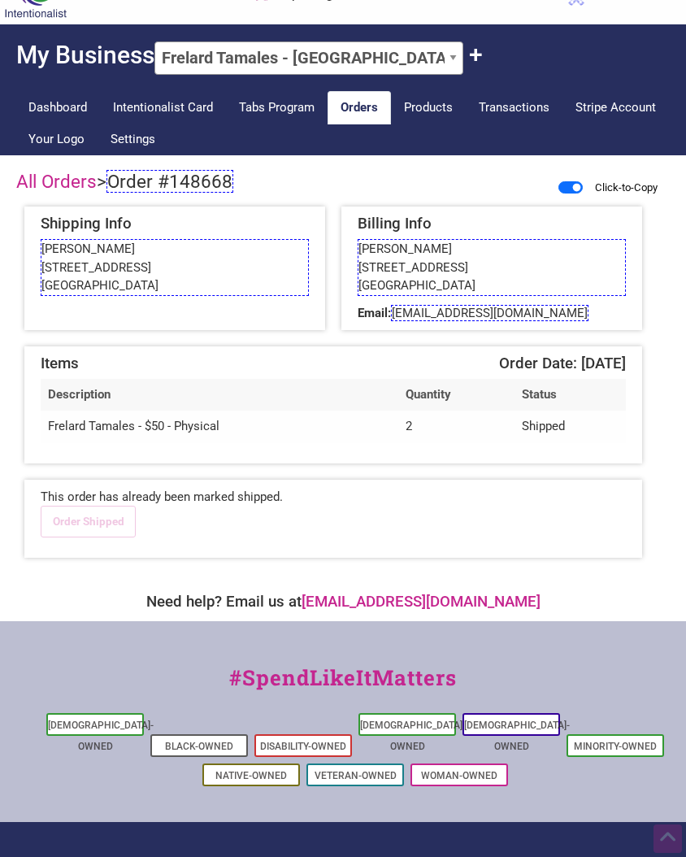
scroll to position [37, 0]
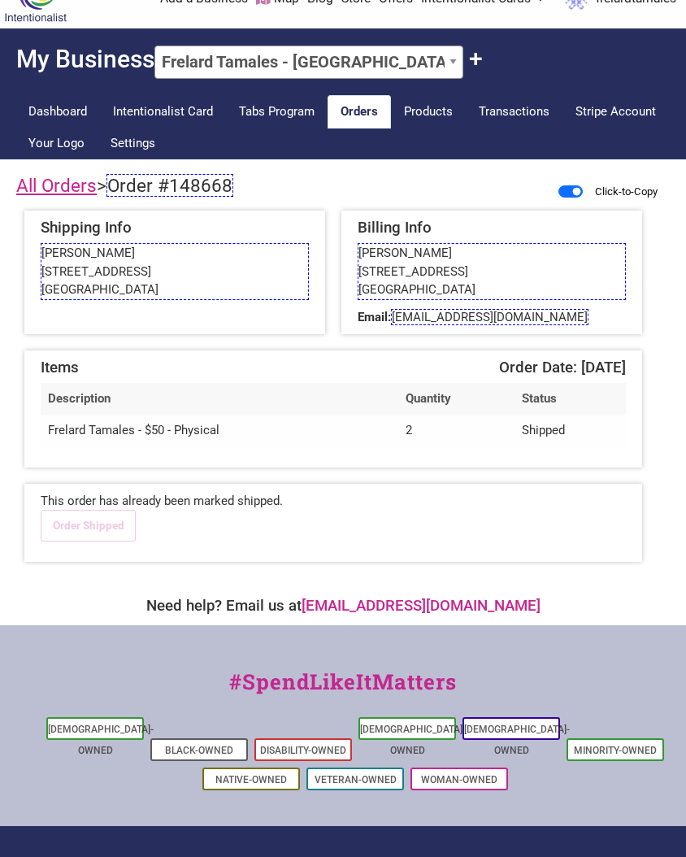
click at [56, 181] on link "All Orders" at bounding box center [56, 185] width 80 height 21
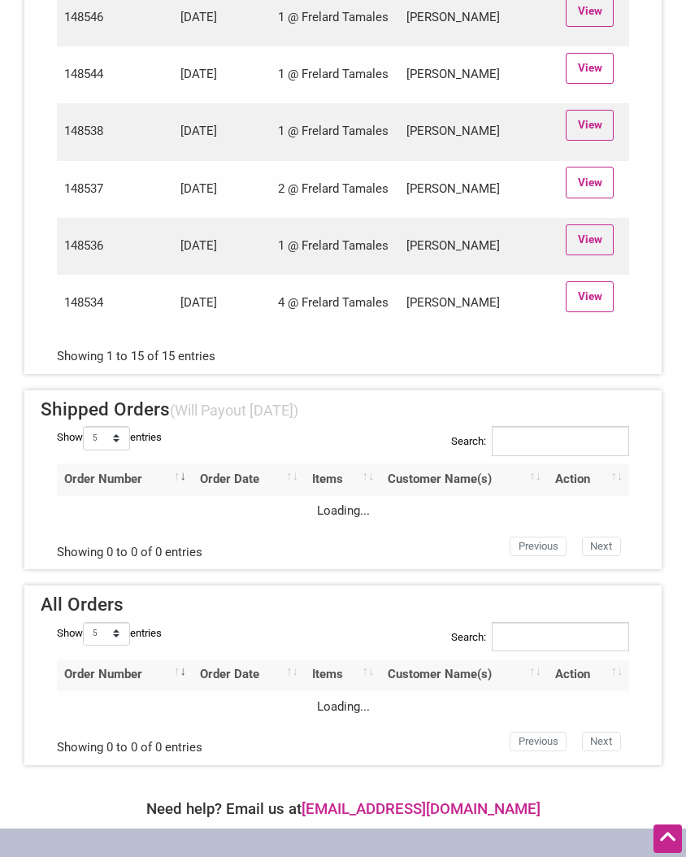
scroll to position [880, 0]
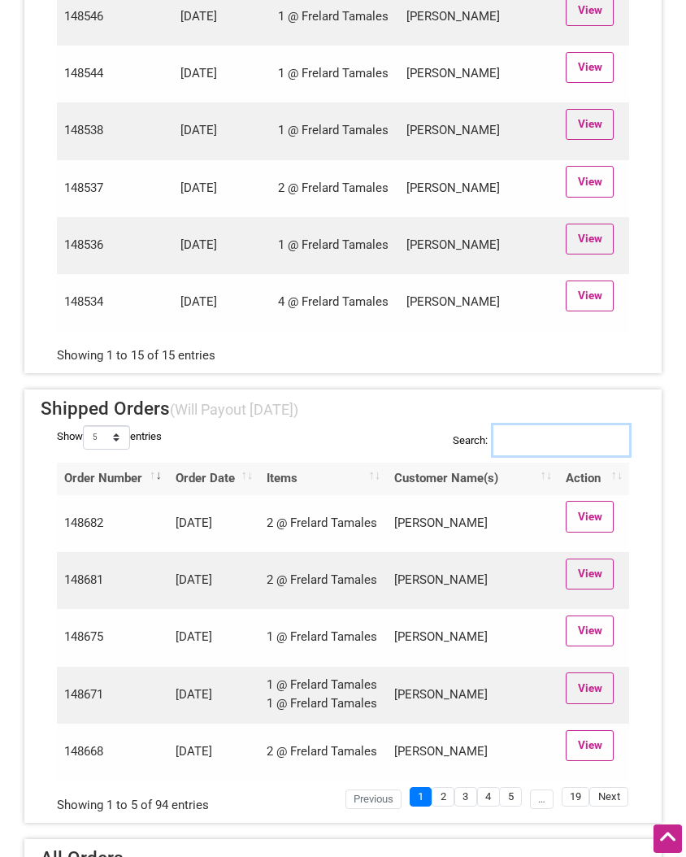
click at [551, 441] on input "Search:" at bounding box center [561, 440] width 136 height 30
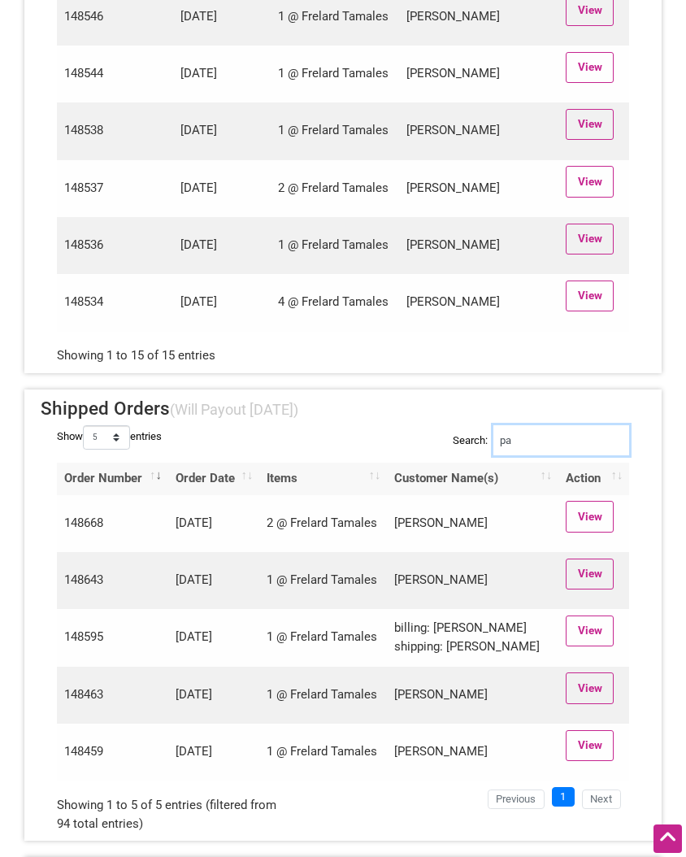
type input "p"
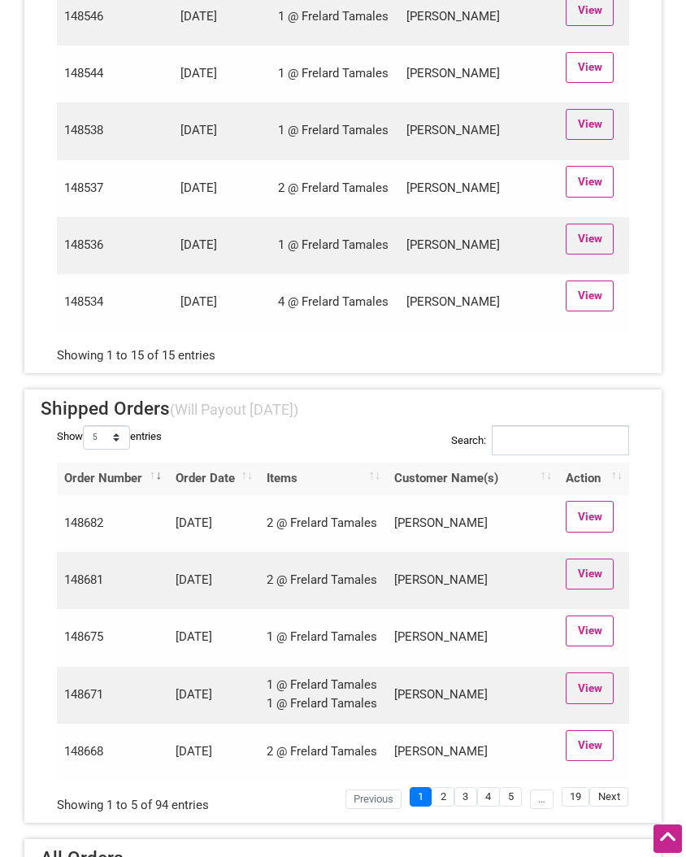
click at [583, 298] on link "View" at bounding box center [590, 295] width 48 height 31
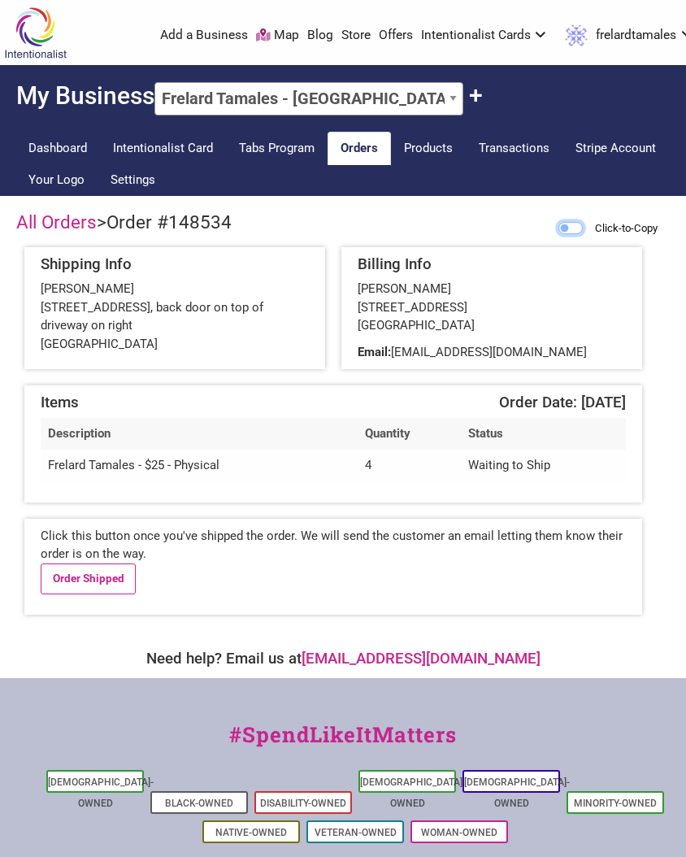
click at [563, 228] on input "Click-to-Copy" at bounding box center [570, 228] width 24 height 12
checkbox input "true"
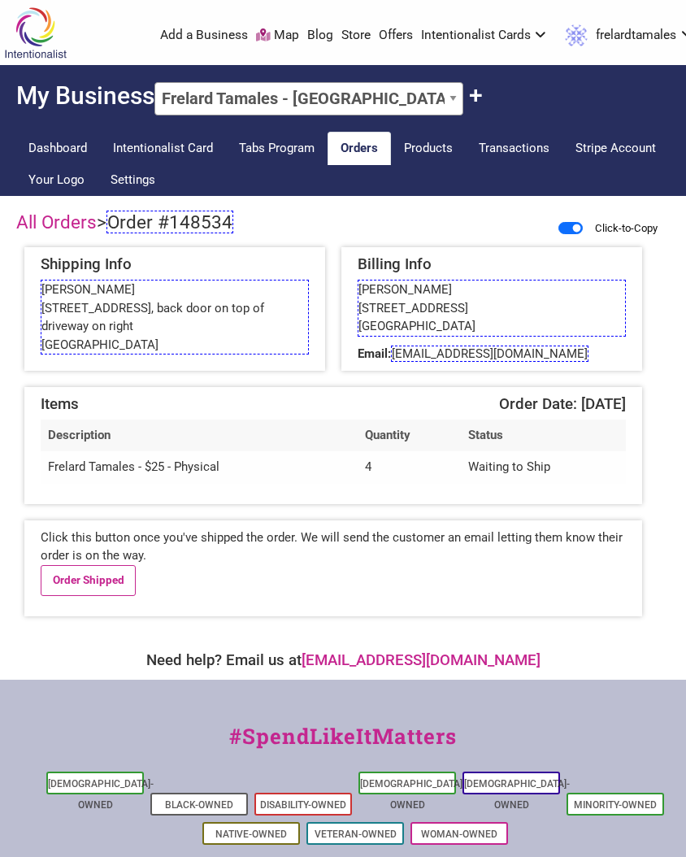
click at [180, 228] on span "Order #148534" at bounding box center [169, 222] width 127 height 23
click at [65, 588] on link "Order Shipped" at bounding box center [88, 580] width 95 height 31
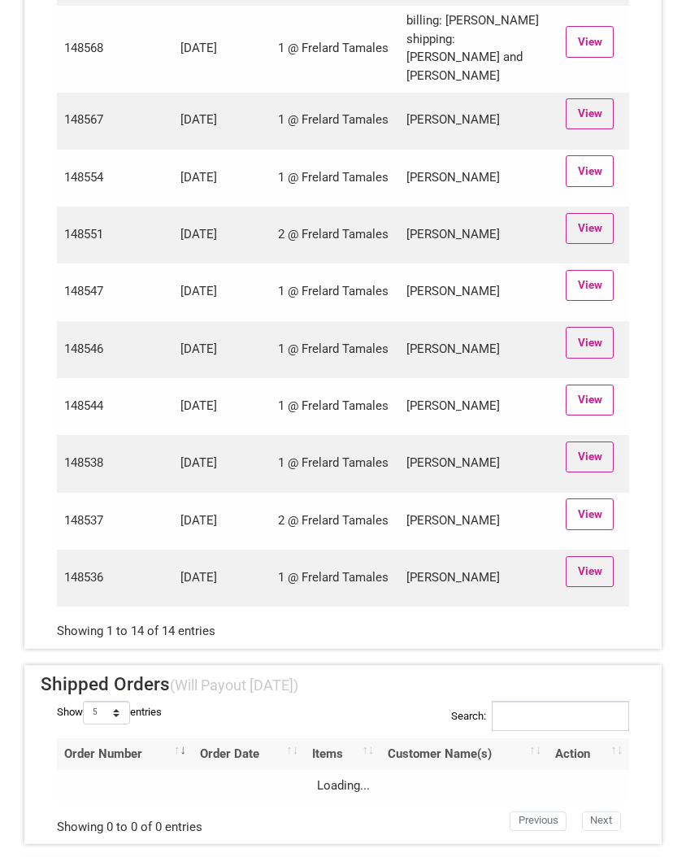
scroll to position [600, 0]
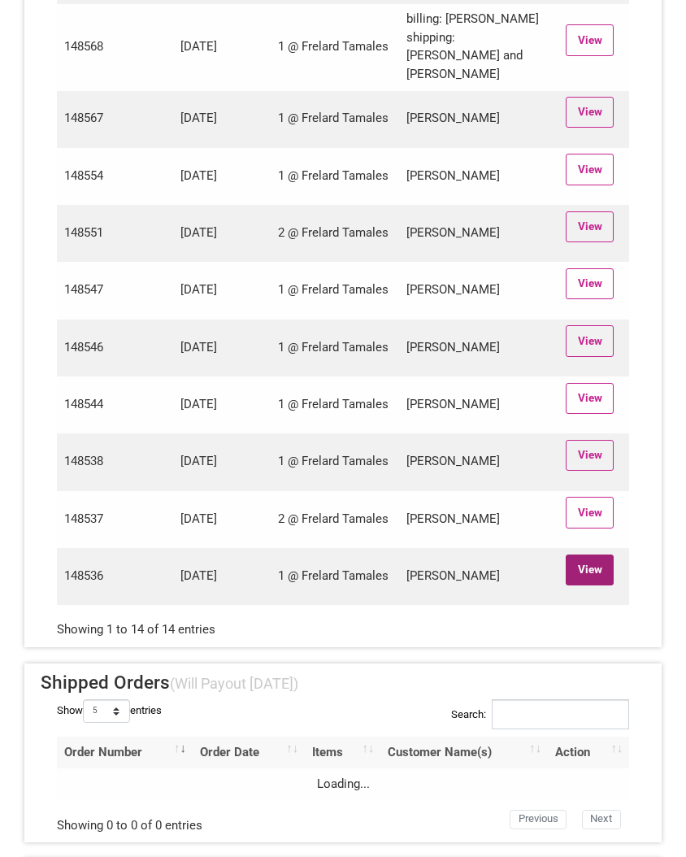
click at [598, 569] on link "View" at bounding box center [590, 569] width 48 height 31
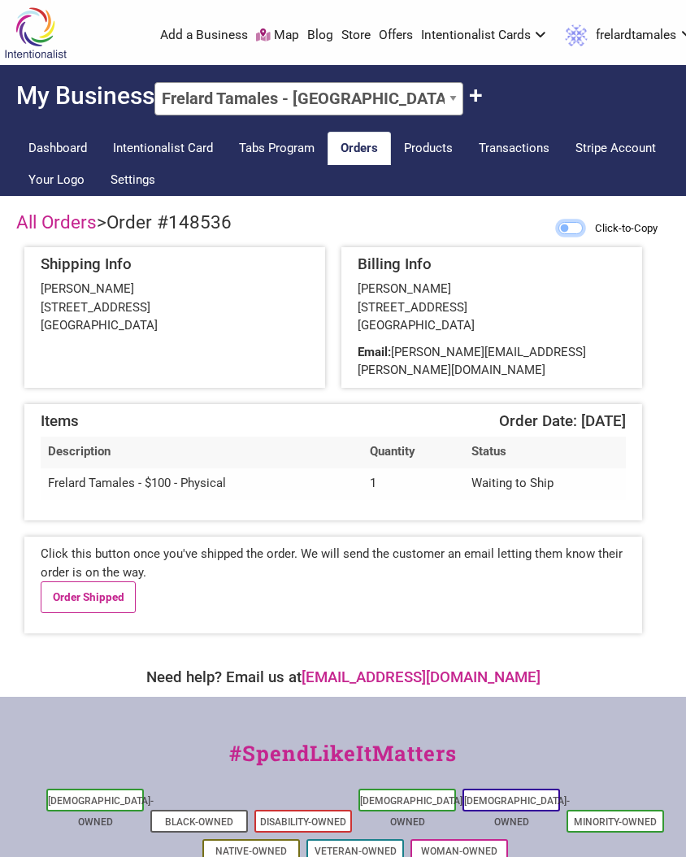
click at [558, 228] on input "Click-to-Copy" at bounding box center [570, 228] width 24 height 12
checkbox input "true"
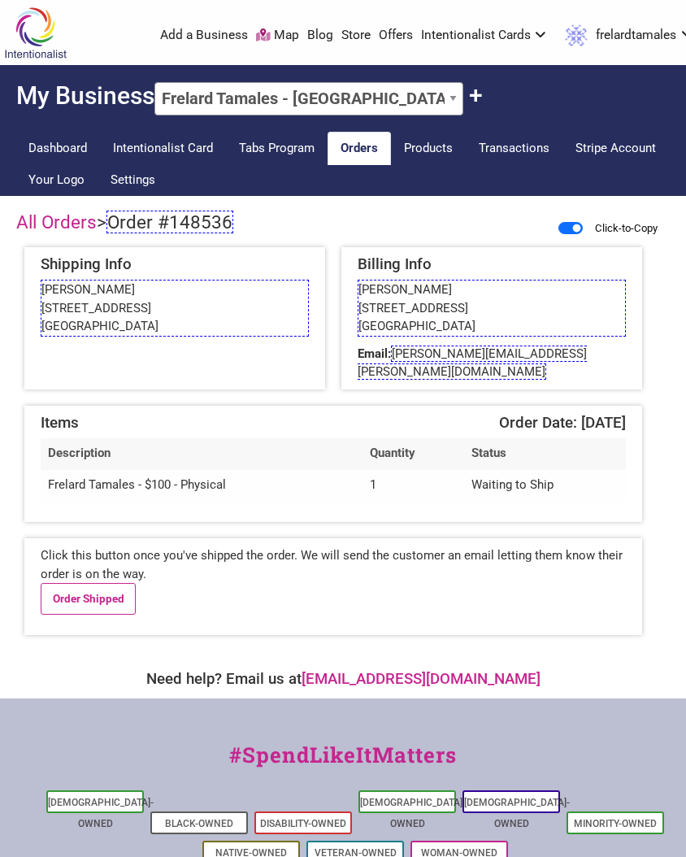
click at [167, 223] on span "Order #148536" at bounding box center [169, 222] width 127 height 23
click at [96, 583] on link "Order Shipped" at bounding box center [88, 598] width 95 height 31
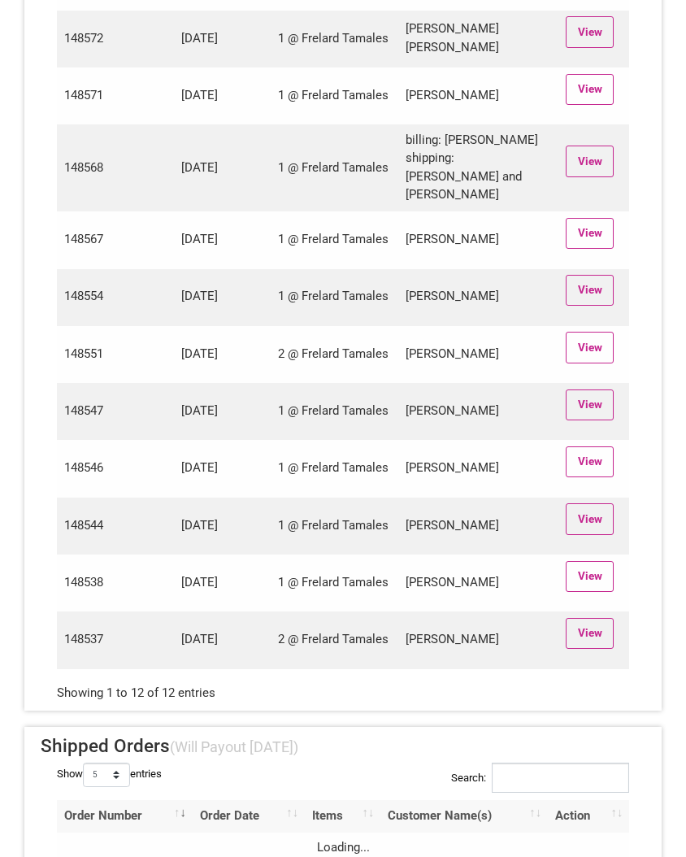
scroll to position [426, 0]
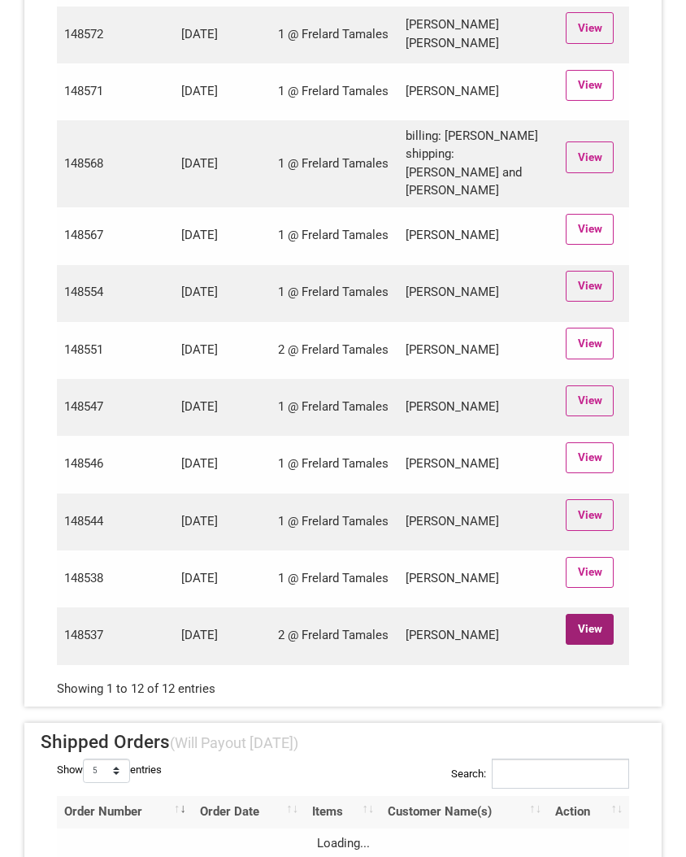
click at [594, 629] on link "View" at bounding box center [590, 629] width 48 height 31
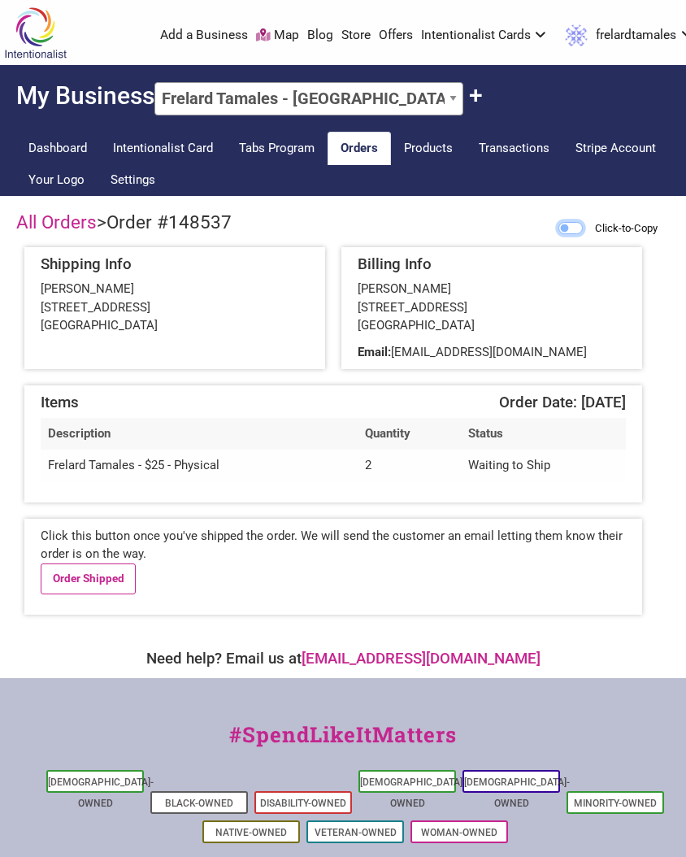
click at [558, 229] on input "Click-to-Copy" at bounding box center [570, 228] width 24 height 12
checkbox input "true"
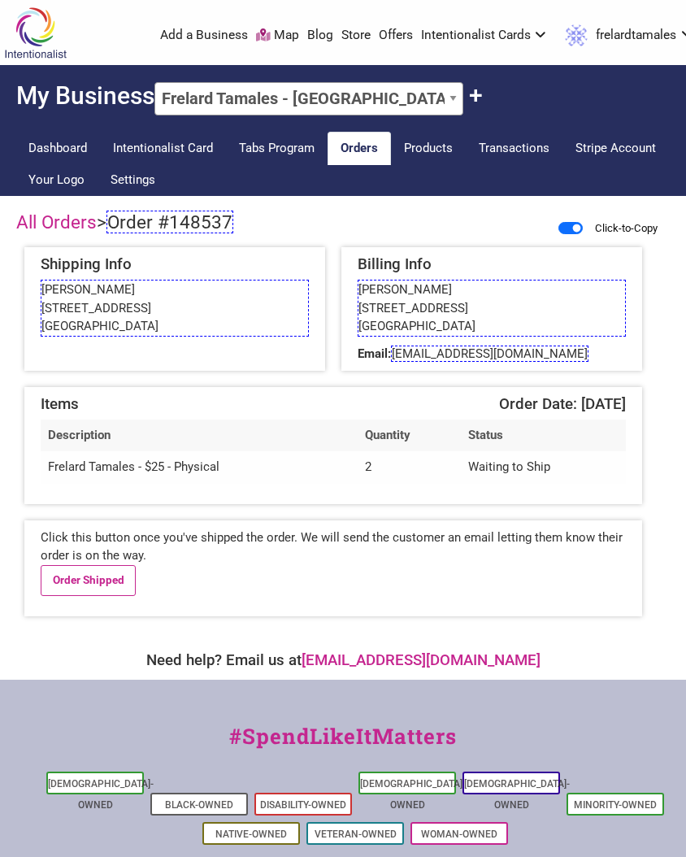
click at [189, 216] on span "Order #148537" at bounding box center [169, 222] width 127 height 23
click at [71, 582] on link "Order Shipped" at bounding box center [88, 580] width 95 height 31
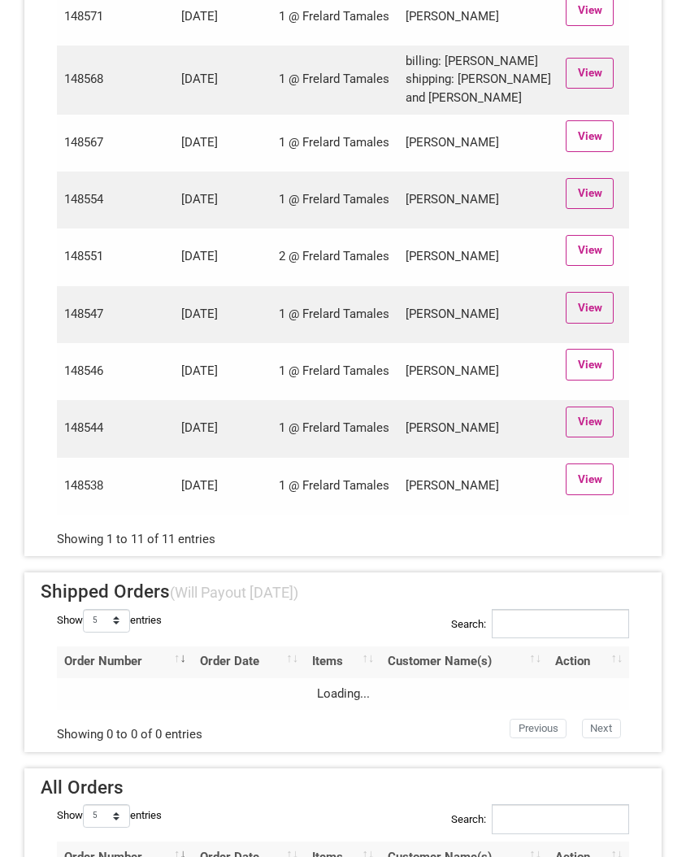
scroll to position [505, 0]
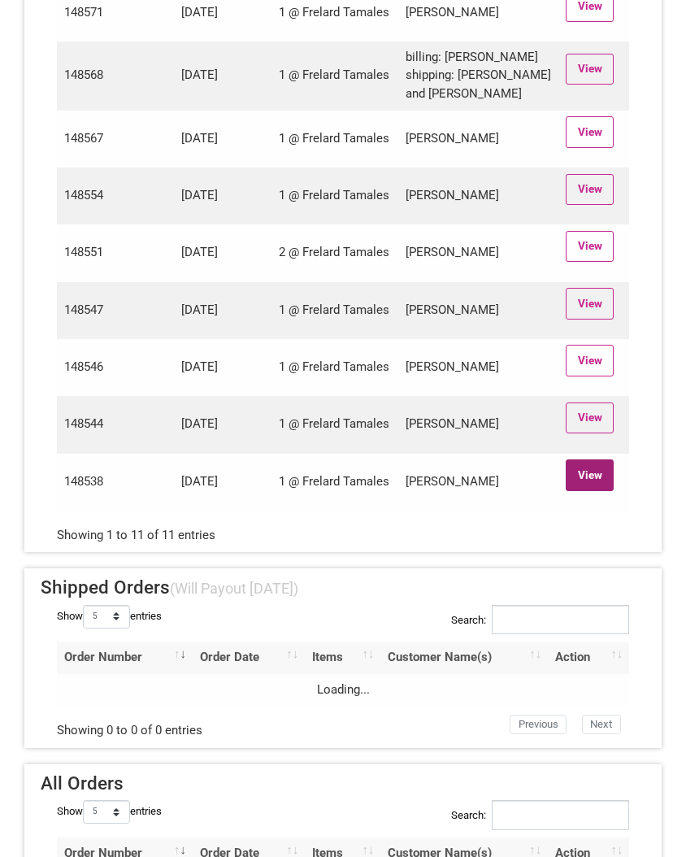
click at [600, 490] on link "View" at bounding box center [590, 474] width 48 height 31
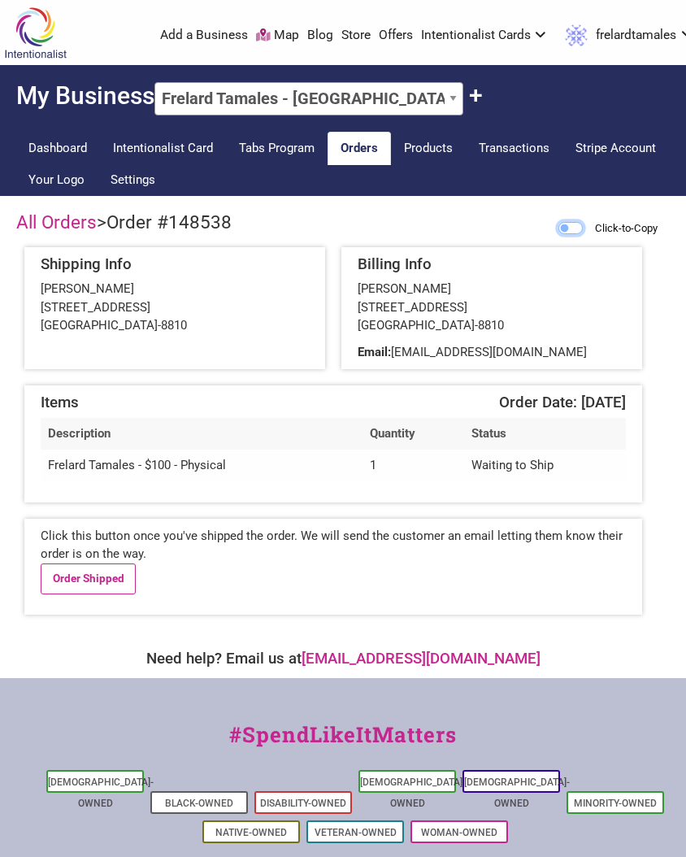
click at [561, 229] on input "Click-to-Copy" at bounding box center [570, 228] width 24 height 12
checkbox input "true"
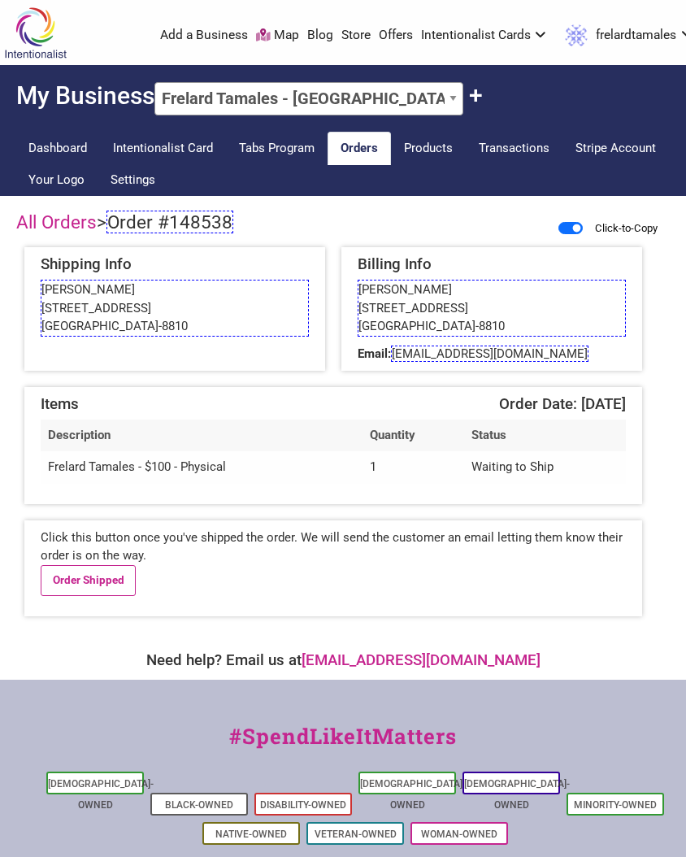
click at [198, 232] on span "Order #148538" at bounding box center [169, 222] width 127 height 23
click at [87, 577] on link "Order Shipped" at bounding box center [88, 580] width 95 height 31
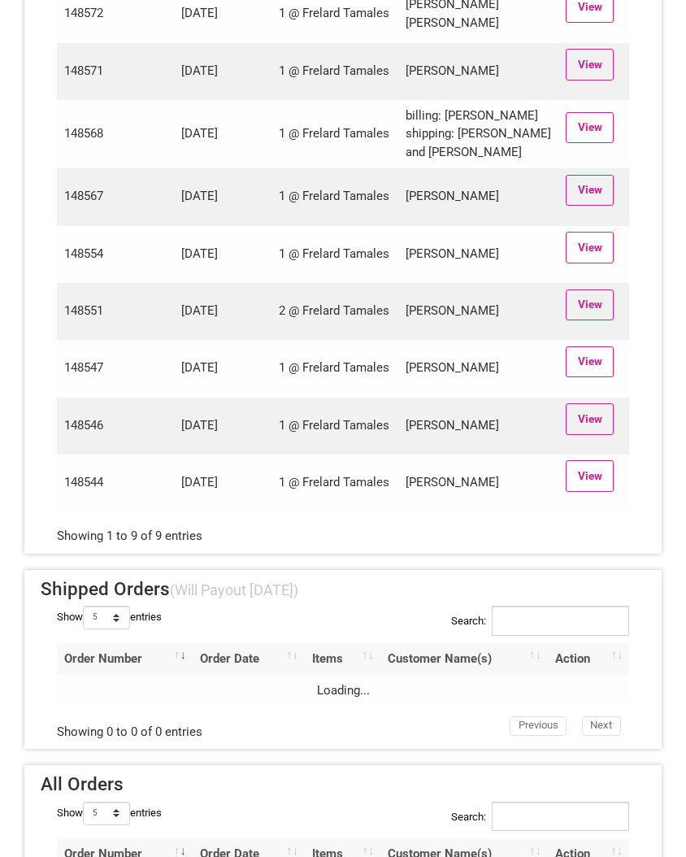
scroll to position [406, 0]
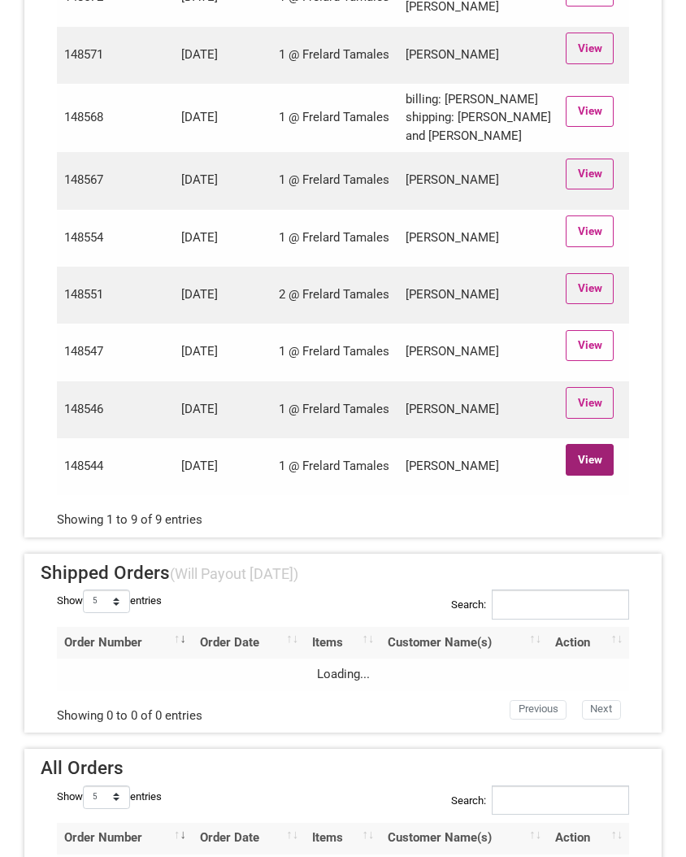
click at [606, 475] on link "View" at bounding box center [590, 459] width 48 height 31
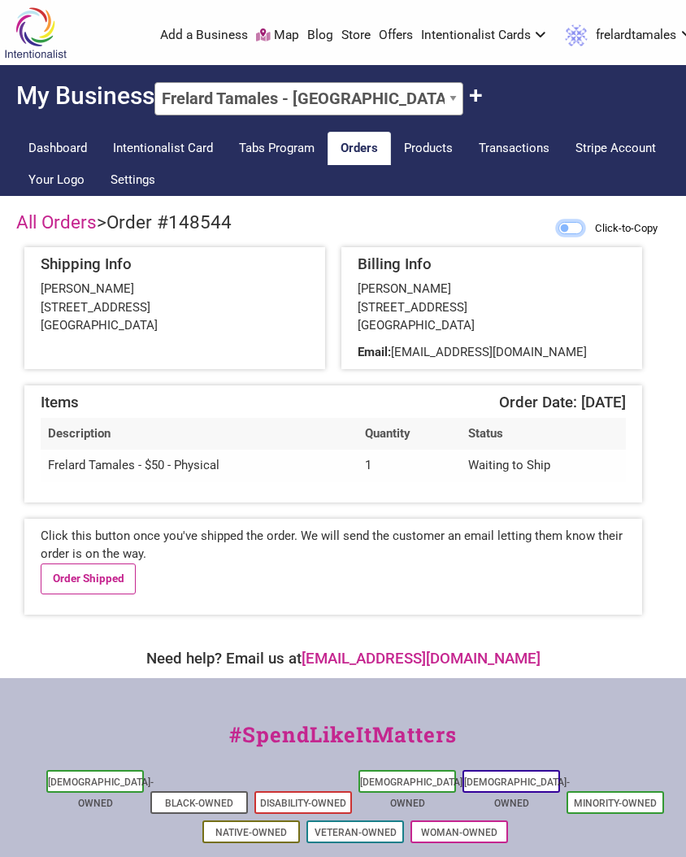
click at [562, 228] on input "Click-to-Copy" at bounding box center [570, 228] width 24 height 12
checkbox input "true"
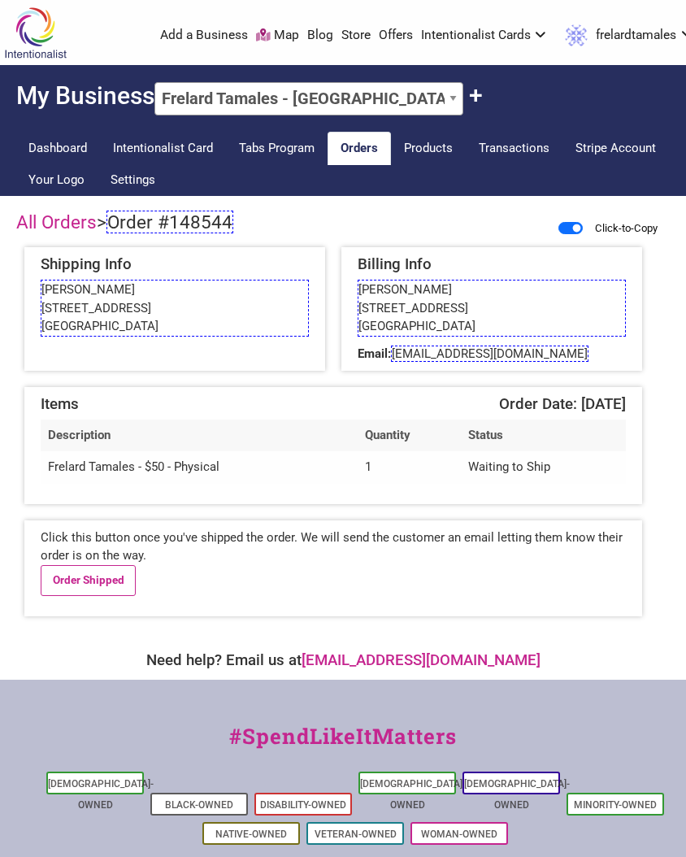
click at [220, 219] on span "Order #148544" at bounding box center [169, 222] width 127 height 23
click at [91, 579] on link "Order Shipped" at bounding box center [88, 580] width 95 height 31
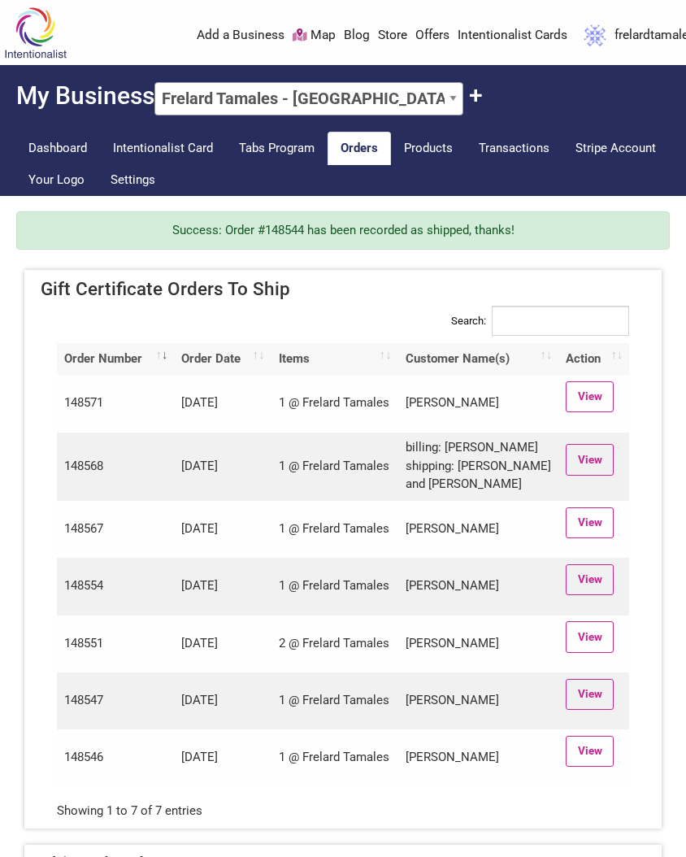
scroll to position [406, 0]
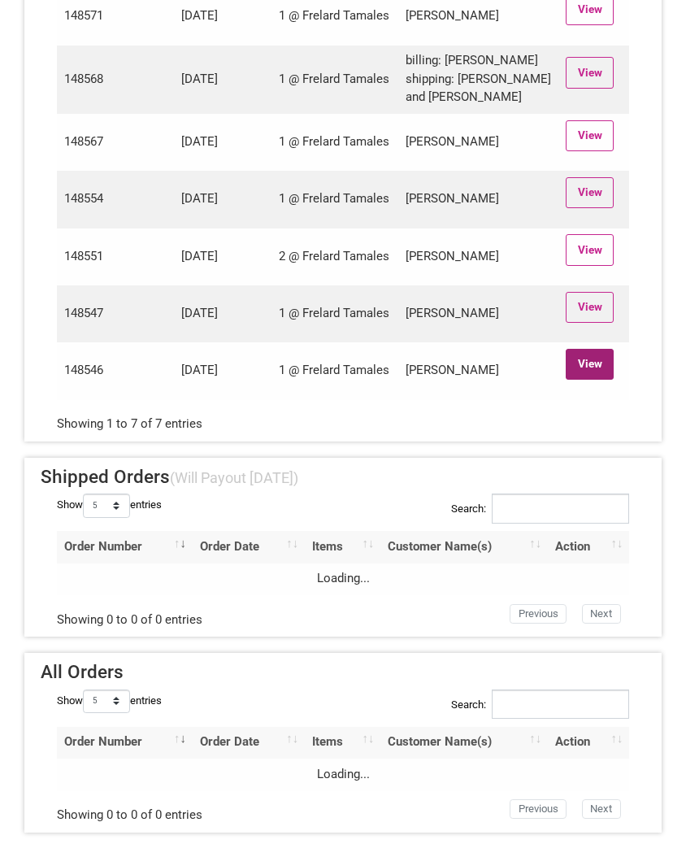
click at [588, 356] on link "View" at bounding box center [590, 364] width 48 height 31
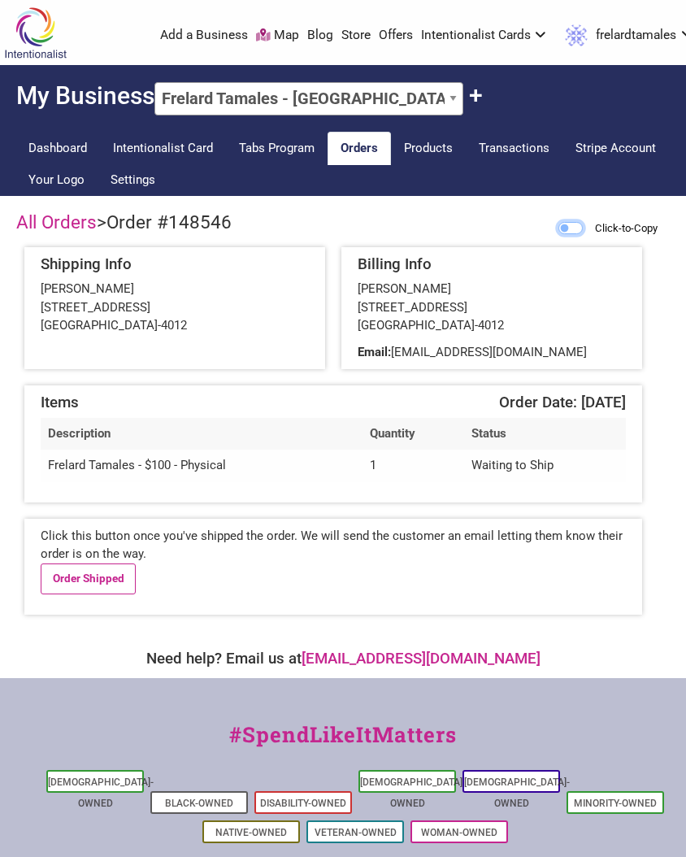
click at [564, 222] on input "Click-to-Copy" at bounding box center [570, 228] width 24 height 12
checkbox input "true"
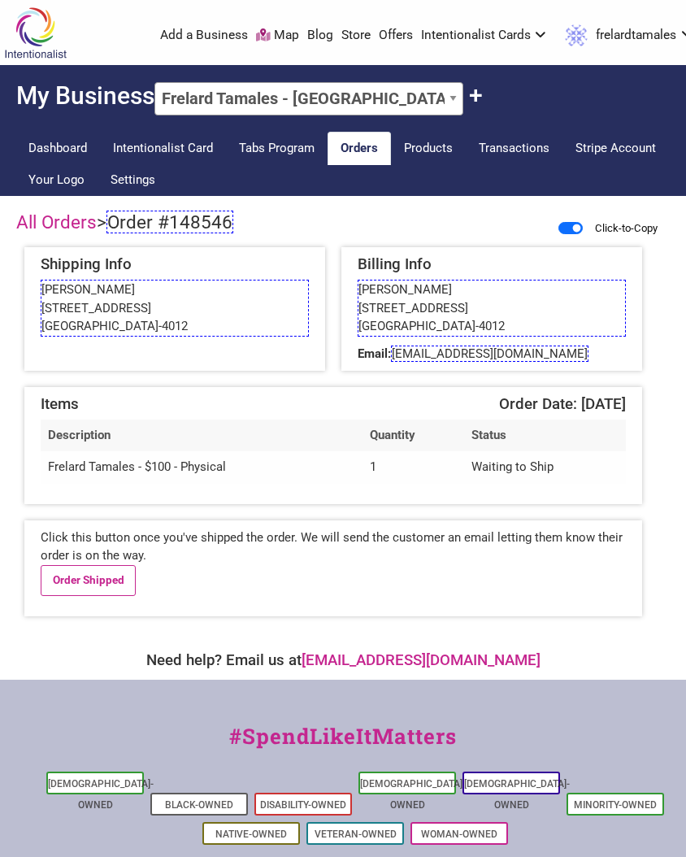
click at [180, 224] on span "Order #148546" at bounding box center [169, 222] width 127 height 23
click at [87, 577] on link "Order Shipped" at bounding box center [88, 580] width 95 height 31
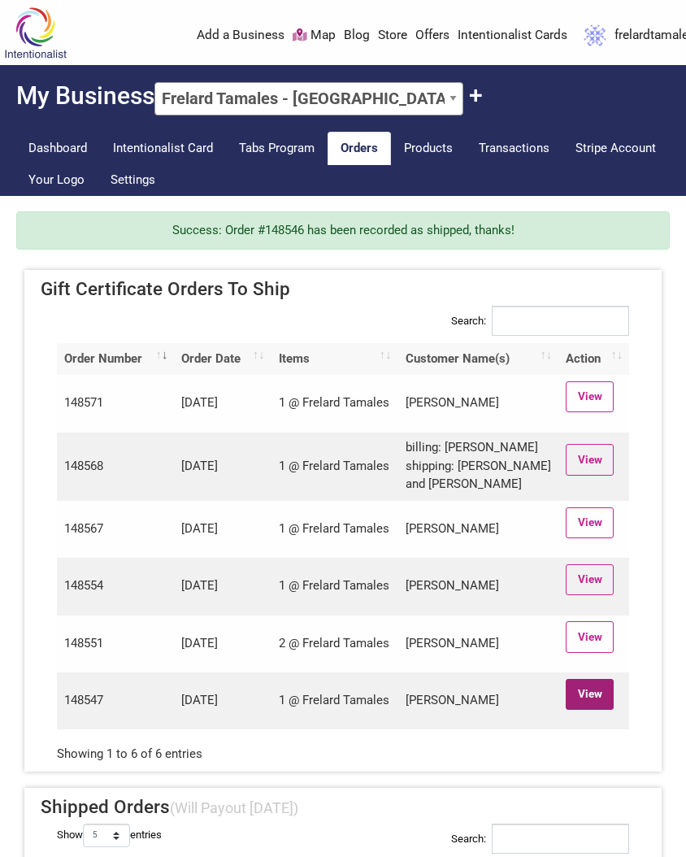
click at [599, 710] on link "View" at bounding box center [590, 694] width 48 height 31
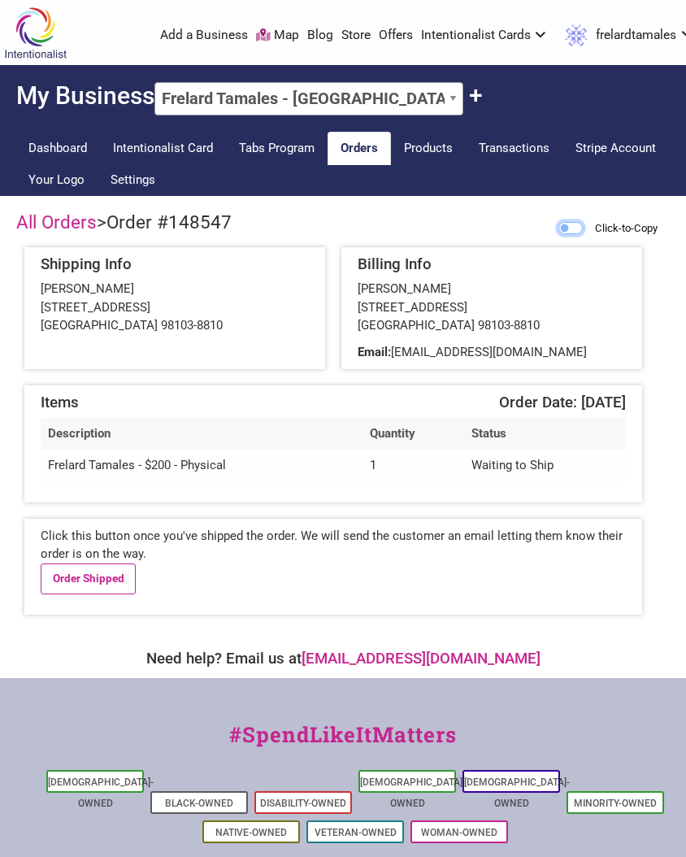
click at [567, 230] on input "Click-to-Copy" at bounding box center [570, 228] width 24 height 12
checkbox input "true"
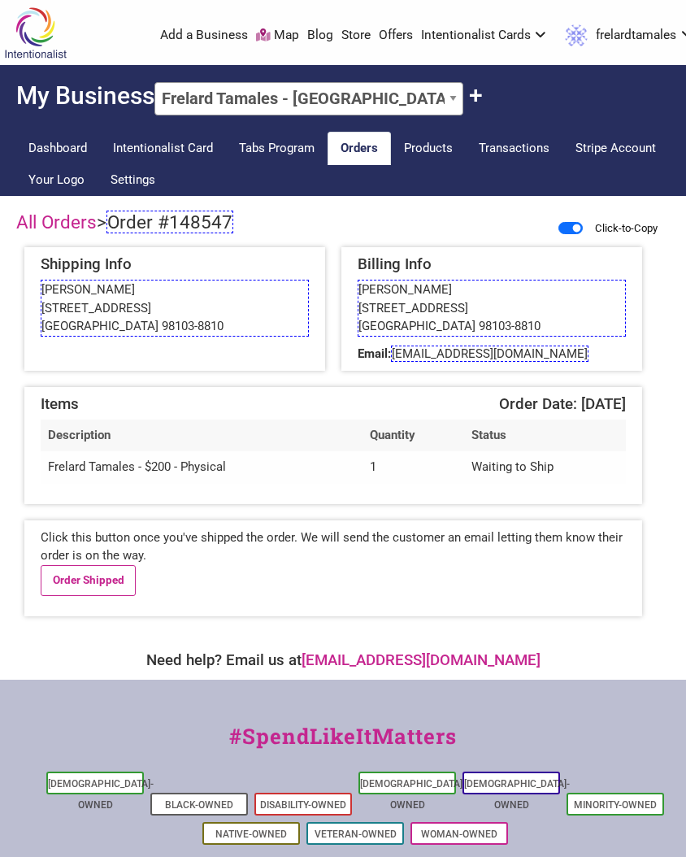
click at [170, 224] on span "Order #148547" at bounding box center [169, 222] width 127 height 23
click at [452, 362] on span "frelardtamales.harddisk721@simplelogin.com" at bounding box center [490, 353] width 198 height 16
click at [76, 596] on link "Order Shipped" at bounding box center [88, 580] width 95 height 31
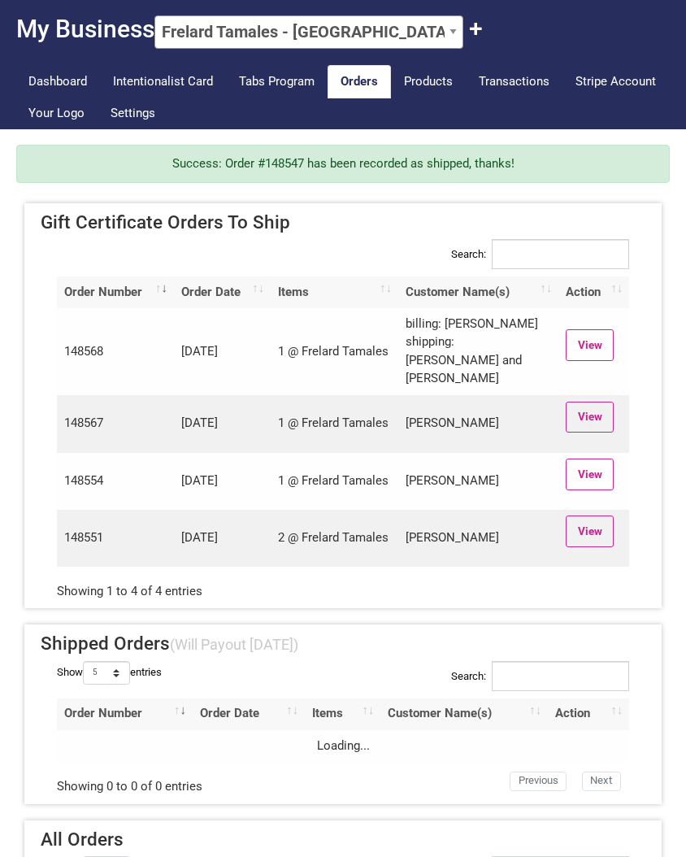
scroll to position [80, 0]
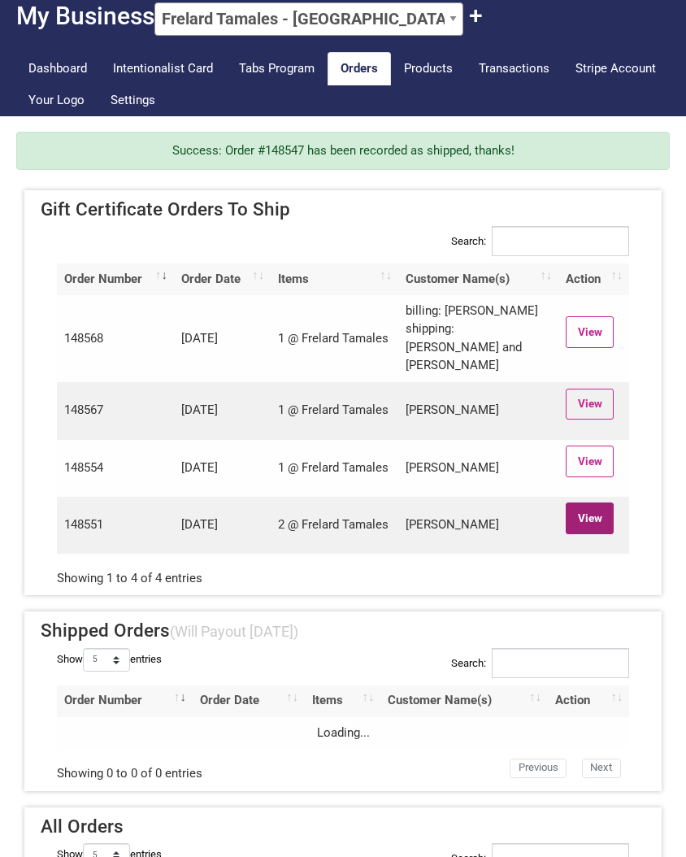
click at [578, 528] on link "View" at bounding box center [590, 517] width 48 height 31
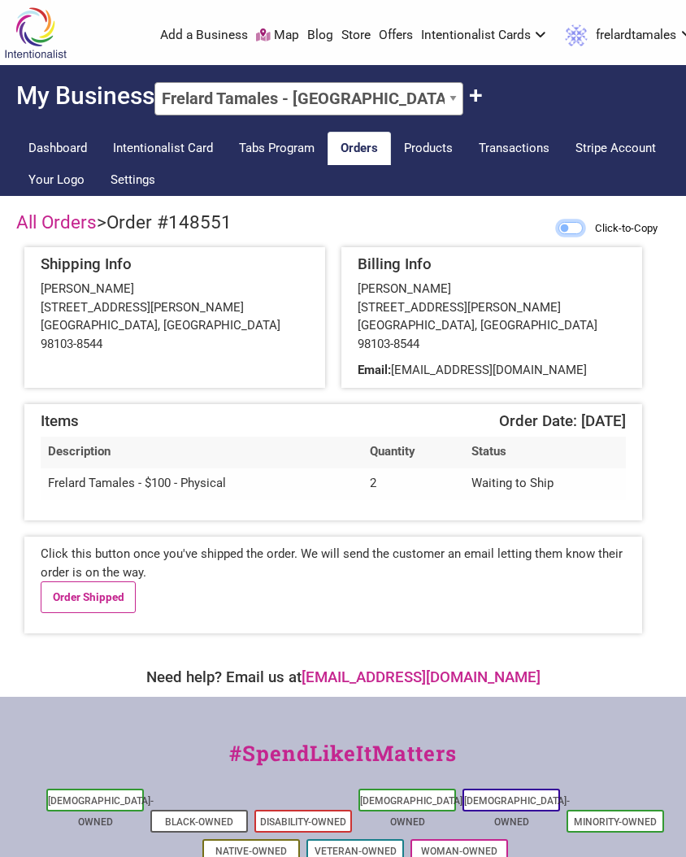
click at [570, 229] on input "Click-to-Copy" at bounding box center [570, 228] width 24 height 12
checkbox input "true"
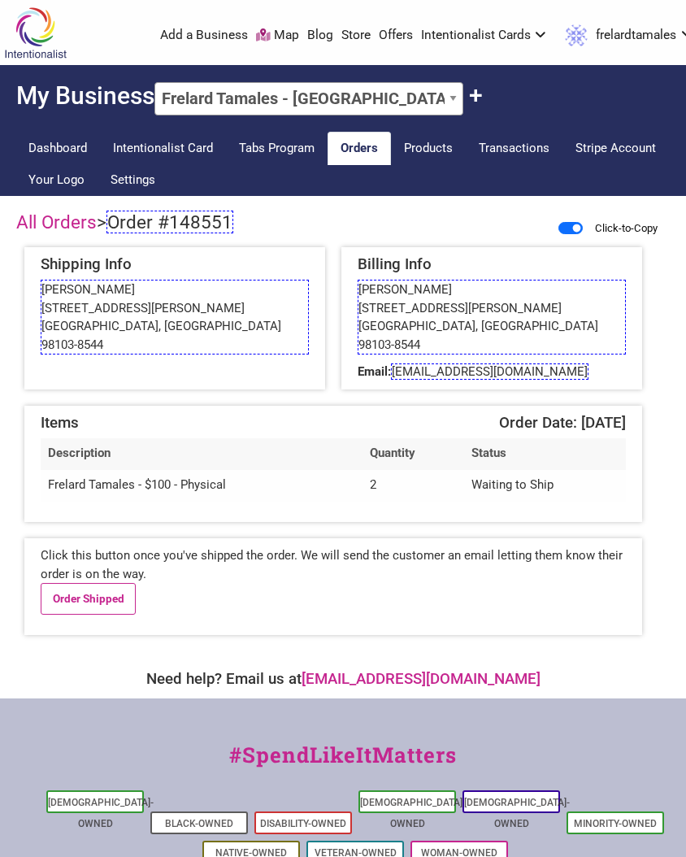
click at [180, 221] on span "Order #148551" at bounding box center [169, 222] width 127 height 23
click at [102, 583] on link "Order Shipped" at bounding box center [88, 598] width 95 height 31
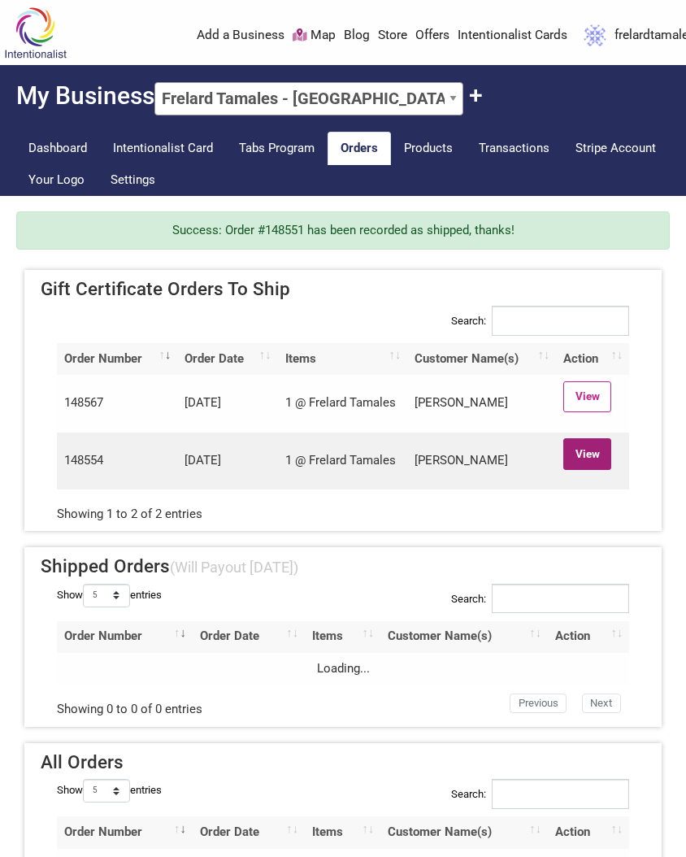
click at [597, 463] on link "View" at bounding box center [587, 453] width 48 height 31
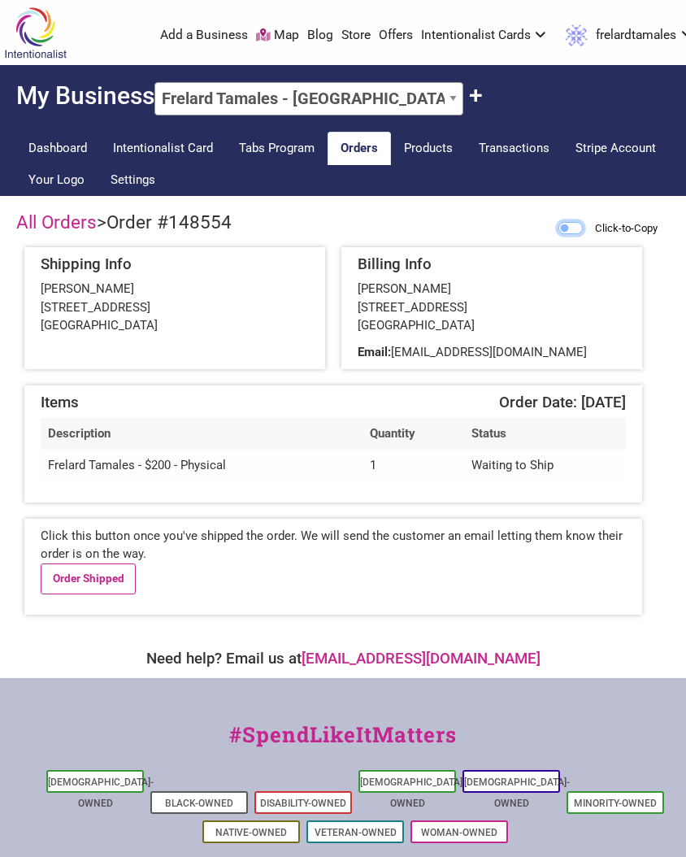
click at [559, 226] on input "Click-to-Copy" at bounding box center [570, 228] width 24 height 12
checkbox input "true"
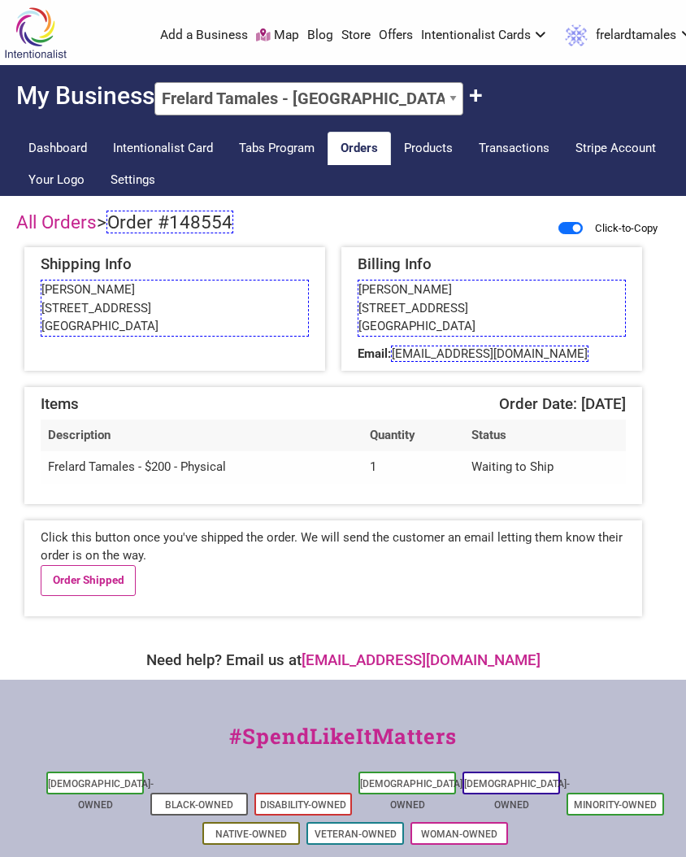
click at [220, 227] on span "Order #148554" at bounding box center [169, 222] width 127 height 23
click at [435, 354] on span "ULTRARUNNER88@GMAIL.COM" at bounding box center [490, 353] width 198 height 16
click at [92, 582] on link "Order Shipped" at bounding box center [88, 580] width 95 height 31
